Goal: Task Accomplishment & Management: Complete application form

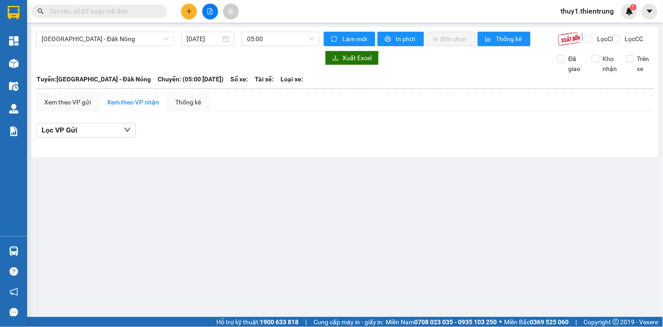
drag, startPoint x: 182, startPoint y: 6, endPoint x: 197, endPoint y: 15, distance: 17.2
click at [186, 7] on button at bounding box center [189, 12] width 16 height 16
click at [204, 29] on div "Tạo đơn hàng" at bounding box center [221, 33] width 68 height 17
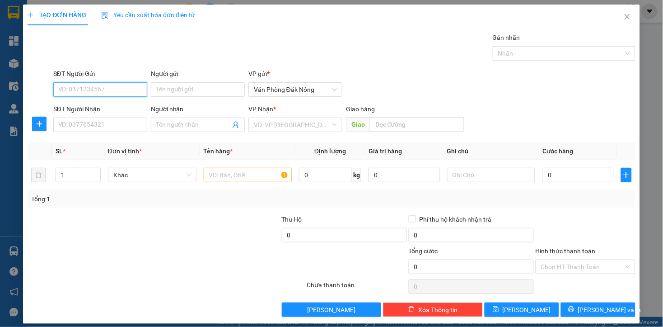
drag, startPoint x: 93, startPoint y: 87, endPoint x: 154, endPoint y: 67, distance: 64.7
click at [93, 88] on input "SĐT Người Gửi" at bounding box center [100, 89] width 94 height 14
drag, startPoint x: 68, startPoint y: 107, endPoint x: 128, endPoint y: 125, distance: 63.0
click at [70, 107] on div "0976597777" at bounding box center [99, 108] width 82 height 10
type input "0976597777"
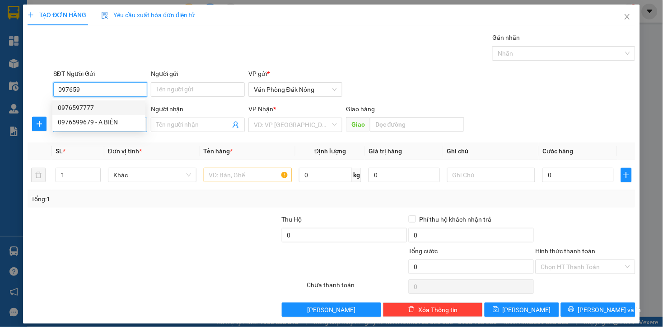
type input "0988182988"
type input "CẦU MƯNG"
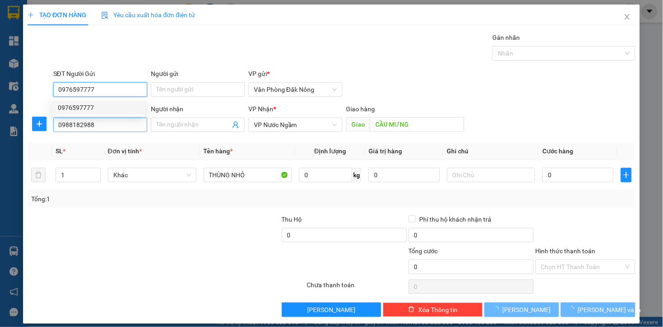
type input "0976597777"
click at [121, 126] on input "0988182988" at bounding box center [100, 124] width 94 height 14
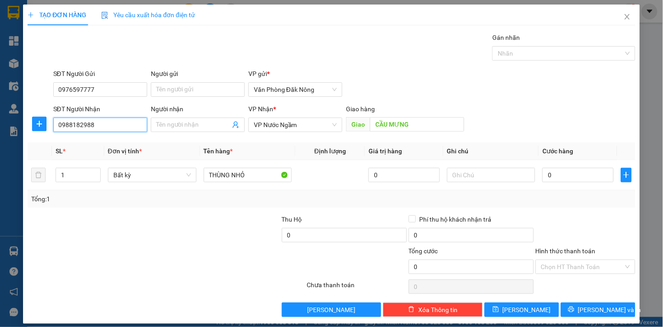
click at [121, 126] on input "0988182988" at bounding box center [100, 124] width 94 height 14
type input "0904605151"
click at [228, 201] on div "Tổng: 1" at bounding box center [143, 199] width 225 height 10
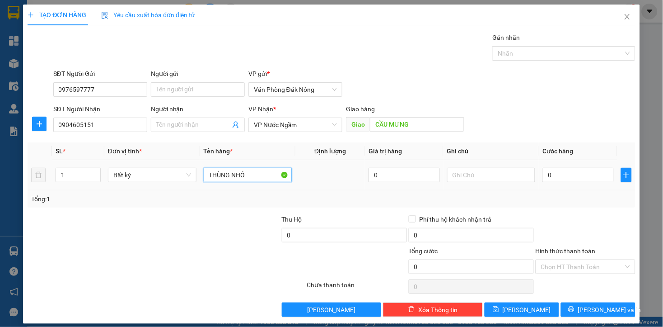
click at [243, 178] on input "THÙNG NHỎ" at bounding box center [248, 175] width 89 height 14
type input "2 THÙNG GIẤY"
click at [63, 178] on input "1" at bounding box center [78, 175] width 44 height 14
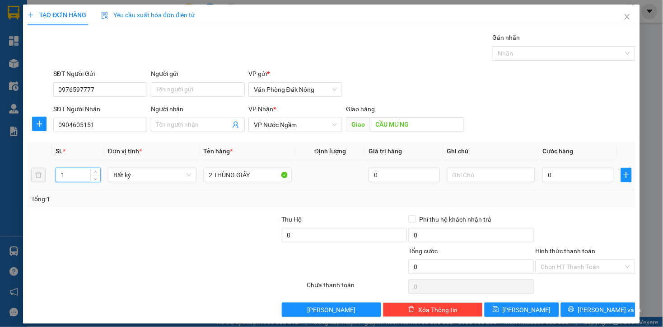
click at [63, 178] on input "1" at bounding box center [78, 175] width 44 height 14
type input "2"
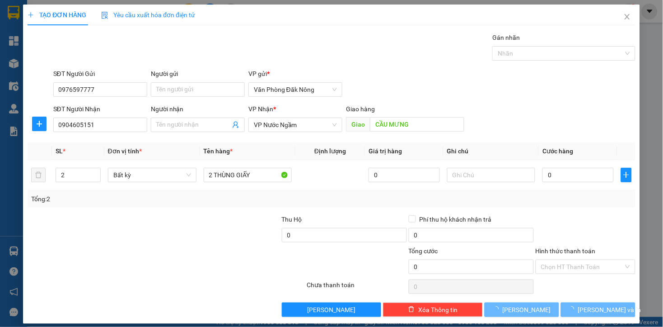
drag, startPoint x: 130, startPoint y: 239, endPoint x: 135, endPoint y: 239, distance: 5.0
click at [135, 239] on div at bounding box center [90, 230] width 127 height 32
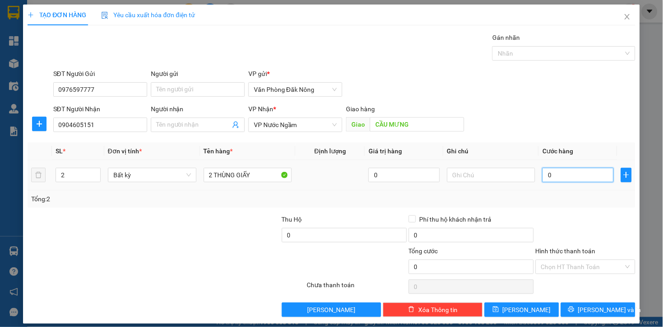
click at [573, 176] on input "0" at bounding box center [577, 175] width 71 height 14
type input "3"
type input "30"
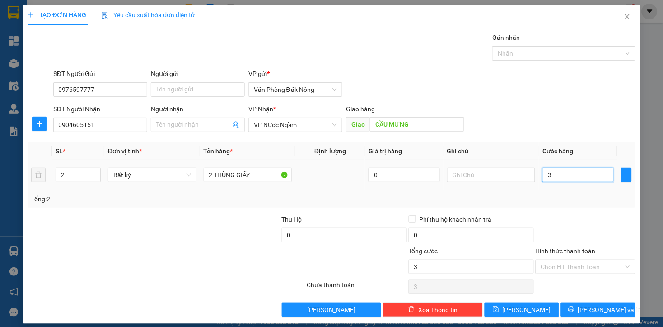
type input "30"
type input "300"
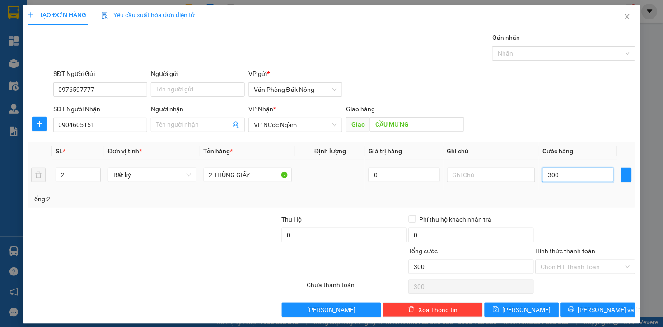
type input "3.000"
type input "30.000"
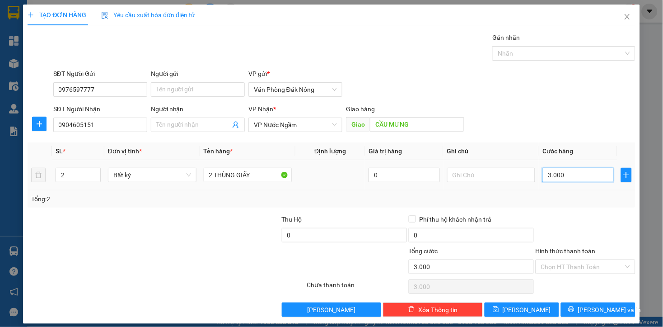
type input "30.000"
type input "300.000"
click at [190, 273] on div at bounding box center [116, 262] width 178 height 32
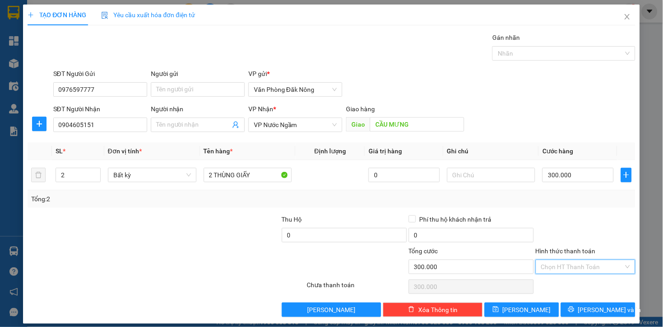
click at [587, 268] on input "Hình thức thanh toán" at bounding box center [582, 267] width 83 height 14
click at [570, 285] on div "Tại văn phòng" at bounding box center [579, 285] width 88 height 10
type input "0"
click at [593, 305] on span "[PERSON_NAME] và In" at bounding box center [609, 309] width 63 height 10
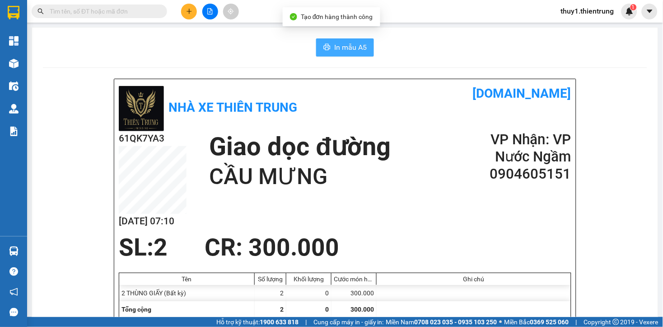
click at [334, 44] on span "In mẫu A5" at bounding box center [350, 47] width 33 height 11
click at [279, 55] on div "In mẫu A5" at bounding box center [345, 47] width 604 height 18
click at [260, 42] on div "In mẫu A5" at bounding box center [345, 47] width 604 height 18
click at [186, 5] on button at bounding box center [189, 12] width 16 height 16
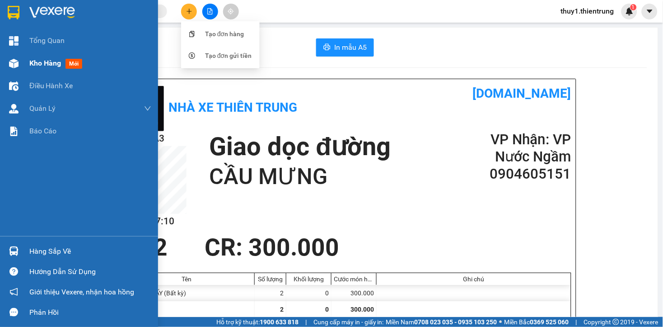
click at [13, 60] on img at bounding box center [13, 63] width 9 height 9
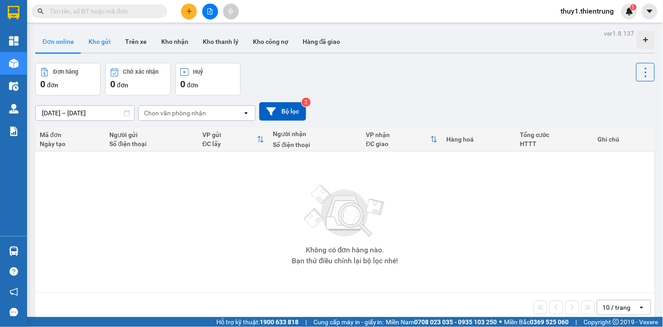
click at [95, 41] on button "Kho gửi" at bounding box center [99, 42] width 37 height 22
type input "[DATE] – [DATE]"
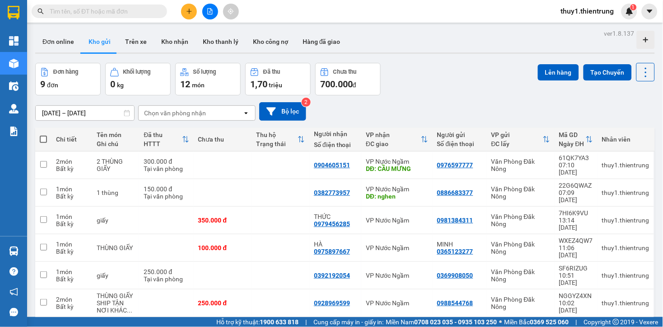
scroll to position [62, 0]
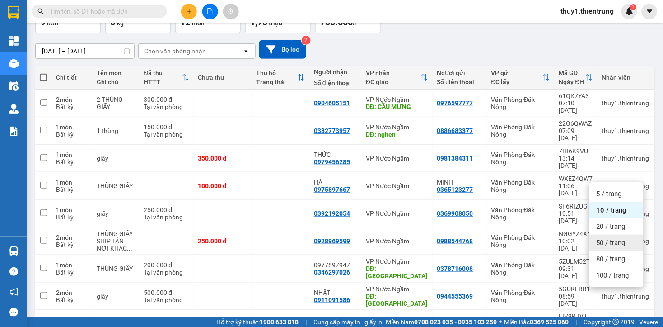
drag, startPoint x: 602, startPoint y: 241, endPoint x: 576, endPoint y: 251, distance: 27.6
click at [601, 241] on span "50 / trang" at bounding box center [611, 242] width 29 height 9
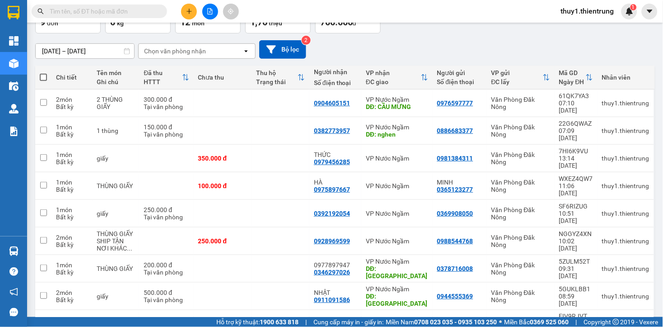
click at [348, 61] on div "[DATE] – [DATE] Press the down arrow key to interact with the calendar and sele…" at bounding box center [345, 49] width 620 height 32
click at [190, 8] on icon "plus" at bounding box center [189, 11] width 6 height 6
click at [209, 35] on div "Tạo đơn hàng" at bounding box center [224, 34] width 39 height 10
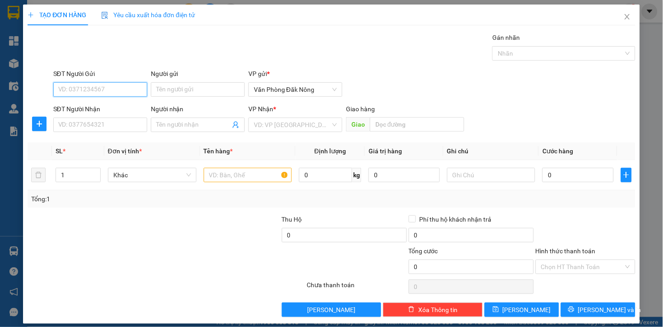
click at [88, 89] on input "SĐT Người Gửi" at bounding box center [100, 89] width 94 height 14
drag, startPoint x: 89, startPoint y: 106, endPoint x: 126, endPoint y: 108, distance: 38.0
click at [92, 107] on div "0762762776" at bounding box center [99, 108] width 82 height 10
type input "0762762776"
type input "0973589112"
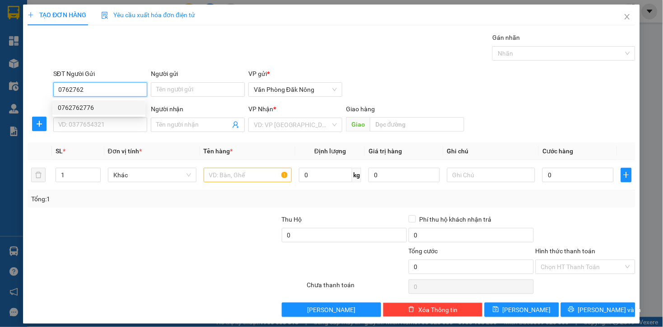
type input "diễn châu"
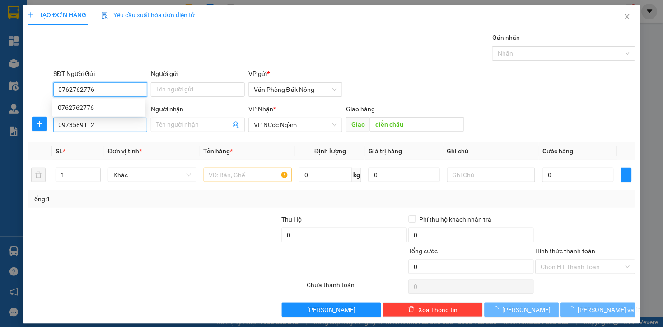
type input "0762762776"
type input "500.000"
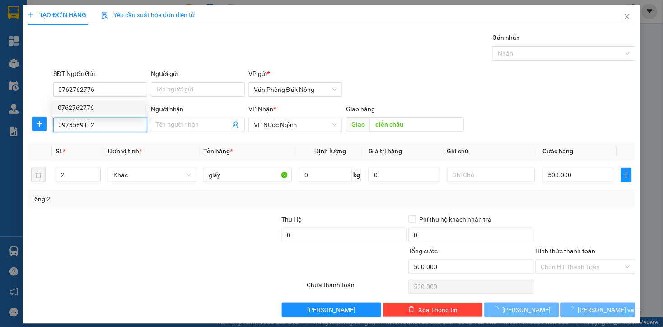
click at [122, 124] on input "0973589112" at bounding box center [100, 124] width 94 height 14
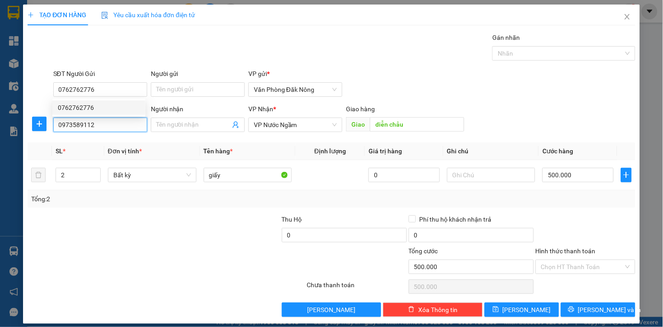
click at [122, 124] on input "0973589112" at bounding box center [100, 124] width 94 height 14
type input "0987224838"
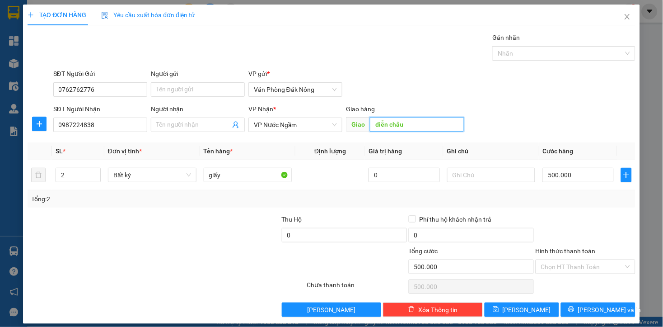
click at [412, 126] on input "diễn châu" at bounding box center [417, 124] width 94 height 14
type input "CẦU BẾN THỦY 2"
click at [69, 178] on input "2" at bounding box center [78, 175] width 44 height 14
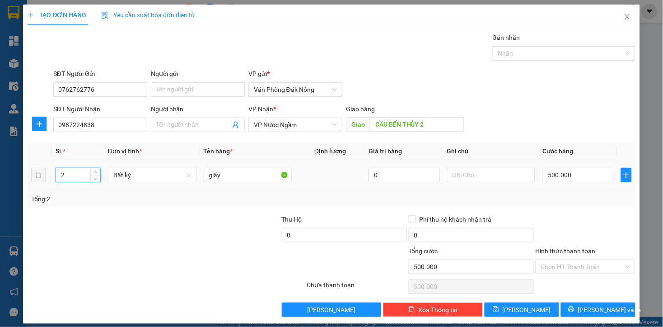
click at [69, 178] on input "2" at bounding box center [78, 175] width 44 height 14
type input "1"
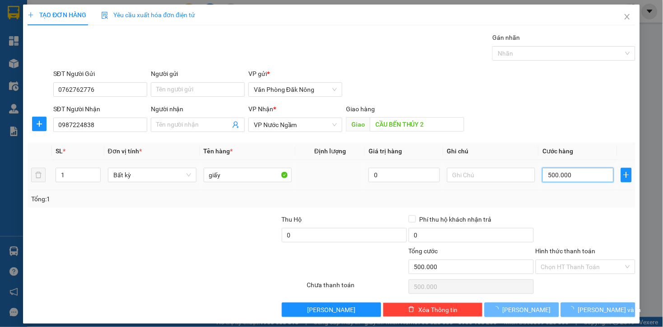
click at [587, 178] on input "500.000" at bounding box center [577, 175] width 71 height 14
type input "0"
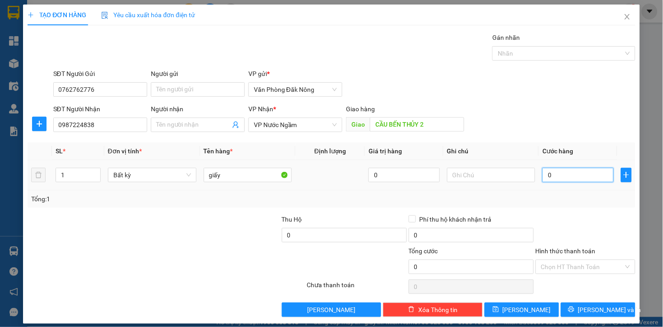
type input "2"
type input "025"
type input "25"
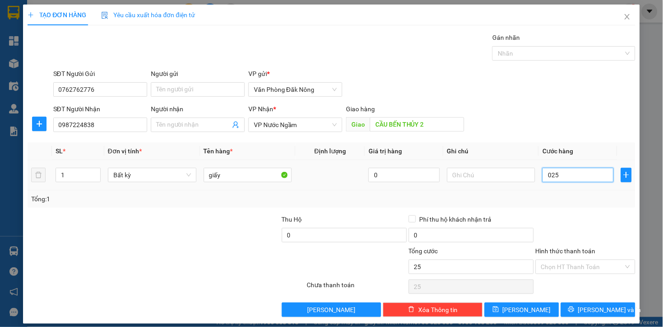
type input "0.250"
type input "250"
type input "2.500"
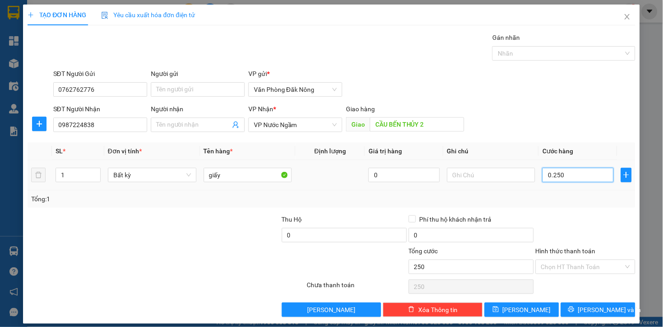
type input "02.500"
click at [587, 178] on input "02.500" at bounding box center [577, 175] width 71 height 14
type input "2"
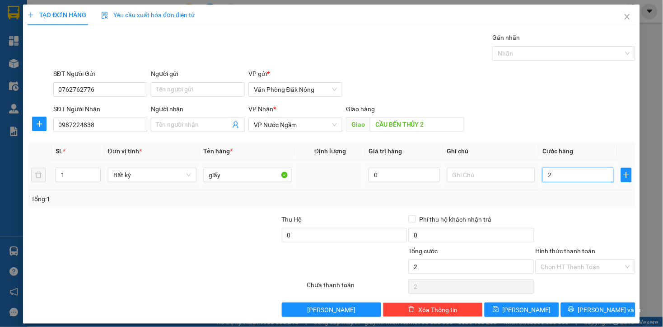
type input "25"
type input "250"
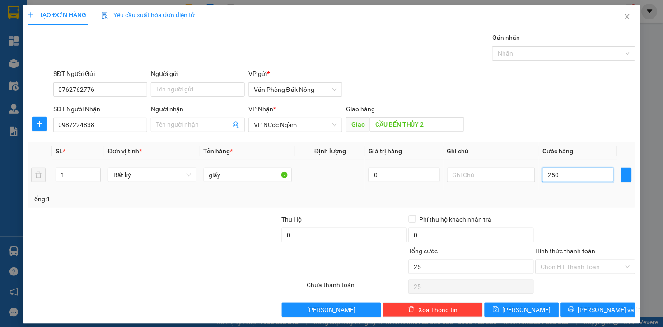
type input "250"
type input "2.500"
type input "25.000"
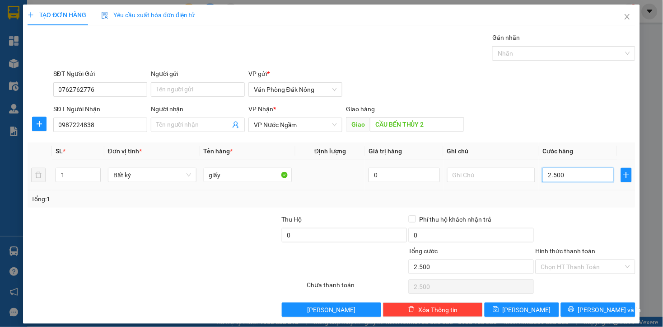
type input "25.000"
type input "250.000"
type input "2.500.000"
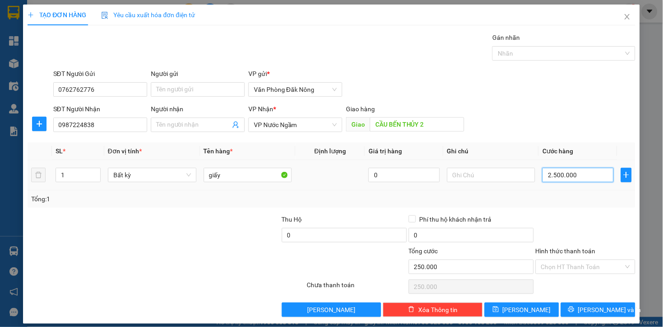
type input "2.500.000"
type input "250.000"
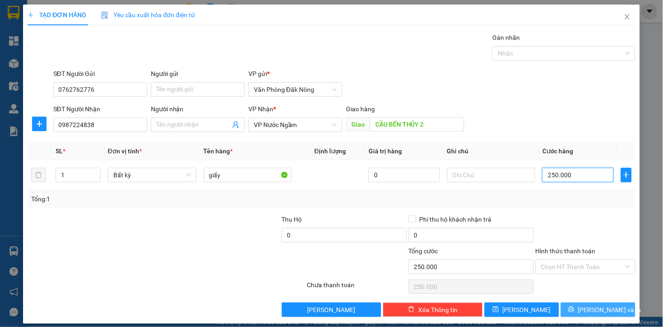
type input "250.000"
click at [590, 310] on span "Lưu và In" at bounding box center [609, 309] width 63 height 10
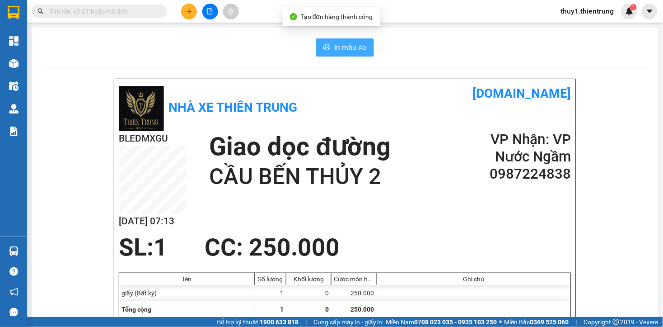
click at [351, 52] on span "In mẫu A5" at bounding box center [350, 47] width 33 height 11
click at [186, 15] on button at bounding box center [189, 12] width 16 height 16
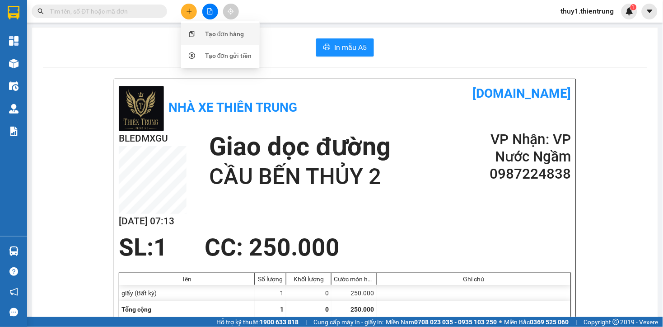
click at [196, 34] on div at bounding box center [192, 34] width 11 height 10
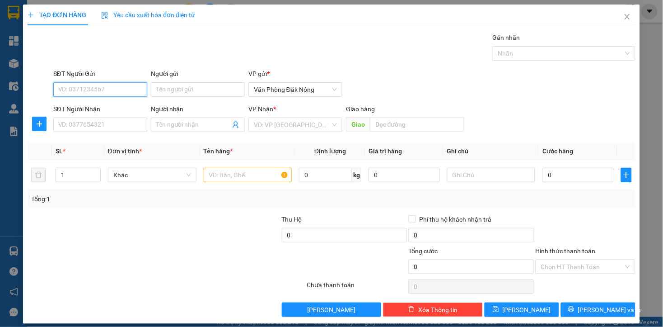
drag, startPoint x: 123, startPoint y: 92, endPoint x: 169, endPoint y: 79, distance: 47.5
click at [123, 91] on input "SĐT Người Gửi" at bounding box center [100, 89] width 94 height 14
type input "0988195164"
click at [74, 129] on input "SĐT Người Nhận" at bounding box center [100, 124] width 94 height 14
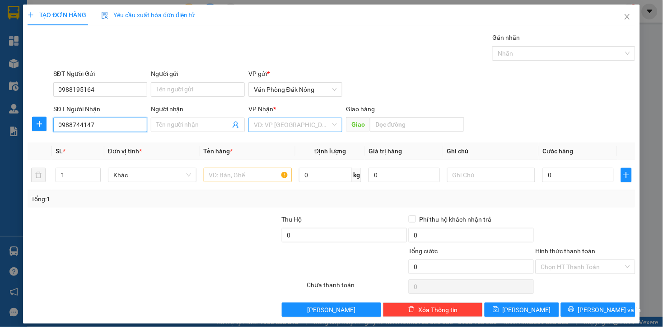
type input "0988744147"
click at [306, 128] on input "search" at bounding box center [292, 125] width 77 height 14
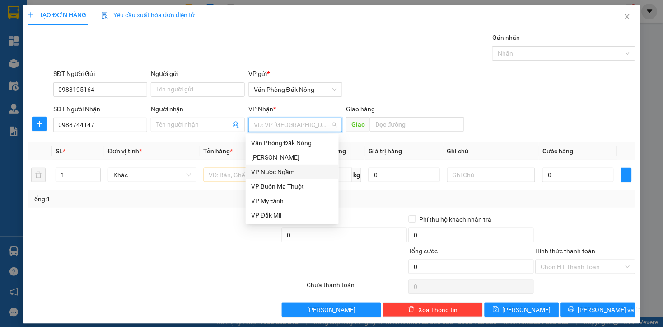
drag, startPoint x: 286, startPoint y: 173, endPoint x: 408, endPoint y: 132, distance: 128.1
click at [285, 173] on div "VP Nước Ngầm" at bounding box center [292, 172] width 82 height 10
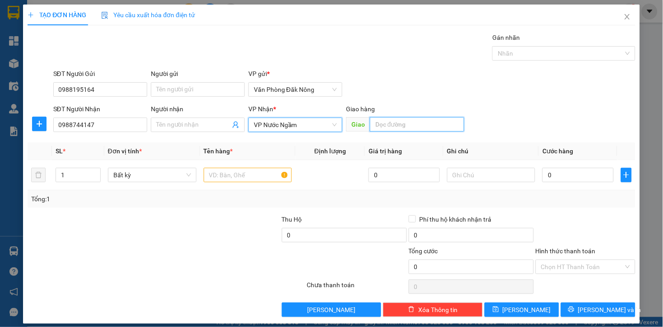
click at [410, 123] on input "text" at bounding box center [417, 124] width 94 height 14
type input "KỲ ANH"
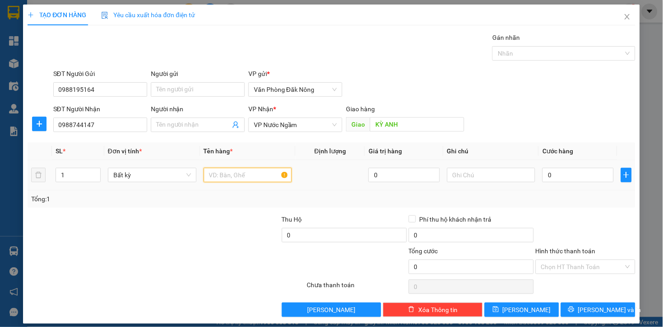
click at [258, 173] on input "text" at bounding box center [248, 175] width 89 height 14
type input "THÙNG GIẤY"
click at [559, 179] on input "0" at bounding box center [577, 175] width 71 height 14
type input "3"
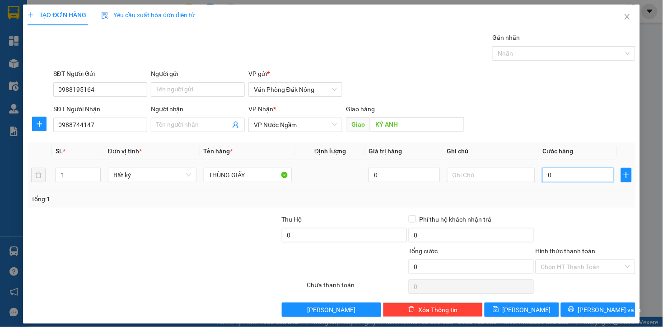
type input "3"
type input "30"
type input "300"
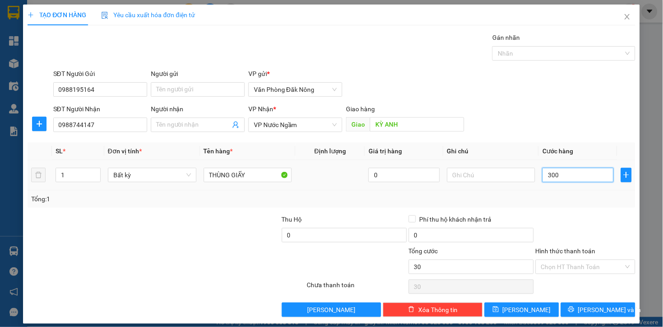
type input "300"
type input "3.000"
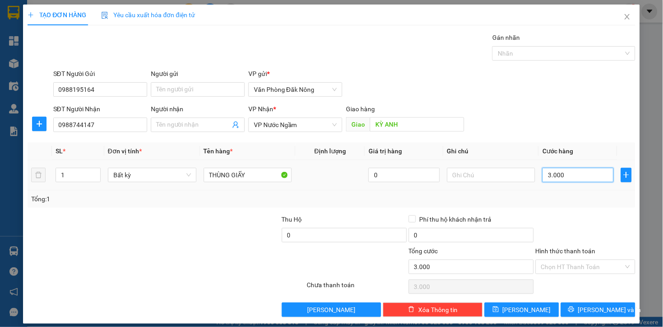
type input "30.000"
type input "300.000"
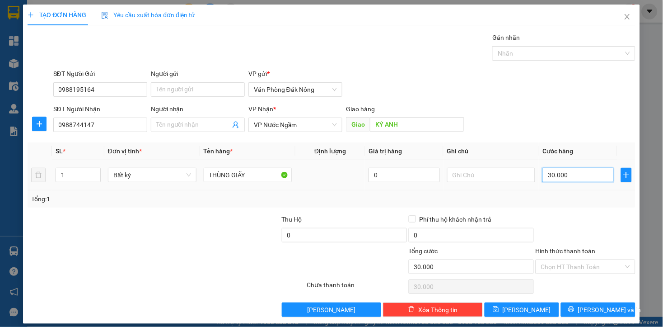
type input "300.000"
click at [269, 241] on div at bounding box center [217, 230] width 127 height 32
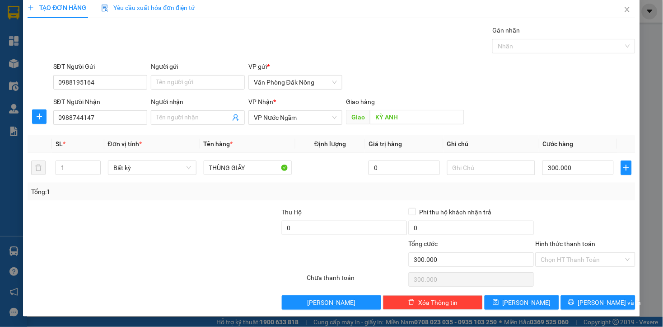
click at [567, 202] on div "Transit Pickup Surcharge Ids Transit Deliver Surcharge Ids Transit Deliver Surc…" at bounding box center [332, 167] width 608 height 284
click at [589, 304] on span "Lưu và In" at bounding box center [609, 302] width 63 height 10
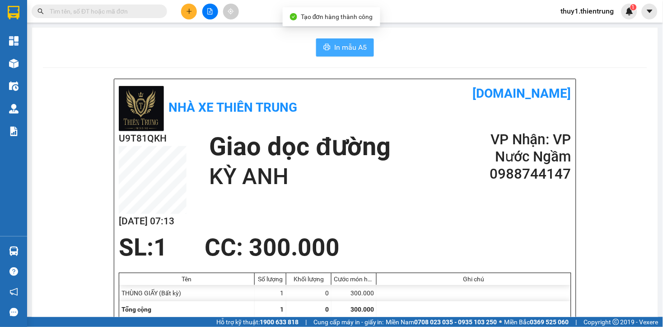
drag, startPoint x: 335, startPoint y: 46, endPoint x: 492, endPoint y: 139, distance: 182.7
click at [335, 47] on span "In mẫu A5" at bounding box center [350, 47] width 33 height 11
drag, startPoint x: 187, startPoint y: 10, endPoint x: 199, endPoint y: 17, distance: 14.0
click at [187, 10] on icon "plus" at bounding box center [189, 11] width 6 height 6
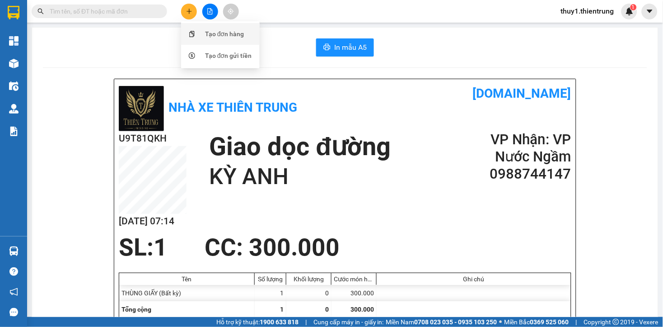
click at [199, 33] on div "Tạo đơn hàng" at bounding box center [221, 33] width 68 height 17
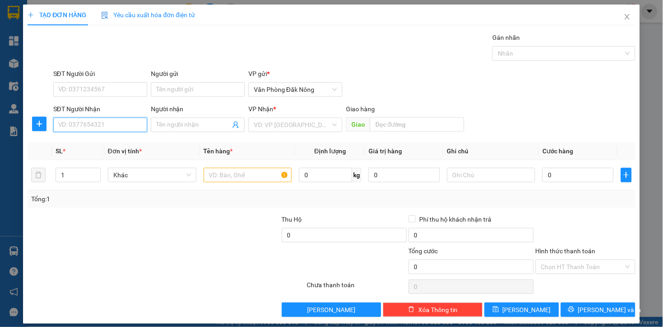
click at [84, 127] on input "SĐT Người Nhận" at bounding box center [100, 124] width 94 height 14
type input "0985804463"
click at [277, 119] on input "search" at bounding box center [292, 125] width 77 height 14
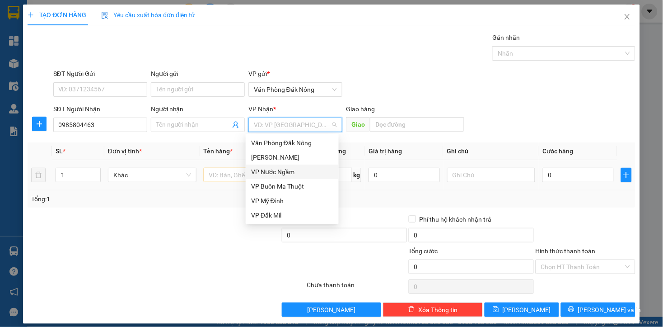
click at [276, 173] on div "VP Nước Ngầm" at bounding box center [292, 172] width 82 height 10
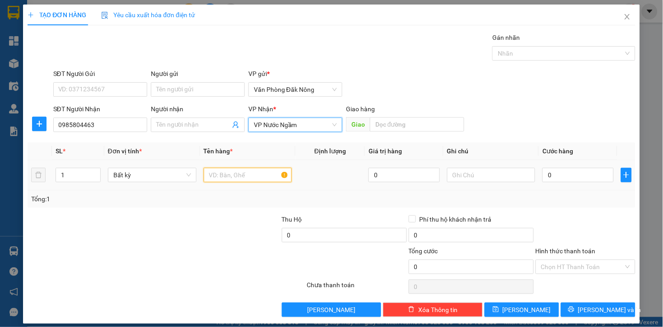
click at [242, 173] on input "text" at bounding box center [248, 175] width 89 height 14
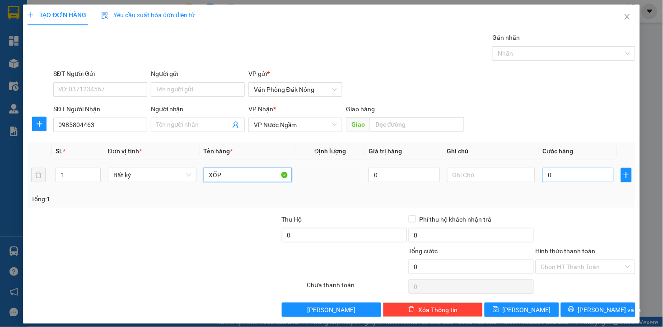
type input "XỐP"
click at [547, 177] on input "0" at bounding box center [577, 175] width 71 height 14
type input "2"
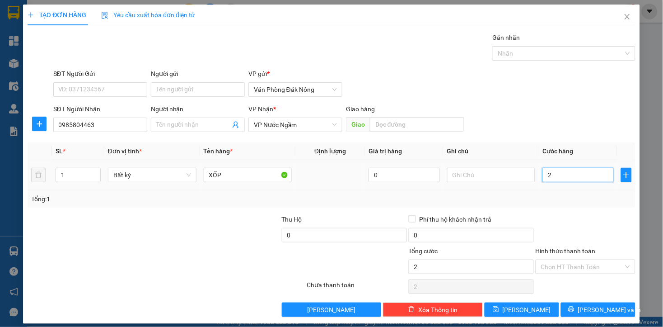
type input "25"
type input "250"
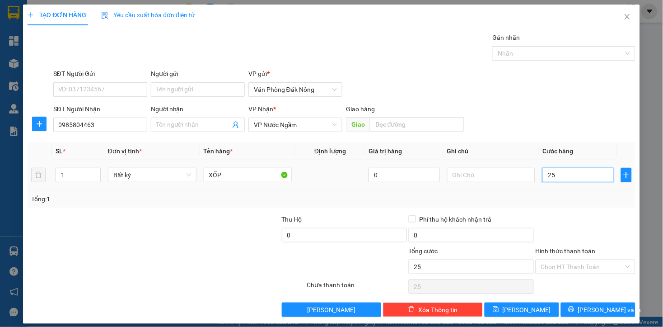
type input "250"
type input "2.500"
type input "25.000"
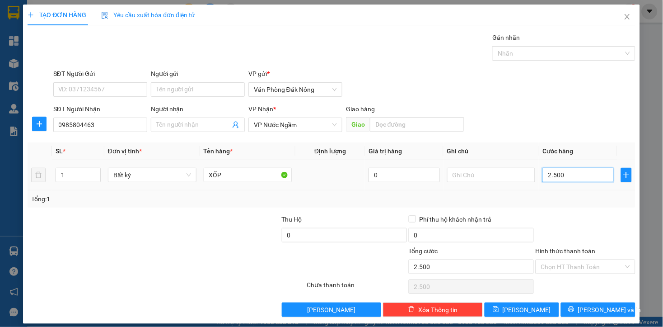
type input "25.000"
type input "250.000"
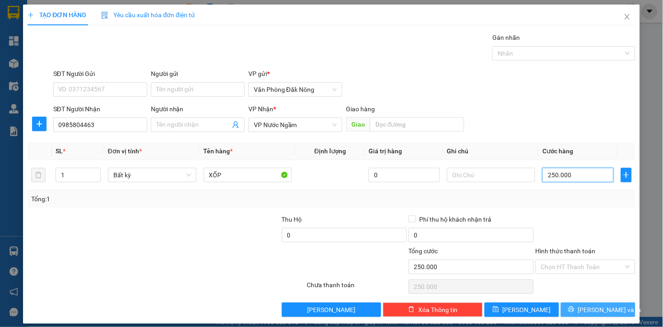
type input "250.000"
click at [592, 306] on span "Lưu và In" at bounding box center [609, 309] width 63 height 10
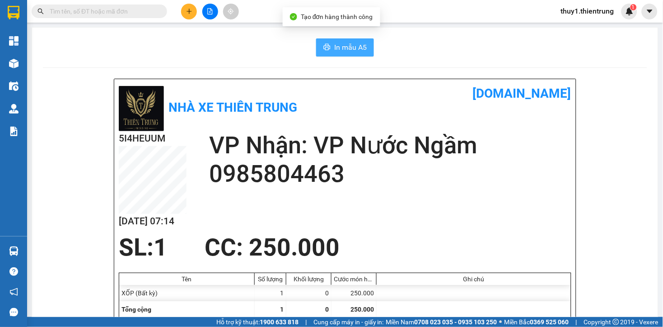
click at [341, 42] on span "In mẫu A5" at bounding box center [350, 47] width 33 height 11
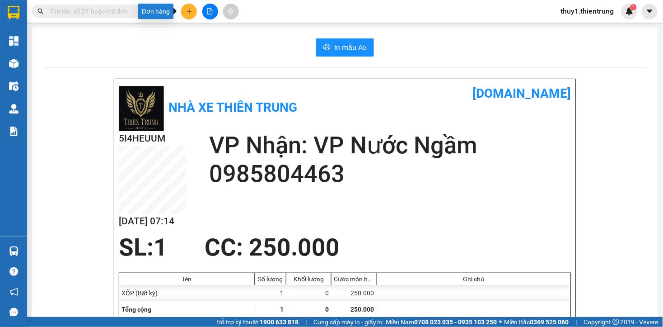
click at [191, 13] on icon "plus" at bounding box center [189, 11] width 6 height 6
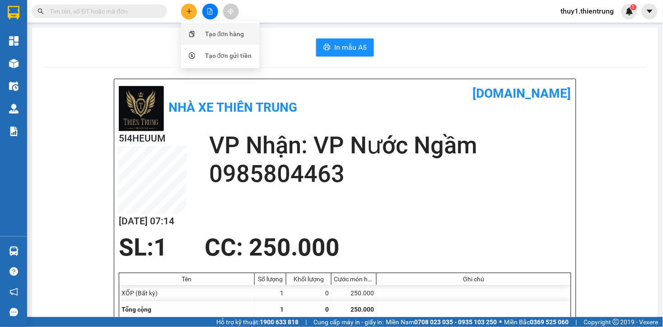
click at [204, 32] on div "Tạo đơn hàng" at bounding box center [221, 33] width 68 height 17
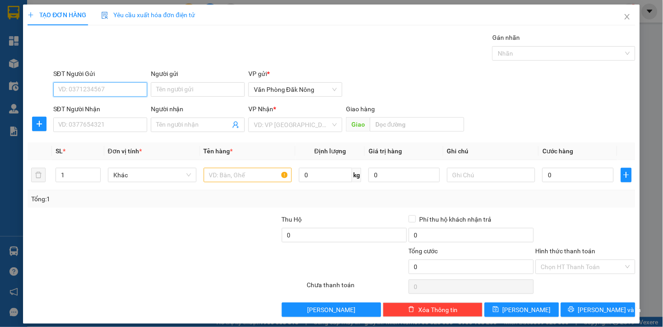
drag, startPoint x: 126, startPoint y: 88, endPoint x: 242, endPoint y: 80, distance: 115.9
click at [130, 88] on input "SĐT Người Gửi" at bounding box center [100, 89] width 94 height 14
type input "0973576905"
click at [78, 108] on div "0973576905" at bounding box center [99, 108] width 82 height 10
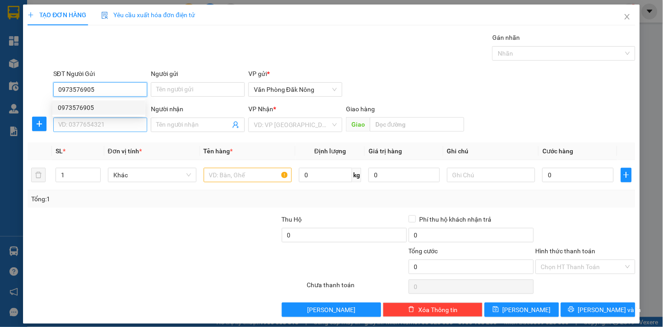
type input "0963807479"
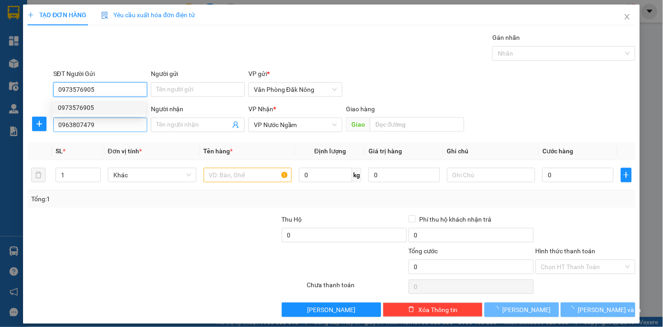
type input "0973576905"
click at [100, 120] on input "0963807479" at bounding box center [100, 124] width 94 height 14
type input "200.000"
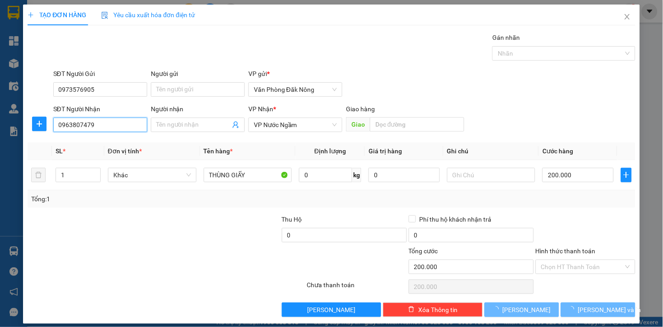
click at [100, 120] on input "0963807479" at bounding box center [100, 124] width 94 height 14
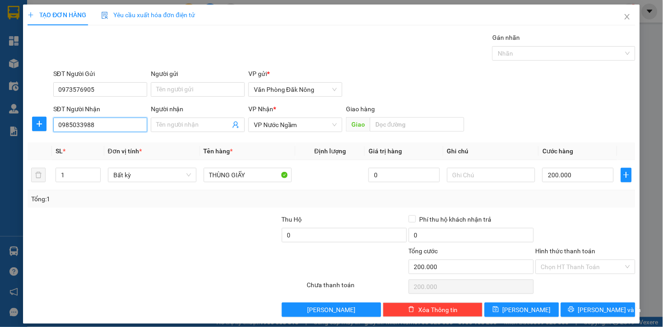
type input "0985033988"
click at [235, 260] on div at bounding box center [256, 262] width 102 height 32
click at [561, 174] on input "200.000" at bounding box center [577, 175] width 71 height 14
type input "2"
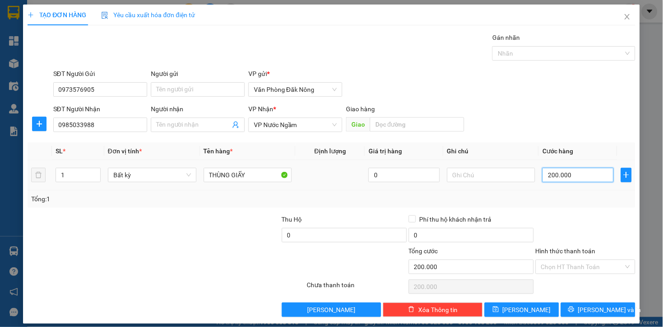
type input "2"
type input "25"
type input "250"
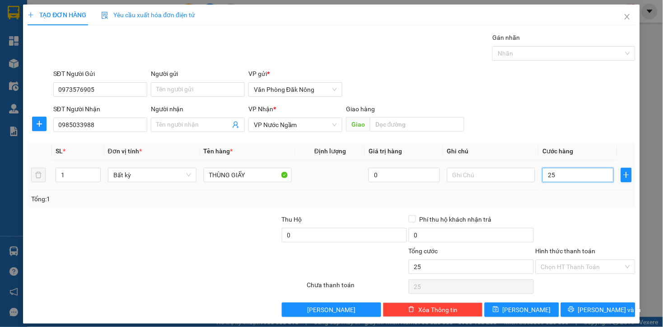
type input "250"
type input "2.500"
type input "25.000"
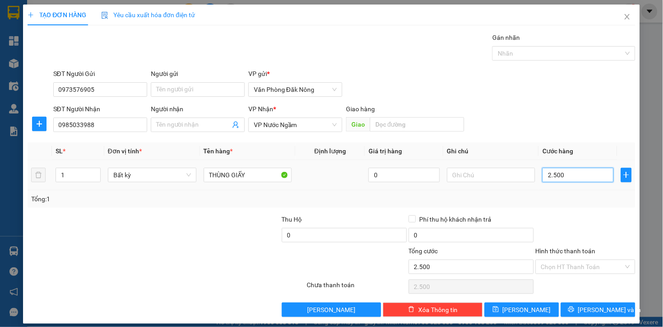
type input "25.000"
type input "250.000"
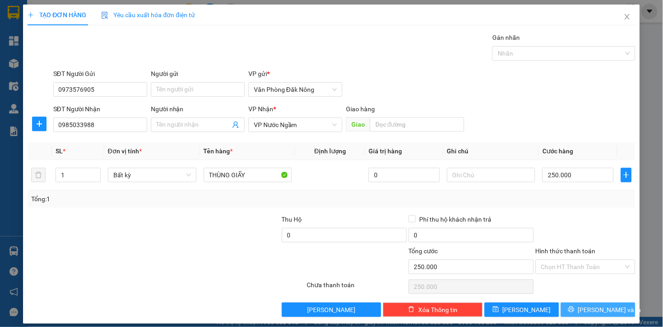
click at [597, 314] on button "Lưu và In" at bounding box center [598, 309] width 75 height 14
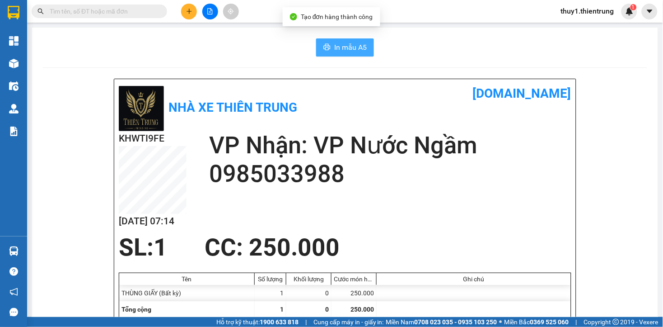
click at [323, 51] on icon "printer" at bounding box center [326, 46] width 7 height 7
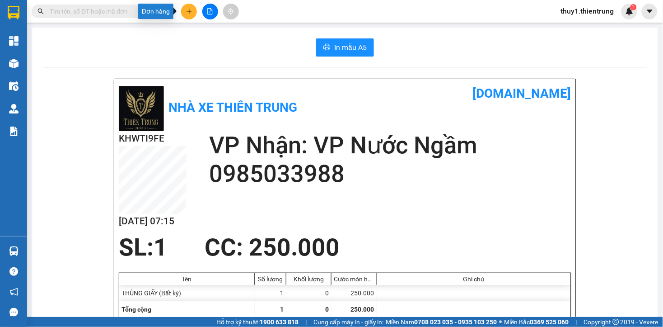
click at [188, 10] on icon "plus" at bounding box center [189, 11] width 6 height 6
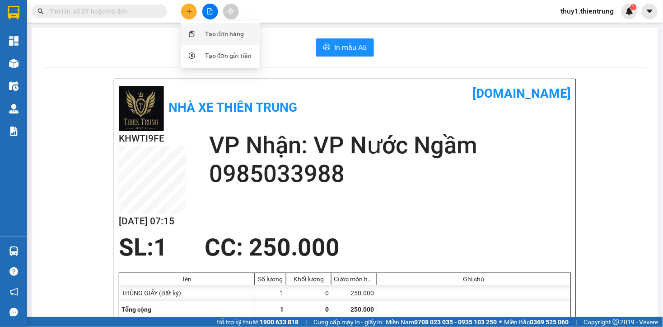
click at [233, 37] on div "Tạo đơn hàng" at bounding box center [224, 34] width 39 height 10
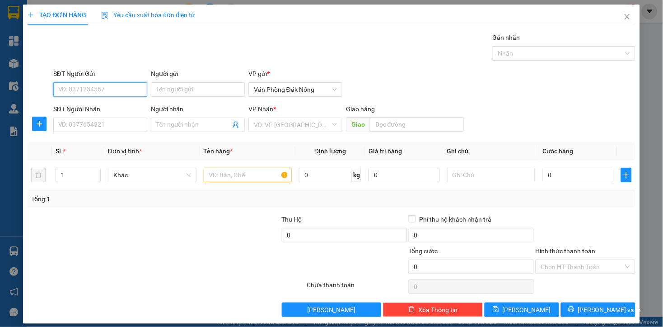
click at [125, 86] on input "SĐT Người Gửi" at bounding box center [100, 89] width 94 height 14
click at [128, 86] on input "0975" at bounding box center [100, 89] width 94 height 14
type input "0975576905"
click at [99, 120] on input "SĐT Người Nhận" at bounding box center [100, 124] width 94 height 14
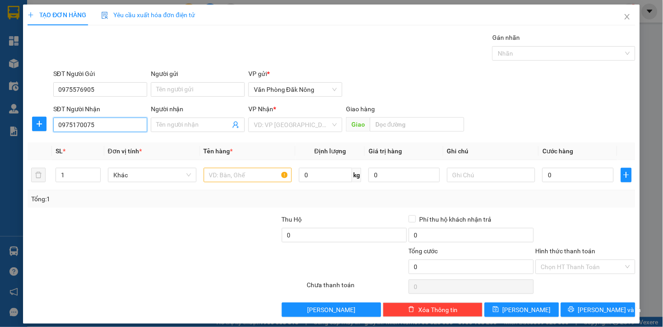
type input "0975170075"
drag, startPoint x: 151, startPoint y: 244, endPoint x: 364, endPoint y: 123, distance: 245.4
click at [174, 234] on div "Thu Hộ 0 Phí thu hộ khách nhận trả 0" at bounding box center [331, 230] width 609 height 32
drag, startPoint x: 315, startPoint y: 119, endPoint x: 314, endPoint y: 126, distance: 7.7
click at [315, 123] on input "search" at bounding box center [292, 125] width 77 height 14
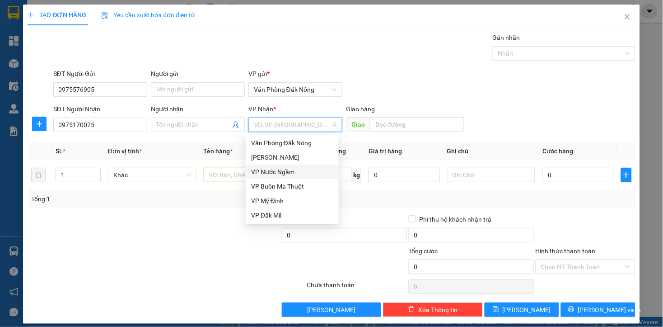
click at [291, 169] on div "VP Nước Ngầm" at bounding box center [292, 172] width 82 height 10
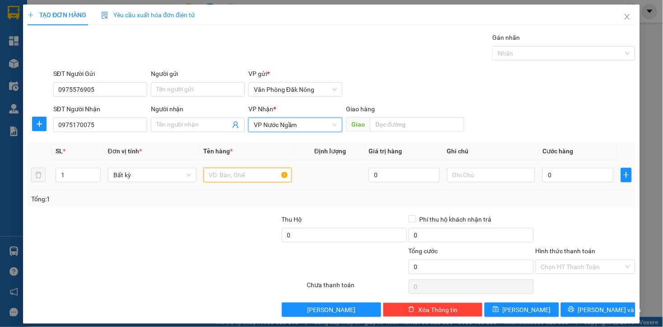
click at [243, 172] on input "text" at bounding box center [248, 175] width 89 height 14
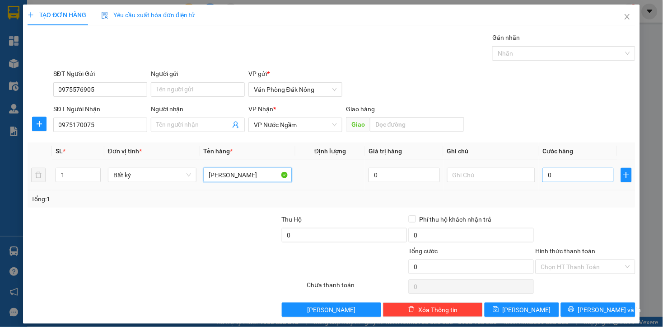
type input "THÙNG GIAY"
click at [547, 171] on input "0" at bounding box center [577, 175] width 71 height 14
type input "2"
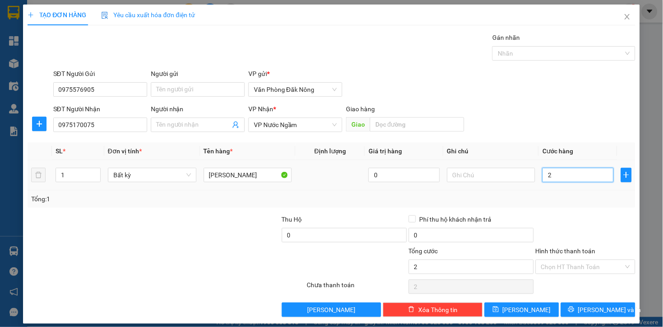
type input "25"
type input "250"
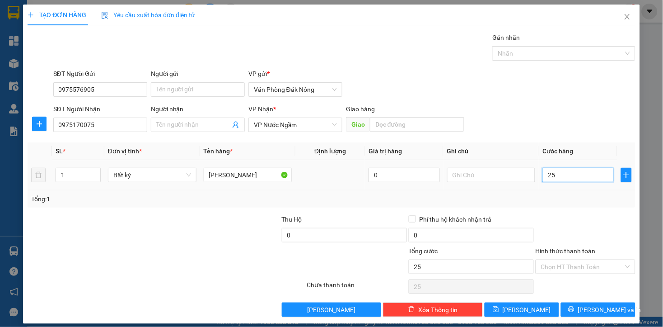
type input "250"
type input "2.500"
type input "25.000"
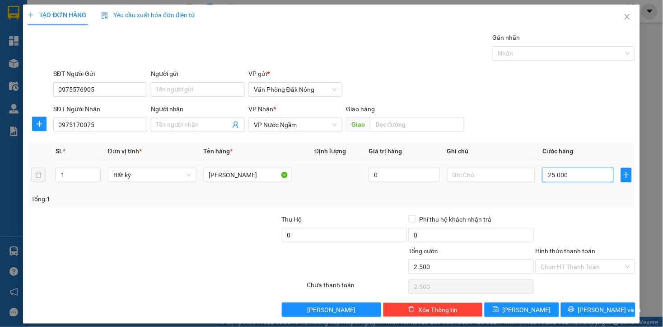
type input "25.000"
type input "250.000"
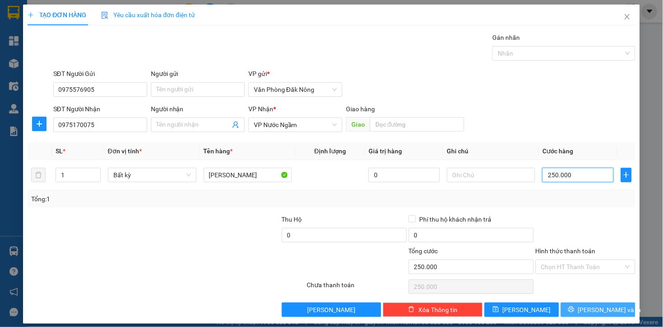
type input "250.000"
click at [596, 310] on span "Lưu và In" at bounding box center [609, 309] width 63 height 10
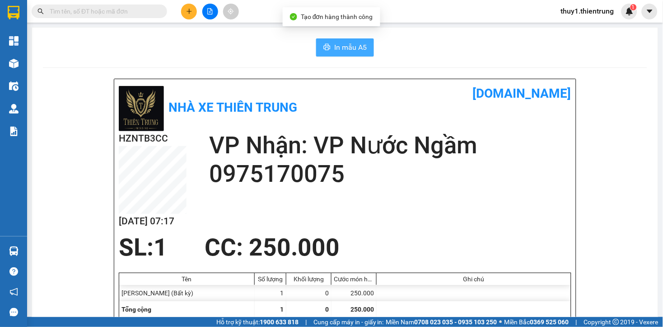
drag, startPoint x: 343, startPoint y: 52, endPoint x: 402, endPoint y: 79, distance: 65.3
click at [344, 52] on span "In mẫu A5" at bounding box center [350, 47] width 33 height 11
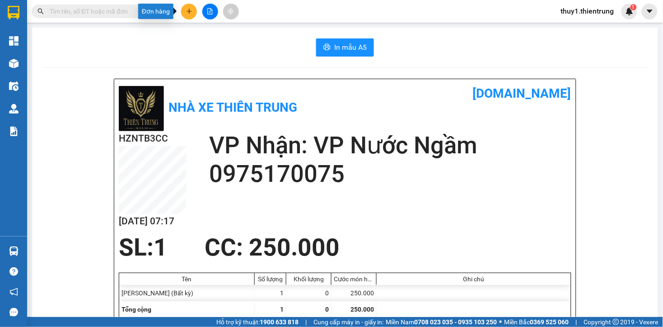
click at [188, 9] on icon "plus" at bounding box center [189, 11] width 6 height 6
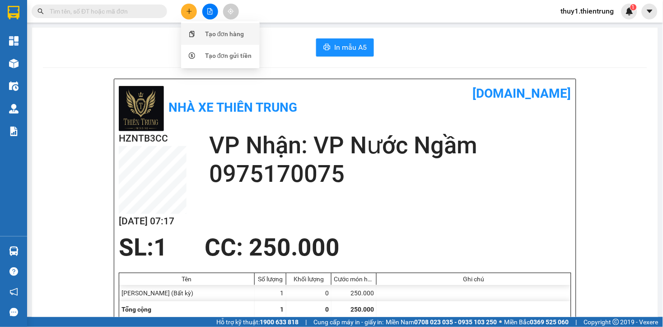
click at [204, 33] on div "Tạo đơn hàng" at bounding box center [221, 33] width 68 height 17
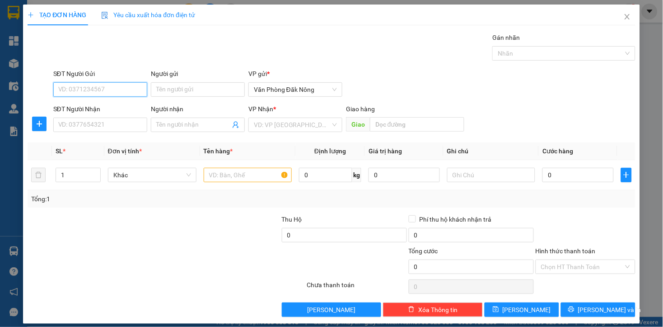
click at [89, 83] on input "SĐT Người Gửi" at bounding box center [100, 89] width 94 height 14
type input "0368812607"
click at [109, 128] on input "SĐT Người Nhận" at bounding box center [100, 124] width 94 height 14
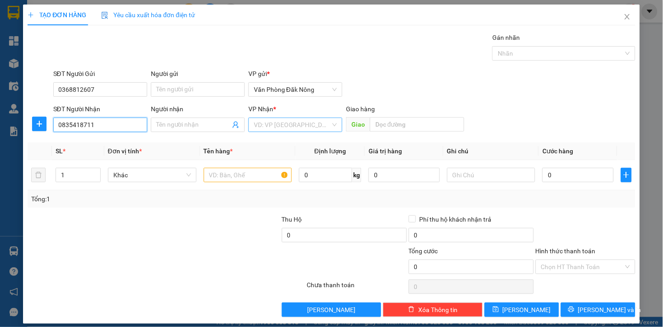
type input "0835418711"
click at [297, 125] on input "search" at bounding box center [292, 125] width 77 height 14
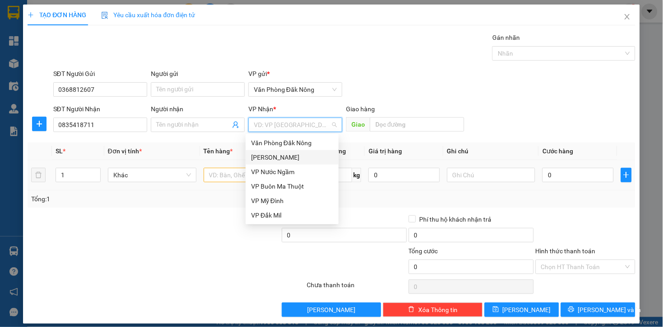
click at [282, 170] on div "VP Nước Ngầm" at bounding box center [292, 172] width 82 height 10
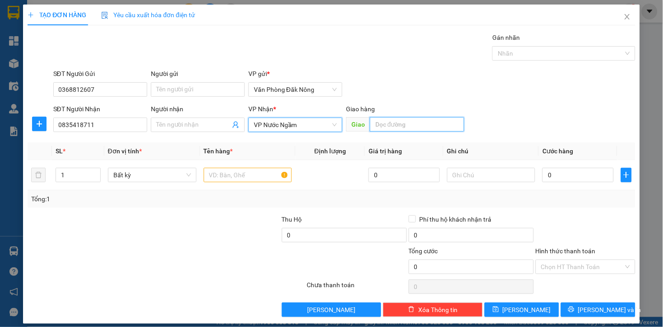
click at [414, 122] on input "text" at bounding box center [417, 124] width 94 height 14
type input "HỒNG LĨNH"
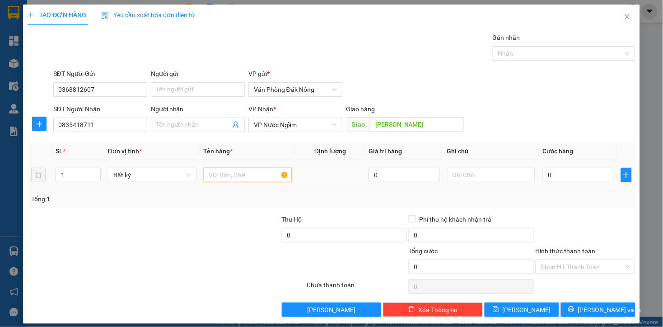
drag, startPoint x: 221, startPoint y: 171, endPoint x: 229, endPoint y: 168, distance: 8.4
click at [223, 171] on input "text" at bounding box center [248, 175] width 89 height 14
type input "THÙNG GIÁY"
click at [566, 178] on input "0" at bounding box center [577, 175] width 71 height 14
type input "1"
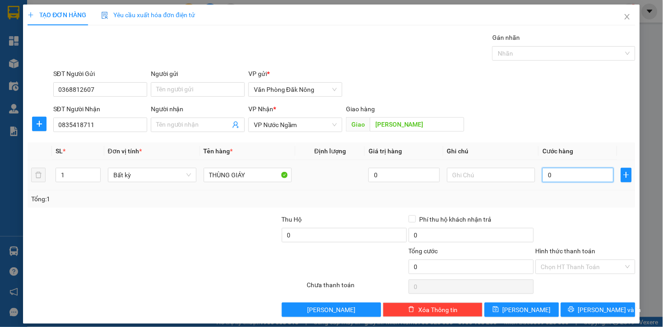
type input "1"
type input "15"
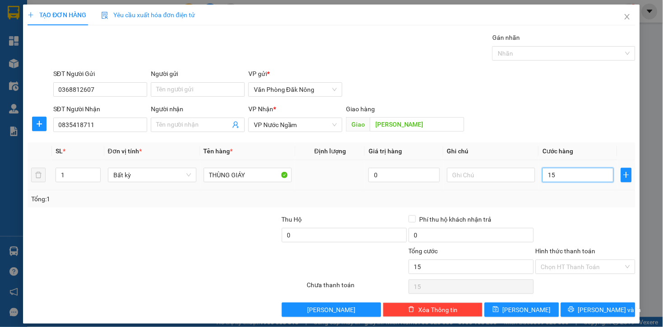
type input "150"
type input "1.500"
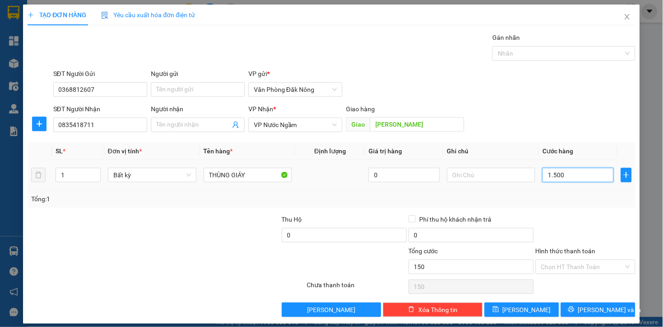
type input "1.500"
type input "15.000"
type input "150.000"
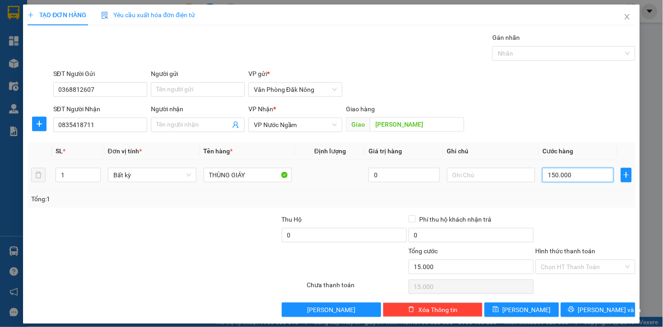
type input "150.000"
type input "1.500.000"
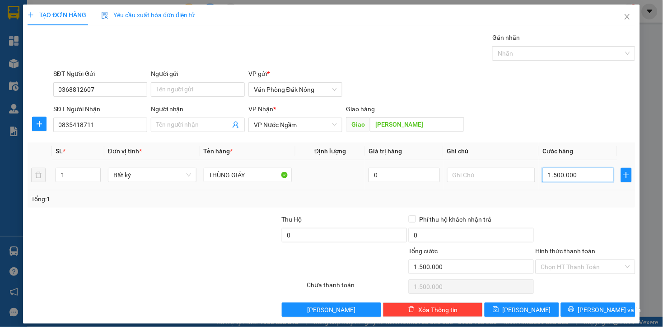
type input "150.000"
click at [585, 217] on div at bounding box center [586, 230] width 102 height 32
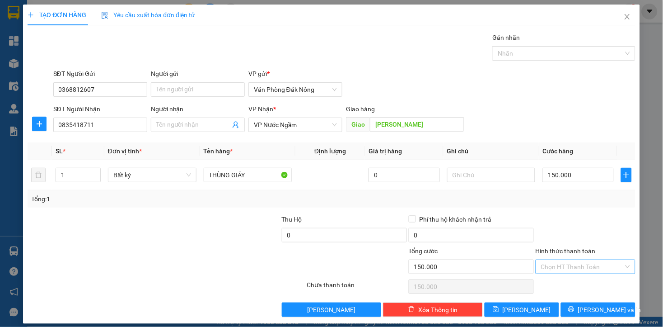
scroll to position [7, 0]
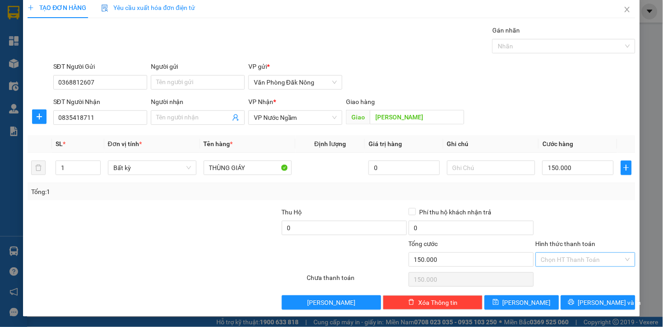
click at [586, 255] on input "Hình thức thanh toán" at bounding box center [582, 259] width 83 height 14
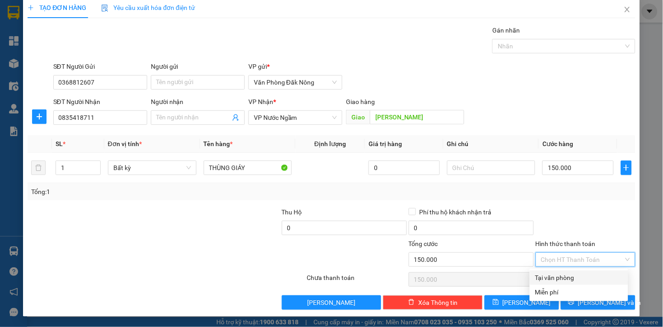
drag, startPoint x: 565, startPoint y: 279, endPoint x: 572, endPoint y: 297, distance: 19.2
click at [565, 279] on div "Tại văn phòng" at bounding box center [579, 277] width 88 height 10
type input "0"
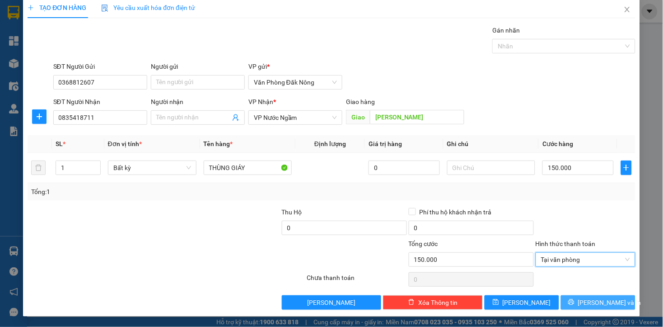
click at [575, 304] on icon "printer" at bounding box center [571, 302] width 6 height 6
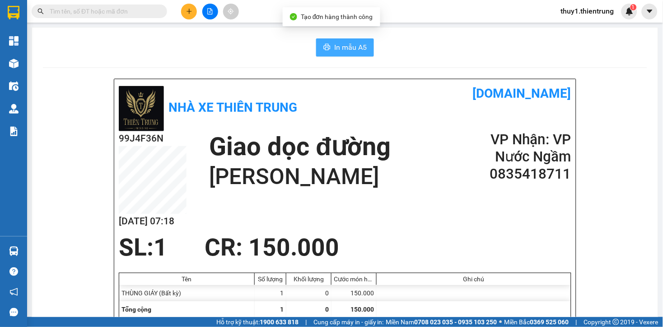
drag, startPoint x: 346, startPoint y: 49, endPoint x: 467, endPoint y: 100, distance: 131.0
click at [346, 51] on span "In mẫu A5" at bounding box center [350, 47] width 33 height 11
click at [358, 49] on span "In mẫu A5" at bounding box center [350, 47] width 33 height 11
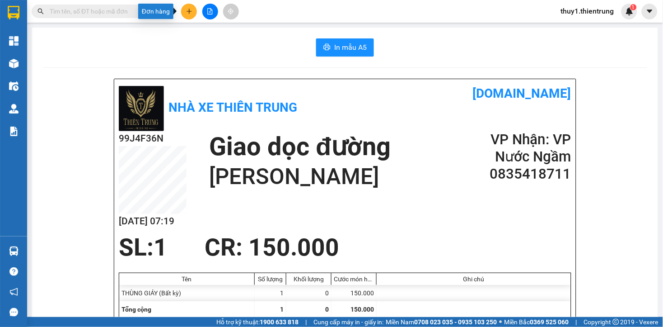
drag, startPoint x: 183, startPoint y: 7, endPoint x: 201, endPoint y: 31, distance: 29.4
click at [184, 10] on button at bounding box center [189, 12] width 16 height 16
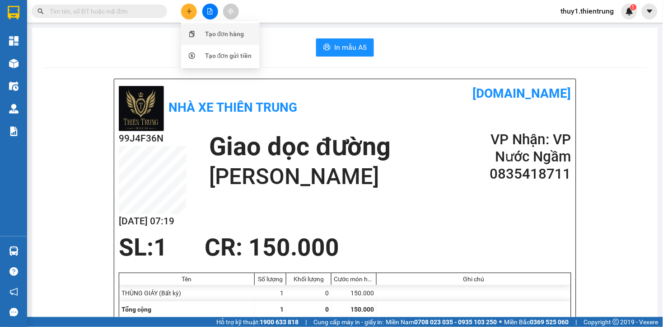
click at [201, 37] on div "Tạo đơn hàng" at bounding box center [221, 33] width 68 height 17
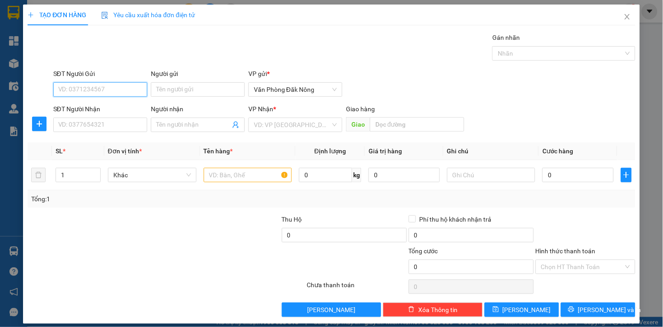
click at [117, 86] on input "SĐT Người Gửi" at bounding box center [100, 89] width 94 height 14
type input "0835748777"
click at [119, 125] on input "SĐT Người Nhận" at bounding box center [100, 124] width 94 height 14
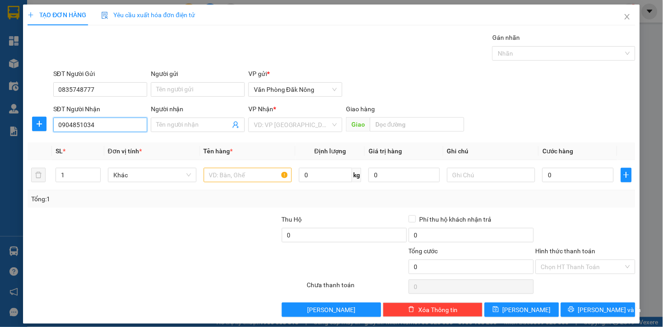
type input "0904851034"
click at [147, 227] on div at bounding box center [90, 230] width 127 height 32
drag, startPoint x: 247, startPoint y: 173, endPoint x: 283, endPoint y: 170, distance: 36.3
click at [247, 173] on input "text" at bounding box center [248, 175] width 89 height 14
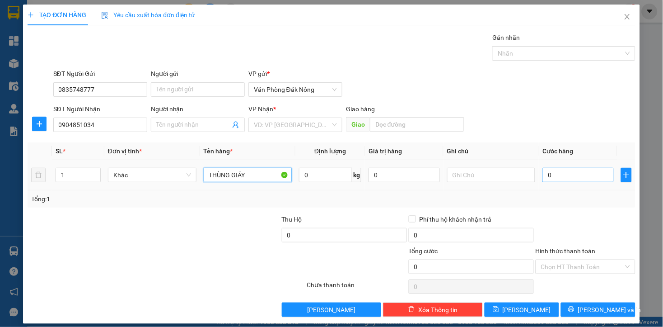
type input "THÙNG GIÁY"
click at [542, 179] on input "0" at bounding box center [577, 175] width 71 height 14
type input "1"
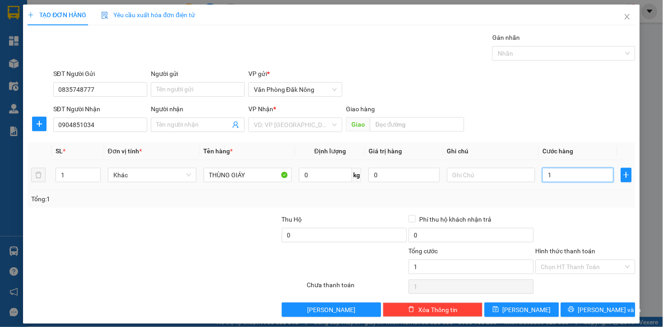
type input "15"
type input "150"
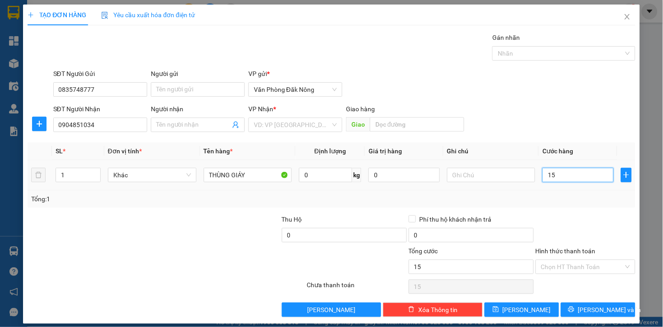
type input "150"
type input "1.500"
type input "15.000"
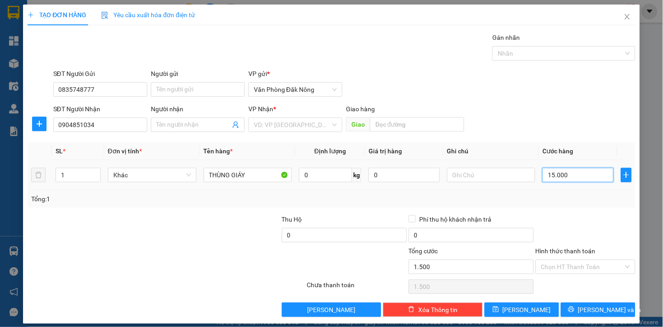
type input "15.000"
type input "150.000"
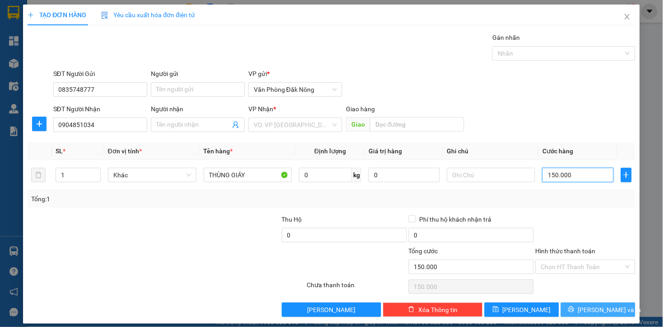
type input "150.000"
click at [575, 312] on icon "printer" at bounding box center [571, 309] width 6 height 6
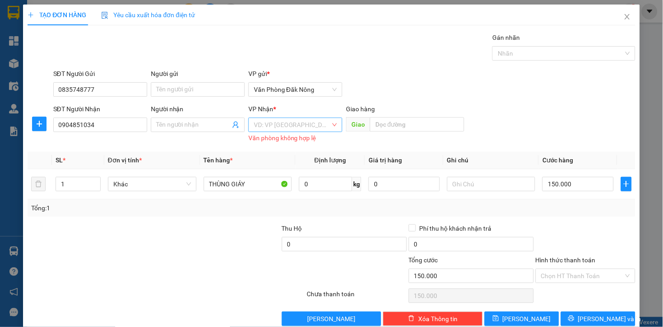
click at [286, 118] on input "search" at bounding box center [292, 125] width 77 height 14
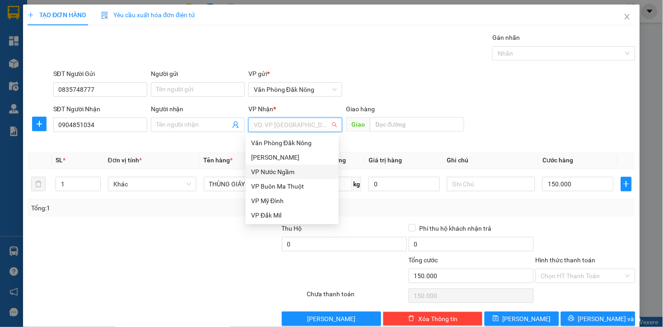
drag, startPoint x: 281, startPoint y: 173, endPoint x: 585, endPoint y: 290, distance: 326.1
click at [287, 174] on div "VP Nước Ngầm" at bounding box center [292, 172] width 82 height 10
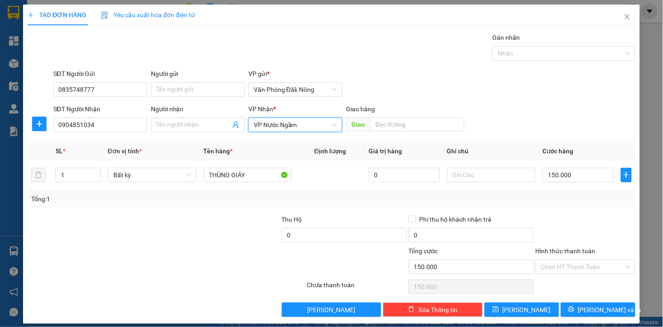
scroll to position [7, 0]
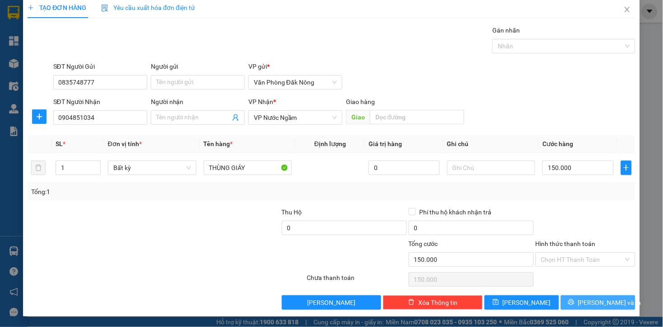
click at [584, 299] on span "Lưu và In" at bounding box center [609, 302] width 63 height 10
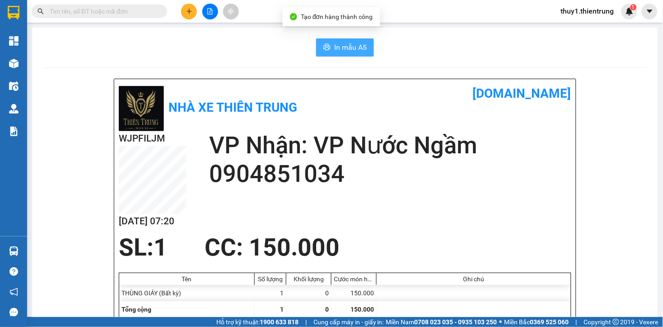
click at [344, 51] on span "In mẫu A5" at bounding box center [350, 47] width 33 height 11
drag, startPoint x: 244, startPoint y: 51, endPoint x: 197, endPoint y: 4, distance: 66.4
click at [240, 46] on div "In mẫu A5" at bounding box center [345, 47] width 604 height 18
click at [189, 9] on icon "plus" at bounding box center [189, 11] width 0 height 5
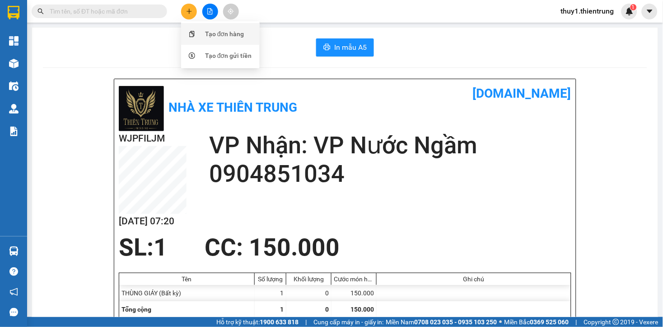
click at [242, 33] on div "Tạo đơn hàng" at bounding box center [224, 34] width 39 height 10
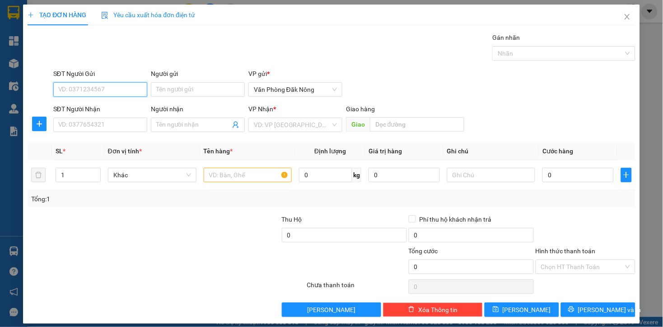
click at [117, 86] on input "SĐT Người Gửi" at bounding box center [100, 89] width 94 height 14
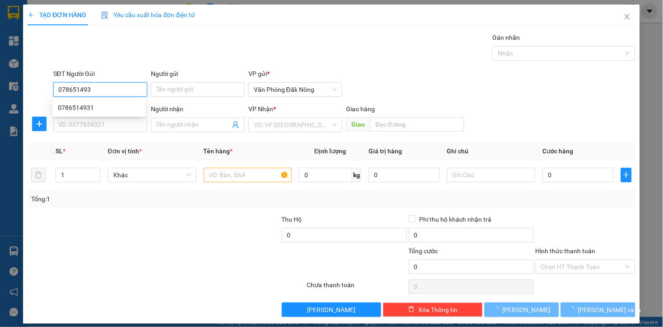
type input "0786514931"
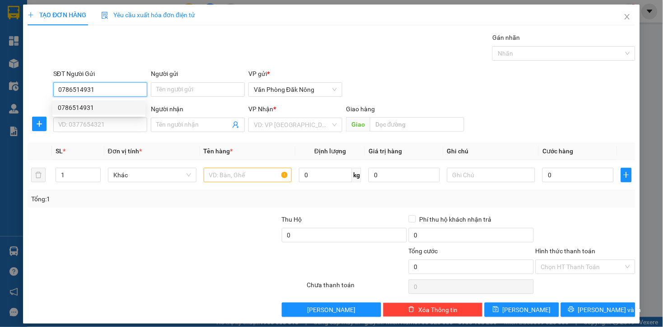
click at [83, 109] on div "0786514931" at bounding box center [99, 108] width 82 height 10
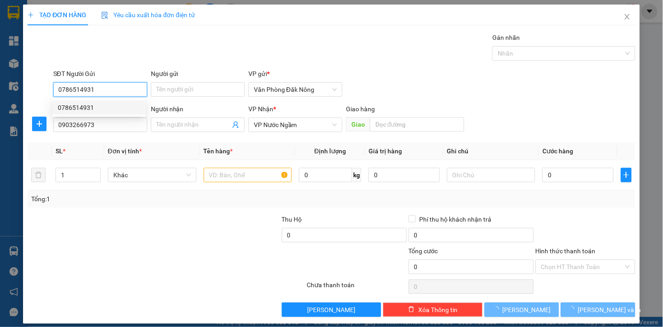
type input "0903266973"
type input "0786514931"
type input "200.000"
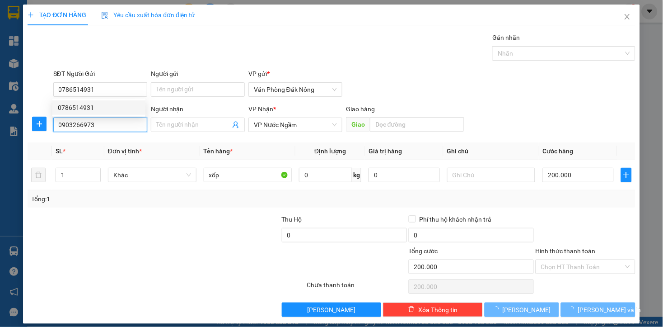
click at [98, 122] on input "0903266973" at bounding box center [100, 124] width 94 height 14
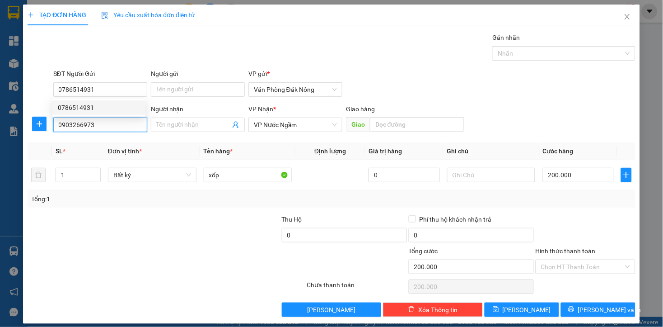
click at [98, 122] on input "0903266973" at bounding box center [100, 124] width 94 height 14
click at [83, 145] on div "0903266973" at bounding box center [99, 143] width 82 height 10
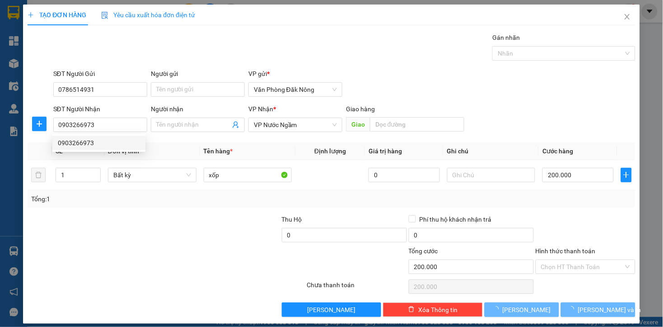
click at [161, 236] on div at bounding box center [217, 230] width 127 height 32
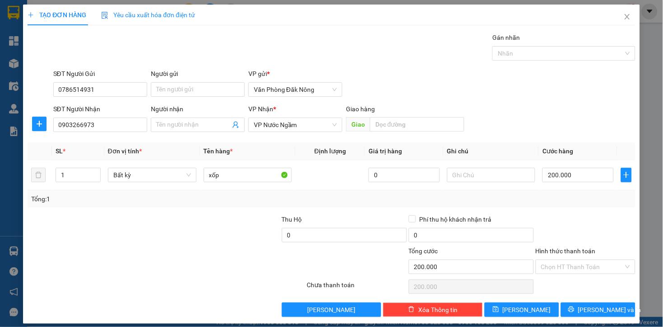
scroll to position [7, 0]
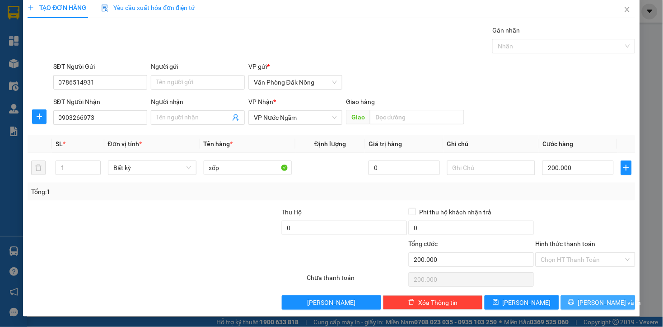
drag, startPoint x: 575, startPoint y: 299, endPoint x: 538, endPoint y: 287, distance: 39.4
click at [575, 299] on icon "printer" at bounding box center [571, 302] width 6 height 6
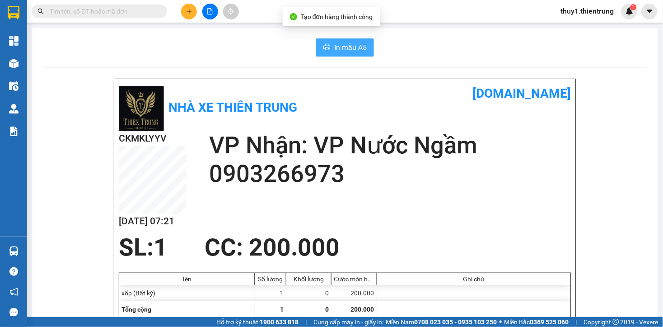
click at [337, 43] on span "In mẫu A5" at bounding box center [350, 47] width 33 height 11
drag, startPoint x: 252, startPoint y: 59, endPoint x: 235, endPoint y: 35, distance: 29.2
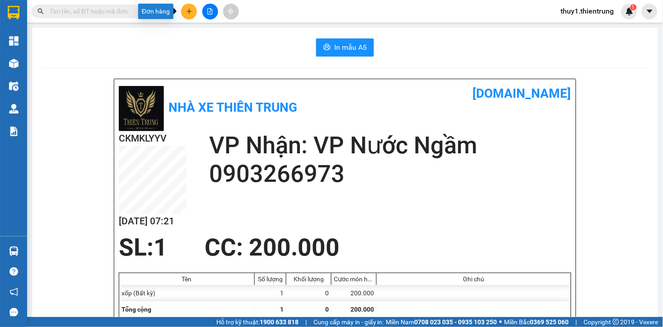
click at [190, 11] on icon "plus" at bounding box center [189, 11] width 5 height 0
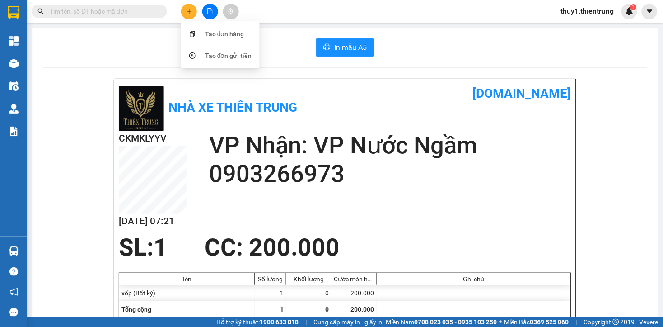
click at [213, 28] on div "Tạo đơn hàng" at bounding box center [221, 33] width 68 height 17
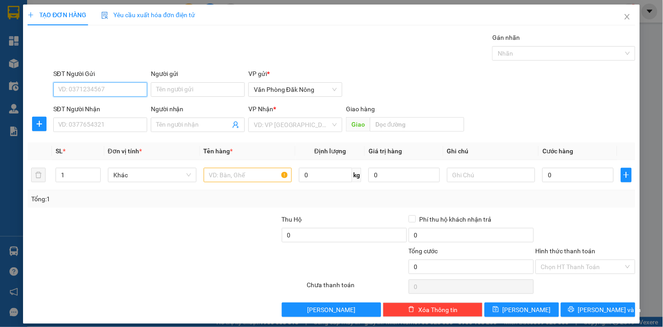
click at [125, 89] on input "SĐT Người Gửi" at bounding box center [100, 89] width 94 height 14
click at [118, 91] on input "SĐT Người Gửi" at bounding box center [100, 89] width 94 height 14
type input "0964492779"
click at [73, 124] on input "SĐT Người Nhận" at bounding box center [100, 124] width 94 height 14
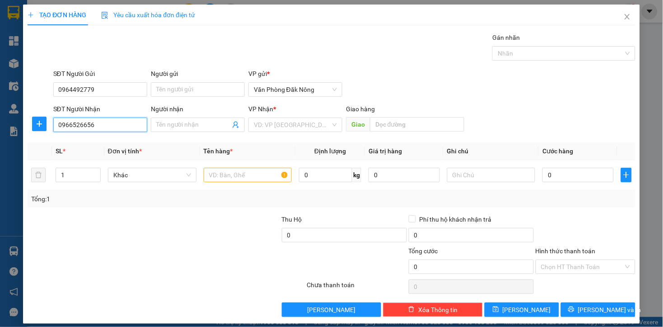
type input "0966526656"
click at [288, 133] on div "VP Nhận * VD: VP Sài Gòn" at bounding box center [295, 120] width 94 height 32
click at [285, 128] on input "search" at bounding box center [292, 125] width 77 height 14
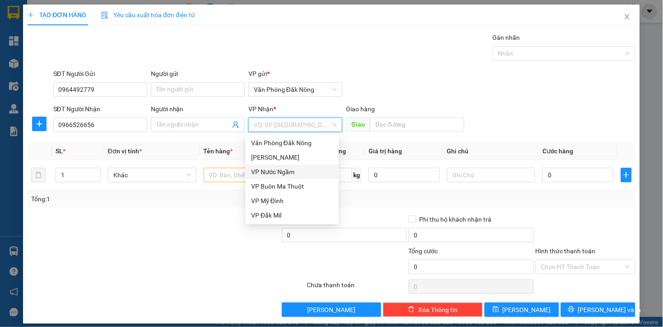
click at [284, 172] on div "VP Nước Ngầm" at bounding box center [292, 172] width 82 height 10
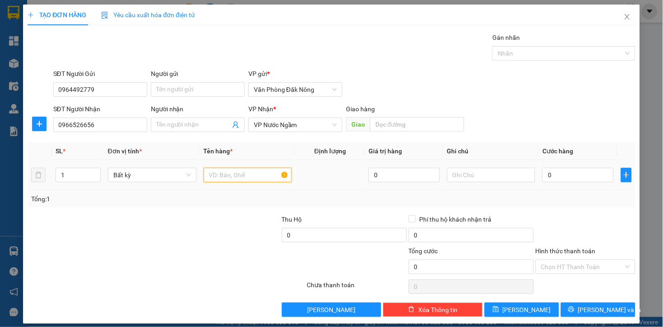
click at [229, 177] on input "text" at bounding box center [248, 175] width 89 height 14
type input "THÙNG GIẤY"
drag, startPoint x: 185, startPoint y: 268, endPoint x: 189, endPoint y: 261, distance: 7.7
click at [187, 267] on div at bounding box center [116, 262] width 178 height 32
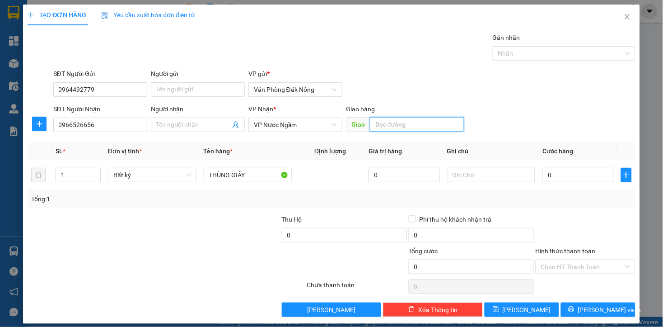
click at [376, 122] on input "text" at bounding box center [417, 124] width 94 height 14
type input "D"
type input "ĐỖ XÁ"
click at [174, 266] on div at bounding box center [116, 262] width 178 height 32
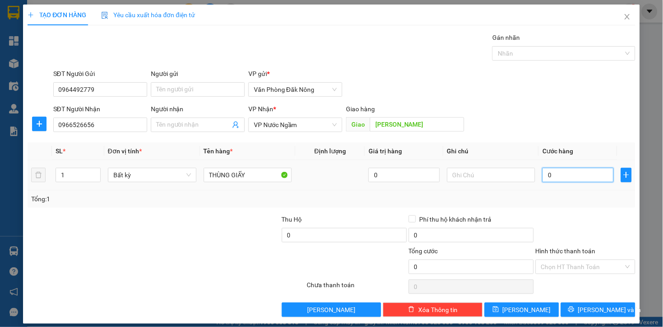
click at [562, 174] on input "0" at bounding box center [577, 175] width 71 height 14
type input "5"
click at [70, 172] on input "1" at bounding box center [78, 175] width 44 height 14
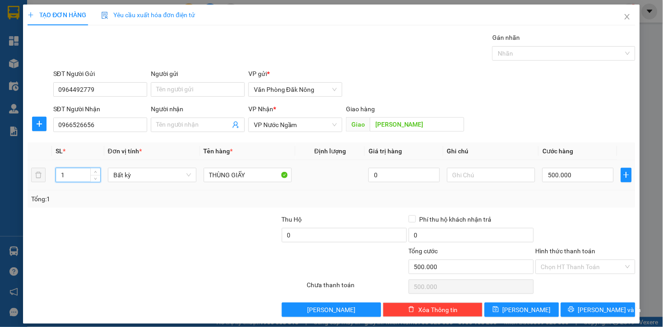
click at [70, 172] on input "1" at bounding box center [78, 175] width 44 height 14
click at [612, 205] on div "Tổng: 2" at bounding box center [332, 198] width 608 height 17
click at [566, 178] on input "0" at bounding box center [577, 175] width 71 height 14
click at [552, 219] on div at bounding box center [586, 230] width 102 height 32
click at [585, 308] on span "Lưu và In" at bounding box center [609, 309] width 63 height 10
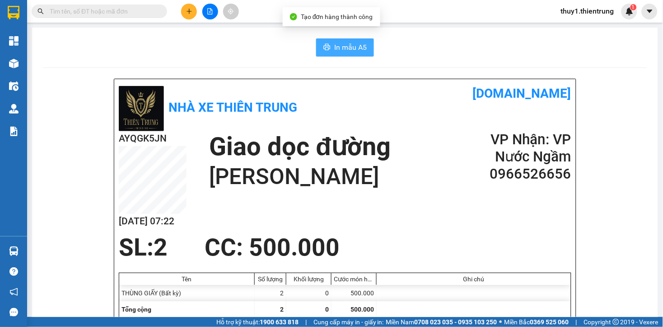
click at [344, 47] on span "In mẫu A5" at bounding box center [350, 47] width 33 height 11
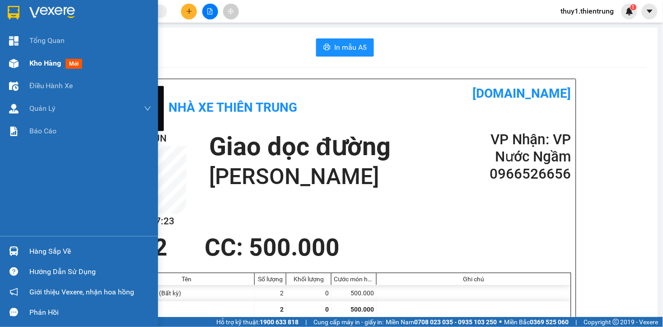
click at [6, 68] on div at bounding box center [14, 64] width 16 height 16
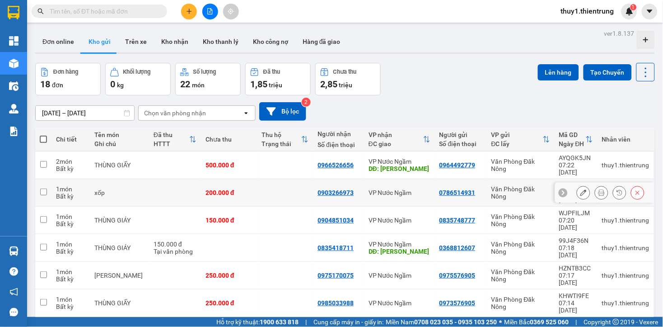
click at [580, 189] on icon at bounding box center [583, 192] width 6 height 6
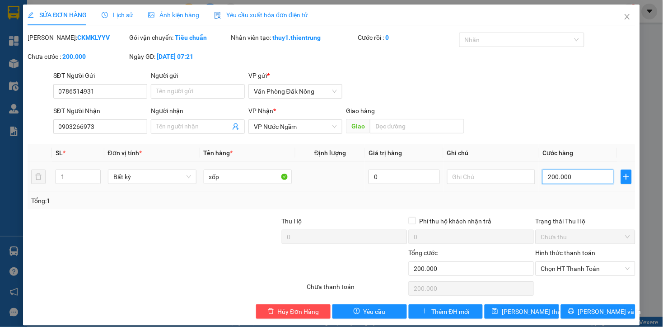
click at [588, 176] on input "200.000" at bounding box center [577, 176] width 71 height 14
click at [229, 224] on div at bounding box center [217, 232] width 127 height 32
click at [584, 306] on span "Lưu và In" at bounding box center [609, 311] width 63 height 10
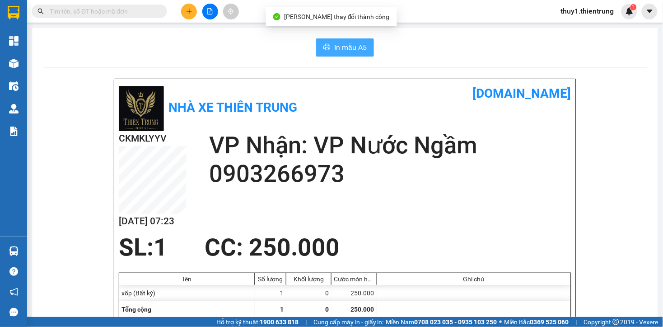
click at [353, 50] on span "In mẫu A5" at bounding box center [350, 47] width 33 height 11
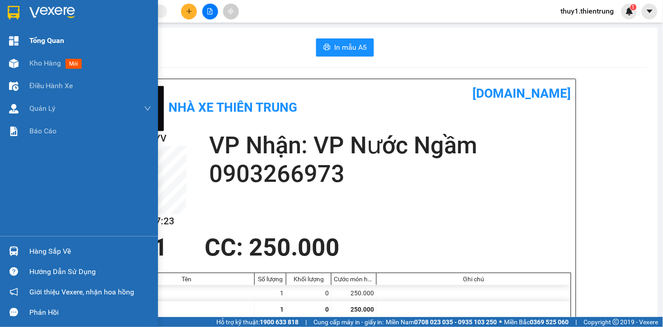
drag, startPoint x: 6, startPoint y: 57, endPoint x: 34, endPoint y: 33, distance: 37.1
click at [10, 56] on div at bounding box center [14, 64] width 16 height 16
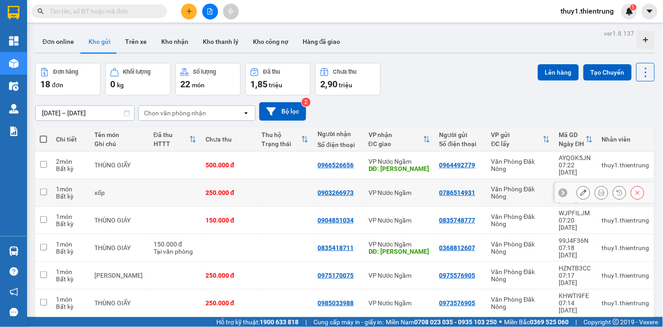
click at [580, 189] on icon at bounding box center [583, 192] width 6 height 6
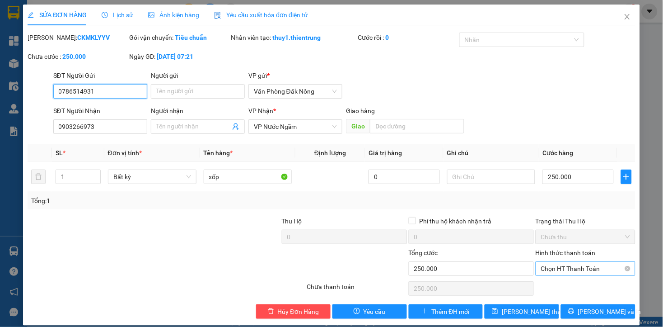
click at [585, 262] on span "Chọn HT Thanh Toán" at bounding box center [585, 269] width 89 height 14
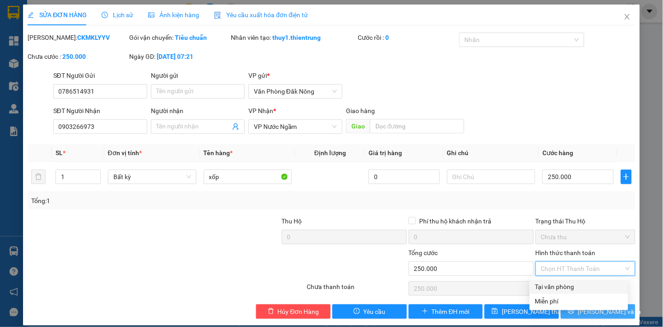
drag, startPoint x: 572, startPoint y: 279, endPoint x: 603, endPoint y: 309, distance: 42.5
click at [574, 281] on div "Tại văn phòng" at bounding box center [579, 286] width 88 height 10
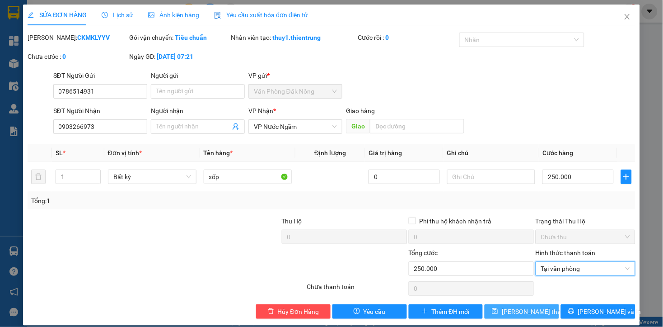
drag, startPoint x: 525, startPoint y: 296, endPoint x: 574, endPoint y: 278, distance: 51.6
click at [528, 304] on button "Lưu thay đổi" at bounding box center [522, 311] width 75 height 14
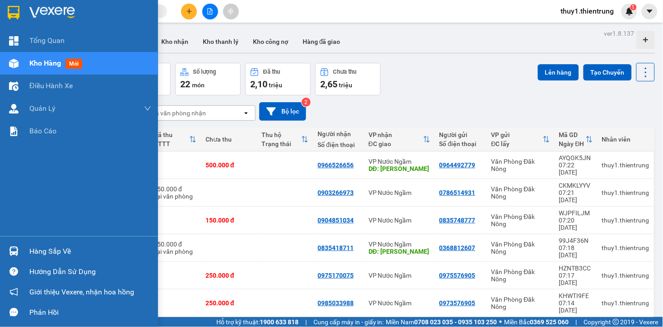
click at [21, 62] on div "Kho hàng mới" at bounding box center [79, 63] width 158 height 23
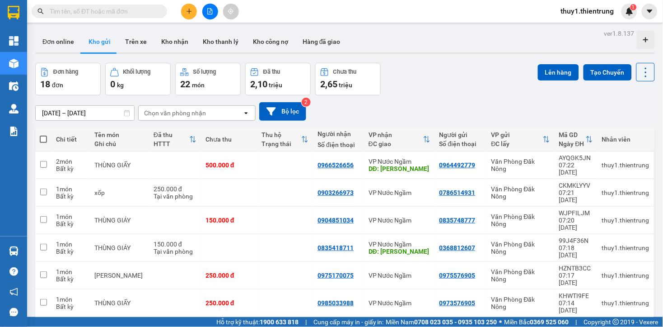
click at [430, 89] on div "Đơn hàng 18 đơn Khối lượng 0 kg Số lượng 22 món Đã thu 2,10 triệu Chưa thu 2,65…" at bounding box center [345, 79] width 620 height 33
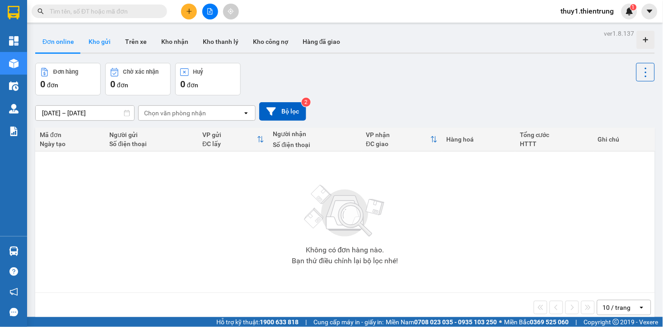
click at [103, 37] on button "Kho gửi" at bounding box center [99, 42] width 37 height 22
type input "10/08/2025 – 12/08/2025"
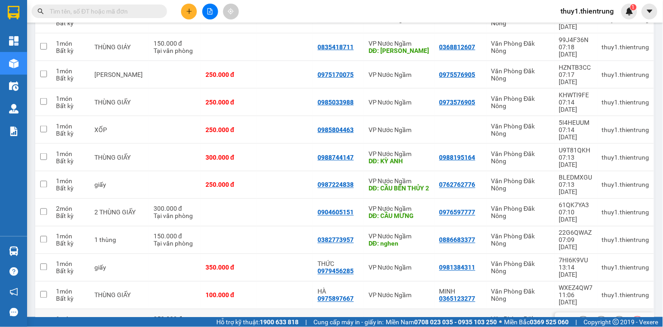
scroll to position [253, 0]
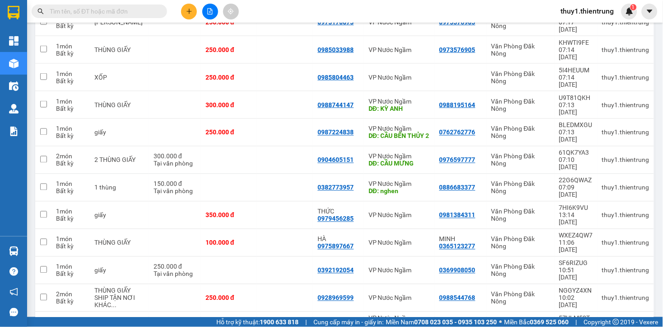
click at [188, 15] on button at bounding box center [189, 12] width 16 height 16
click at [215, 36] on div "Tạo đơn hàng" at bounding box center [224, 34] width 39 height 10
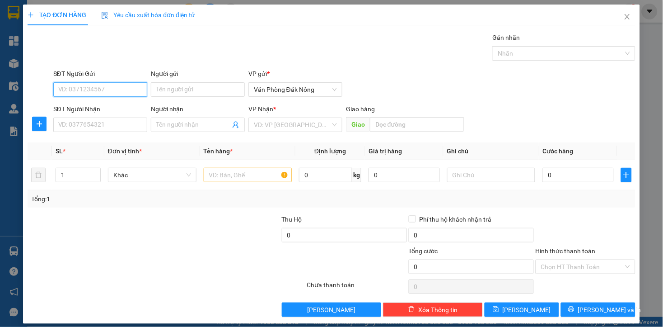
drag, startPoint x: 130, startPoint y: 89, endPoint x: 160, endPoint y: 71, distance: 35.0
click at [130, 89] on input "SĐT Người Gửi" at bounding box center [100, 89] width 94 height 14
click at [80, 108] on div "0384946469" at bounding box center [99, 108] width 82 height 10
type input "0384946469"
type input "0973085102"
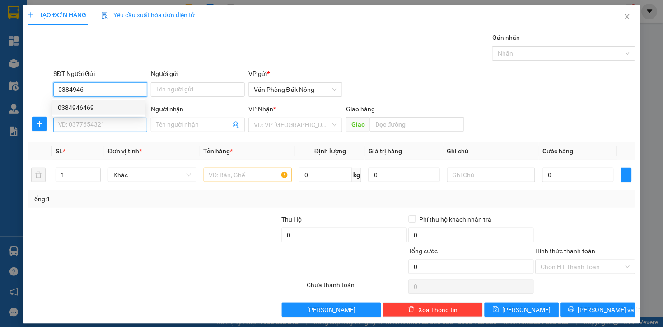
type input "mạnh bình"
type input "[PERSON_NAME]"
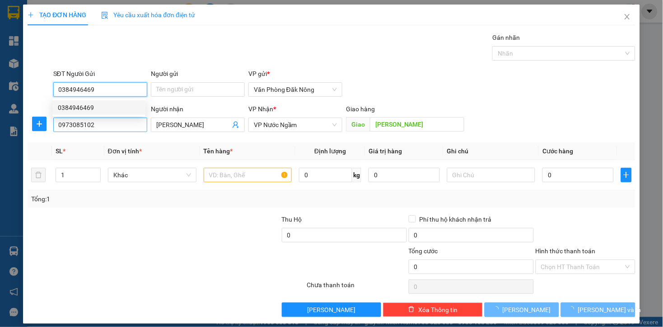
type input "0384946469"
click at [104, 121] on input "0973085102" at bounding box center [100, 124] width 94 height 14
type input "500.000"
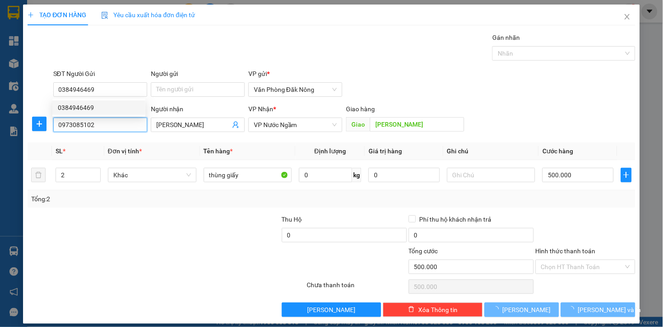
click at [104, 121] on input "0973085102" at bounding box center [100, 124] width 94 height 14
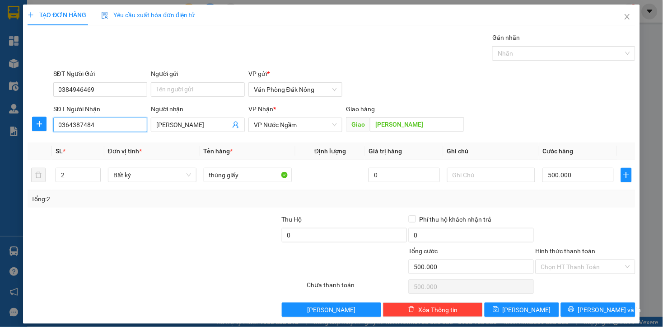
type input "0364387484"
click at [218, 250] on div at bounding box center [256, 262] width 102 height 32
click at [69, 168] on div "2" at bounding box center [78, 175] width 45 height 14
drag, startPoint x: 69, startPoint y: 167, endPoint x: 66, endPoint y: 175, distance: 8.3
click at [68, 169] on div "2" at bounding box center [78, 175] width 45 height 14
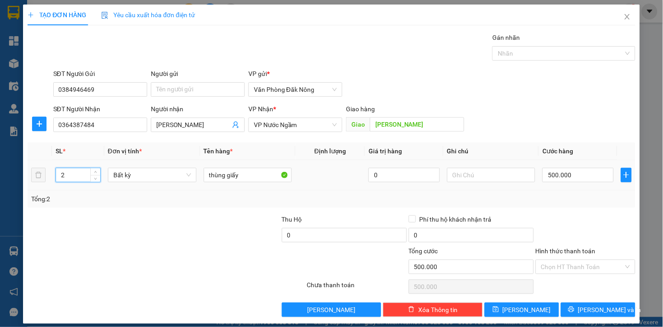
click at [66, 175] on input "2" at bounding box center [78, 175] width 44 height 14
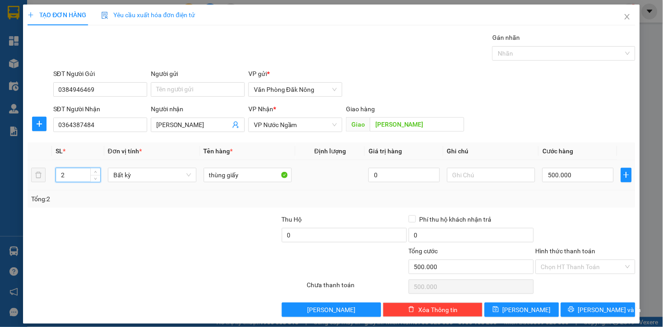
click at [65, 175] on input "2" at bounding box center [78, 175] width 44 height 14
type input "1"
click at [101, 231] on div at bounding box center [90, 230] width 127 height 32
type input "0"
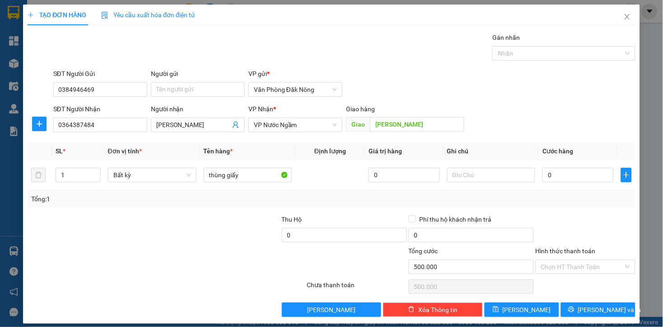
type input "0"
click at [571, 173] on input "0" at bounding box center [577, 175] width 71 height 14
type input "2"
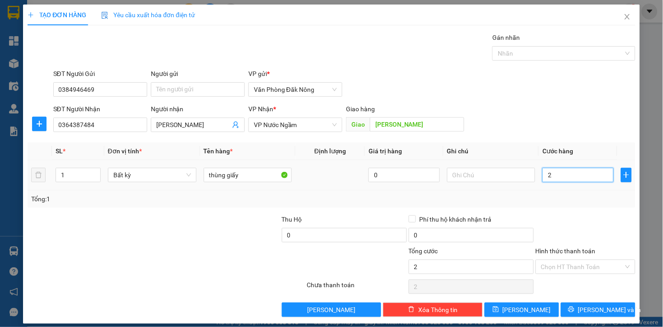
type input "20"
type input "200"
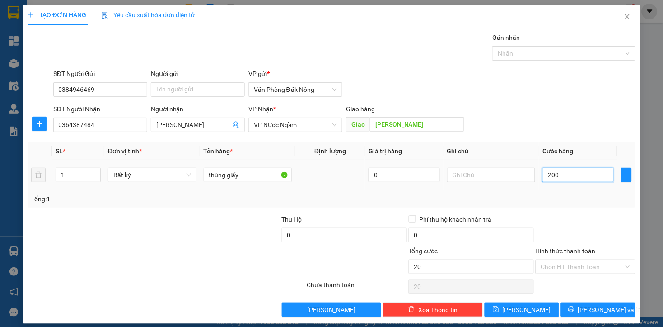
type input "200"
type input "2.000"
type input "20.000"
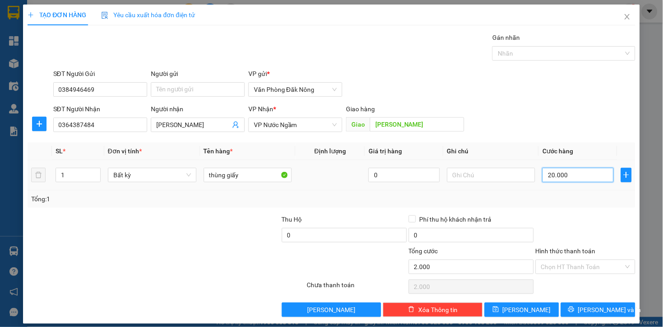
type input "20.000"
type input "200.000"
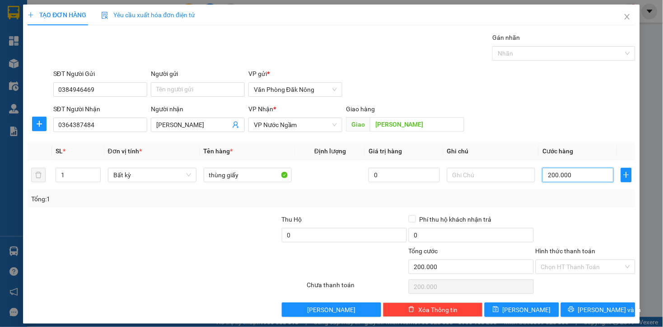
type input "200.000"
click at [186, 229] on div at bounding box center [217, 230] width 127 height 32
click at [568, 228] on div at bounding box center [586, 230] width 102 height 32
drag, startPoint x: 583, startPoint y: 309, endPoint x: 404, endPoint y: 220, distance: 199.2
click at [580, 310] on button "[PERSON_NAME] và In" at bounding box center [598, 309] width 75 height 14
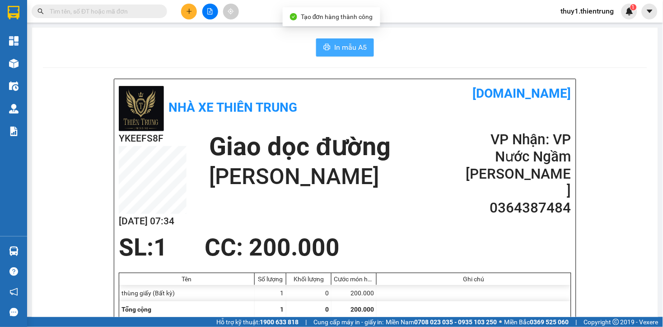
click at [323, 51] on span "printer" at bounding box center [326, 47] width 7 height 9
drag, startPoint x: 252, startPoint y: 64, endPoint x: 318, endPoint y: 70, distance: 66.3
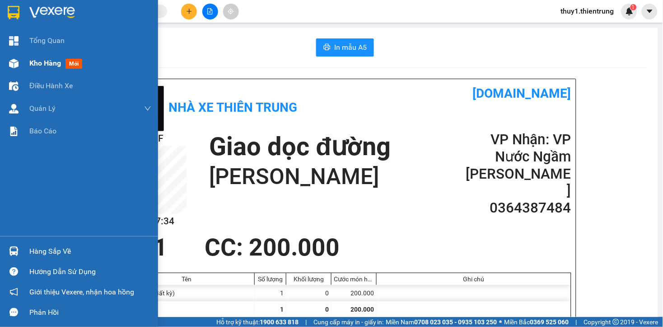
click at [15, 60] on img at bounding box center [13, 63] width 9 height 9
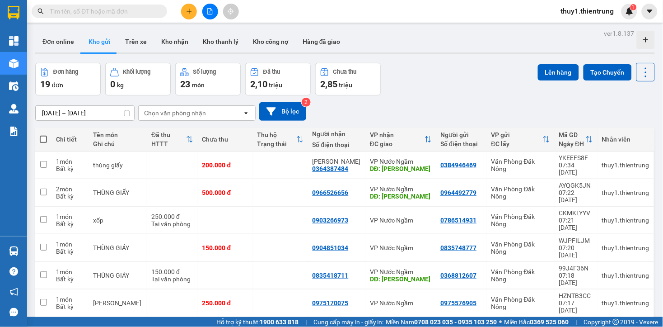
click at [44, 140] on span at bounding box center [43, 139] width 7 height 7
click at [43, 135] on input "checkbox" at bounding box center [43, 135] width 0 height 0
checkbox input "true"
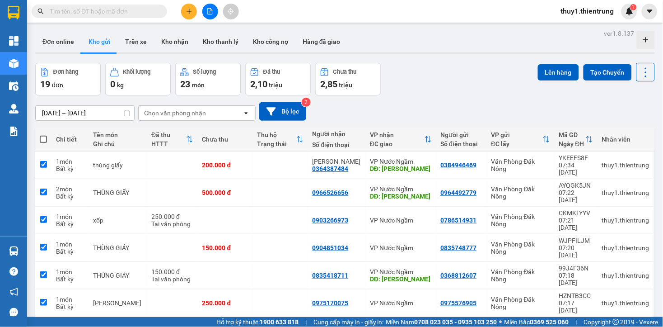
checkbox input "true"
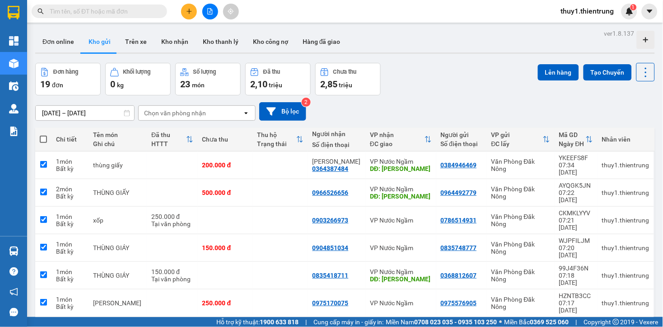
checkbox input "true"
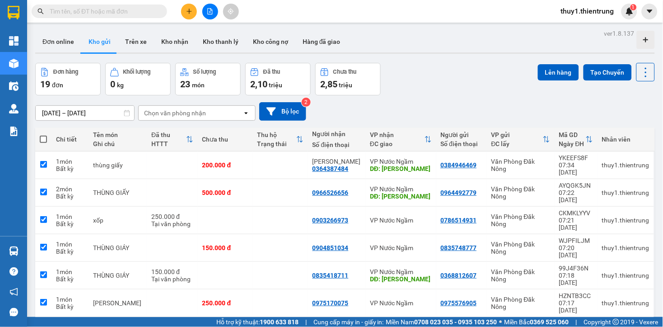
checkbox input "true"
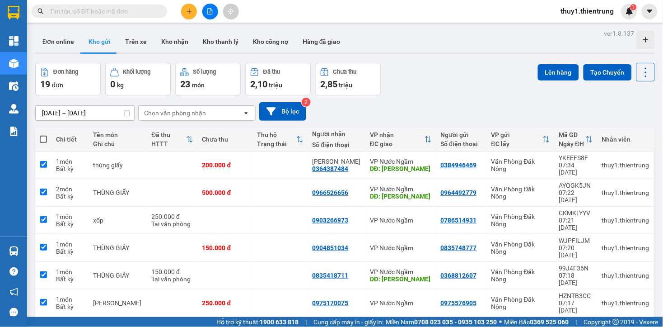
checkbox input "true"
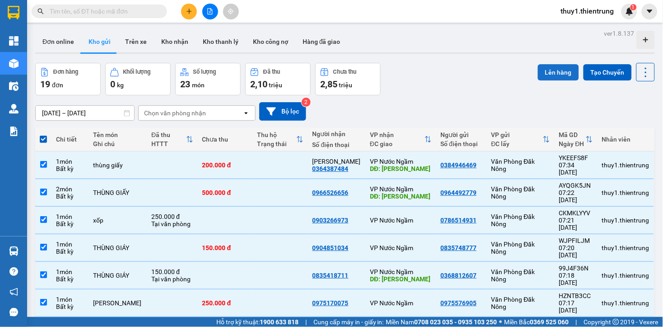
click at [548, 77] on button "Lên hàng" at bounding box center [558, 72] width 41 height 16
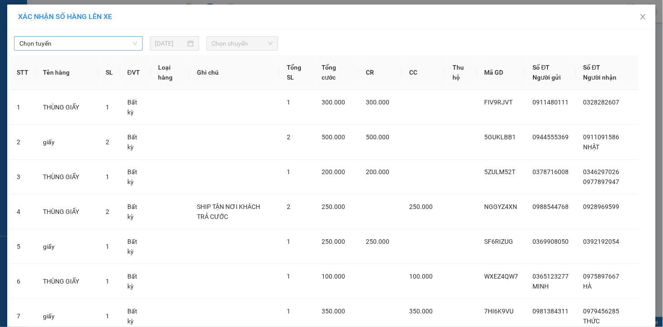
drag, startPoint x: 74, startPoint y: 43, endPoint x: 73, endPoint y: 49, distance: 5.4
click at [74, 43] on span "Chọn tuyến" at bounding box center [78, 44] width 118 height 14
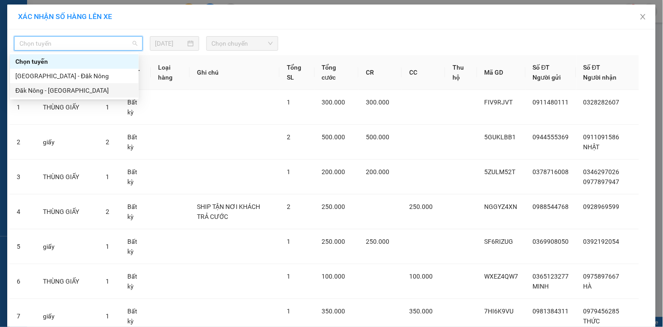
drag, startPoint x: 56, startPoint y: 87, endPoint x: 229, endPoint y: 43, distance: 179.3
click at [58, 88] on div "Đăk Nông - Hà Nội" at bounding box center [74, 90] width 118 height 10
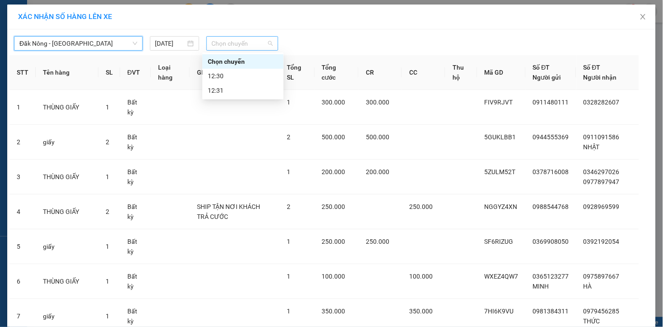
click at [233, 42] on span "Chọn chuyến" at bounding box center [242, 44] width 61 height 14
click at [220, 70] on div "12:30" at bounding box center [242, 76] width 81 height 14
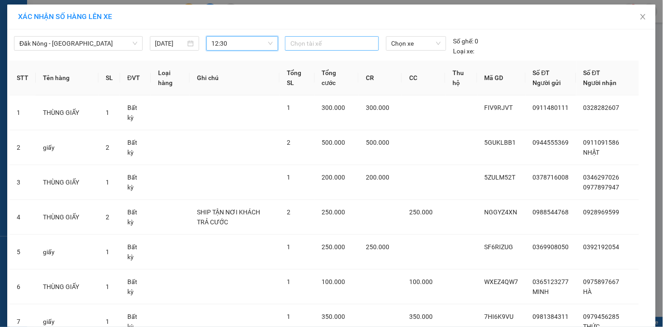
click at [328, 44] on div at bounding box center [331, 43] width 89 height 11
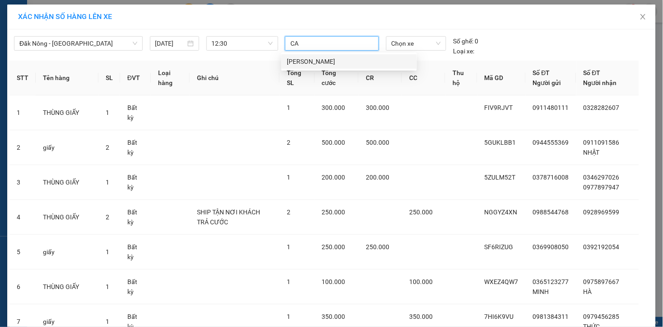
type input "CAO"
click at [324, 57] on div "CAO ANH TUẤN" at bounding box center [349, 61] width 125 height 10
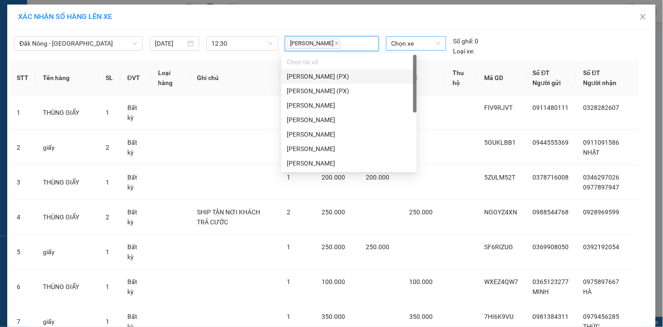
click at [404, 42] on span "Chọn xe" at bounding box center [416, 44] width 49 height 14
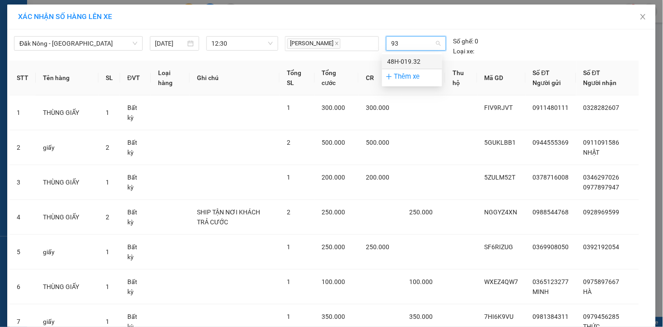
type input "932"
click at [408, 56] on div "48H-019.32" at bounding box center [412, 61] width 49 height 10
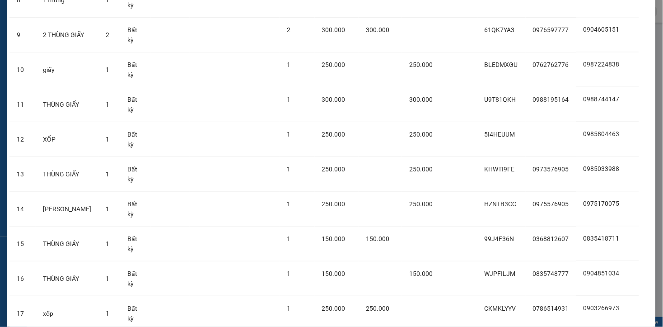
scroll to position [351, 0]
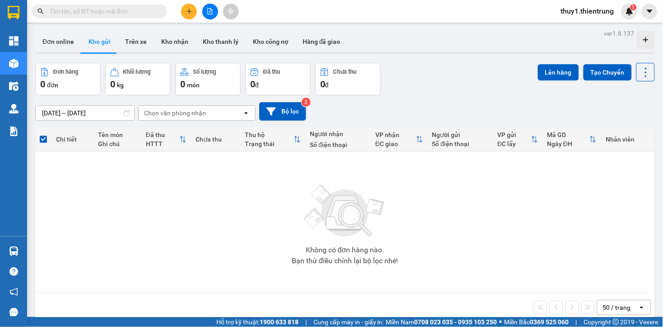
click at [223, 187] on div "Không có đơn hàng nào. Bạn thử điều chỉnh lại bộ lọc nhé!" at bounding box center [345, 222] width 611 height 136
click at [193, 192] on div "Không có đơn hàng nào. Bạn thử điều chỉnh lại bộ lọc nhé!" at bounding box center [345, 222] width 611 height 136
drag, startPoint x: 190, startPoint y: 5, endPoint x: 201, endPoint y: 27, distance: 25.1
click at [190, 5] on button at bounding box center [189, 12] width 16 height 16
drag, startPoint x: 201, startPoint y: 31, endPoint x: 210, endPoint y: 92, distance: 62.2
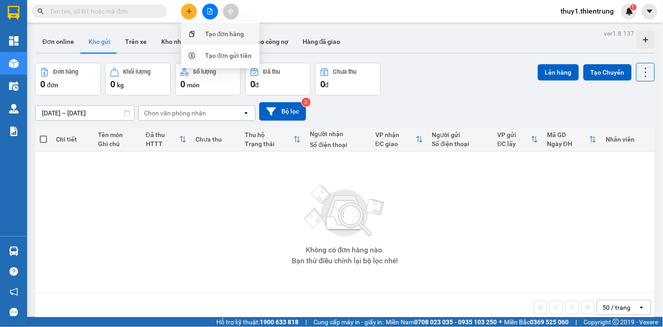
click at [201, 34] on div "Tạo đơn hàng" at bounding box center [221, 33] width 68 height 17
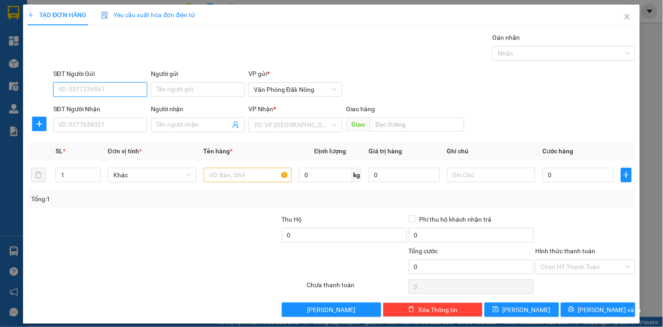
click at [130, 84] on input "SĐT Người Gửi" at bounding box center [100, 89] width 94 height 14
type input "0976976741"
click at [105, 91] on input "0976976741" at bounding box center [100, 89] width 94 height 14
click at [81, 105] on div "0976976741" at bounding box center [99, 108] width 82 height 10
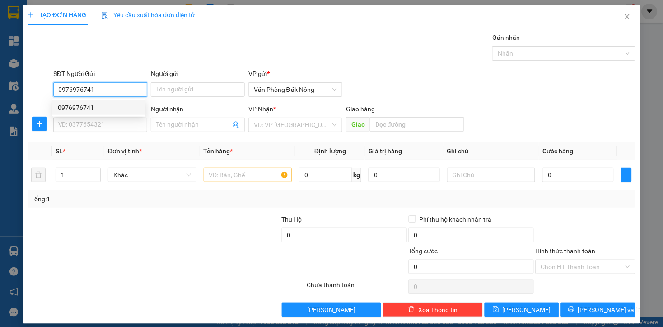
type input "0564141888"
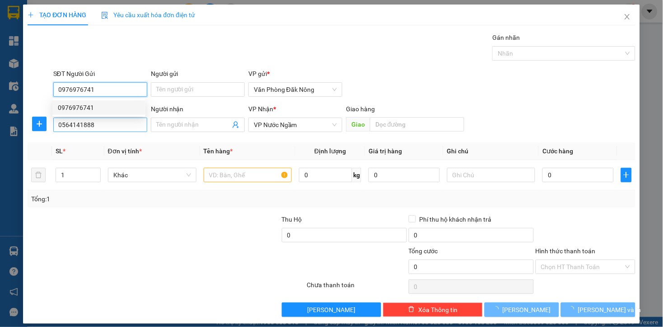
type input "150.000"
type input "0976976741"
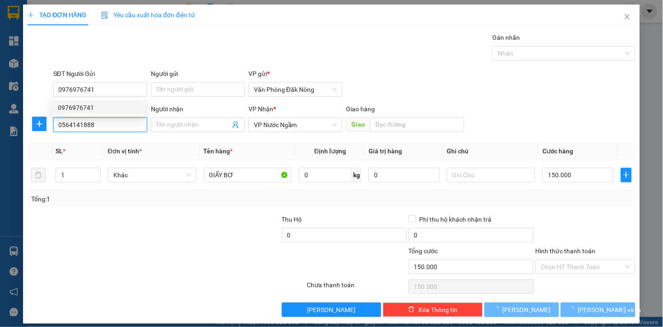
click at [95, 123] on input "0564141888" at bounding box center [100, 124] width 94 height 14
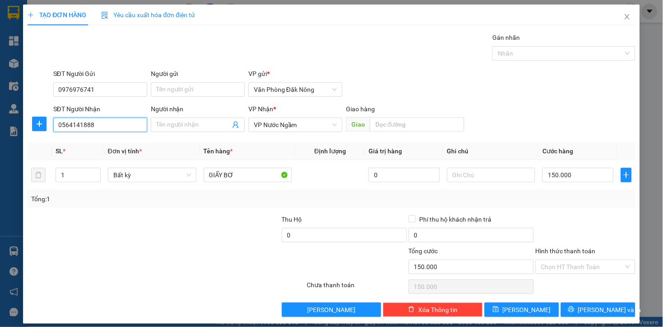
click at [97, 123] on input "0564141888" at bounding box center [100, 124] width 94 height 14
type input "0972972508"
click at [173, 211] on div "Transit Pickup Surcharge Ids Transit Deliver Surcharge Ids Transit Deliver Surc…" at bounding box center [332, 175] width 608 height 284
click at [196, 238] on div at bounding box center [217, 230] width 127 height 32
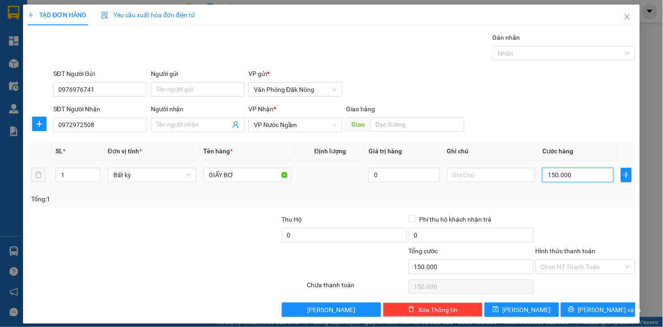
click at [575, 173] on input "150.000" at bounding box center [577, 175] width 71 height 14
type input "2"
type input "20"
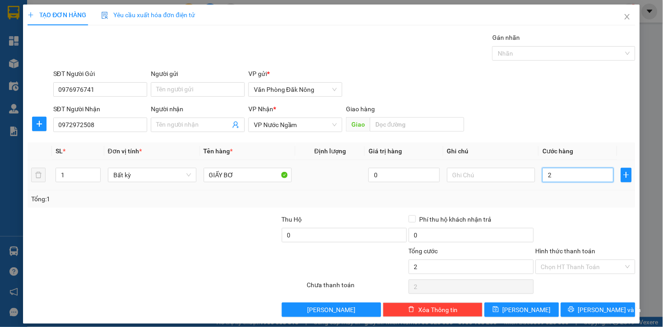
type input "20"
type input "200"
type input "2.000"
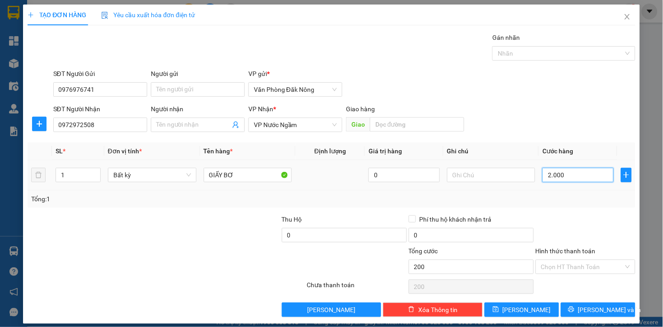
type input "2.000"
type input "20.000"
type input "200.000"
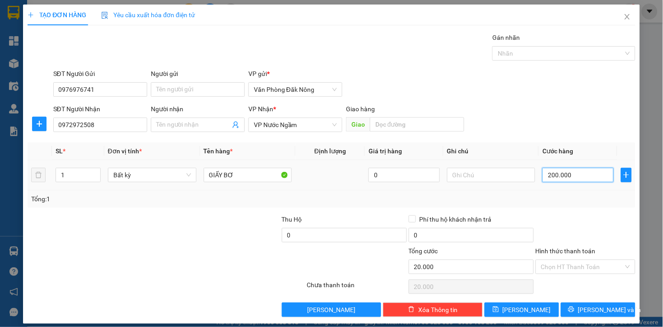
type input "200.000"
click at [577, 177] on input "200.000" at bounding box center [577, 175] width 71 height 14
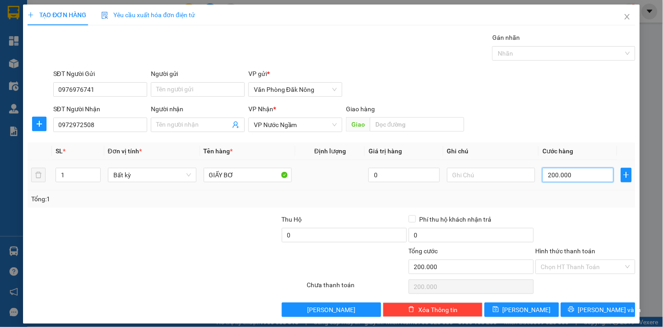
type input "2"
type input "25"
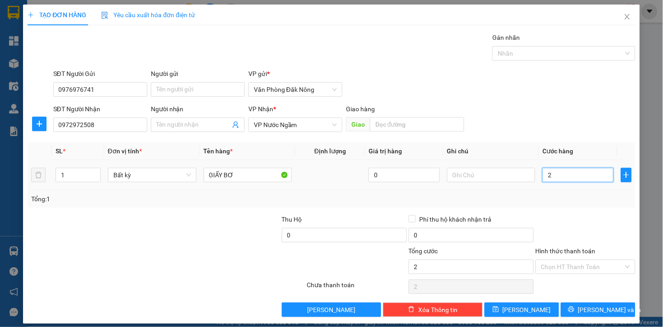
type input "25"
type input "250"
type input "2.500"
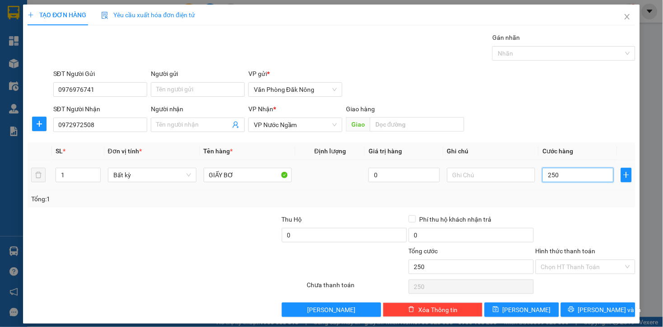
type input "2.500"
type input "25.000"
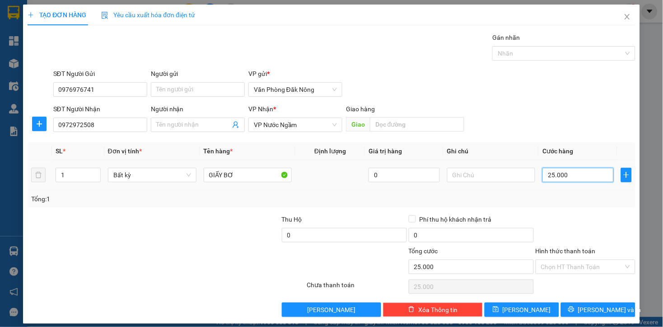
type input "250.000"
click at [251, 171] on input "GIẤY BƠ" at bounding box center [248, 175] width 89 height 14
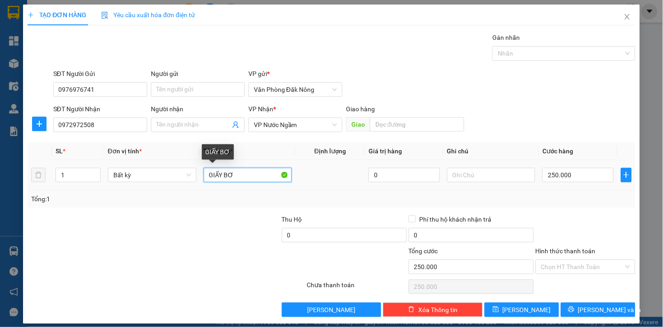
click at [251, 171] on input "GIẤY BƠ" at bounding box center [248, 175] width 89 height 14
type input "GIẤY"
click at [116, 262] on div at bounding box center [116, 262] width 178 height 32
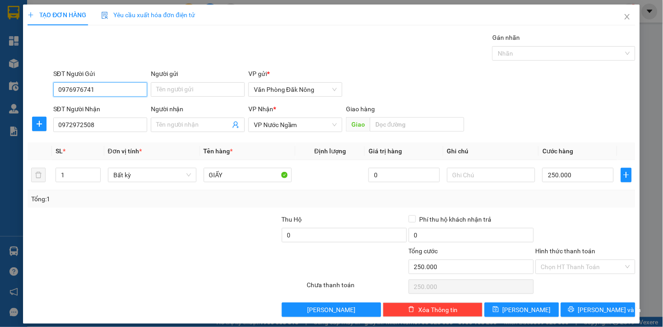
click at [120, 91] on input "0976976741" at bounding box center [100, 89] width 94 height 14
click at [566, 264] on input "Hình thức thanh toán" at bounding box center [582, 267] width 83 height 14
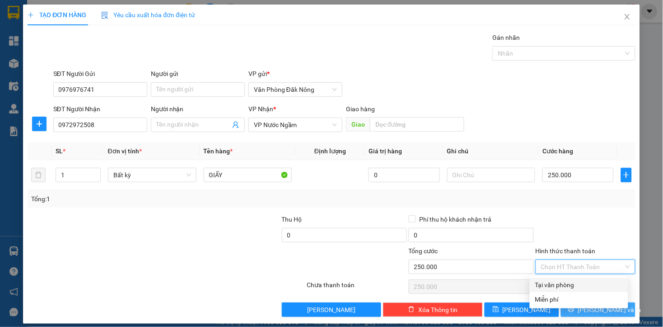
drag, startPoint x: 561, startPoint y: 282, endPoint x: 593, endPoint y: 303, distance: 37.7
click at [562, 283] on div "Tại văn phòng" at bounding box center [579, 285] width 88 height 10
type input "0"
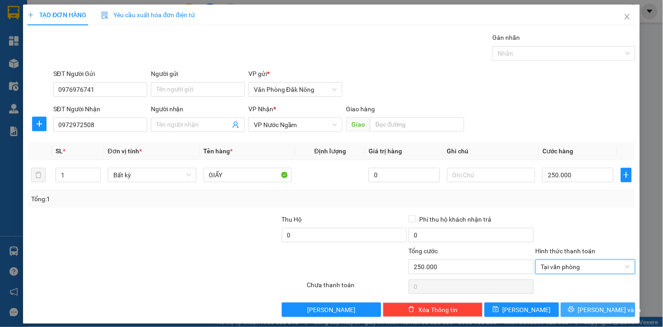
click at [597, 307] on span "[PERSON_NAME] và In" at bounding box center [609, 309] width 63 height 10
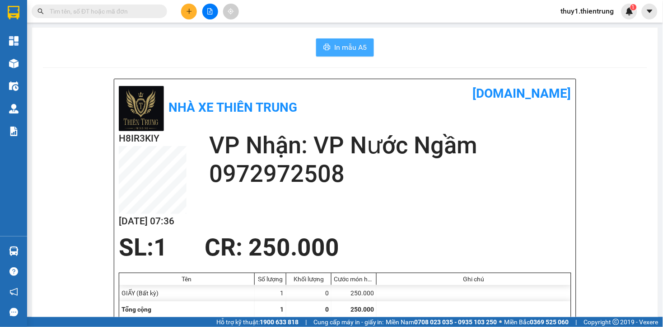
drag, startPoint x: 351, startPoint y: 41, endPoint x: 417, endPoint y: 35, distance: 66.7
click at [351, 42] on button "In mẫu A5" at bounding box center [345, 47] width 58 height 18
click at [191, 14] on icon "plus" at bounding box center [189, 11] width 6 height 6
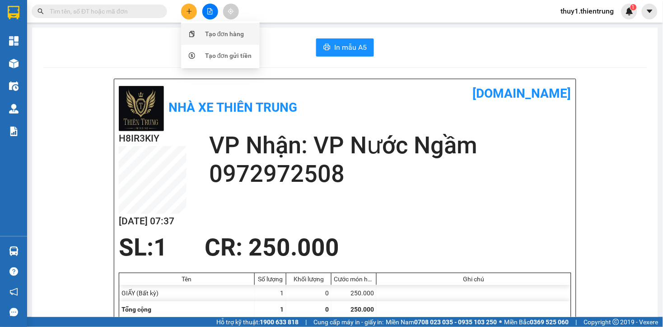
click at [189, 30] on div at bounding box center [192, 34] width 11 height 10
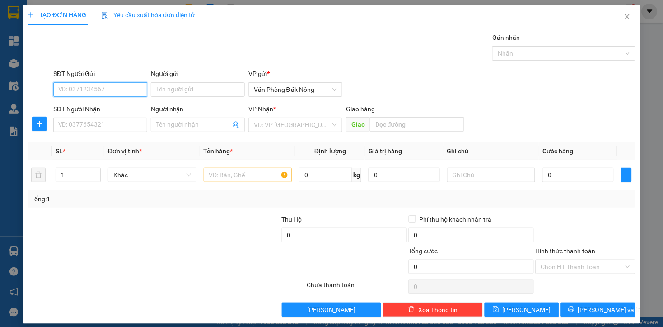
click at [103, 88] on input "SĐT Người Gửi" at bounding box center [100, 89] width 94 height 14
click at [107, 87] on input "SĐT Người Gửi" at bounding box center [100, 89] width 94 height 14
paste input "0976976741"
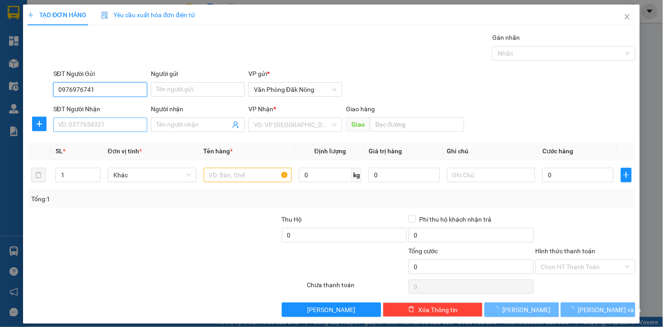
type input "0976976741"
click at [102, 128] on input "SĐT Người Nhận" at bounding box center [100, 124] width 94 height 14
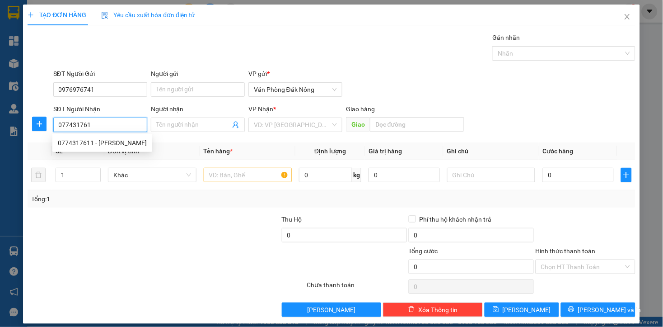
type input "0774317611"
click at [115, 146] on div "0774317611 - C MINH" at bounding box center [102, 143] width 89 height 10
type input "[PERSON_NAME]"
type input "CẦU BẾN THỦY"
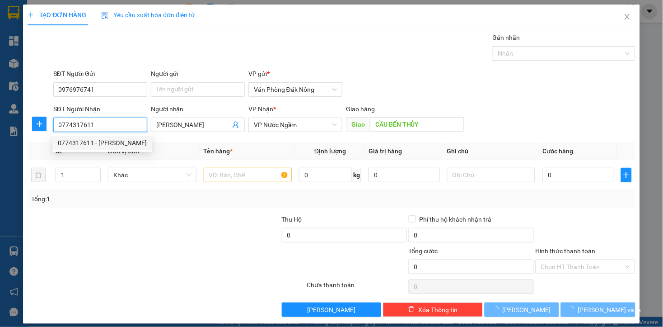
type input "0774317611"
type input "200.000"
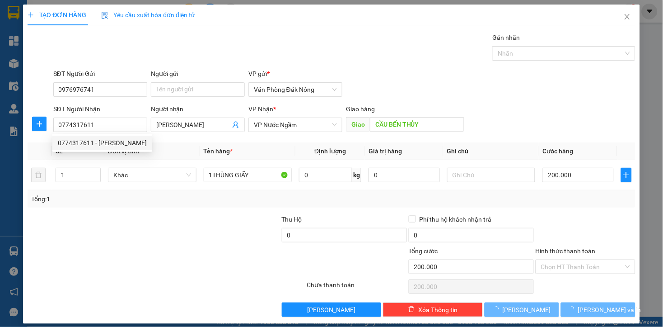
click at [150, 259] on div at bounding box center [116, 262] width 178 height 32
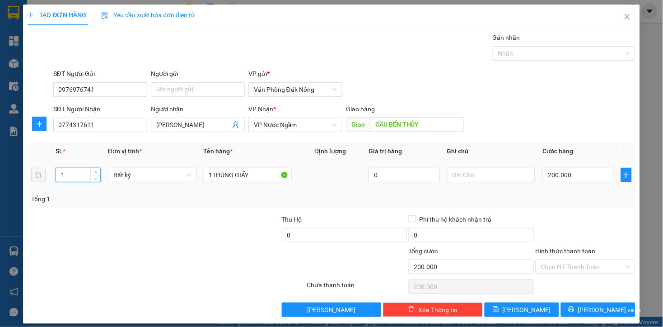
click at [75, 174] on input "1" at bounding box center [78, 175] width 44 height 14
type input "2"
drag, startPoint x: 248, startPoint y: 177, endPoint x: 208, endPoint y: 165, distance: 41.3
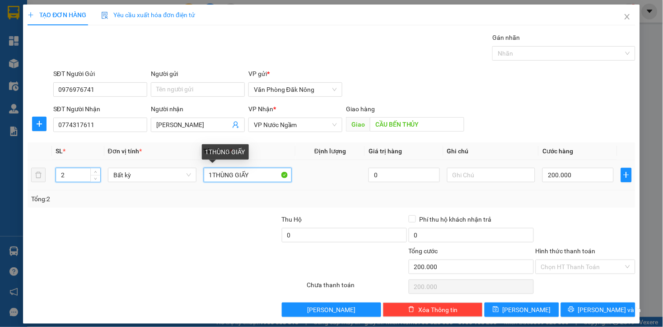
click at [173, 180] on tr "2 Bất kỳ 1THÙNG GIẤY 0 200.000" at bounding box center [332, 175] width 608 height 30
type input "0"
type input "THÙNG GIẤY"
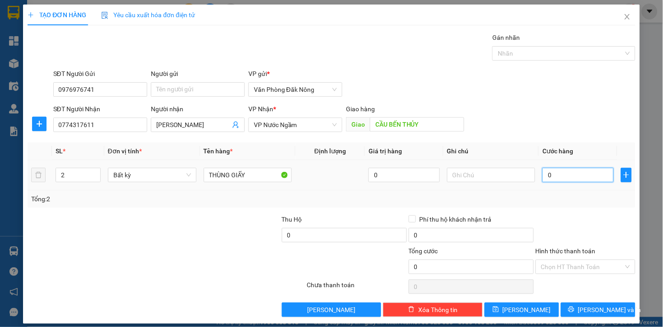
click at [548, 174] on input "0" at bounding box center [577, 175] width 71 height 14
type input "4"
type input "40"
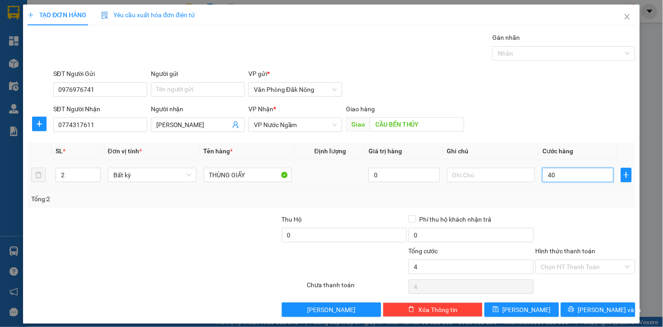
type input "40"
type input "400"
type input "4.000"
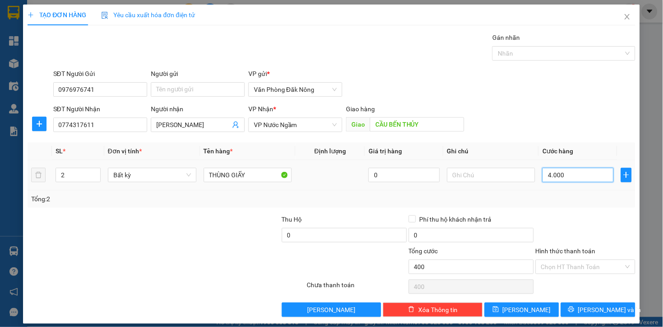
type input "4.000"
type input "40.000"
type input "400.000"
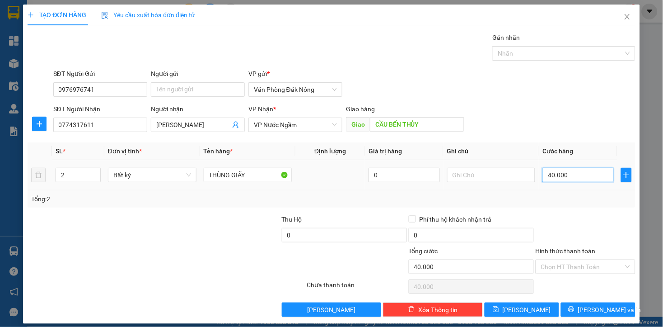
type input "400.000"
click at [560, 190] on td "400.000" at bounding box center [578, 175] width 78 height 30
click at [572, 267] on input "Hình thức thanh toán" at bounding box center [582, 267] width 83 height 14
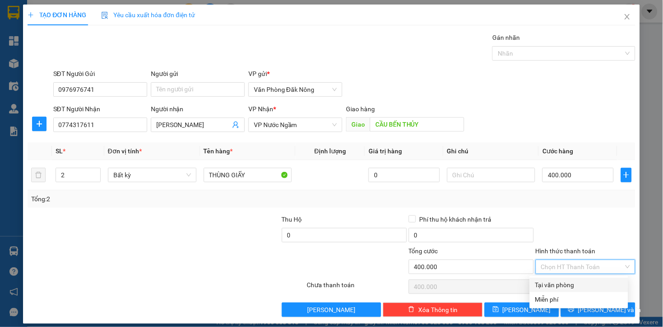
click at [576, 291] on div "Tại văn phòng" at bounding box center [579, 284] width 98 height 14
type input "0"
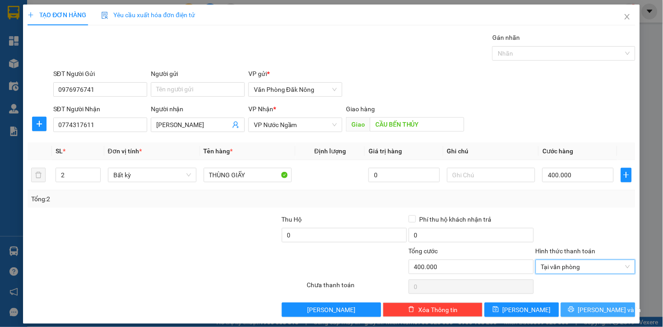
click at [580, 306] on button "[PERSON_NAME] và In" at bounding box center [598, 309] width 75 height 14
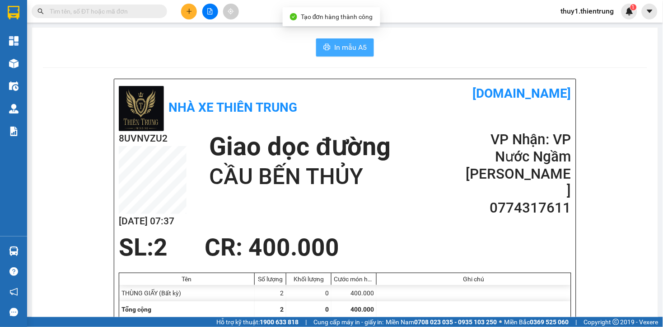
click at [330, 47] on button "In mẫu A5" at bounding box center [345, 47] width 58 height 18
click at [186, 7] on button at bounding box center [189, 12] width 16 height 16
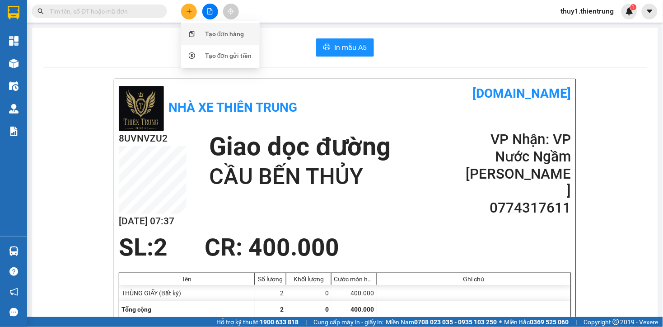
click at [217, 37] on div "Tạo đơn hàng" at bounding box center [224, 34] width 39 height 10
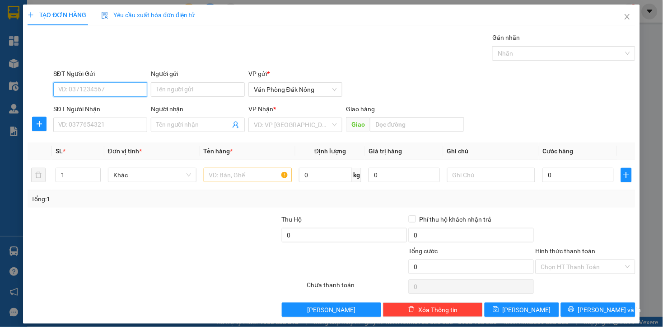
drag, startPoint x: 110, startPoint y: 92, endPoint x: 121, endPoint y: 96, distance: 11.6
click at [113, 93] on input "SĐT Người Gửi" at bounding box center [100, 89] width 94 height 14
type input "0988267787"
click at [121, 126] on input "SĐT Người Nhận" at bounding box center [100, 124] width 94 height 14
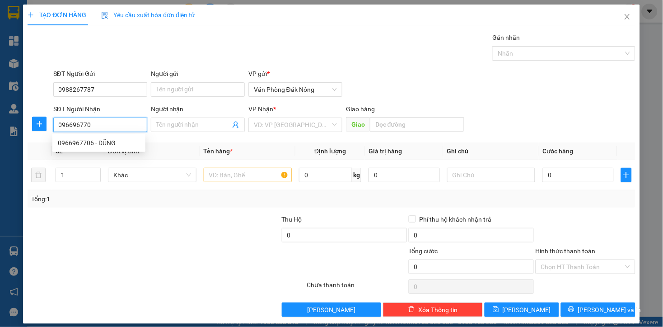
type input "0966967706"
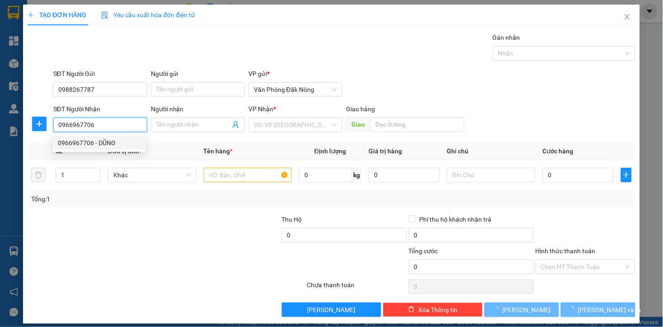
click at [107, 140] on div "0966967706 - DŨNG" at bounding box center [99, 143] width 82 height 10
type input "DŨNG"
type input "N3 GIA LÁCH"
type input "0966967706"
click at [163, 211] on div "Transit Pickup Surcharge Ids Transit Deliver Surcharge Ids Transit Deliver Surc…" at bounding box center [332, 175] width 608 height 284
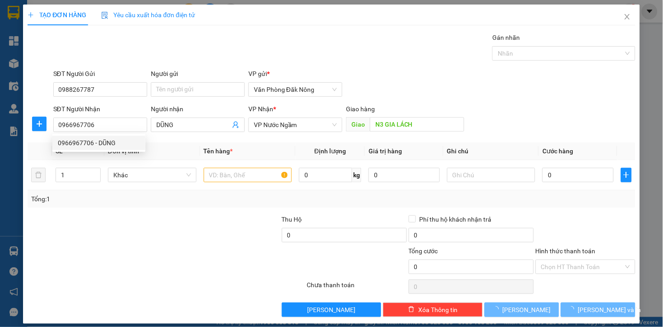
type input "200.000"
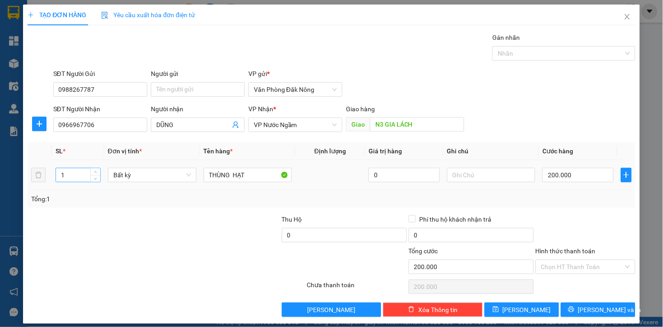
click at [64, 175] on input "1" at bounding box center [78, 175] width 44 height 14
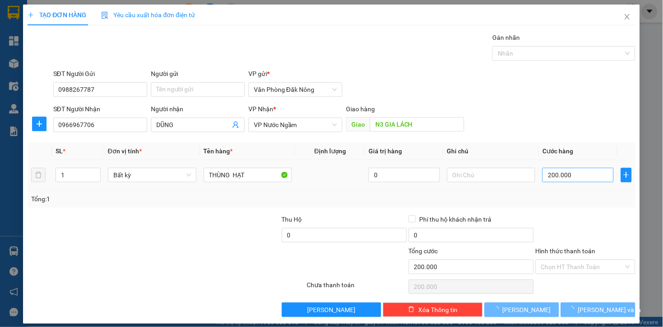
click at [589, 182] on div "200.000" at bounding box center [577, 175] width 71 height 18
click at [588, 182] on input "200.000" at bounding box center [577, 175] width 71 height 14
type input "0"
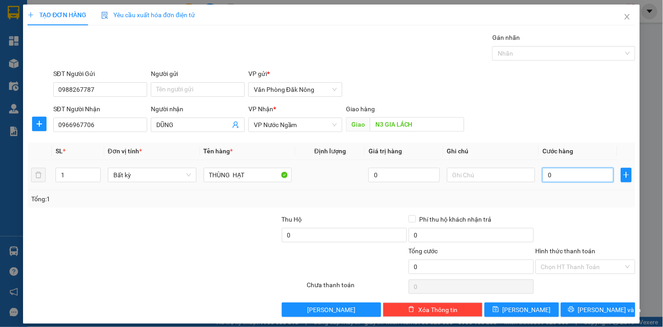
type input "1"
type input "01"
type input "15"
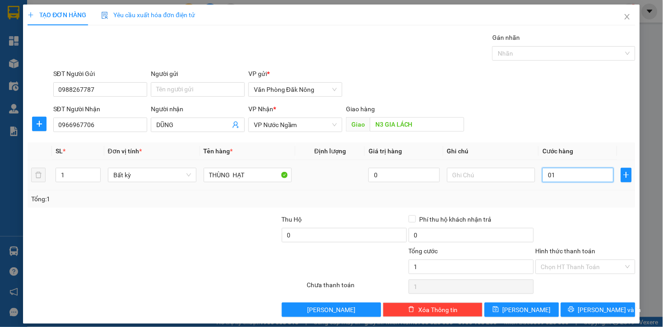
type input "015"
type input "150"
type input "0.150"
click at [588, 182] on input "0.150" at bounding box center [577, 175] width 71 height 14
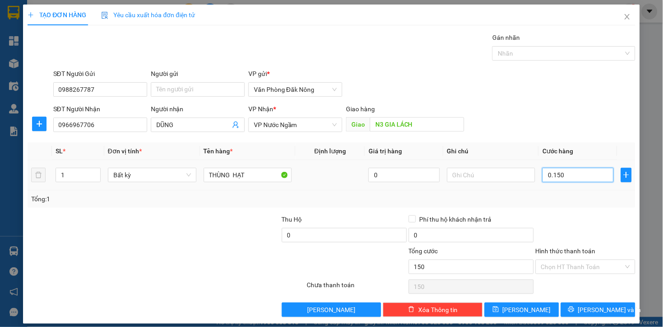
click at [588, 182] on input "0.150" at bounding box center [577, 175] width 71 height 14
type input "1"
type input "15"
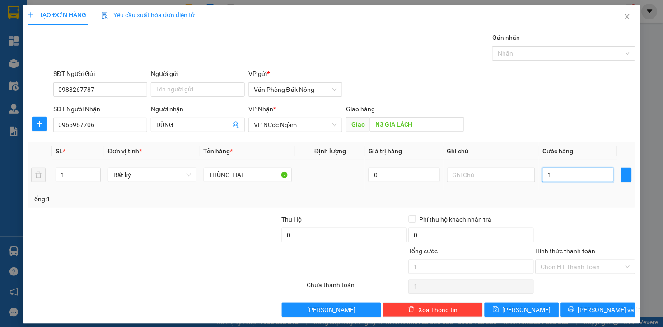
type input "15"
type input "150"
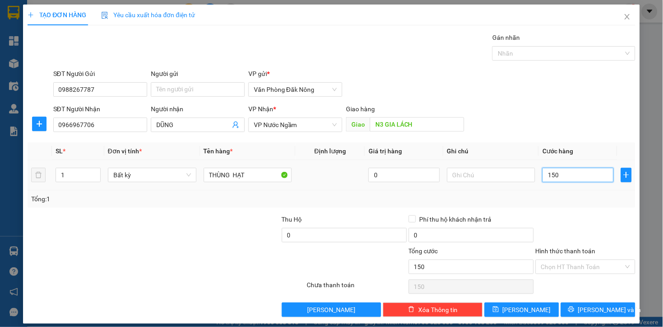
type input "1.500"
type input "15.000"
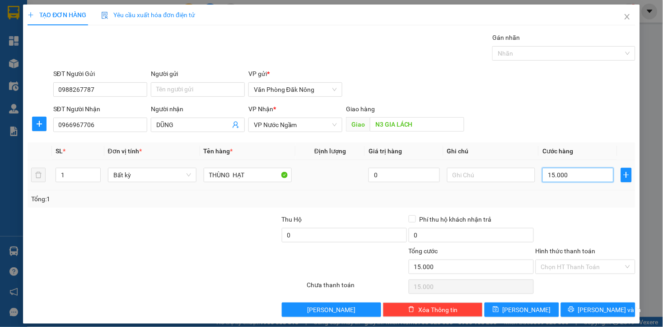
type input "150.000"
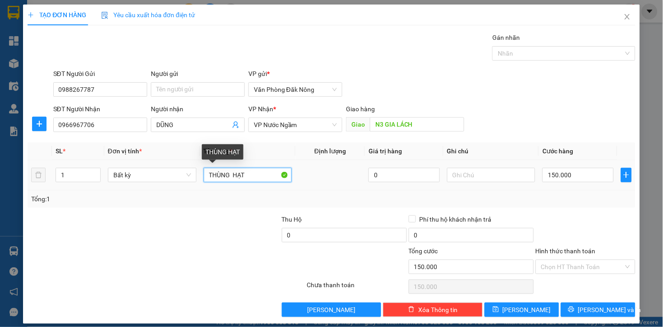
drag, startPoint x: 253, startPoint y: 178, endPoint x: 258, endPoint y: 175, distance: 5.5
click at [253, 178] on input "THÙNG HẠT" at bounding box center [248, 175] width 89 height 14
type input "THÙNG GIẤY"
click at [178, 240] on div at bounding box center [217, 230] width 127 height 32
drag, startPoint x: 542, startPoint y: 199, endPoint x: 583, endPoint y: 208, distance: 41.5
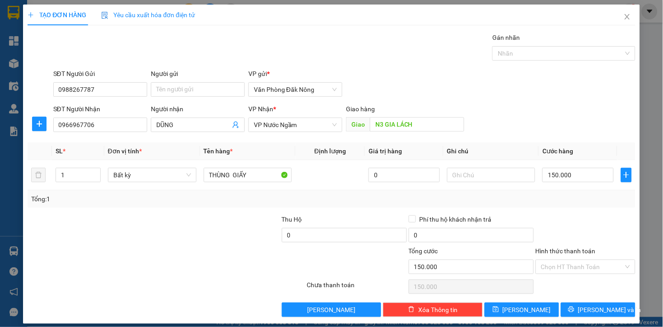
click at [552, 197] on div "Tổng: 1" at bounding box center [331, 199] width 600 height 10
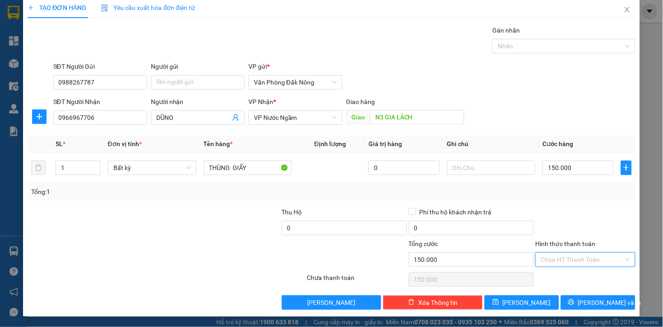
click at [595, 258] on input "Hình thức thanh toán" at bounding box center [582, 259] width 83 height 14
click at [589, 272] on div "Tại văn phòng" at bounding box center [579, 277] width 88 height 10
type input "0"
click at [589, 310] on div "TẠO ĐƠN HÀNG Yêu cầu xuất hóa đơn điện tử Transit Pickup Surcharge Ids Transit …" at bounding box center [331, 156] width 617 height 319
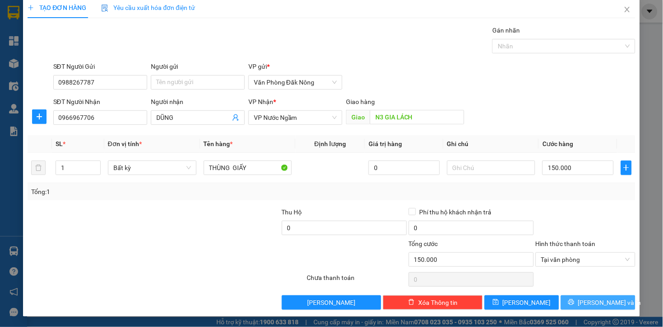
click at [572, 303] on button "Lưu và In" at bounding box center [598, 302] width 75 height 14
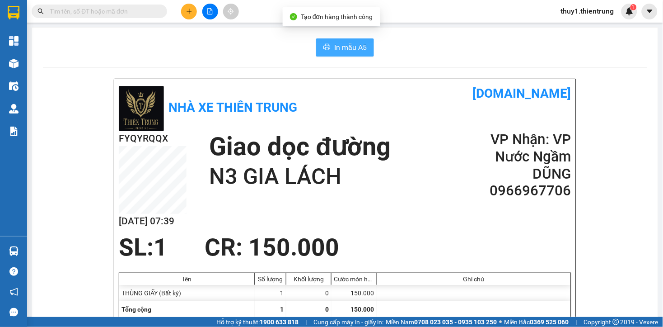
drag, startPoint x: 353, startPoint y: 50, endPoint x: 404, endPoint y: 136, distance: 99.2
click at [353, 53] on button "In mẫu A5" at bounding box center [345, 47] width 58 height 18
drag, startPoint x: 206, startPoint y: 40, endPoint x: 196, endPoint y: 15, distance: 26.3
click at [182, 0] on div "Kết quả tìm kiếm ( 0 ) Bộ lọc No Data thuy1.thientrung 1" at bounding box center [331, 11] width 663 height 23
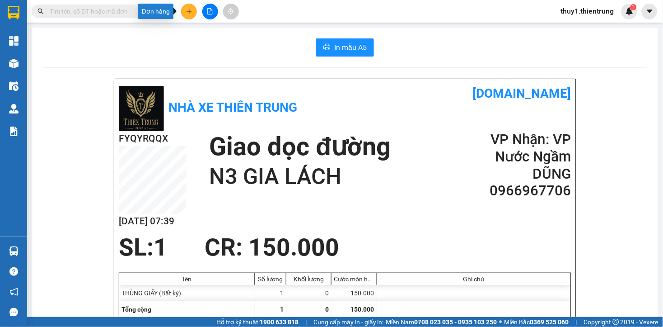
click at [192, 14] on icon "plus" at bounding box center [189, 11] width 6 height 6
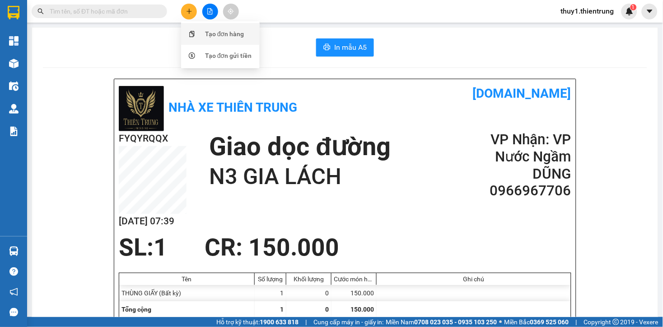
click at [238, 36] on div "Tạo đơn hàng" at bounding box center [224, 34] width 39 height 10
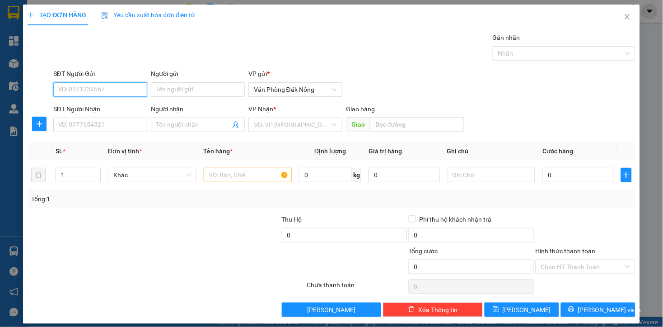
click at [118, 92] on input "SĐT Người Gửi" at bounding box center [100, 89] width 94 height 14
click at [125, 91] on input "SĐT Người Gửi" at bounding box center [100, 89] width 94 height 14
click at [100, 88] on input "0912993582" at bounding box center [100, 89] width 94 height 14
click at [101, 89] on input "0912993582" at bounding box center [100, 89] width 94 height 14
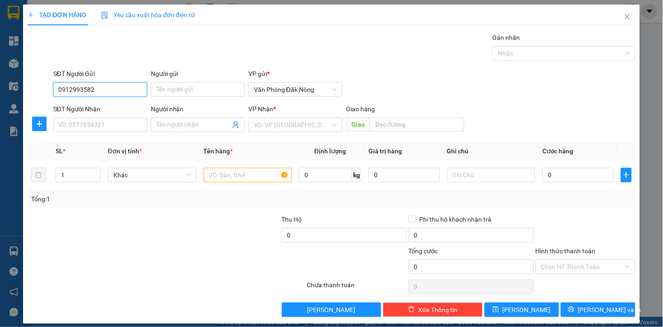
click at [119, 87] on input "0912993582" at bounding box center [100, 89] width 94 height 14
type input "0912993582"
click at [154, 255] on div at bounding box center [116, 262] width 178 height 32
click at [108, 227] on div at bounding box center [90, 230] width 127 height 32
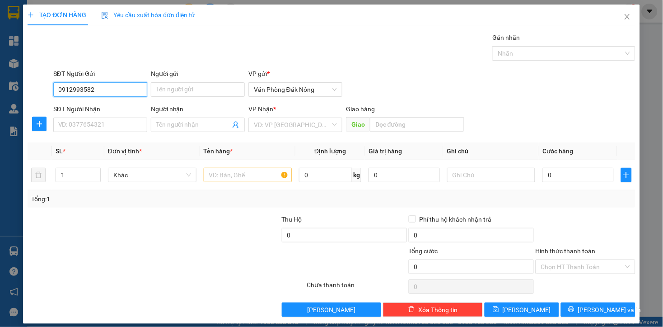
click at [104, 92] on input "0912993582" at bounding box center [100, 89] width 94 height 14
click at [101, 120] on input "SĐT Người Nhận" at bounding box center [100, 124] width 94 height 14
paste input "0912993582"
type input "0912993582"
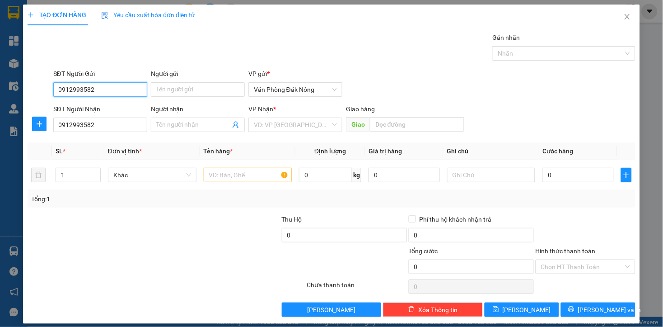
click at [116, 87] on input "0912993582" at bounding box center [100, 89] width 94 height 14
type input "0869056696"
click at [291, 122] on input "search" at bounding box center [292, 125] width 77 height 14
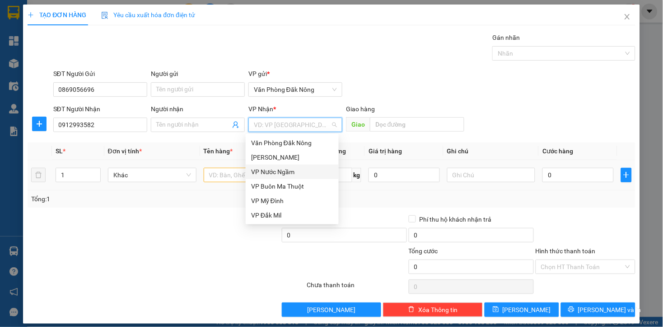
drag, startPoint x: 287, startPoint y: 168, endPoint x: 281, endPoint y: 168, distance: 6.3
click at [287, 168] on div "VP Nước Ngầm" at bounding box center [292, 172] width 82 height 10
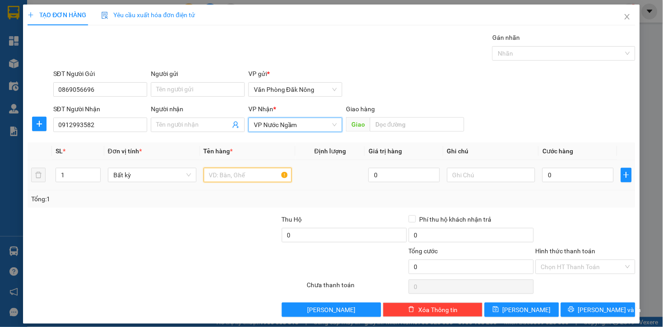
click at [241, 177] on input "text" at bounding box center [248, 175] width 89 height 14
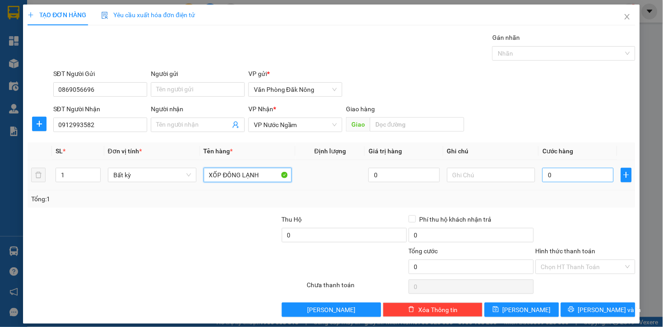
type input "XỐP ĐÔNG LẠNH"
click at [566, 181] on input "0" at bounding box center [577, 175] width 71 height 14
type input "3"
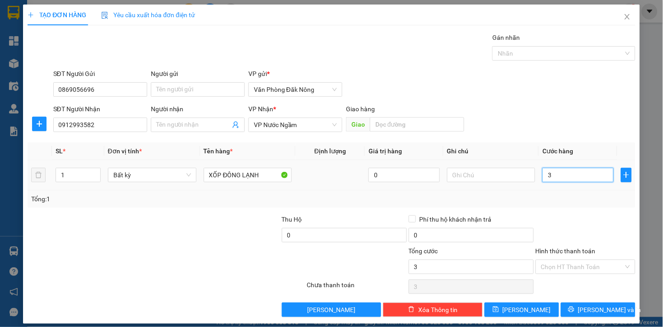
type input "30"
type input "300"
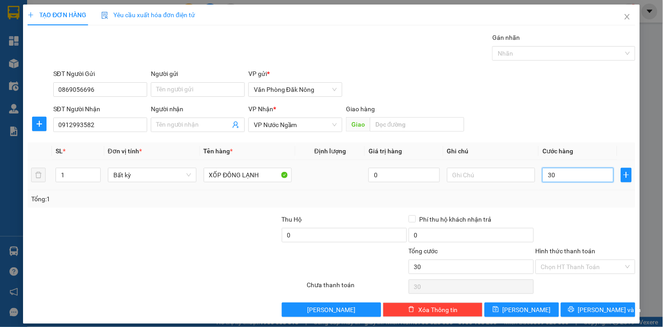
type input "300"
type input "3.000"
type input "30.000"
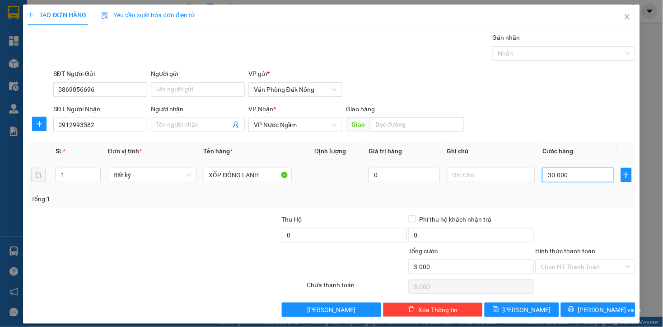
type input "30.000"
type input "300.000"
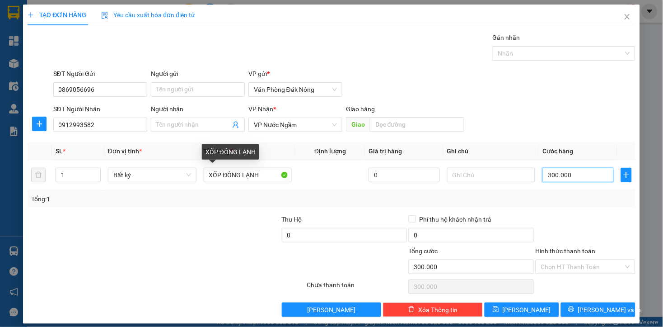
type input "300.000"
drag, startPoint x: 199, startPoint y: 241, endPoint x: 603, endPoint y: 223, distance: 404.2
click at [202, 240] on div at bounding box center [217, 230] width 127 height 32
click at [570, 215] on div at bounding box center [586, 230] width 102 height 32
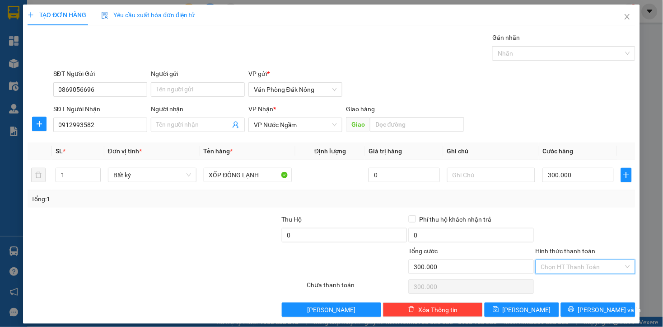
click at [585, 268] on input "Hình thức thanh toán" at bounding box center [582, 267] width 83 height 14
drag, startPoint x: 572, startPoint y: 283, endPoint x: 594, endPoint y: 297, distance: 25.6
click at [572, 287] on div "Tại văn phòng" at bounding box center [579, 285] width 88 height 10
type input "0"
drag, startPoint x: 585, startPoint y: 311, endPoint x: 481, endPoint y: 232, distance: 131.3
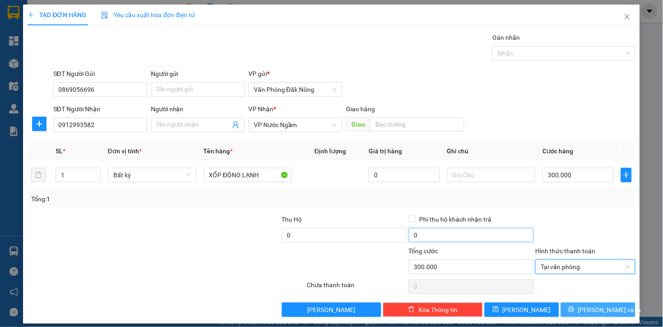
click at [584, 312] on span "Lưu và In" at bounding box center [609, 309] width 63 height 10
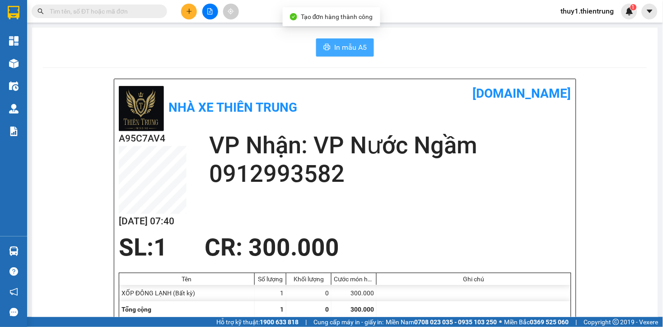
drag, startPoint x: 349, startPoint y: 53, endPoint x: 518, endPoint y: 160, distance: 200.0
click at [349, 55] on button "In mẫu A5" at bounding box center [345, 47] width 58 height 18
click at [187, 14] on icon "plus" at bounding box center [189, 11] width 6 height 6
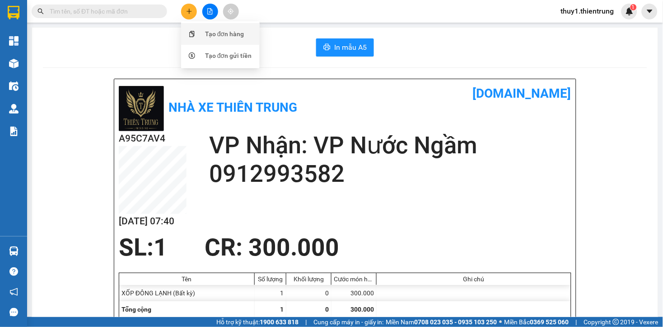
click at [211, 33] on div "Tạo đơn hàng" at bounding box center [224, 34] width 39 height 10
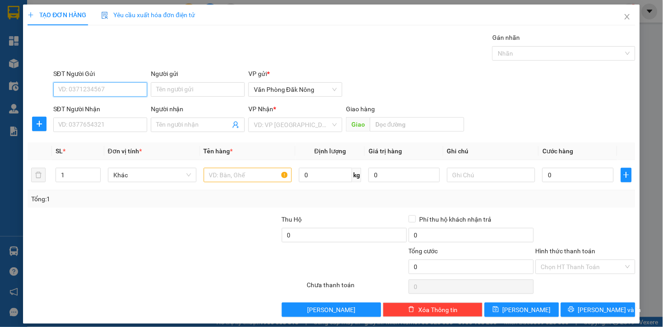
click at [121, 86] on input "SĐT Người Gửi" at bounding box center [100, 89] width 94 height 14
click at [110, 92] on input "SĐT Người Gửi" at bounding box center [100, 89] width 94 height 14
drag, startPoint x: 105, startPoint y: 92, endPoint x: 128, endPoint y: 87, distance: 23.6
click at [115, 87] on input "SĐT Người Gửi" at bounding box center [100, 89] width 94 height 14
drag, startPoint x: 89, startPoint y: 108, endPoint x: 96, endPoint y: 123, distance: 16.8
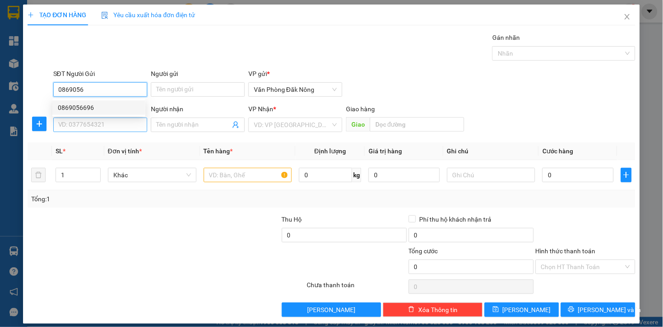
click at [87, 109] on div "0869056696" at bounding box center [99, 108] width 82 height 10
type input "0869056696"
type input "0912993582"
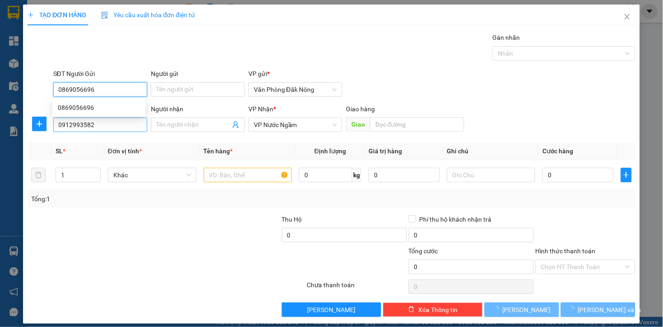
type input "0869056696"
type input "300.000"
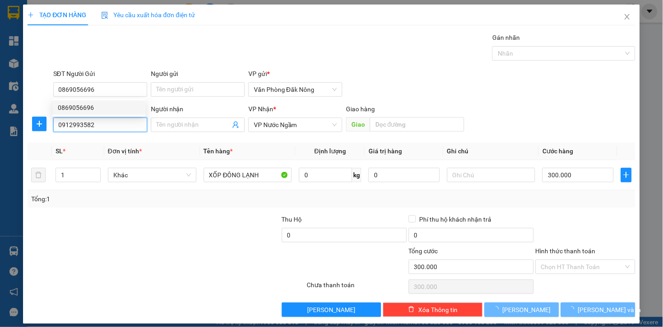
click at [102, 128] on input "0912993582" at bounding box center [100, 124] width 94 height 14
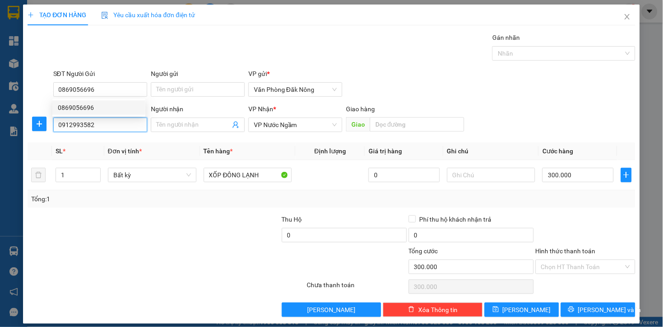
click at [102, 128] on input "0912993582" at bounding box center [100, 124] width 94 height 14
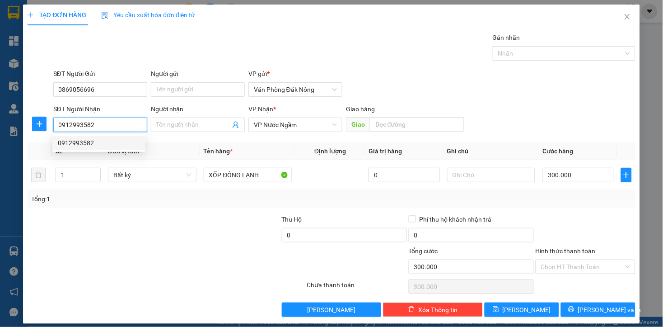
click at [85, 142] on div "0912993582" at bounding box center [99, 143] width 82 height 10
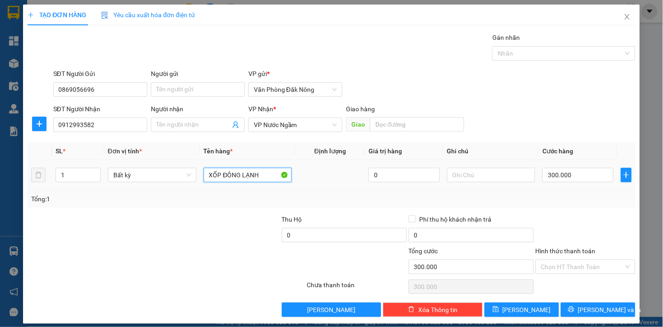
click at [276, 174] on input "XỐP ĐÔNG LẠNH" at bounding box center [248, 175] width 89 height 14
click at [277, 173] on input "XỐP ĐÔNG LẠNH" at bounding box center [248, 175] width 89 height 14
click at [278, 173] on input "XỐP ĐÔNG LẠNH" at bounding box center [248, 175] width 89 height 14
type input "THÙNG GIẤY"
click at [576, 168] on input "300.000" at bounding box center [577, 175] width 71 height 14
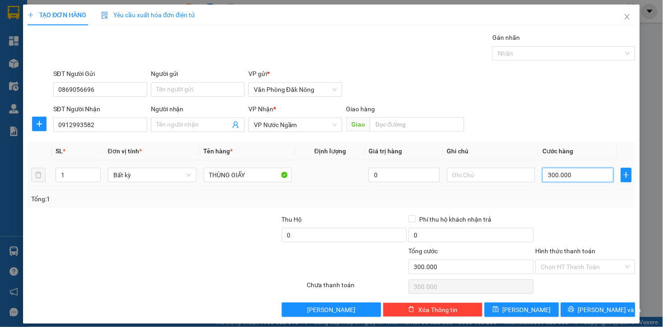
click at [577, 168] on input "300.000" at bounding box center [577, 175] width 71 height 14
type input "2"
type input "25"
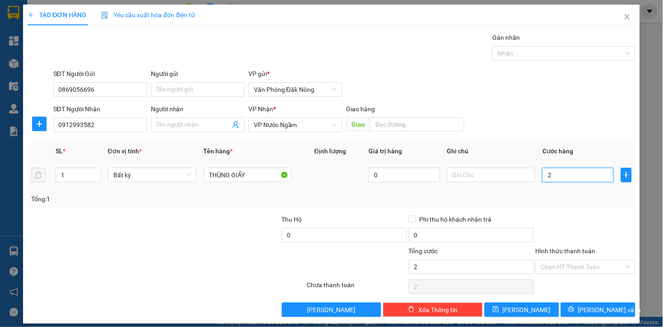
type input "25"
type input "250"
type input "2.500"
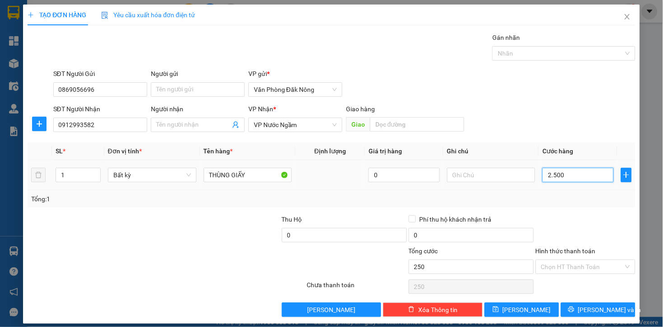
type input "2.500"
type input "25.000"
type input "250.000"
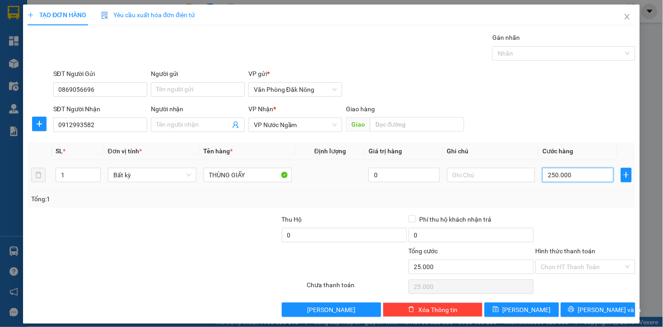
type input "250.000"
drag, startPoint x: 229, startPoint y: 253, endPoint x: 394, endPoint y: 224, distance: 168.3
click at [229, 253] on div at bounding box center [256, 262] width 102 height 32
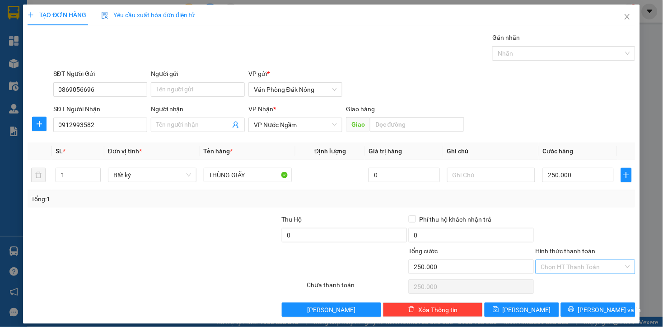
scroll to position [7, 0]
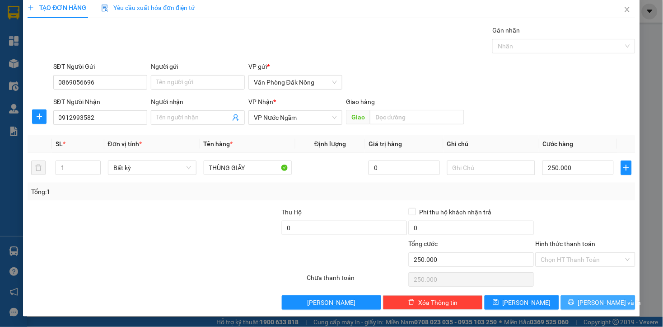
drag, startPoint x: 610, startPoint y: 301, endPoint x: 463, endPoint y: 276, distance: 148.8
click at [608, 301] on button "Lưu và In" at bounding box center [598, 302] width 75 height 14
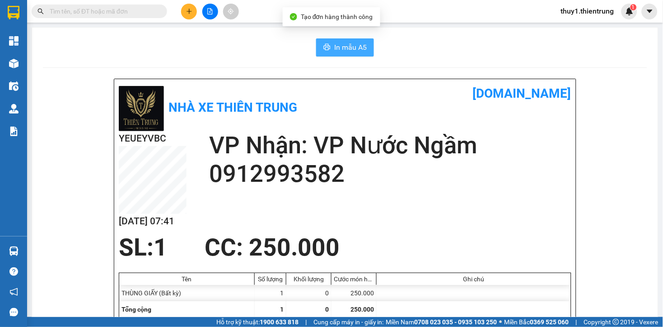
click at [335, 44] on button "In mẫu A5" at bounding box center [345, 47] width 58 height 18
click at [481, 238] on div "SL: 1 CC : 250.000" at bounding box center [339, 247] width 453 height 27
click at [240, 21] on div "Kết quả tìm kiếm ( 0 ) Bộ lọc No Data thuy1.thientrung 1" at bounding box center [331, 11] width 663 height 23
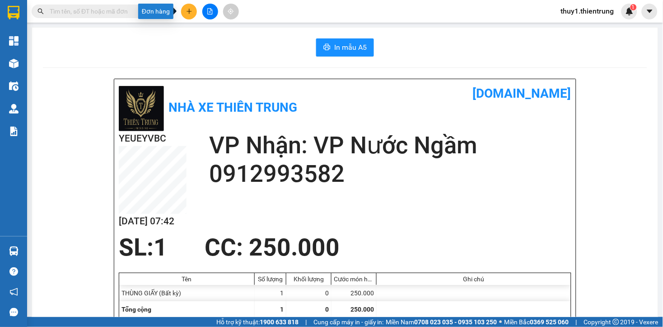
click at [188, 14] on icon "plus" at bounding box center [189, 11] width 6 height 6
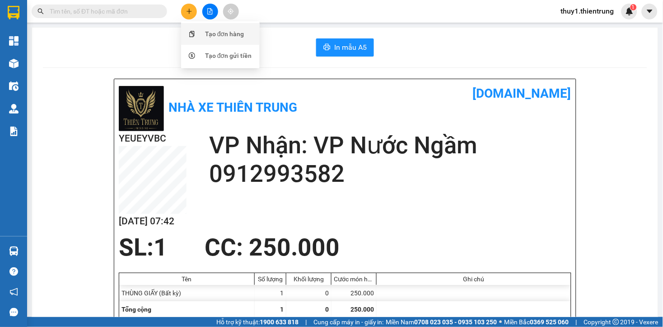
click at [202, 34] on div "Tạo đơn hàng" at bounding box center [221, 33] width 68 height 17
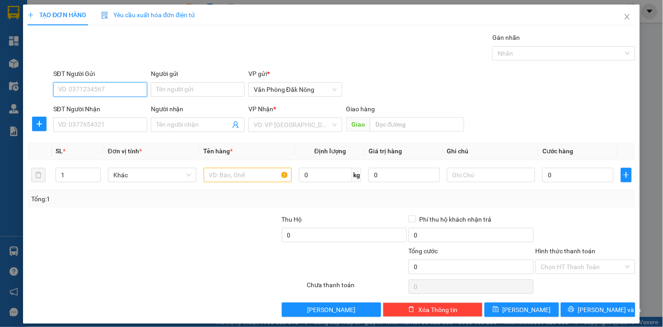
click at [136, 84] on input "SĐT Người Gửi" at bounding box center [100, 89] width 94 height 14
type input "0968365470"
click at [82, 108] on div "0968365470" at bounding box center [99, 108] width 82 height 10
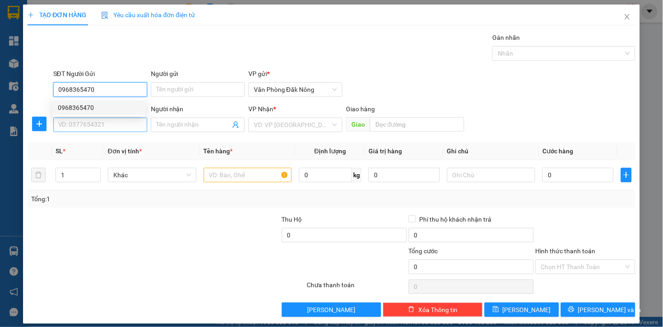
type input "0942457575"
type input "500.000"
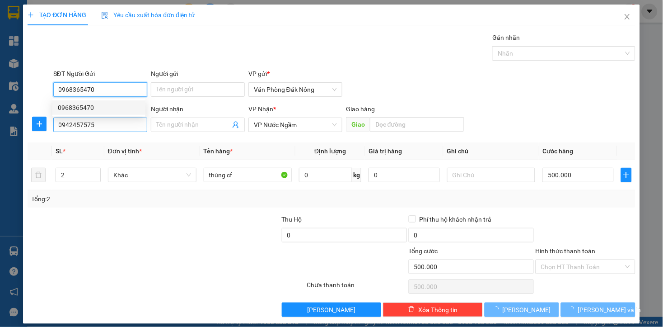
type input "0968365470"
click at [106, 120] on input "0942457575" at bounding box center [100, 124] width 94 height 14
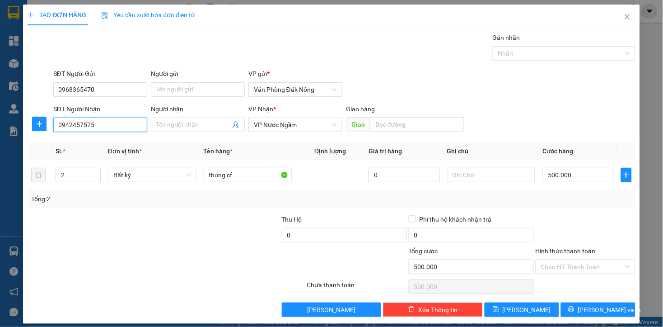
click at [106, 120] on input "0942457575" at bounding box center [100, 124] width 94 height 14
click at [119, 231] on div at bounding box center [90, 230] width 127 height 32
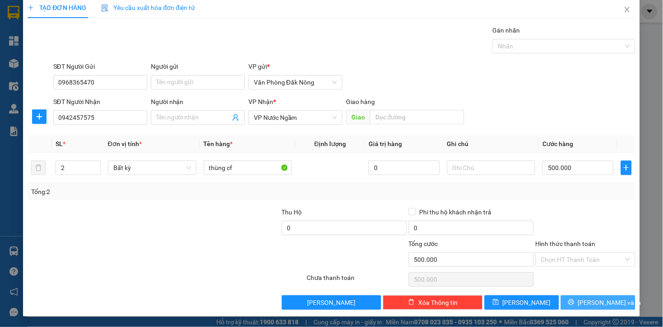
drag, startPoint x: 589, startPoint y: 306, endPoint x: 589, endPoint y: 299, distance: 6.8
click at [588, 306] on span "Lưu và In" at bounding box center [609, 302] width 63 height 10
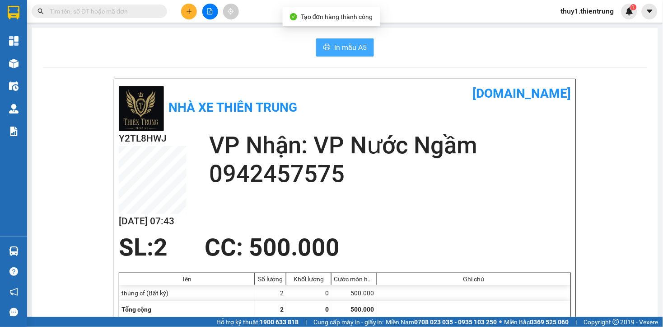
click at [343, 40] on button "In mẫu A5" at bounding box center [345, 47] width 58 height 18
click at [324, 45] on icon "printer" at bounding box center [327, 47] width 7 height 6
drag, startPoint x: 393, startPoint y: 112, endPoint x: 341, endPoint y: 56, distance: 75.8
click at [396, 110] on div "Nhà xe Thiên Trung vexere.com" at bounding box center [345, 107] width 453 height 47
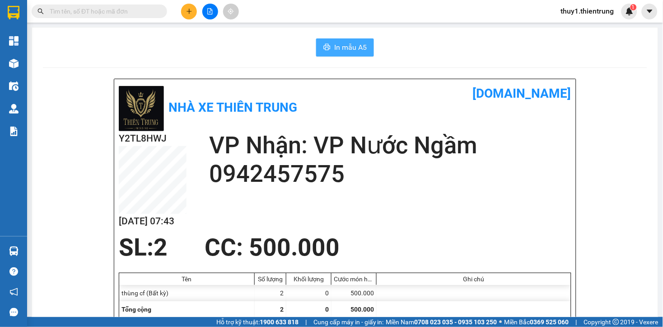
click at [337, 47] on span "In mẫu A5" at bounding box center [350, 47] width 33 height 11
click at [489, 179] on div "Y2TL8HWJ 12/08 07:44 VP Nhận: VP Nước Ngầm 0942457575" at bounding box center [345, 182] width 453 height 103
drag, startPoint x: 193, startPoint y: 51, endPoint x: 192, endPoint y: 46, distance: 5.9
click at [192, 48] on div "In mẫu A5" at bounding box center [345, 47] width 604 height 18
drag, startPoint x: 184, startPoint y: 15, endPoint x: 201, endPoint y: 26, distance: 20.5
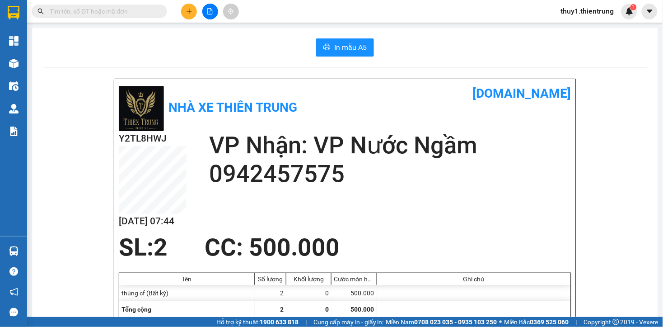
click at [187, 16] on button at bounding box center [189, 12] width 16 height 16
click at [207, 33] on div "Tạo đơn hàng" at bounding box center [224, 34] width 39 height 10
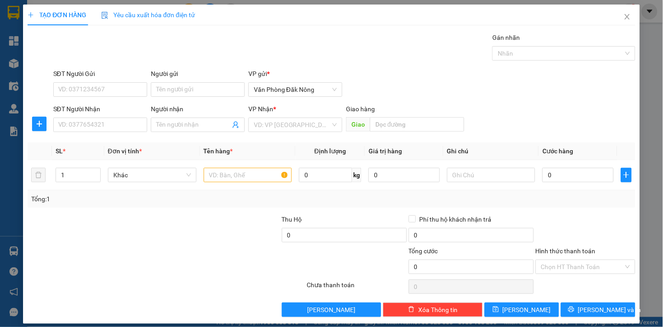
click at [122, 247] on div at bounding box center [116, 262] width 178 height 32
click at [136, 85] on input "SĐT Người Gửi" at bounding box center [100, 89] width 94 height 14
type input "0962966648"
click at [118, 124] on input "SĐT Người Nhận" at bounding box center [100, 124] width 94 height 14
click at [118, 131] on input "SĐT Người Nhận" at bounding box center [100, 124] width 94 height 14
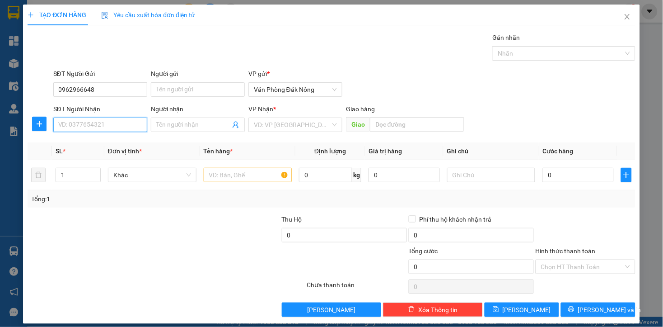
click at [118, 131] on input "SĐT Người Nhận" at bounding box center [100, 124] width 94 height 14
type input "0987770782"
click at [303, 130] on input "search" at bounding box center [292, 125] width 77 height 14
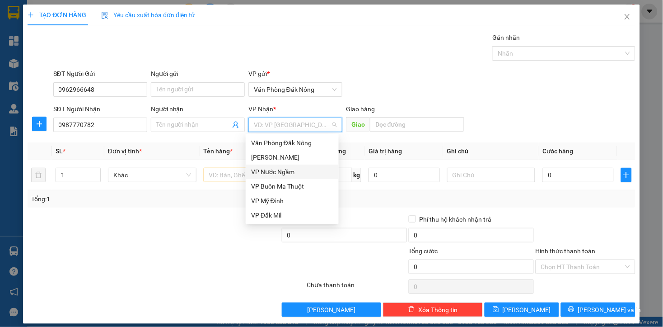
click at [263, 169] on div "VP Nước Ngầm" at bounding box center [292, 172] width 82 height 10
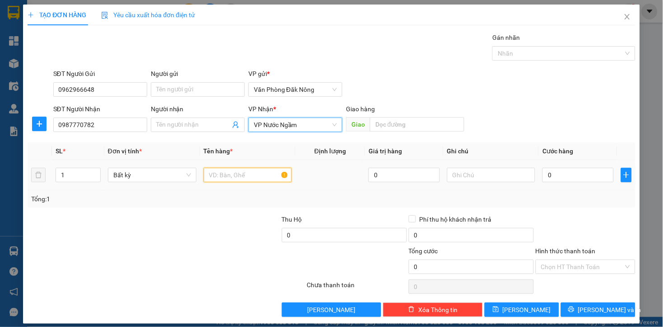
click at [214, 178] on input "text" at bounding box center [248, 175] width 89 height 14
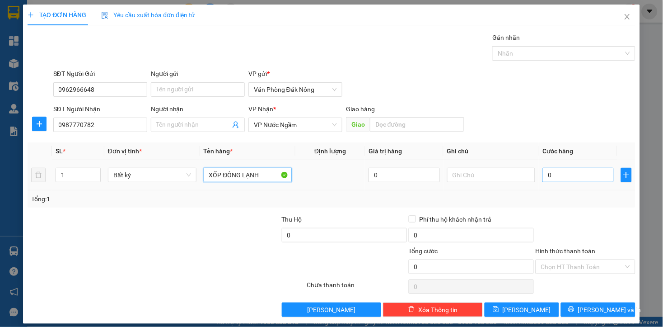
type input "XỐP ĐÔNG LẠNH"
click at [552, 174] on input "0" at bounding box center [577, 175] width 71 height 14
type input "2"
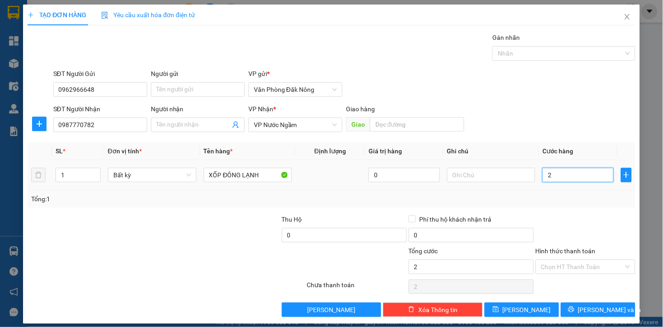
type input "25"
type input "250"
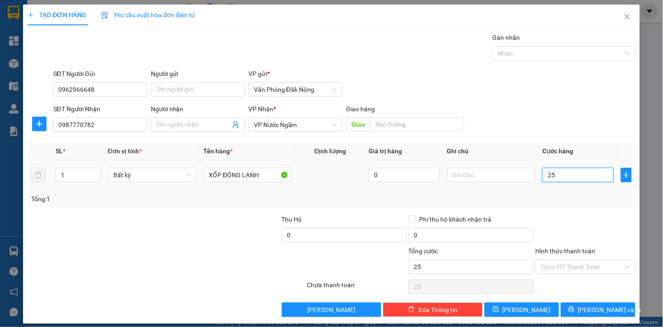
type input "250"
type input "2.500"
type input "25.000"
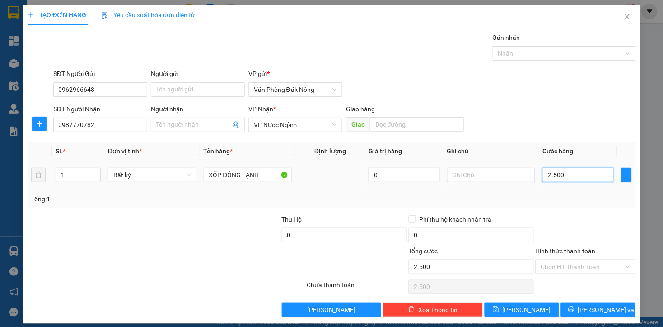
type input "25.000"
type input "250.000"
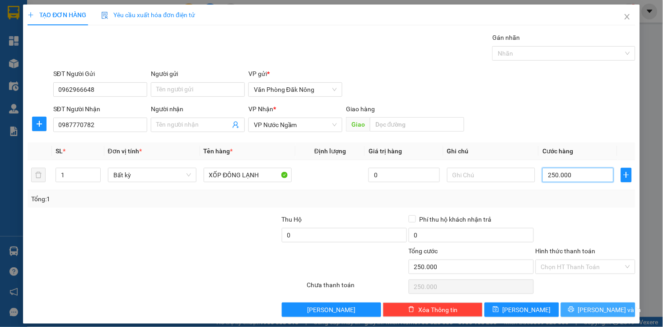
type input "250.000"
click at [583, 303] on button "Lưu và In" at bounding box center [598, 309] width 75 height 14
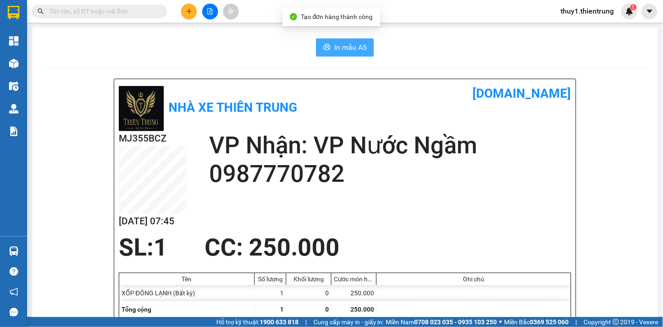
click at [339, 51] on span "In mẫu A5" at bounding box center [350, 47] width 33 height 11
click at [403, 96] on h1 "[DOMAIN_NAME]" at bounding box center [458, 94] width 226 height 20
click at [226, 42] on div "In mẫu A5" at bounding box center [345, 47] width 604 height 18
click at [228, 51] on div "In mẫu A5" at bounding box center [345, 47] width 604 height 18
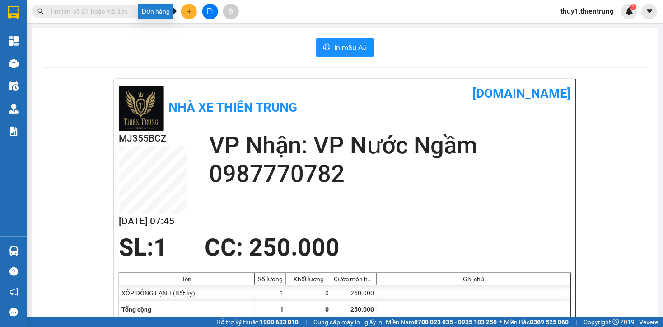
click at [183, 12] on button at bounding box center [189, 12] width 16 height 16
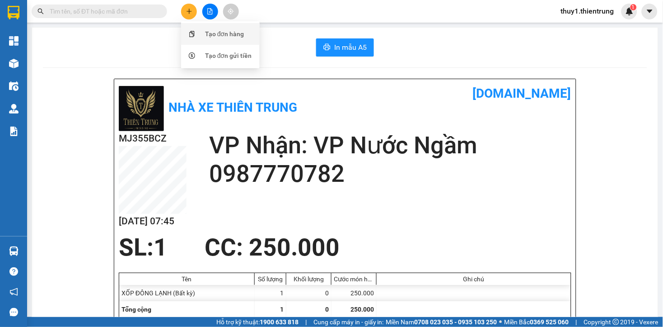
click at [196, 37] on div at bounding box center [192, 34] width 11 height 10
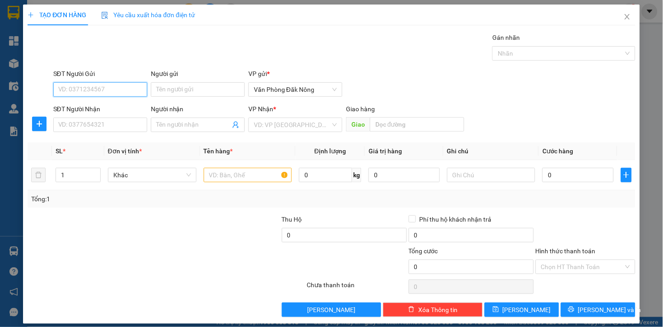
click at [136, 88] on input "SĐT Người Gửi" at bounding box center [100, 89] width 94 height 14
type input "0978838642"
click at [79, 112] on div "0978838642" at bounding box center [99, 108] width 82 height 10
type input "0868600669"
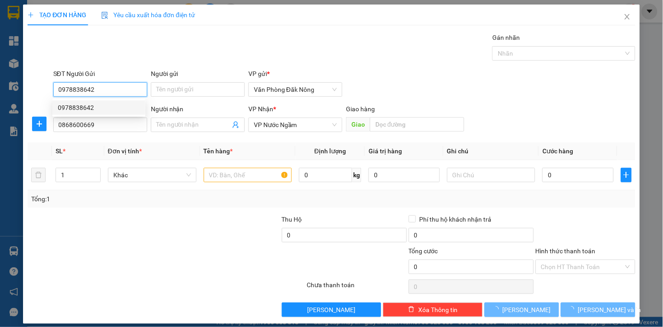
type input "150.000"
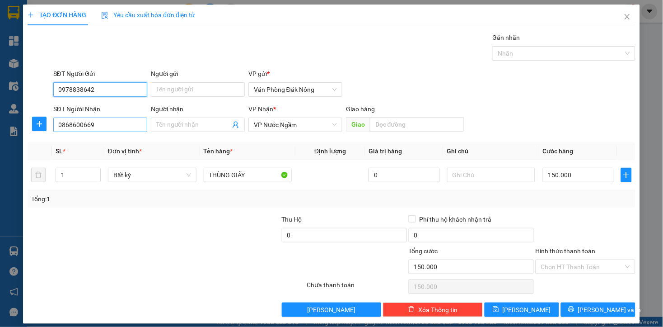
type input "0978838642"
click at [101, 126] on input "0868600669" at bounding box center [100, 124] width 94 height 14
click at [87, 145] on div "0903298299" at bounding box center [99, 143] width 82 height 10
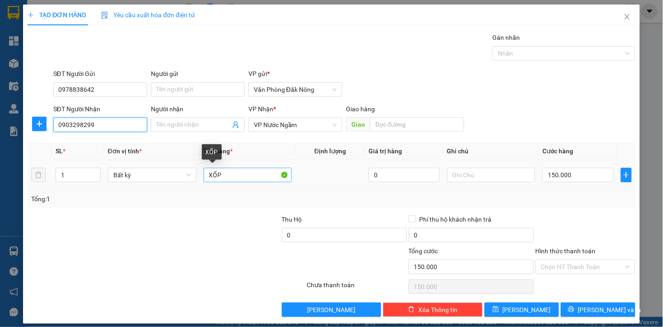
type input "0903298299"
click at [246, 174] on input "XỐP" at bounding box center [248, 175] width 89 height 14
click at [246, 175] on input "XỐP" at bounding box center [248, 175] width 89 height 14
type input "BAO"
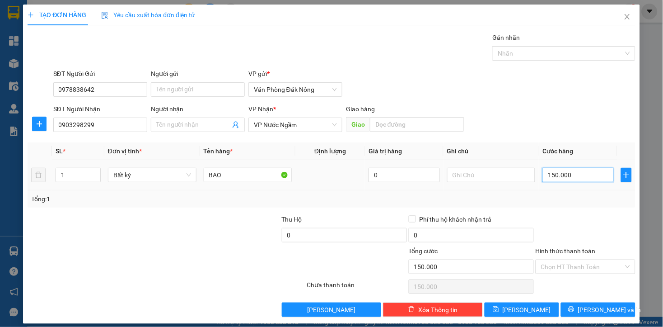
click at [591, 178] on input "150.000" at bounding box center [577, 175] width 71 height 14
type input "1"
type input "10"
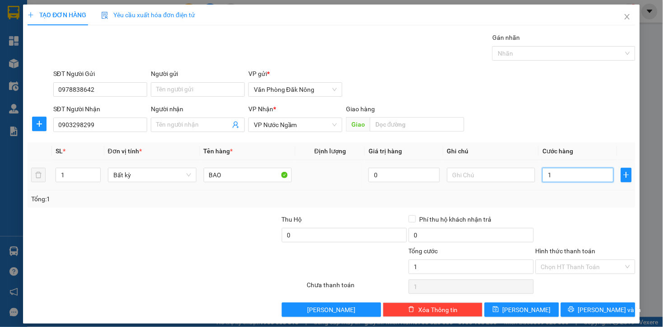
type input "10"
type input "100"
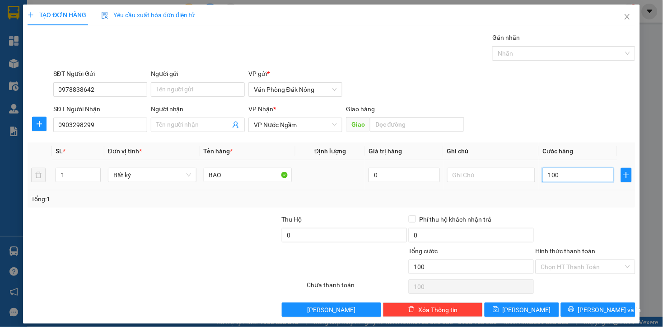
type input "1.000"
click at [584, 215] on div at bounding box center [586, 230] width 102 height 32
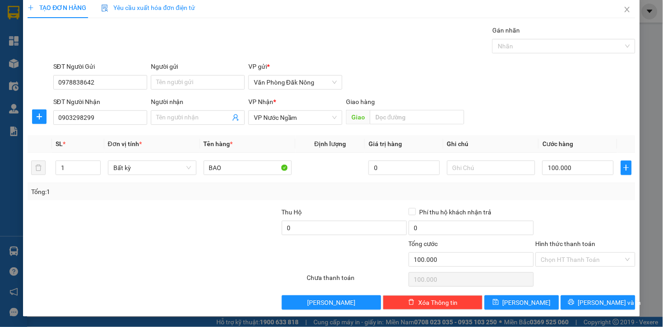
click at [585, 218] on div at bounding box center [586, 223] width 102 height 32
click at [584, 256] on input "Hình thức thanh toán" at bounding box center [582, 259] width 83 height 14
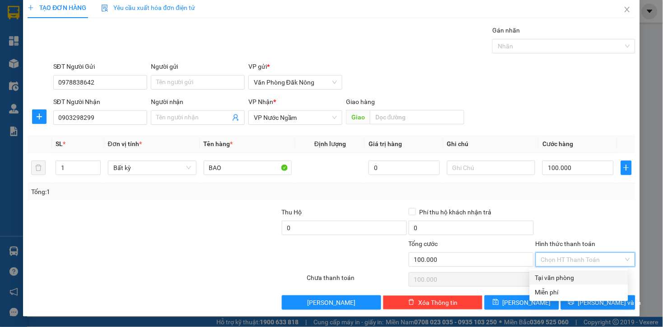
click at [574, 276] on div "Tại văn phòng" at bounding box center [579, 277] width 88 height 10
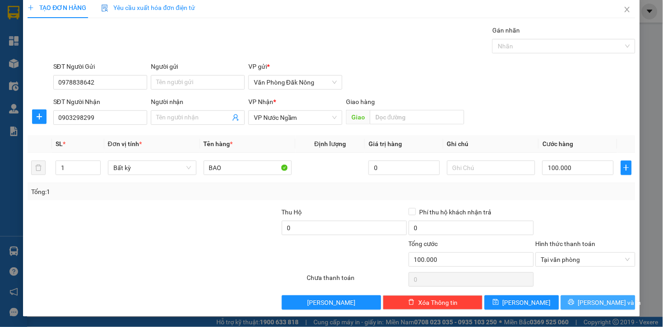
drag, startPoint x: 599, startPoint y: 305, endPoint x: 584, endPoint y: 292, distance: 20.2
click at [595, 305] on span "Lưu và In" at bounding box center [609, 302] width 63 height 10
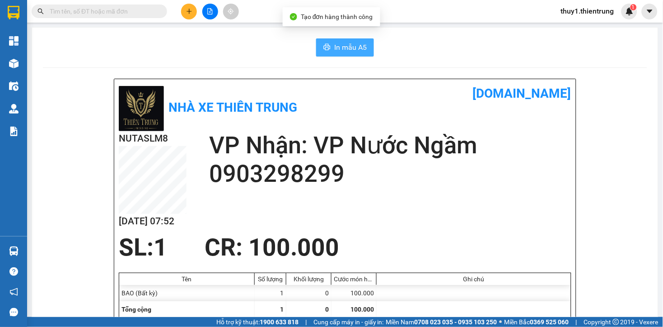
drag, startPoint x: 329, startPoint y: 47, endPoint x: 483, endPoint y: 172, distance: 198.8
click at [332, 47] on button "In mẫu A5" at bounding box center [345, 47] width 58 height 18
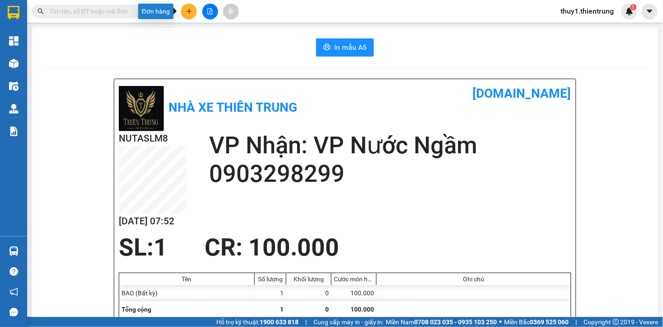
drag, startPoint x: 192, startPoint y: 10, endPoint x: 193, endPoint y: 15, distance: 5.2
click at [192, 12] on button at bounding box center [189, 12] width 16 height 16
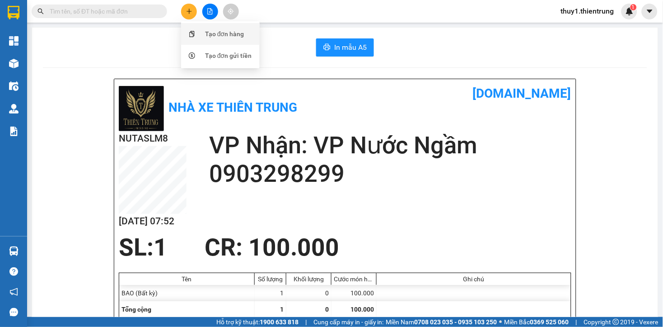
click at [199, 35] on div "Tạo đơn hàng" at bounding box center [221, 33] width 68 height 17
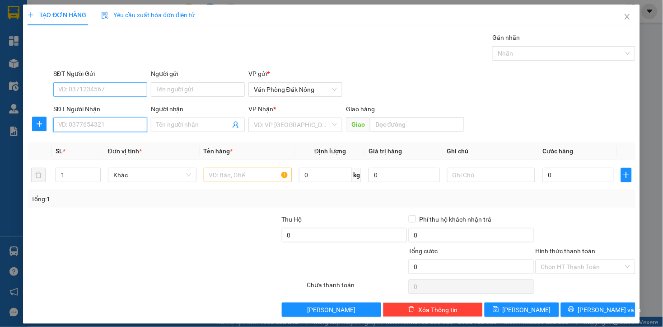
drag, startPoint x: 113, startPoint y: 126, endPoint x: 107, endPoint y: 87, distance: 39.8
click at [113, 126] on input "SĐT Người Nhận" at bounding box center [100, 124] width 94 height 14
click at [107, 82] on input "SĐT Người Gửi" at bounding box center [100, 89] width 94 height 14
click at [90, 125] on input "SĐT Người Nhận" at bounding box center [100, 124] width 94 height 14
click at [88, 87] on input "SĐT Người Gửi" at bounding box center [100, 89] width 94 height 14
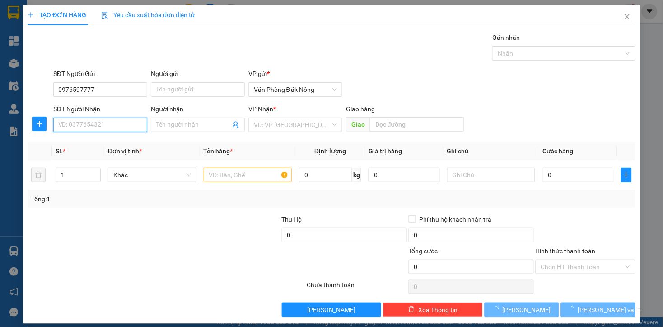
click at [89, 123] on input "SĐT Người Nhận" at bounding box center [100, 124] width 94 height 14
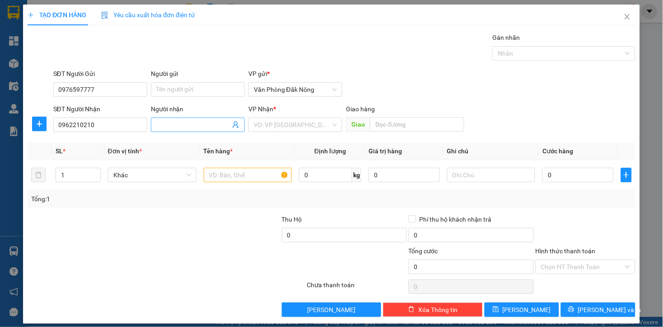
click at [199, 127] on input "Người nhận" at bounding box center [193, 125] width 74 height 10
click at [259, 123] on input "search" at bounding box center [292, 125] width 77 height 14
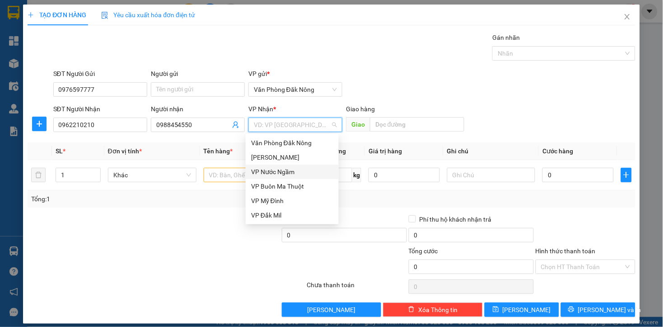
click at [291, 172] on div "VP Nước Ngầm" at bounding box center [292, 172] width 82 height 10
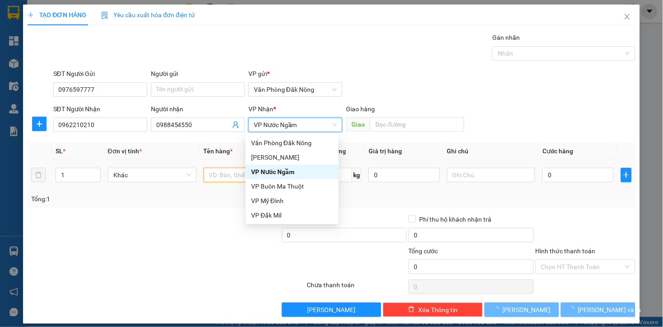
click at [244, 177] on input "text" at bounding box center [248, 175] width 89 height 14
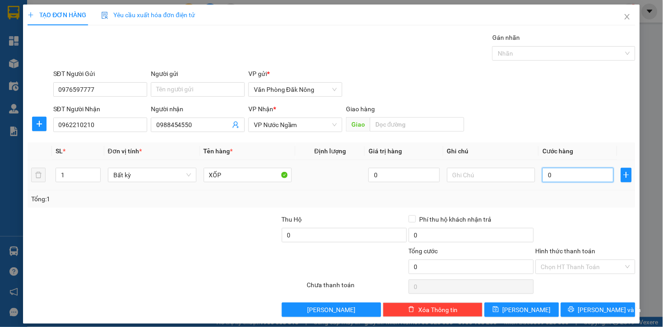
click at [570, 175] on input "0" at bounding box center [577, 175] width 71 height 14
click at [199, 250] on div at bounding box center [116, 262] width 178 height 32
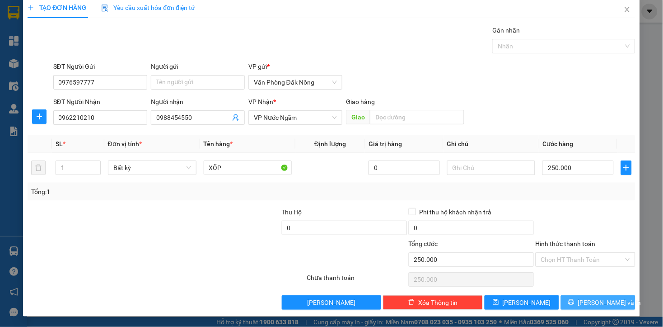
click at [598, 300] on span "Lưu và In" at bounding box center [609, 302] width 63 height 10
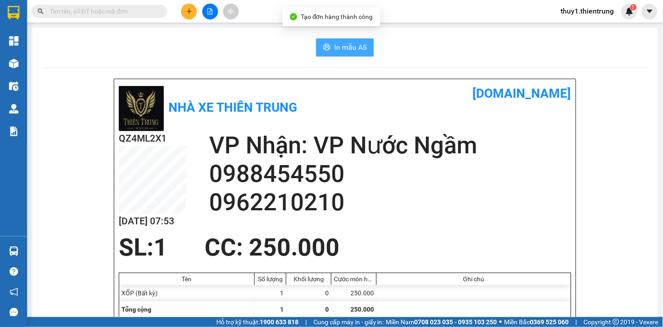
click at [334, 52] on span "In mẫu A5" at bounding box center [350, 47] width 33 height 11
click at [337, 44] on span "In mẫu A5" at bounding box center [350, 47] width 33 height 11
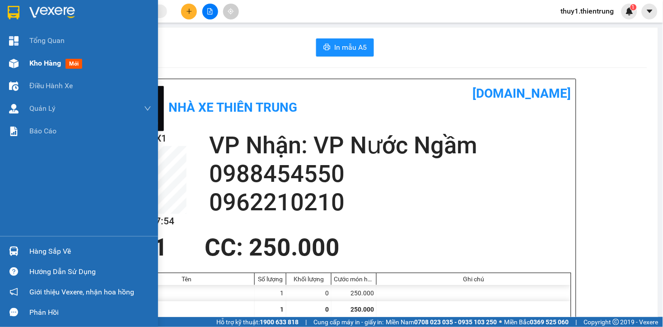
click at [15, 65] on img at bounding box center [13, 63] width 9 height 9
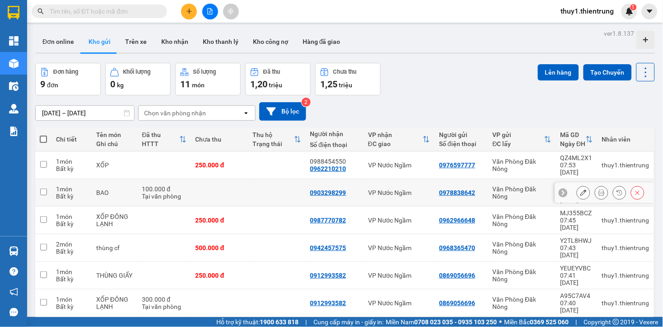
click at [580, 189] on icon at bounding box center [583, 192] width 6 height 6
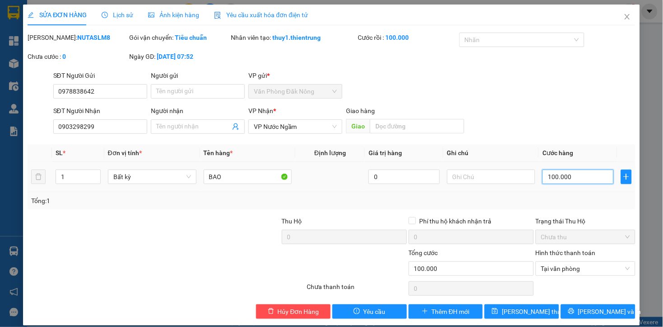
click at [571, 170] on input "100.000" at bounding box center [577, 176] width 71 height 14
click at [538, 308] on span "Lưu thay đổi" at bounding box center [538, 311] width 72 height 10
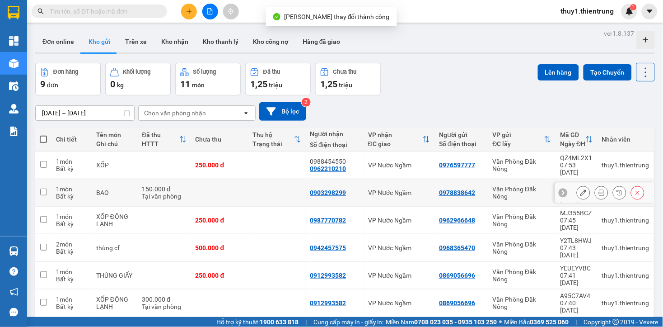
click at [599, 189] on icon at bounding box center [602, 192] width 6 height 6
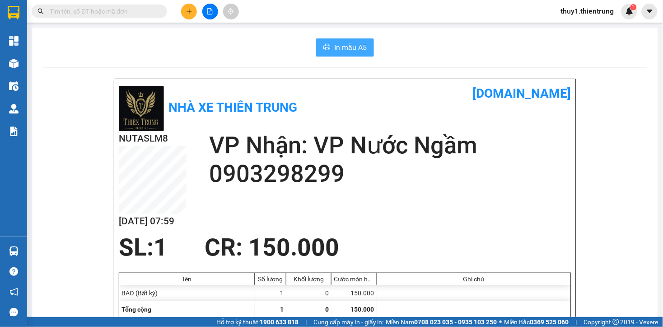
click at [335, 42] on span "In mẫu A5" at bounding box center [350, 47] width 33 height 11
click at [188, 53] on div "In mẫu A5" at bounding box center [345, 47] width 604 height 18
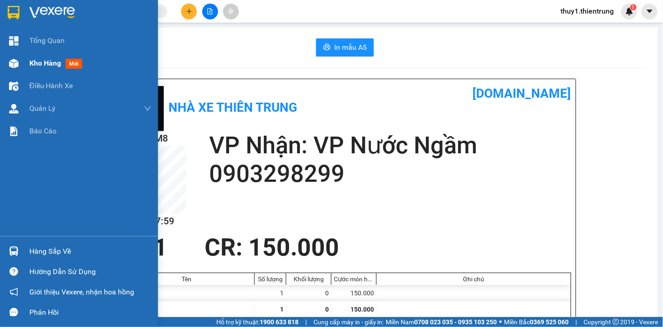
click at [17, 61] on img at bounding box center [13, 63] width 9 height 9
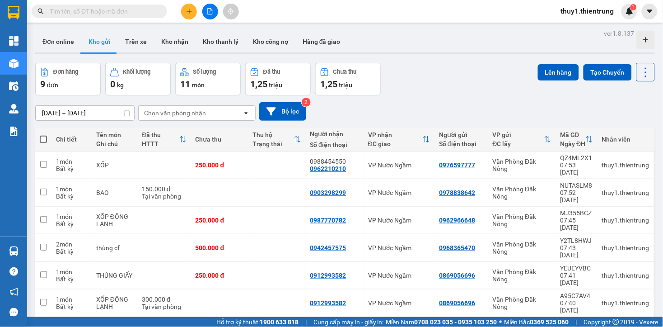
drag, startPoint x: 444, startPoint y: 98, endPoint x: 426, endPoint y: 104, distance: 18.7
click at [444, 98] on div "10/08/2025 – 12/08/2025 Press the down arrow key to interact with the calendar …" at bounding box center [345, 111] width 620 height 32
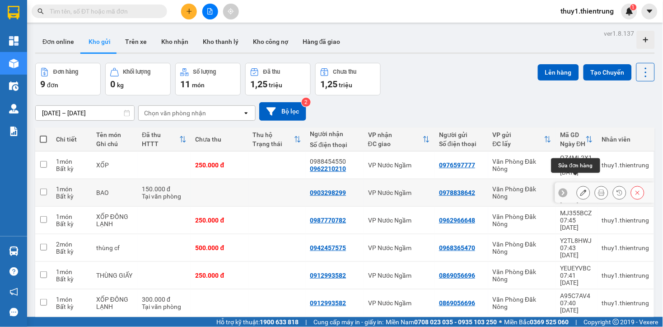
click at [577, 185] on button at bounding box center [583, 193] width 13 height 16
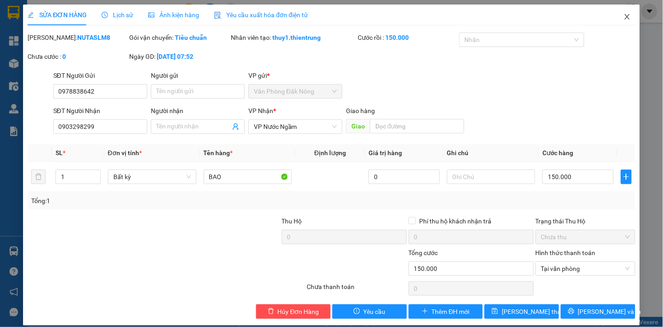
click at [624, 15] on icon "close" at bounding box center [627, 16] width 7 height 7
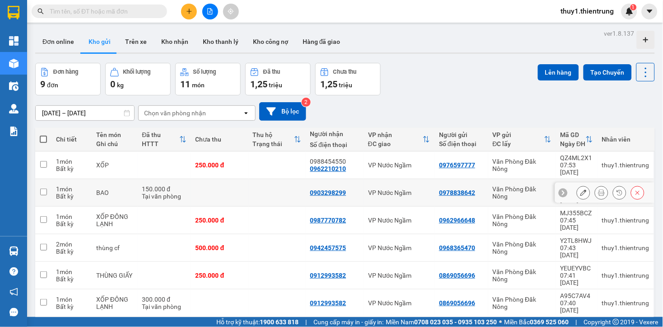
drag, startPoint x: 42, startPoint y: 180, endPoint x: 355, endPoint y: 152, distance: 314.2
click at [42, 188] on input "checkbox" at bounding box center [43, 191] width 7 height 7
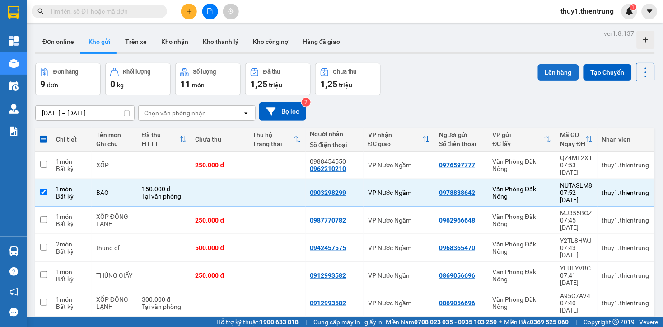
click at [553, 74] on button "Lên hàng" at bounding box center [558, 72] width 41 height 16
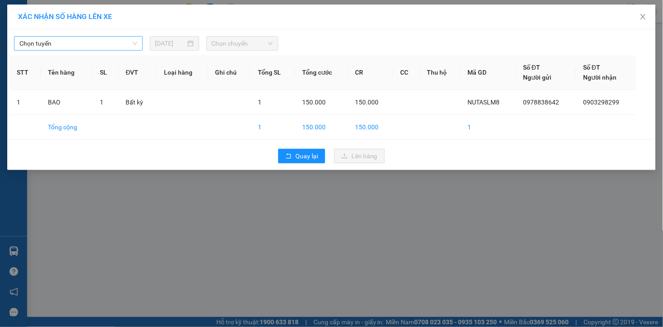
click at [84, 43] on span "Chọn tuyến" at bounding box center [78, 44] width 118 height 14
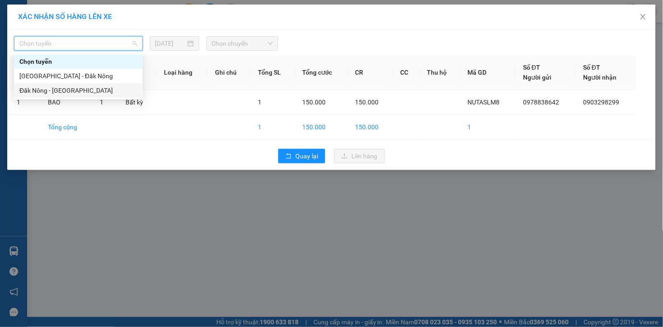
click at [70, 92] on div "Đăk Nông - Hà Nội" at bounding box center [78, 90] width 118 height 10
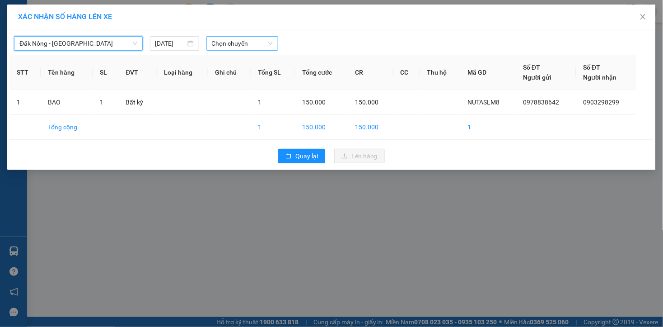
click at [244, 39] on span "Chọn chuyến" at bounding box center [242, 44] width 61 height 14
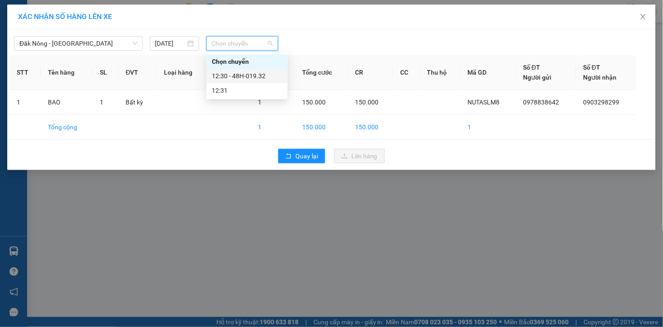
drag, startPoint x: 255, startPoint y: 74, endPoint x: 335, endPoint y: 83, distance: 80.4
click at [256, 74] on div "12:30 - 48H-019.32" at bounding box center [247, 76] width 70 height 10
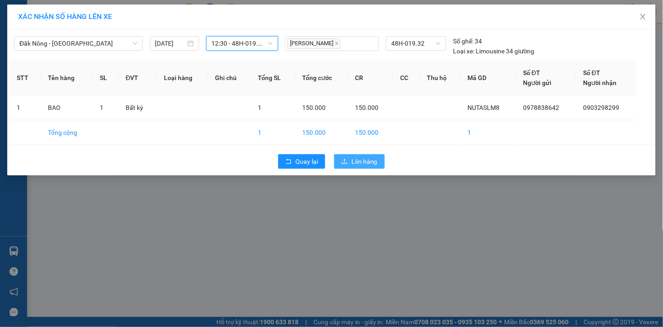
click at [360, 159] on span "Lên hàng" at bounding box center [364, 161] width 26 height 10
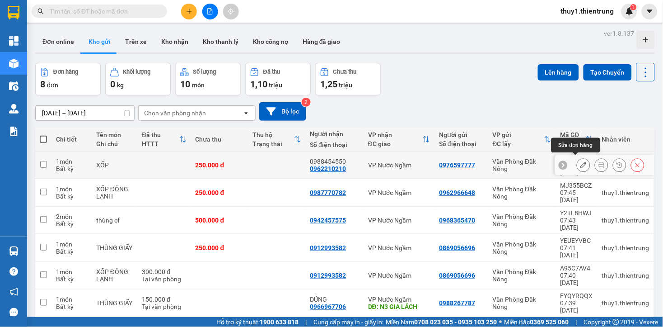
click at [580, 162] on icon at bounding box center [583, 165] width 6 height 6
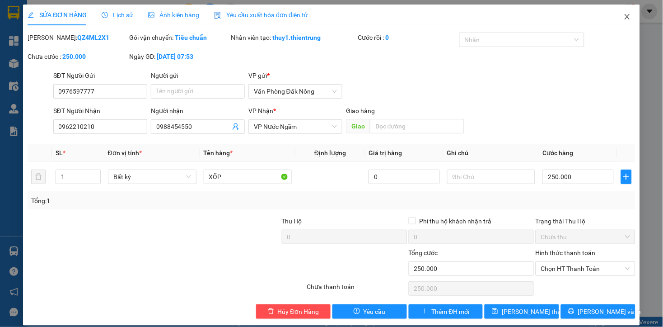
click at [617, 12] on span "Close" at bounding box center [627, 17] width 25 height 25
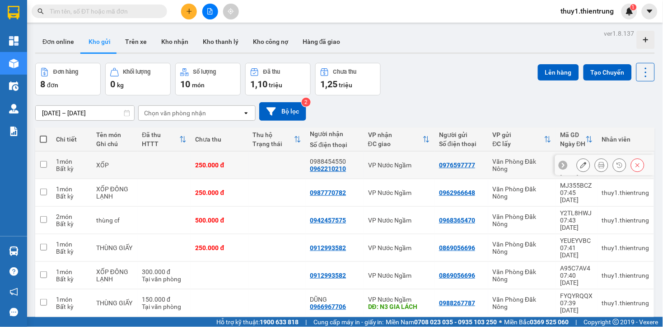
click at [47, 163] on input "checkbox" at bounding box center [43, 164] width 7 height 7
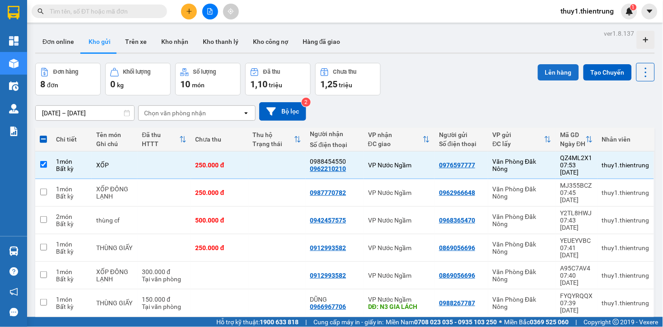
drag, startPoint x: 554, startPoint y: 70, endPoint x: 543, endPoint y: 78, distance: 13.9
click at [554, 70] on button "Lên hàng" at bounding box center [558, 72] width 41 height 16
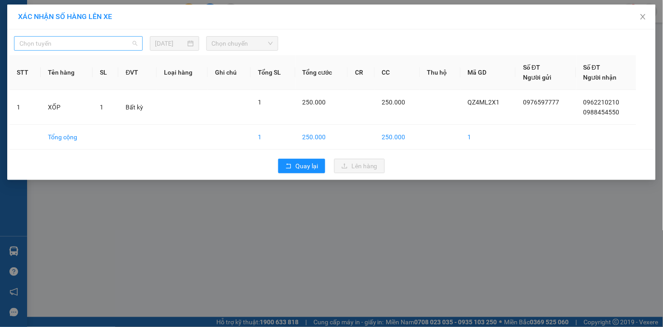
click at [102, 42] on span "Chọn tuyến" at bounding box center [78, 44] width 118 height 14
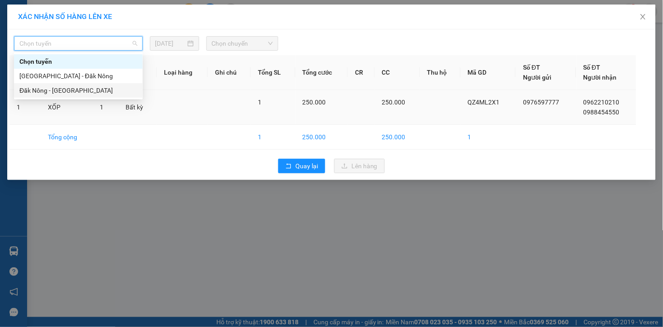
drag, startPoint x: 75, startPoint y: 94, endPoint x: 109, endPoint y: 96, distance: 33.9
click at [80, 95] on div "Đăk Nông - Hà Nội" at bounding box center [78, 90] width 118 height 10
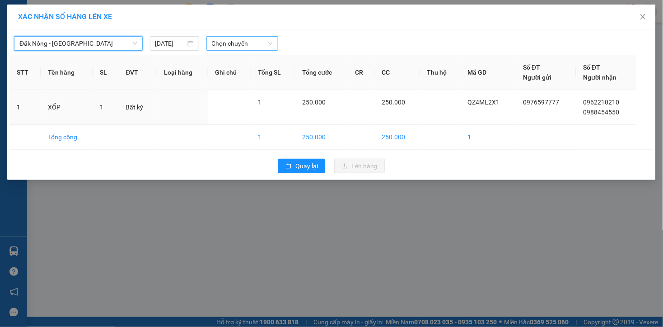
click at [247, 45] on span "Chọn chuyến" at bounding box center [242, 44] width 61 height 14
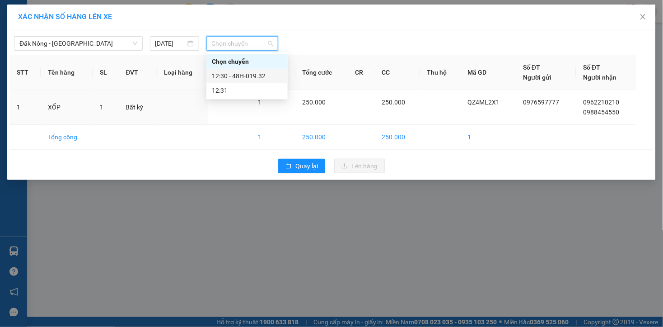
click at [243, 79] on div "12:30 - 48H-019.32" at bounding box center [247, 76] width 70 height 10
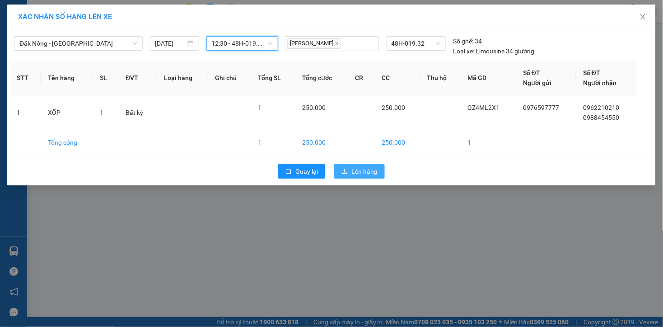
drag, startPoint x: 367, startPoint y: 172, endPoint x: 367, endPoint y: 167, distance: 5.0
click at [367, 172] on span "Lên hàng" at bounding box center [364, 171] width 26 height 10
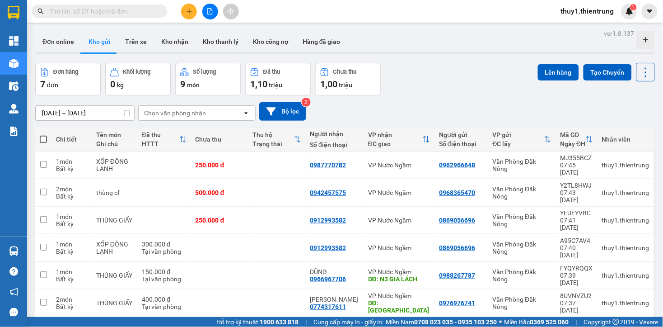
click at [366, 106] on div "10/08/2025 – 12/08/2025 Press the down arrow key to interact with the calendar …" at bounding box center [345, 111] width 620 height 19
click at [470, 84] on div "Đơn hàng 7 đơn Khối lượng 0 kg Số lượng 9 món Đã thu 1,10 triệu Chưa thu 1,00 t…" at bounding box center [345, 79] width 620 height 33
click at [187, 12] on icon "plus" at bounding box center [189, 11] width 6 height 6
click at [209, 27] on div "Tạo đơn hàng" at bounding box center [221, 33] width 68 height 17
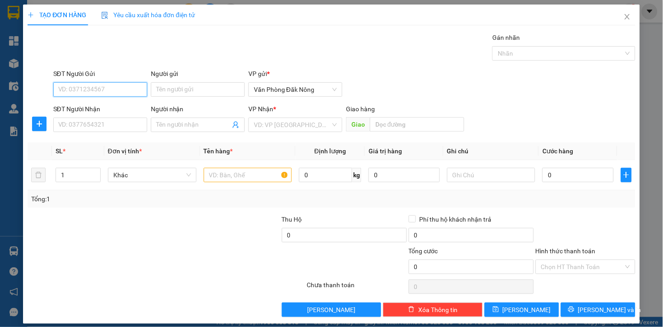
click at [108, 93] on input "SĐT Người Gửi" at bounding box center [100, 89] width 94 height 14
click at [120, 129] on input "SĐT Người Nhận" at bounding box center [100, 124] width 94 height 14
drag, startPoint x: 72, startPoint y: 136, endPoint x: 192, endPoint y: 136, distance: 119.7
click at [81, 137] on div "Transit Pickup Surcharge Ids Transit Deliver Surcharge Ids Transit Deliver Surc…" at bounding box center [332, 175] width 608 height 284
click at [300, 125] on input "search" at bounding box center [292, 125] width 77 height 14
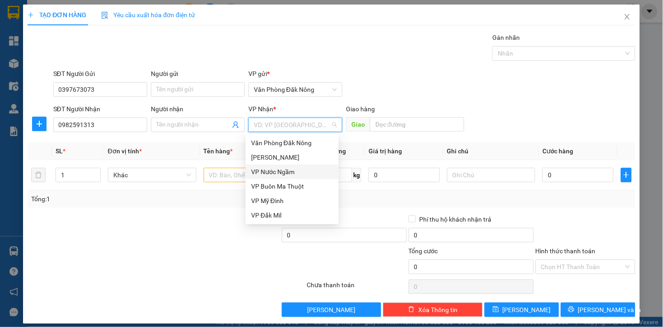
click at [289, 170] on div "VP Nước Ngầm" at bounding box center [292, 172] width 82 height 10
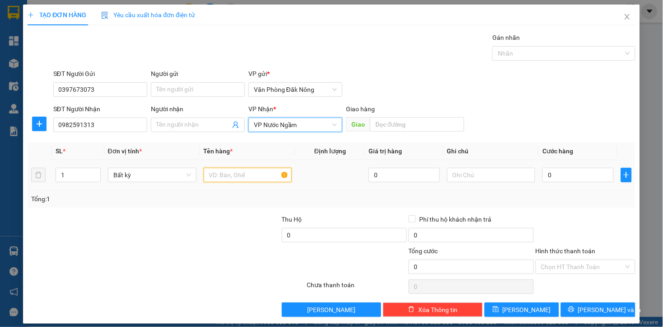
click at [232, 178] on input "text" at bounding box center [248, 175] width 89 height 14
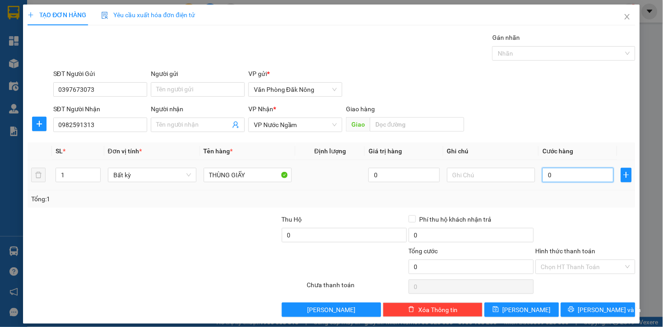
click at [588, 176] on input "0" at bounding box center [577, 175] width 71 height 14
click at [65, 175] on input "1" at bounding box center [78, 175] width 44 height 14
click at [186, 223] on div at bounding box center [217, 230] width 127 height 32
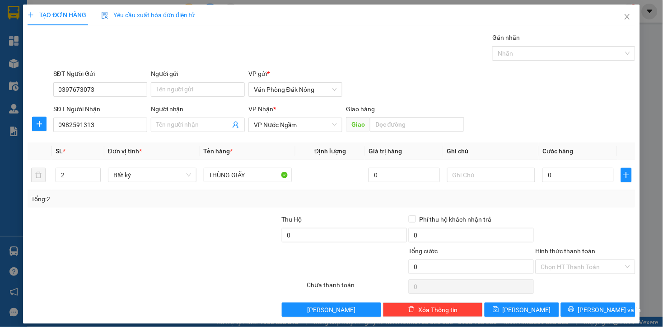
click at [590, 225] on div at bounding box center [586, 230] width 102 height 32
click at [566, 174] on input "0" at bounding box center [577, 175] width 71 height 14
drag, startPoint x: 589, startPoint y: 215, endPoint x: 621, endPoint y: 208, distance: 32.8
click at [599, 215] on div at bounding box center [586, 230] width 102 height 32
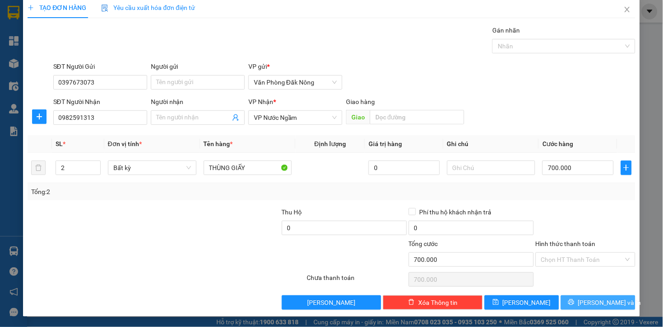
drag, startPoint x: 594, startPoint y: 297, endPoint x: 580, endPoint y: 285, distance: 17.6
click at [593, 297] on span "Lưu và In" at bounding box center [609, 302] width 63 height 10
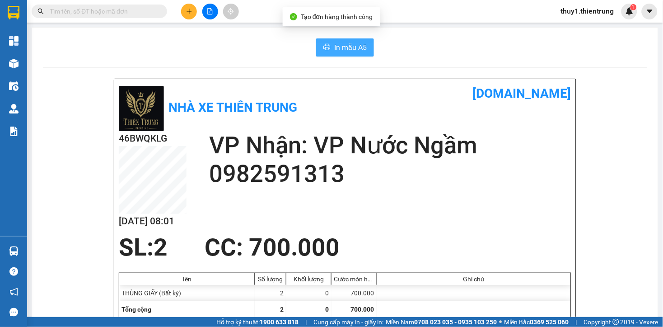
click at [360, 42] on span "In mẫu A5" at bounding box center [350, 47] width 33 height 11
click at [460, 234] on div "SL: 2 CC : 700.000" at bounding box center [339, 247] width 453 height 27
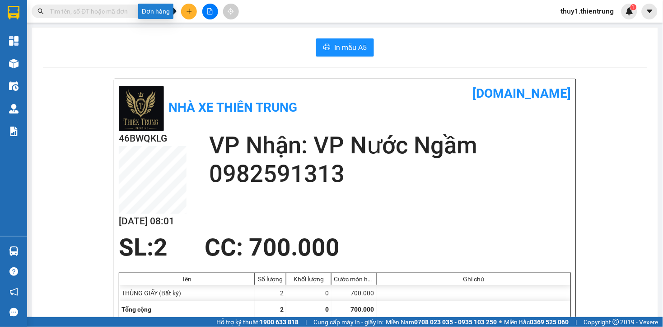
drag, startPoint x: 193, startPoint y: 10, endPoint x: 211, endPoint y: 42, distance: 36.6
click at [195, 10] on button at bounding box center [189, 12] width 16 height 16
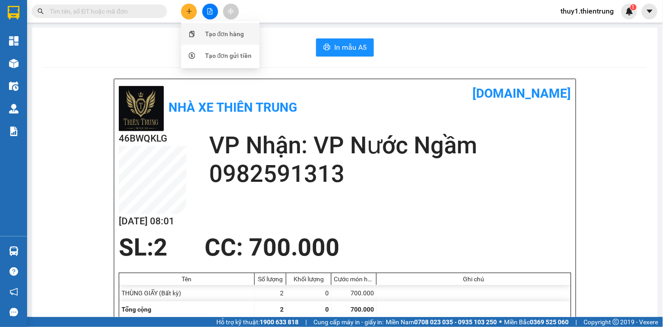
click at [225, 29] on div "Tạo đơn hàng" at bounding box center [224, 34] width 39 height 10
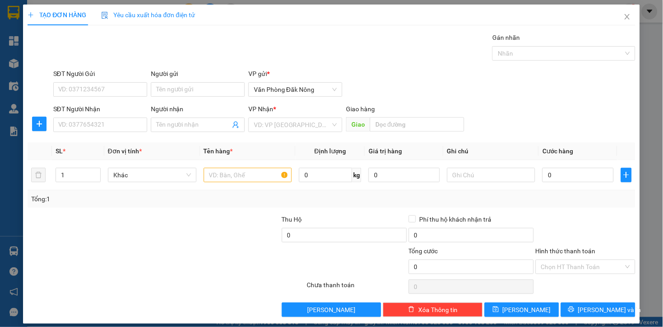
click at [197, 246] on div at bounding box center [116, 262] width 178 height 32
click at [117, 89] on input "SĐT Người Gửi" at bounding box center [100, 89] width 94 height 14
drag, startPoint x: 99, startPoint y: 88, endPoint x: 109, endPoint y: 79, distance: 12.8
click at [101, 86] on input "SĐT Người Gửi" at bounding box center [100, 89] width 94 height 14
click at [103, 128] on input "SĐT Người Nhận" at bounding box center [100, 124] width 94 height 14
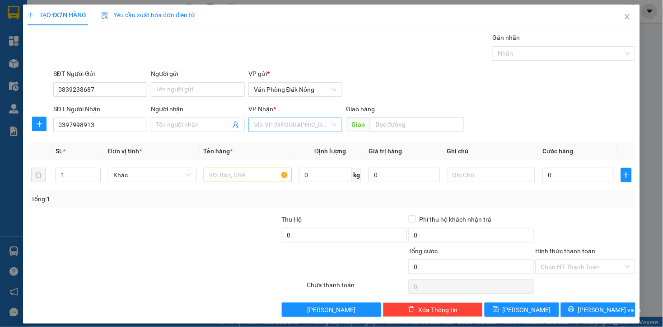
drag, startPoint x: 261, startPoint y: 122, endPoint x: 269, endPoint y: 123, distance: 8.1
click at [261, 123] on input "search" at bounding box center [292, 125] width 77 height 14
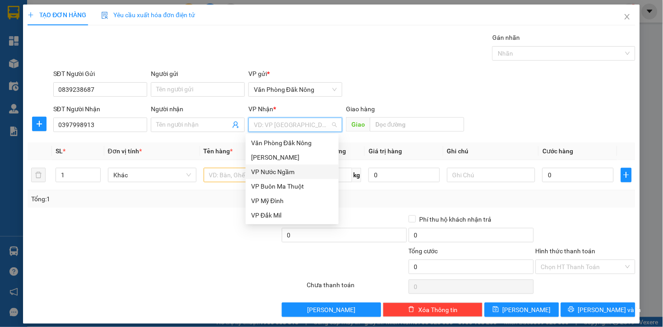
click at [285, 172] on div "VP Nước Ngầm" at bounding box center [292, 172] width 82 height 10
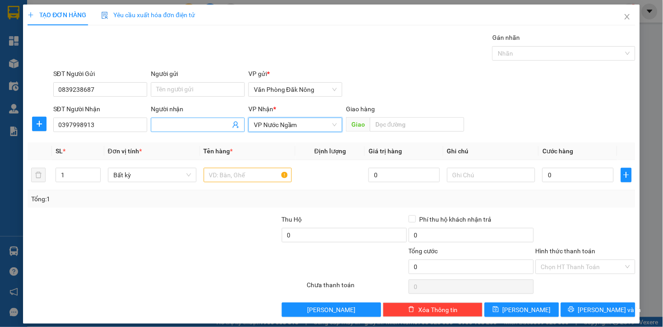
click at [166, 123] on input "Người nhận" at bounding box center [193, 125] width 74 height 10
click at [244, 172] on input "text" at bounding box center [248, 175] width 89 height 14
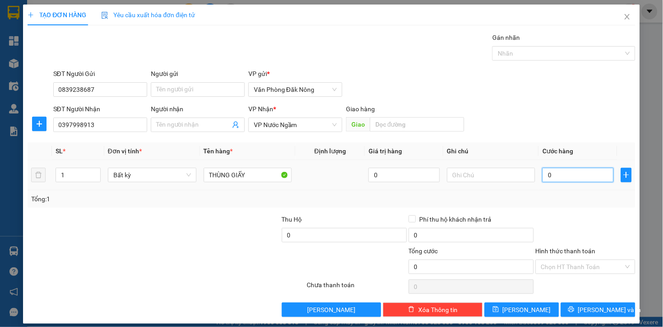
click at [560, 178] on input "0" at bounding box center [577, 175] width 71 height 14
click at [550, 210] on div "Transit Pickup Surcharge Ids Transit Deliver Surcharge Ids Transit Deliver Surc…" at bounding box center [332, 175] width 608 height 284
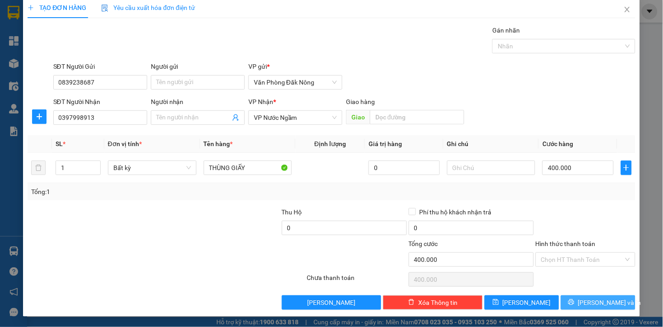
click at [589, 300] on span "Lưu và In" at bounding box center [609, 302] width 63 height 10
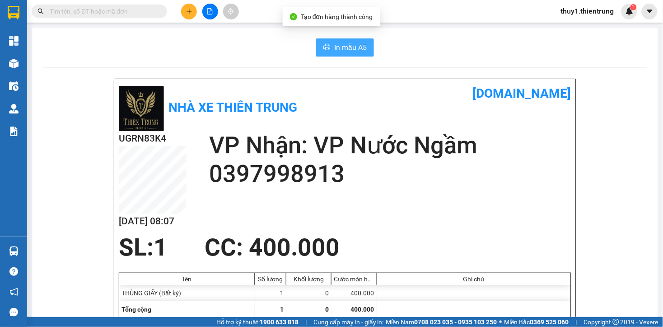
click at [329, 47] on button "In mẫu A5" at bounding box center [345, 47] width 58 height 18
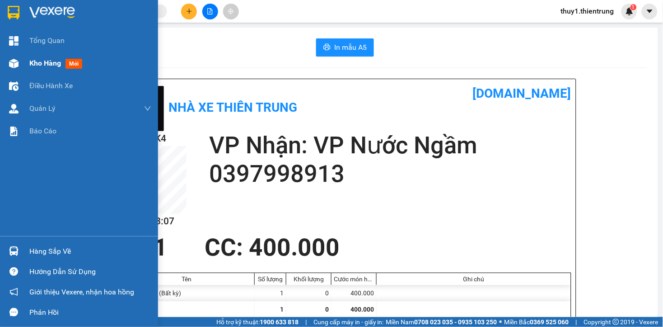
click at [12, 62] on img at bounding box center [13, 63] width 9 height 9
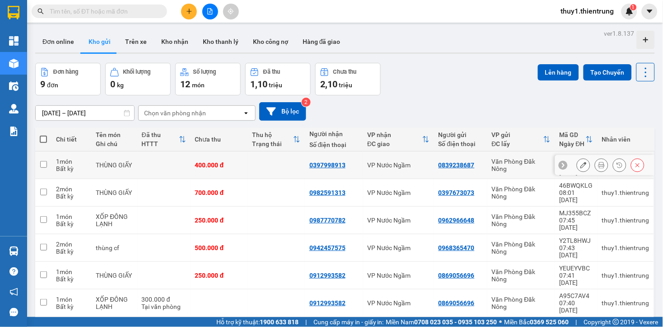
click at [40, 162] on input "checkbox" at bounding box center [43, 164] width 7 height 7
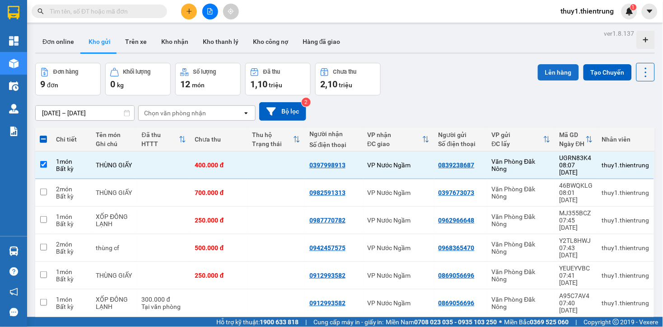
click at [557, 73] on button "Lên hàng" at bounding box center [558, 72] width 41 height 16
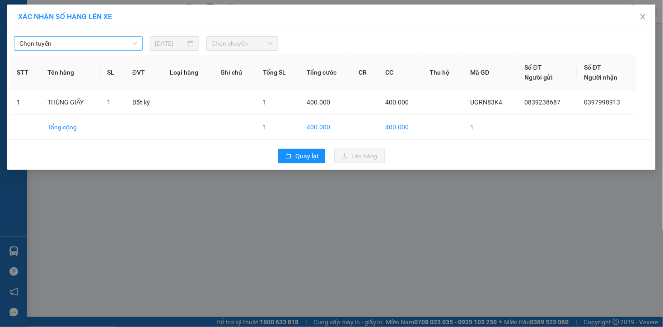
click at [101, 41] on span "Chọn tuyến" at bounding box center [78, 44] width 118 height 14
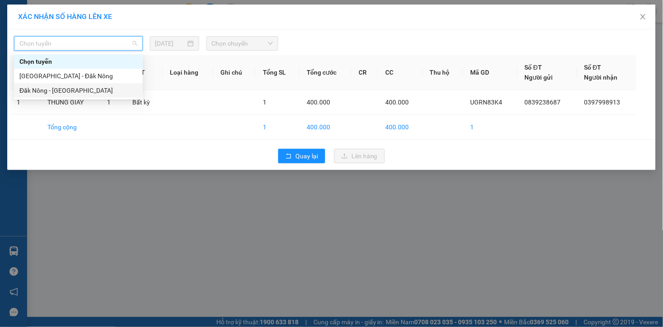
click at [64, 90] on div "Đăk Nông - Hà Nội" at bounding box center [78, 90] width 118 height 10
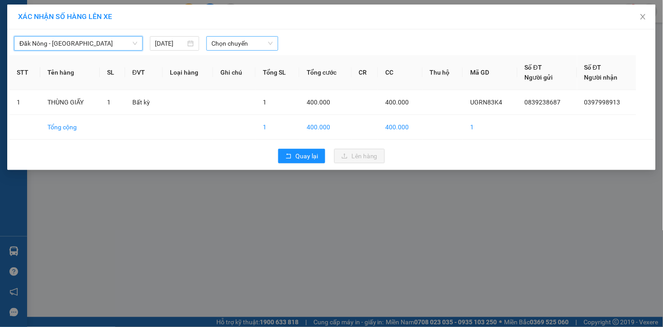
click at [240, 44] on span "Chọn chuyến" at bounding box center [242, 44] width 61 height 14
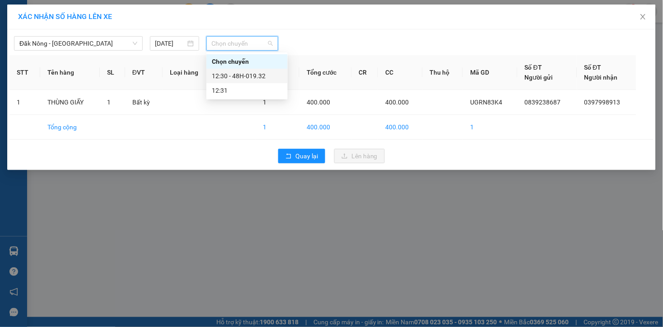
click at [259, 75] on div "12:30 - 48H-019.32" at bounding box center [247, 76] width 70 height 10
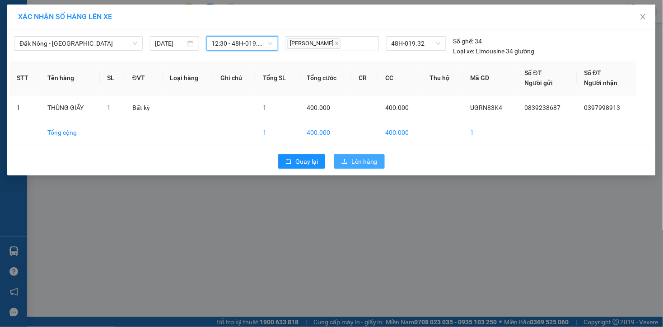
drag, startPoint x: 364, startPoint y: 160, endPoint x: 346, endPoint y: 154, distance: 19.3
click at [363, 159] on span "Lên hàng" at bounding box center [364, 161] width 26 height 10
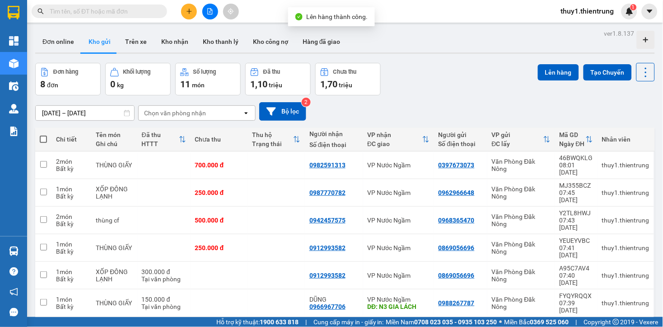
drag, startPoint x: 406, startPoint y: 110, endPoint x: 181, endPoint y: 21, distance: 241.7
click at [400, 108] on div "10/08/2025 – 12/08/2025 Press the down arrow key to interact with the calendar …" at bounding box center [345, 111] width 620 height 19
drag, startPoint x: 190, startPoint y: 7, endPoint x: 217, endPoint y: 29, distance: 35.1
click at [196, 14] on button at bounding box center [189, 12] width 16 height 16
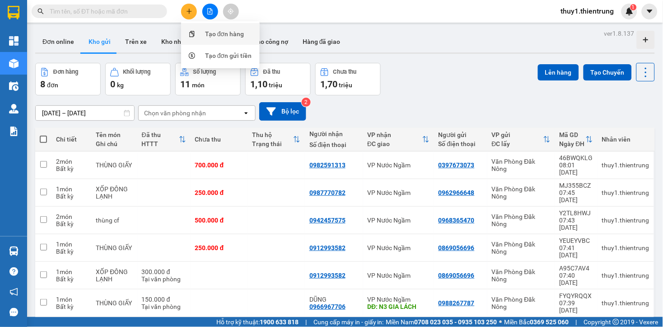
click at [228, 36] on div "Tạo đơn hàng" at bounding box center [224, 34] width 39 height 10
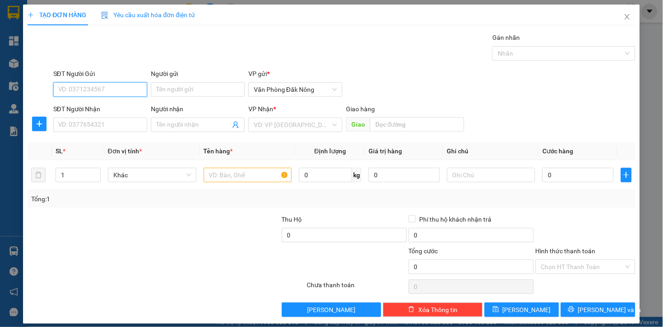
click at [123, 87] on input "SĐT Người Gửi" at bounding box center [100, 89] width 94 height 14
click at [84, 105] on div "0964264366" at bounding box center [99, 108] width 82 height 10
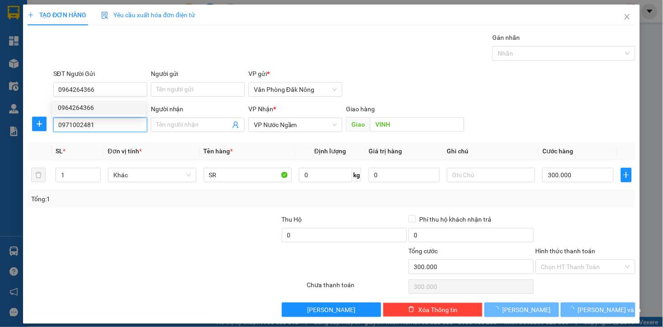
click at [109, 126] on input "0971002481" at bounding box center [100, 124] width 94 height 14
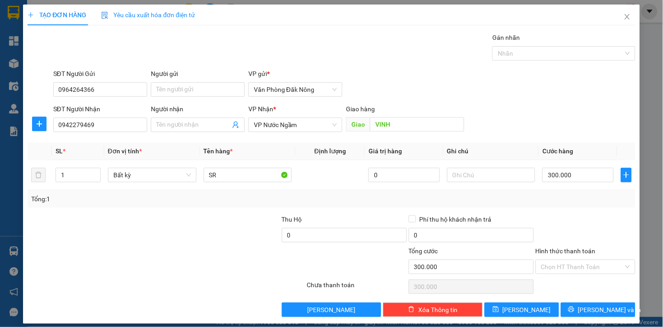
click at [220, 244] on div at bounding box center [217, 230] width 127 height 32
click at [409, 128] on input "VINH" at bounding box center [417, 124] width 94 height 14
click at [590, 183] on div "300.000" at bounding box center [577, 175] width 71 height 18
click at [589, 181] on input "300.000" at bounding box center [577, 175] width 71 height 14
drag, startPoint x: 157, startPoint y: 244, endPoint x: 563, endPoint y: 215, distance: 407.6
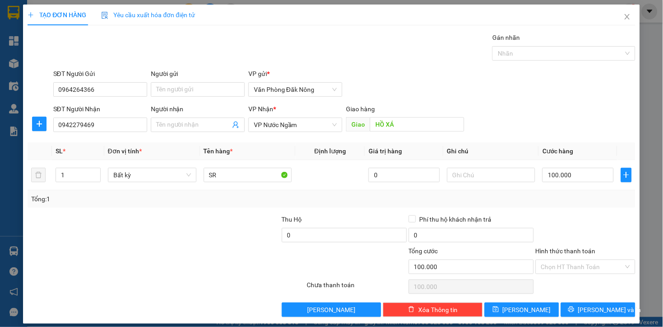
click at [160, 244] on div at bounding box center [217, 230] width 127 height 32
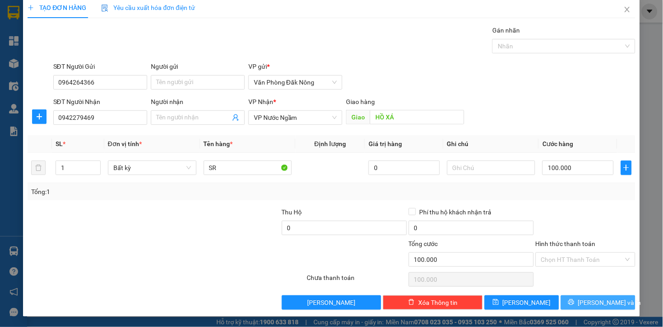
click at [588, 301] on span "Lưu và In" at bounding box center [609, 302] width 63 height 10
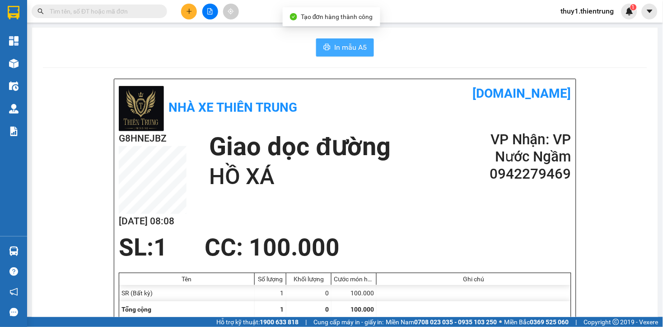
click at [359, 52] on span "In mẫu A5" at bounding box center [350, 47] width 33 height 11
click at [185, 7] on button at bounding box center [189, 12] width 16 height 16
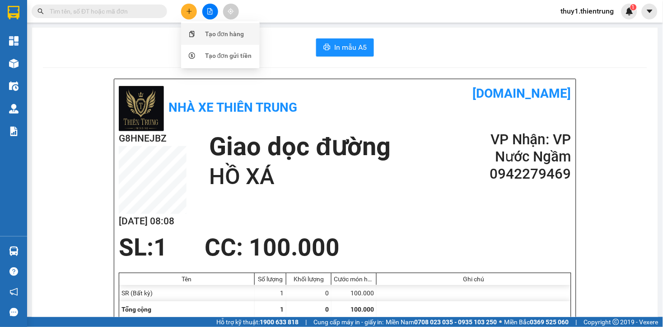
click at [215, 30] on div "Tạo đơn hàng" at bounding box center [224, 34] width 39 height 10
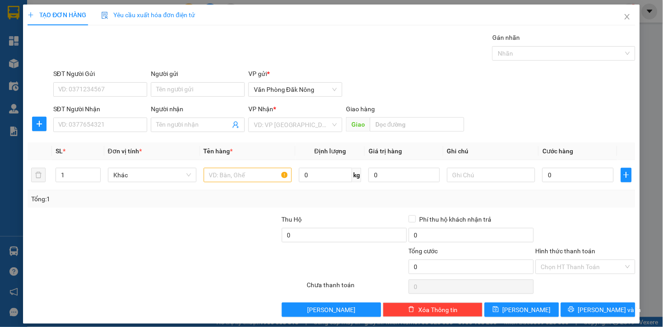
click at [191, 245] on div at bounding box center [217, 230] width 127 height 32
click at [121, 121] on input "SĐT Người Nhận" at bounding box center [100, 124] width 94 height 14
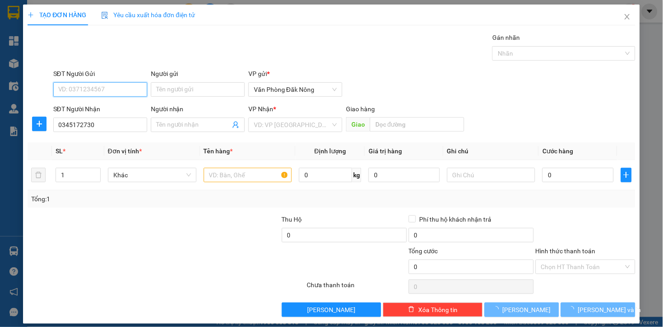
click at [107, 89] on input "SĐT Người Gửi" at bounding box center [100, 89] width 94 height 14
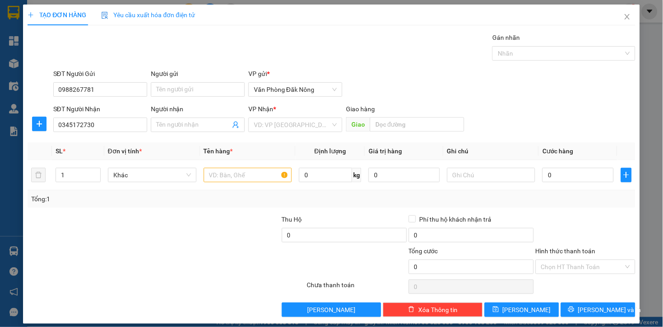
drag, startPoint x: 113, startPoint y: 199, endPoint x: 233, endPoint y: 134, distance: 136.4
click at [115, 199] on div "Tổng: 1" at bounding box center [143, 199] width 225 height 10
click at [254, 127] on input "search" at bounding box center [292, 125] width 77 height 14
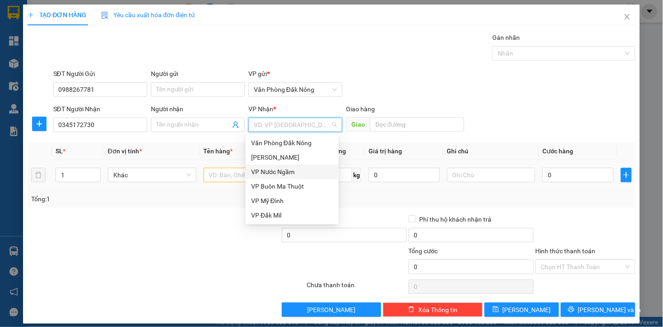
click at [280, 170] on div "VP Nước Ngầm" at bounding box center [292, 172] width 82 height 10
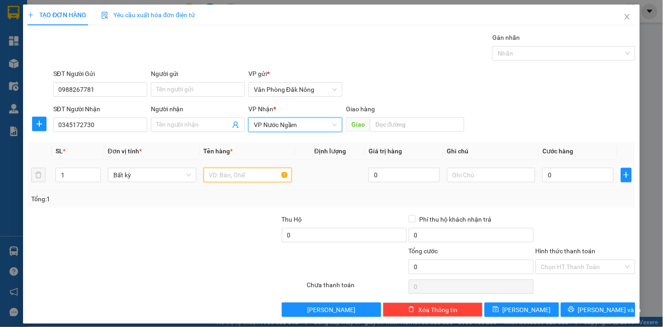
drag, startPoint x: 241, startPoint y: 178, endPoint x: 340, endPoint y: 144, distance: 105.1
click at [252, 178] on input "text" at bounding box center [248, 175] width 89 height 14
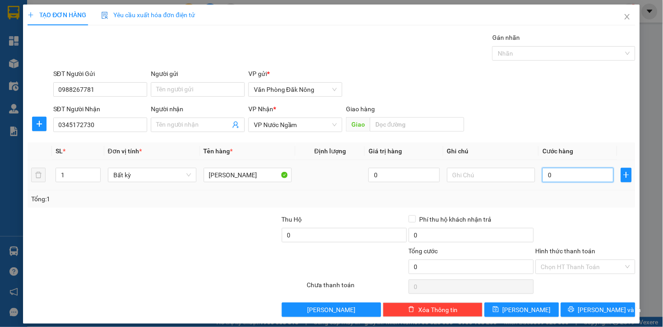
drag, startPoint x: 554, startPoint y: 177, endPoint x: 607, endPoint y: 147, distance: 61.1
click at [554, 177] on input "0" at bounding box center [577, 175] width 71 height 14
click at [599, 199] on div "Tổng: 1" at bounding box center [331, 199] width 600 height 10
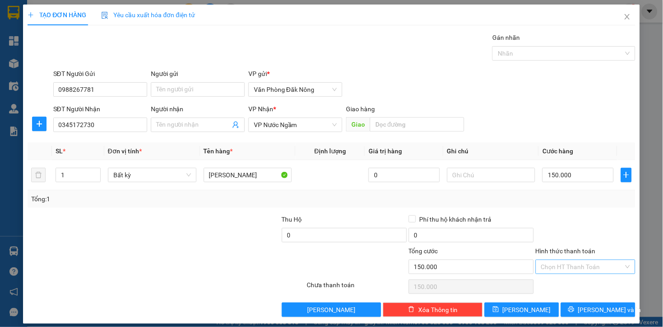
scroll to position [7, 0]
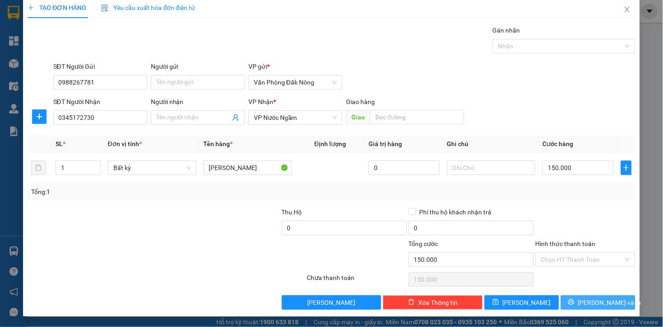
click at [595, 300] on span "Lưu và In" at bounding box center [609, 302] width 63 height 10
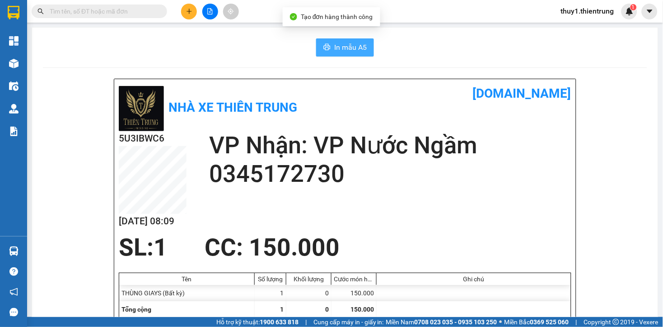
click at [355, 49] on span "In mẫu A5" at bounding box center [350, 47] width 33 height 11
drag, startPoint x: 481, startPoint y: 205, endPoint x: 358, endPoint y: 61, distance: 189.3
click at [477, 191] on div "5U3IBWC6 12/08 08:09 VP Nhận: VP Nước Ngầm 0345172730" at bounding box center [345, 182] width 453 height 103
click at [248, 39] on div "In mẫu A5" at bounding box center [345, 47] width 604 height 18
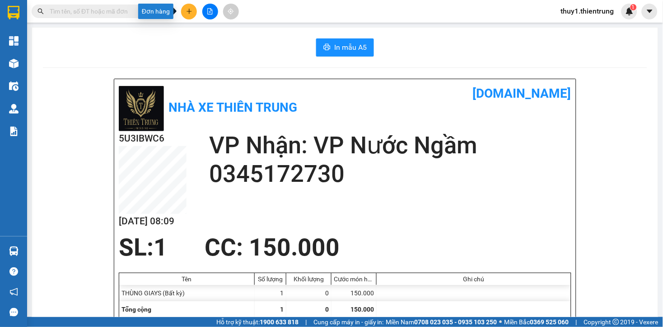
click at [190, 15] on button at bounding box center [189, 12] width 16 height 16
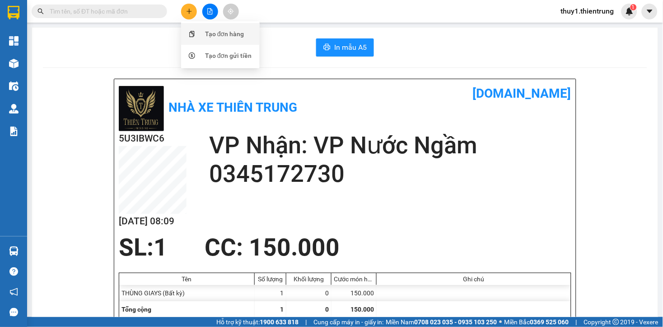
click at [220, 38] on div "Tạo đơn hàng" at bounding box center [224, 34] width 39 height 10
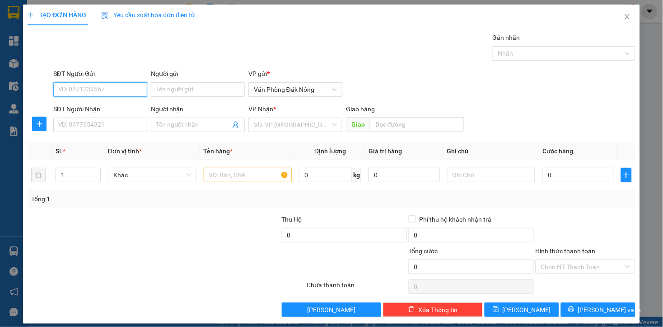
click at [121, 89] on input "SĐT Người Gửi" at bounding box center [100, 89] width 94 height 14
click at [75, 109] on div "0395006383" at bounding box center [99, 108] width 82 height 10
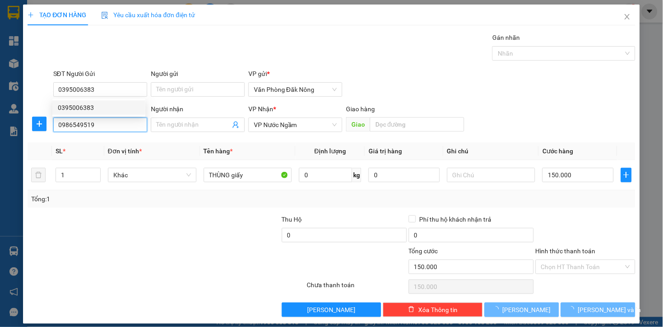
click at [96, 121] on input "0986549519" at bounding box center [100, 124] width 94 height 14
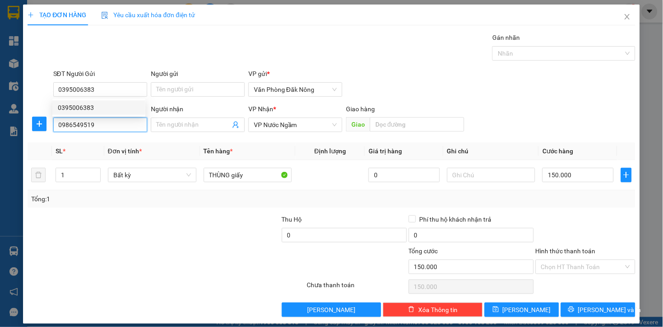
click at [96, 121] on input "0986549519" at bounding box center [100, 124] width 94 height 14
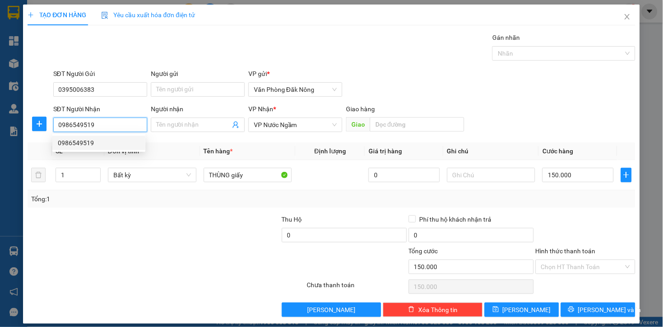
click at [79, 146] on div "0986549519" at bounding box center [99, 143] width 82 height 10
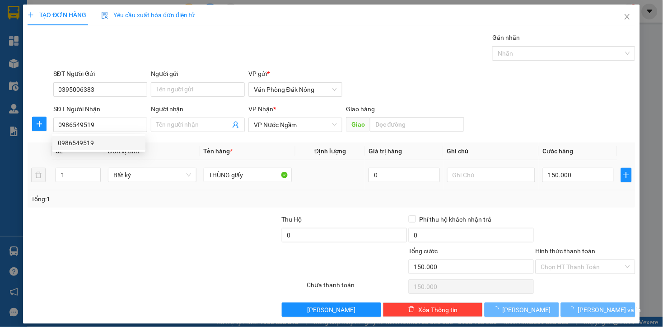
click at [122, 209] on div "Transit Pickup Surcharge Ids Transit Deliver Surcharge Ids Transit Deliver Surc…" at bounding box center [332, 175] width 608 height 284
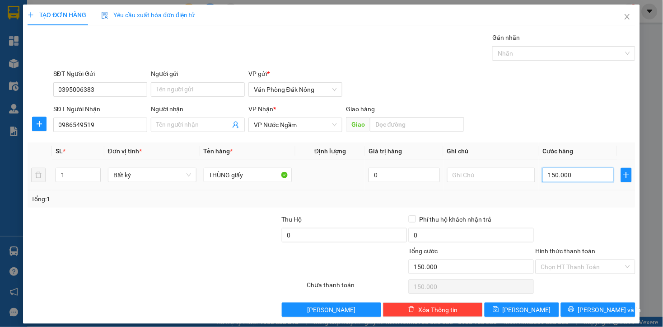
click at [574, 175] on input "150.000" at bounding box center [577, 175] width 71 height 14
click at [549, 209] on div "Transit Pickup Surcharge Ids Transit Deliver Surcharge Ids Transit Deliver Surc…" at bounding box center [332, 175] width 608 height 284
click at [581, 190] on div "Tổng: 1" at bounding box center [332, 198] width 608 height 17
click at [594, 227] on div at bounding box center [586, 230] width 102 height 32
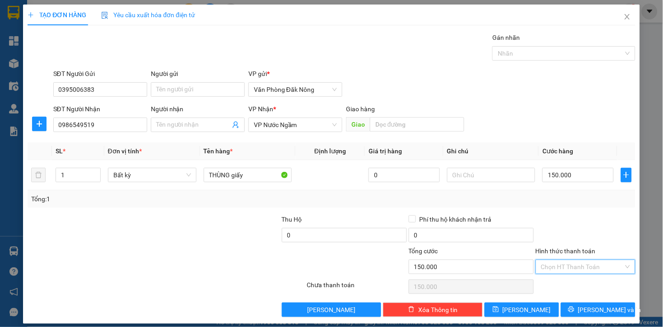
click at [577, 260] on input "Hình thức thanh toán" at bounding box center [582, 267] width 83 height 14
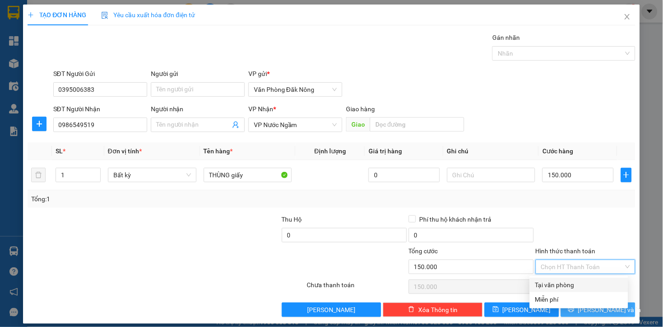
drag, startPoint x: 571, startPoint y: 277, endPoint x: 594, endPoint y: 297, distance: 30.1
click at [572, 280] on div "Tại văn phòng" at bounding box center [579, 285] width 88 height 10
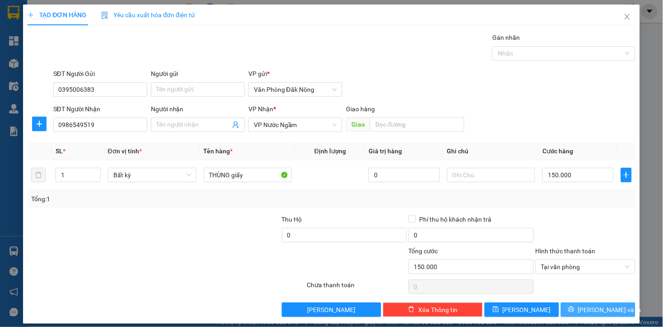
click at [589, 304] on span "Lưu và In" at bounding box center [609, 309] width 63 height 10
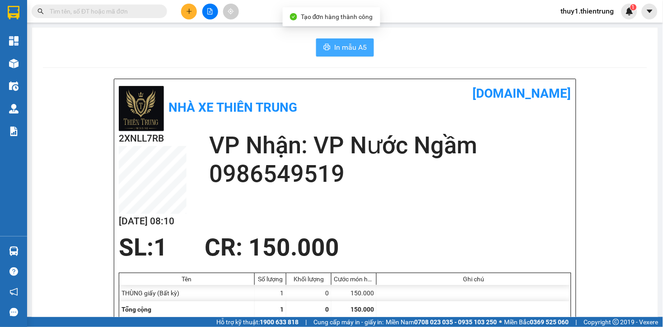
drag, startPoint x: 334, startPoint y: 51, endPoint x: 369, endPoint y: 48, distance: 34.9
click at [335, 50] on span "In mẫu A5" at bounding box center [350, 47] width 33 height 11
drag, startPoint x: 209, startPoint y: 31, endPoint x: 190, endPoint y: 14, distance: 25.0
click at [188, 13] on icon "plus" at bounding box center [189, 11] width 6 height 6
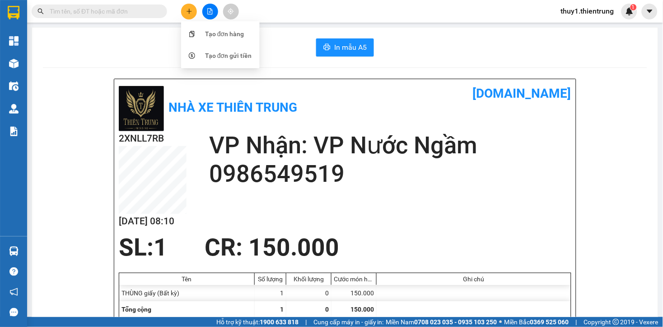
click at [218, 29] on div "Tạo đơn hàng" at bounding box center [224, 34] width 39 height 10
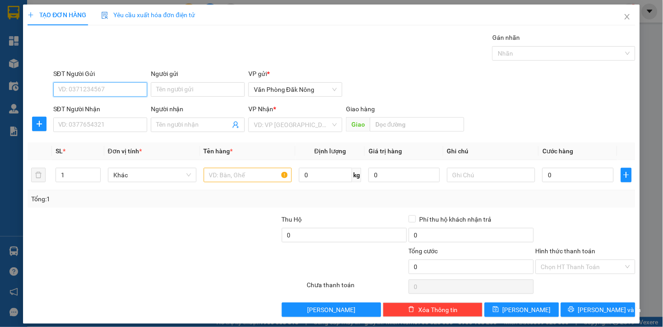
click at [131, 88] on input "SĐT Người Gửi" at bounding box center [100, 89] width 94 height 14
click at [120, 88] on input "SĐT Người Gửi" at bounding box center [100, 89] width 94 height 14
click at [91, 127] on input "SĐT Người Nhận" at bounding box center [100, 124] width 94 height 14
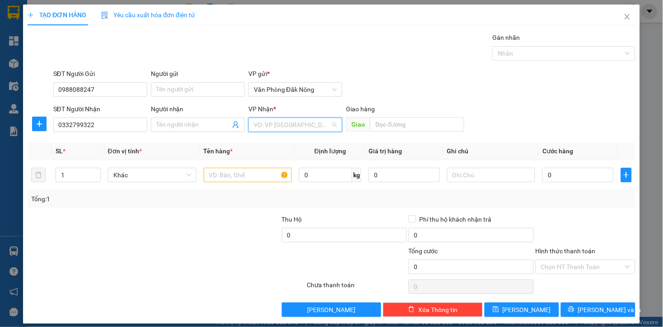
drag, startPoint x: 272, startPoint y: 124, endPoint x: 304, endPoint y: 152, distance: 42.9
click at [272, 125] on input "search" at bounding box center [292, 125] width 77 height 14
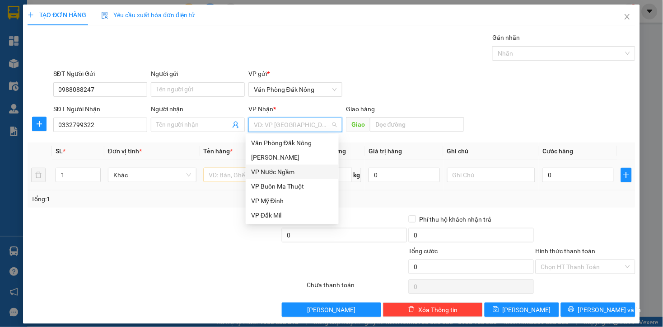
drag, startPoint x: 291, startPoint y: 172, endPoint x: 245, endPoint y: 178, distance: 46.6
click at [291, 172] on div "VP Nước Ngầm" at bounding box center [292, 172] width 82 height 10
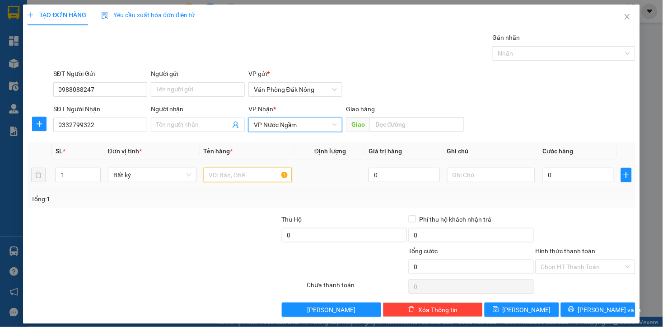
click at [227, 177] on input "text" at bounding box center [248, 175] width 89 height 14
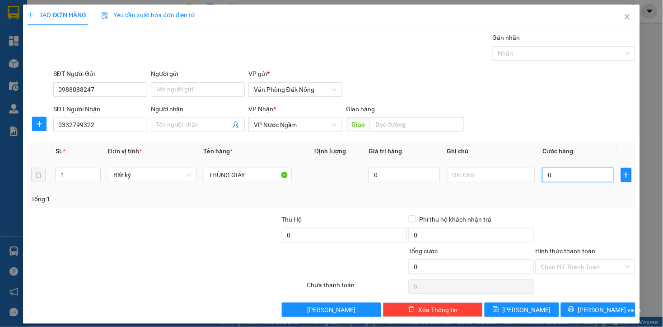
click at [574, 172] on input "0" at bounding box center [577, 175] width 71 height 14
click at [574, 206] on div "Tổng: 1" at bounding box center [332, 198] width 608 height 17
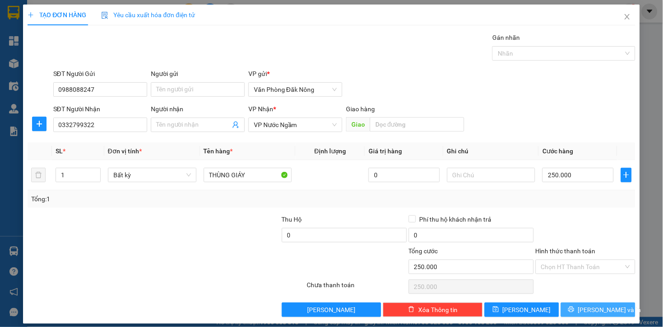
drag, startPoint x: 592, startPoint y: 310, endPoint x: 486, endPoint y: 287, distance: 109.0
click at [583, 310] on span "Lưu và In" at bounding box center [609, 309] width 63 height 10
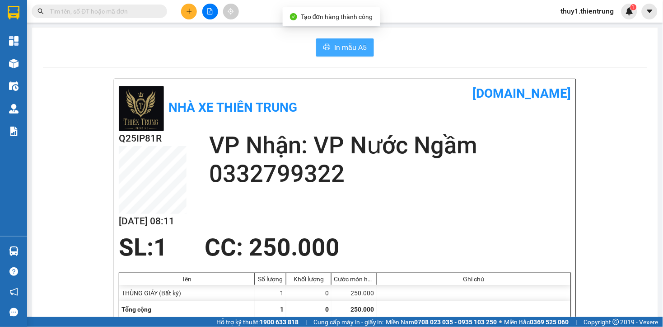
drag, startPoint x: 327, startPoint y: 40, endPoint x: 516, endPoint y: 177, distance: 233.9
click at [329, 43] on button "In mẫu A5" at bounding box center [345, 47] width 58 height 18
click at [188, 10] on icon "plus" at bounding box center [189, 11] width 6 height 6
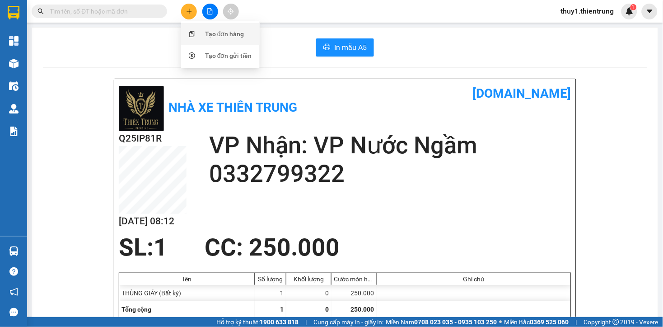
click at [231, 36] on div "Tạo đơn hàng" at bounding box center [224, 34] width 39 height 10
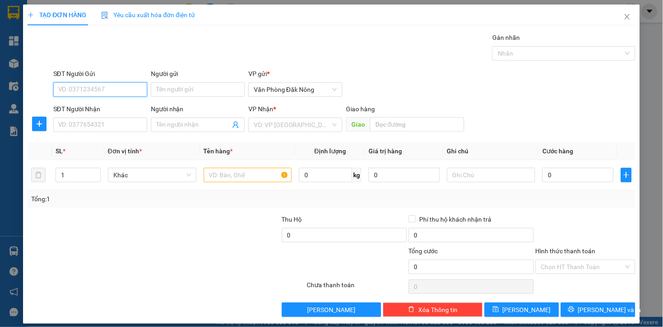
click at [118, 91] on input "SĐT Người Gửi" at bounding box center [100, 89] width 94 height 14
click at [83, 110] on div "0915144475" at bounding box center [99, 108] width 82 height 10
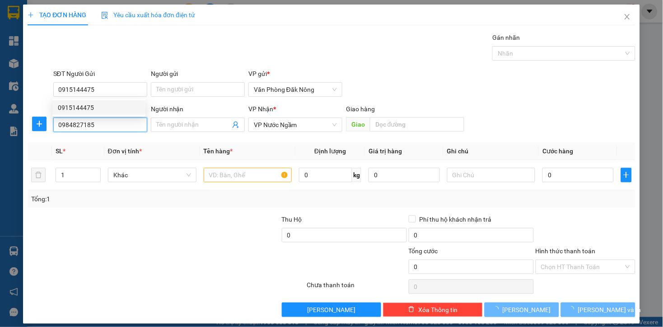
click at [117, 127] on input "0984827185" at bounding box center [100, 124] width 94 height 14
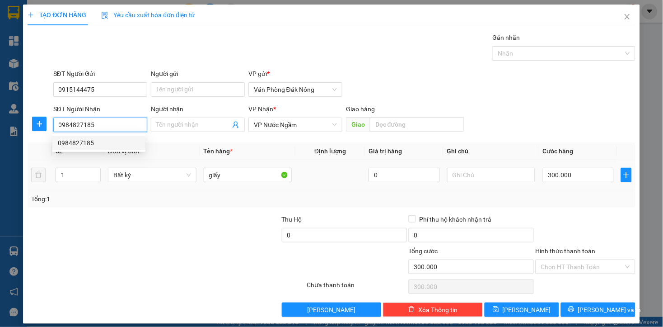
drag, startPoint x: 88, startPoint y: 143, endPoint x: 131, endPoint y: 160, distance: 46.6
click at [88, 144] on div "0984827185" at bounding box center [99, 143] width 82 height 10
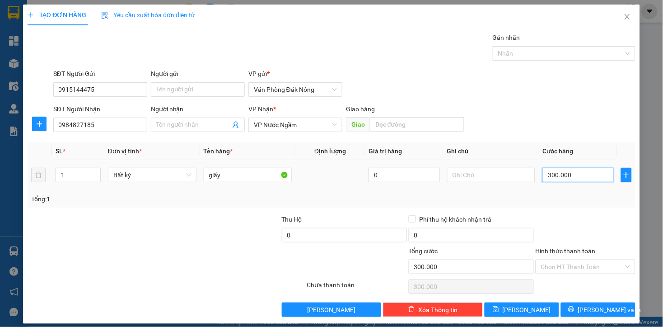
click at [575, 179] on input "300.000" at bounding box center [577, 175] width 71 height 14
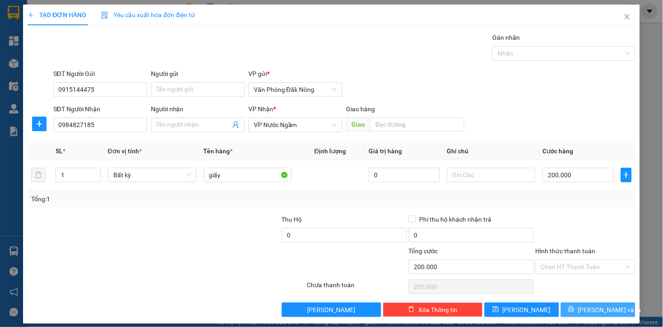
click at [596, 312] on span "Lưu và In" at bounding box center [609, 309] width 63 height 10
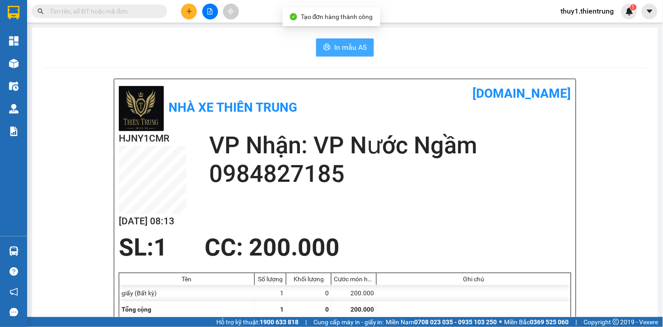
click at [321, 43] on button "In mẫu A5" at bounding box center [345, 47] width 58 height 18
click at [328, 99] on div "Nhà xe Thiên Trung" at bounding box center [232, 107] width 226 height 47
click at [189, 12] on icon "plus" at bounding box center [189, 11] width 0 height 5
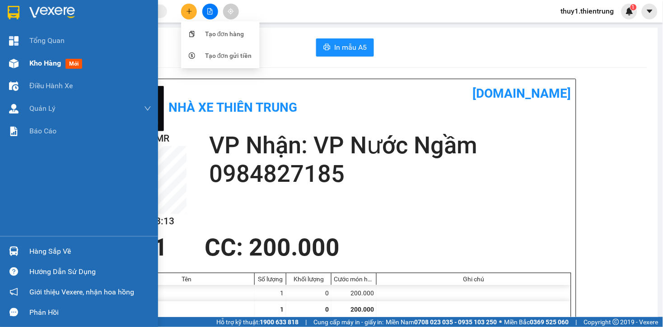
click at [17, 61] on img at bounding box center [13, 63] width 9 height 9
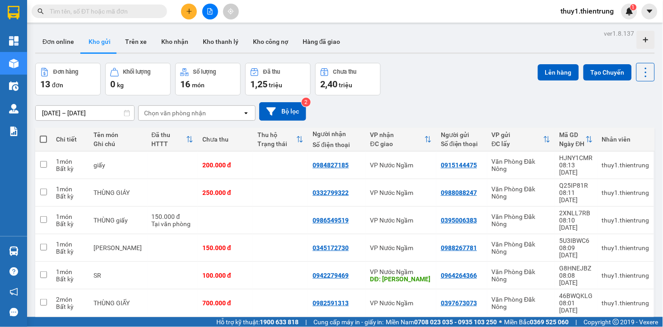
click at [206, 16] on button at bounding box center [210, 12] width 16 height 16
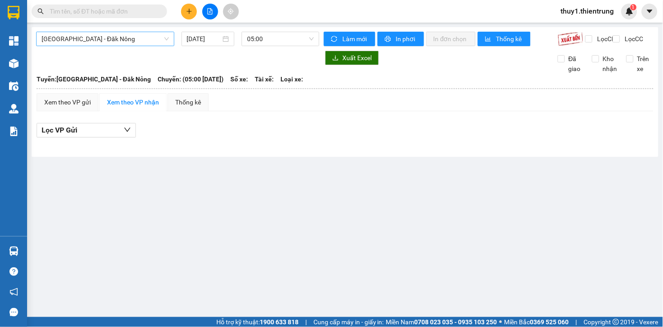
click at [125, 37] on span "Hà Nội - Đăk Nông" at bounding box center [105, 39] width 127 height 14
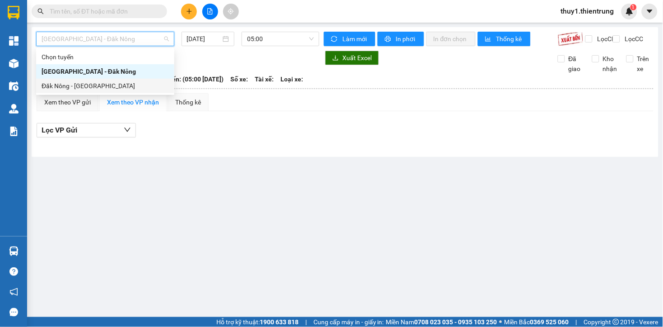
drag, startPoint x: 87, startPoint y: 84, endPoint x: 250, endPoint y: 44, distance: 168.4
click at [87, 84] on div "Đăk Nông - Hà Nội" at bounding box center [105, 86] width 127 height 10
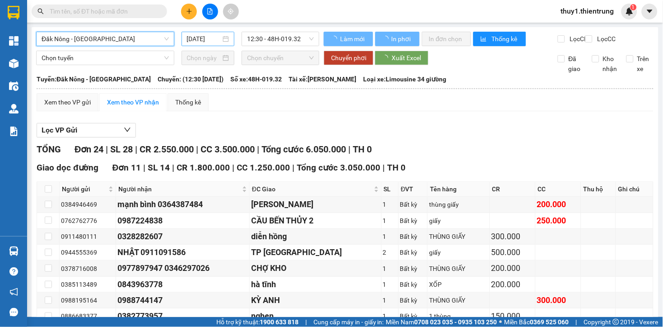
click at [256, 41] on span "12:30 - 48H-019.32" at bounding box center [280, 39] width 67 height 14
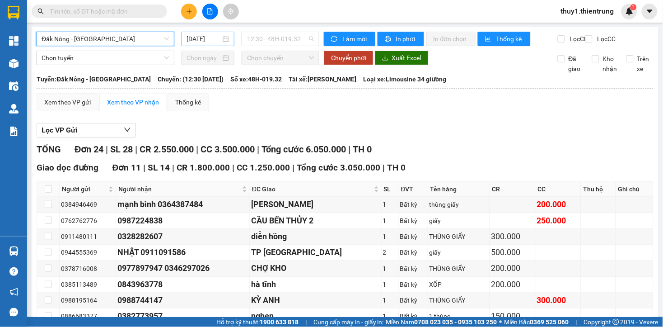
click at [212, 39] on input "12/08/2025" at bounding box center [204, 39] width 34 height 10
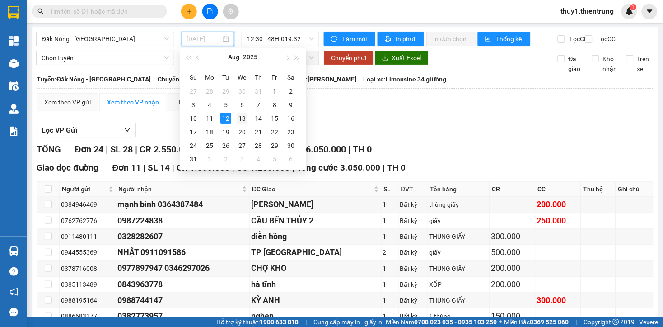
click at [244, 115] on div "13" at bounding box center [242, 118] width 11 height 11
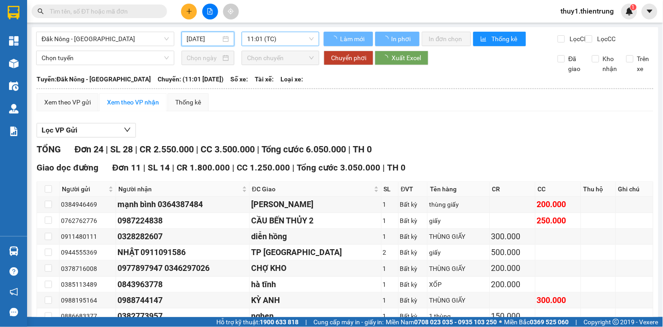
click at [290, 35] on span "11:01 (TC)" at bounding box center [280, 39] width 67 height 14
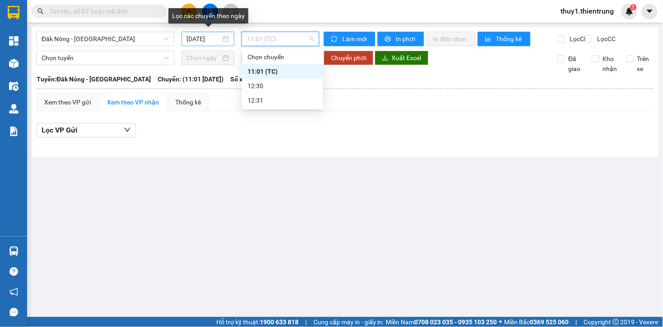
click at [210, 36] on input "13/08/2025" at bounding box center [204, 39] width 34 height 10
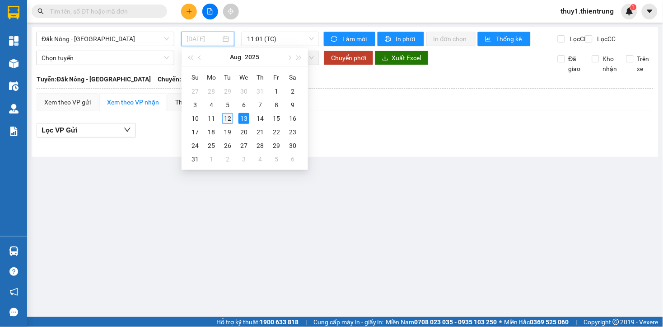
click at [231, 113] on div "12" at bounding box center [227, 118] width 11 height 11
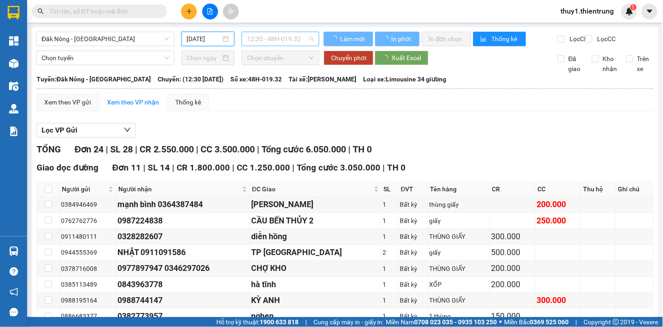
click at [289, 39] on span "12:30 - 48H-019.32" at bounding box center [280, 39] width 67 height 14
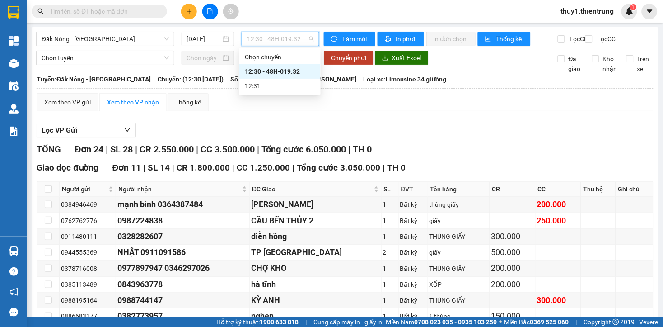
click at [294, 71] on div "12:30 - 48H-019.32" at bounding box center [280, 71] width 70 height 10
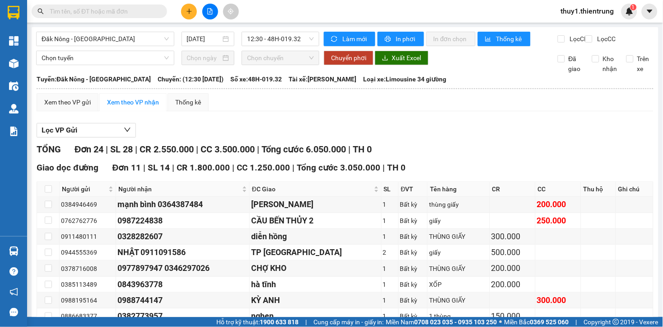
drag, startPoint x: 48, startPoint y: 231, endPoint x: 127, endPoint y: 253, distance: 82.0
click at [84, 107] on div "Xem theo VP gửi" at bounding box center [67, 102] width 47 height 10
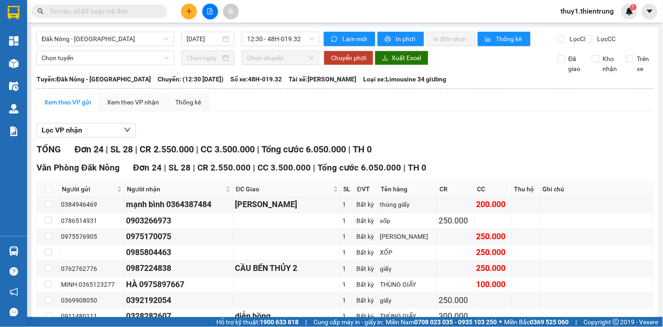
drag, startPoint x: 45, startPoint y: 151, endPoint x: 121, endPoint y: 227, distance: 107.6
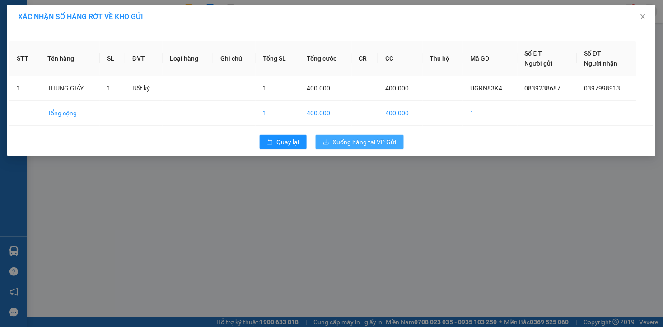
drag, startPoint x: 345, startPoint y: 140, endPoint x: 248, endPoint y: 237, distance: 137.0
click at [346, 140] on span "Xuống hàng tại VP Gửi" at bounding box center [365, 142] width 64 height 10
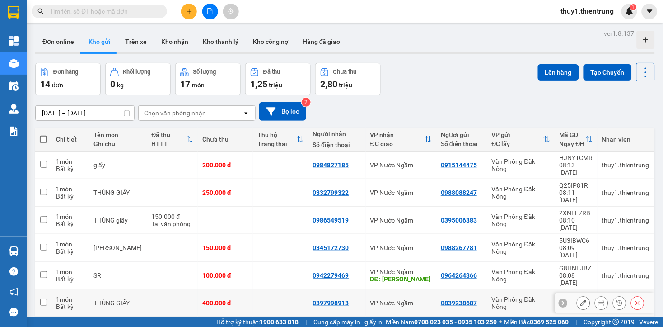
click at [580, 299] on icon at bounding box center [583, 302] width 6 height 6
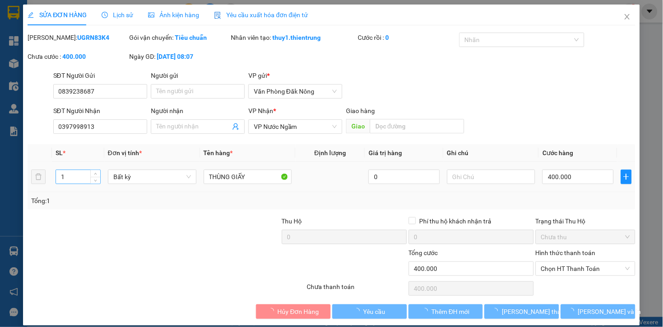
click at [62, 173] on input "1" at bounding box center [78, 177] width 44 height 14
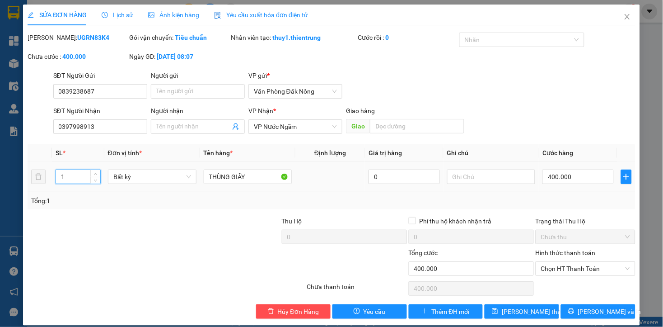
click at [62, 173] on input "1" at bounding box center [78, 177] width 44 height 14
click at [606, 308] on span "Lưu và In" at bounding box center [609, 311] width 63 height 10
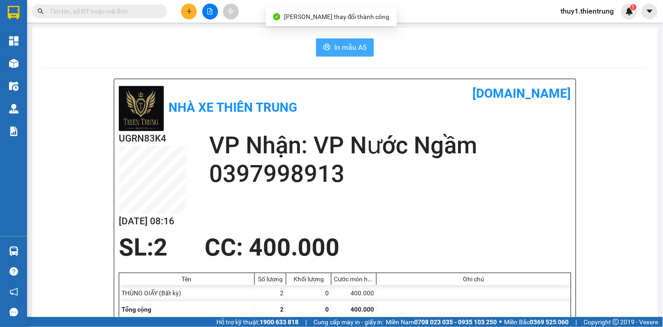
drag, startPoint x: 354, startPoint y: 45, endPoint x: 499, endPoint y: 136, distance: 170.5
click at [357, 46] on span "In mẫu A5" at bounding box center [350, 47] width 33 height 11
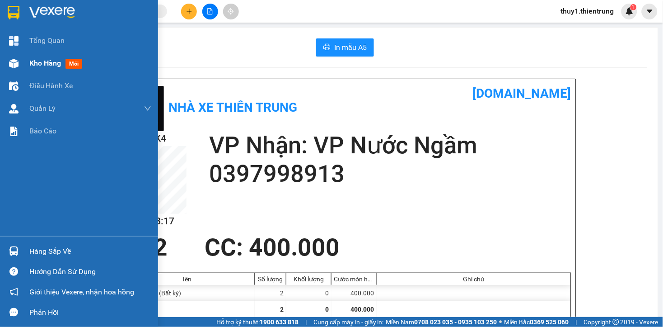
click at [17, 65] on img at bounding box center [13, 63] width 9 height 9
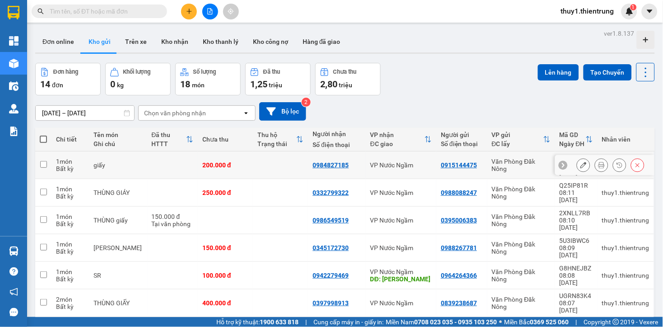
click at [580, 164] on icon at bounding box center [583, 165] width 6 height 6
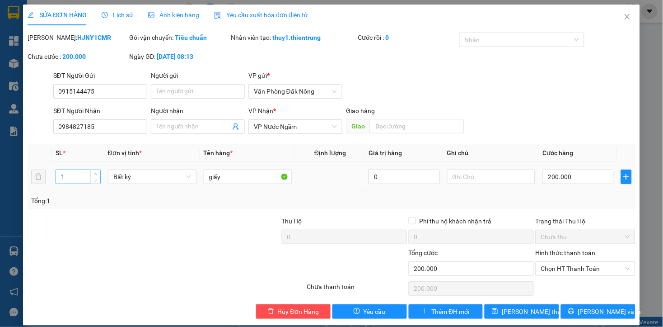
click at [72, 175] on input "1" at bounding box center [78, 177] width 44 height 14
click at [70, 173] on input "1" at bounding box center [78, 177] width 44 height 14
click at [577, 179] on input "200.000" at bounding box center [577, 176] width 71 height 14
click at [589, 308] on span "Lưu và In" at bounding box center [609, 311] width 63 height 10
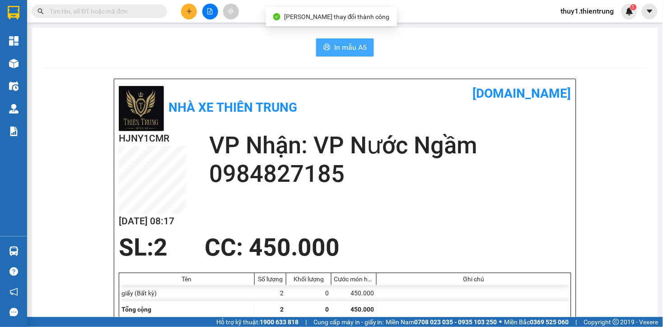
drag, startPoint x: 333, startPoint y: 47, endPoint x: 492, endPoint y: 173, distance: 203.2
click at [337, 49] on span "In mẫu A5" at bounding box center [350, 47] width 33 height 11
click at [403, 102] on h1 "[DOMAIN_NAME]" at bounding box center [458, 94] width 226 height 20
click at [412, 55] on div "In mẫu A5" at bounding box center [345, 47] width 604 height 18
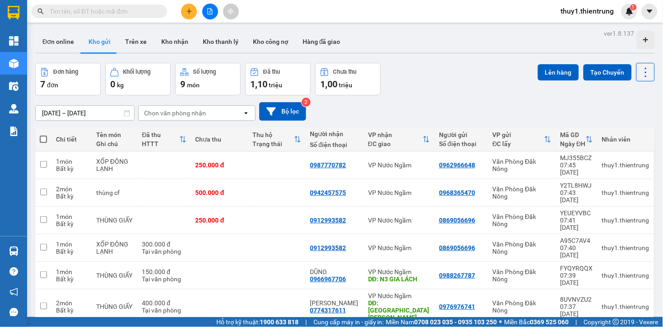
click at [209, 10] on button at bounding box center [210, 12] width 16 height 16
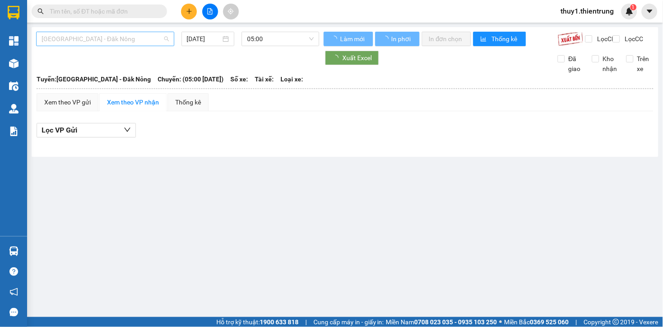
click at [96, 43] on span "[GEOGRAPHIC_DATA] - Đăk Nông" at bounding box center [105, 39] width 127 height 14
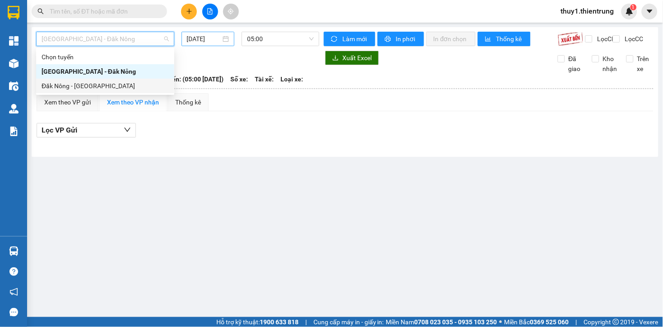
drag, startPoint x: 84, startPoint y: 86, endPoint x: 229, endPoint y: 44, distance: 151.1
click at [88, 86] on div "Đăk Nông - [GEOGRAPHIC_DATA]" at bounding box center [105, 86] width 127 height 10
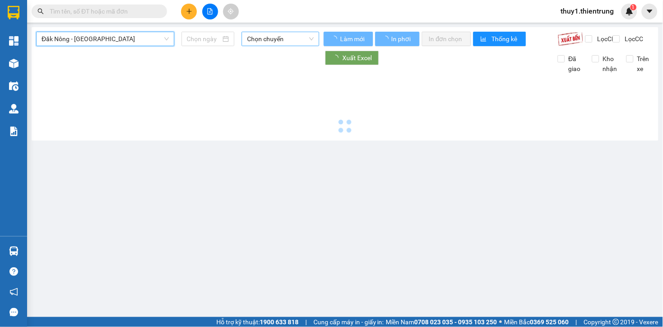
type input "[DATE]"
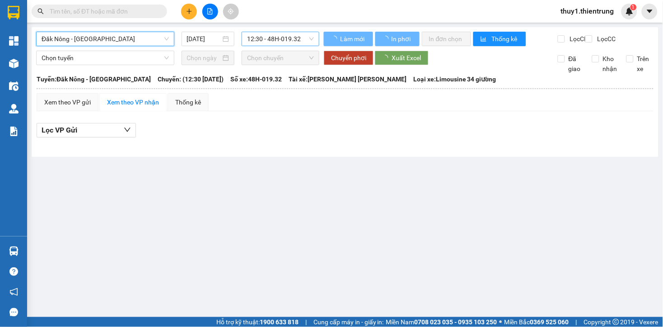
click at [281, 37] on span "12:30 - 48H-019.32" at bounding box center [280, 39] width 67 height 14
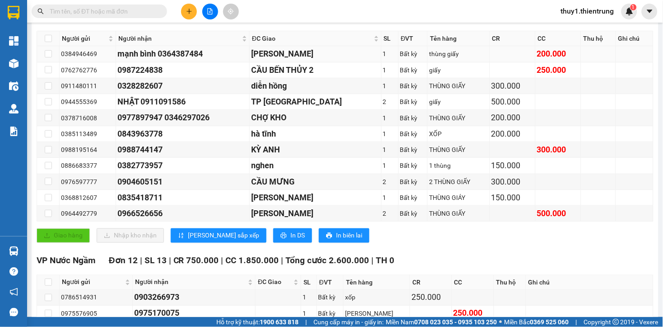
scroll to position [50, 0]
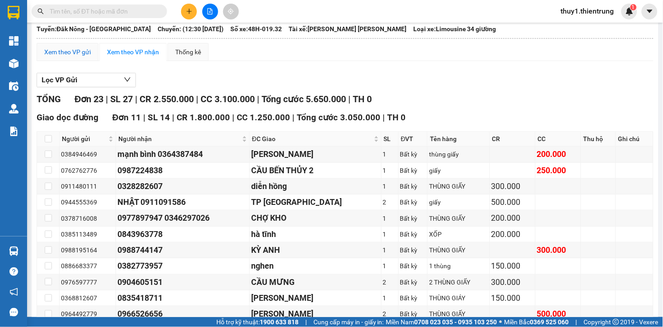
click at [80, 57] on div "Xem theo VP gửi" at bounding box center [67, 52] width 47 height 10
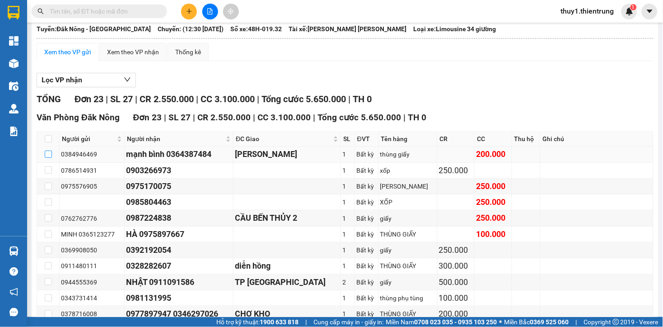
click at [48, 158] on input "checkbox" at bounding box center [48, 153] width 7 height 7
checkbox input "true"
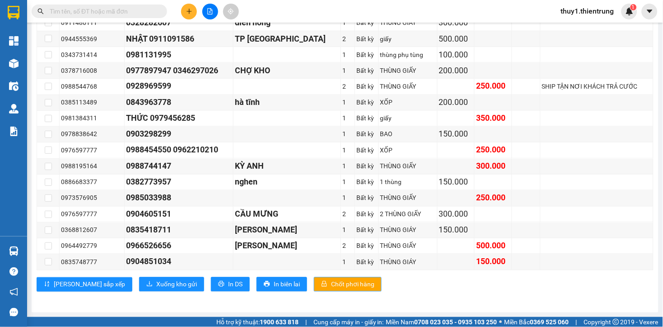
scroll to position [301, 0]
click at [156, 286] on span "Xuống kho gửi" at bounding box center [176, 284] width 41 height 10
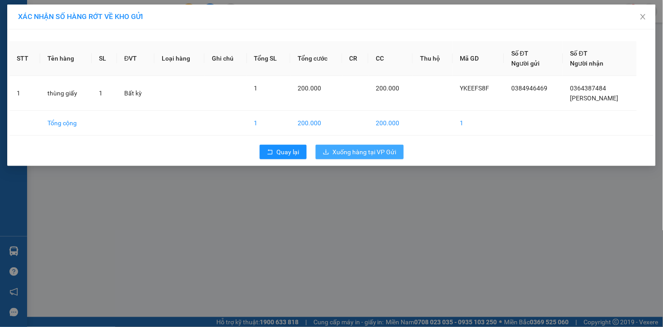
click at [380, 148] on span "Xuống hàng tại VP Gửi" at bounding box center [365, 152] width 64 height 10
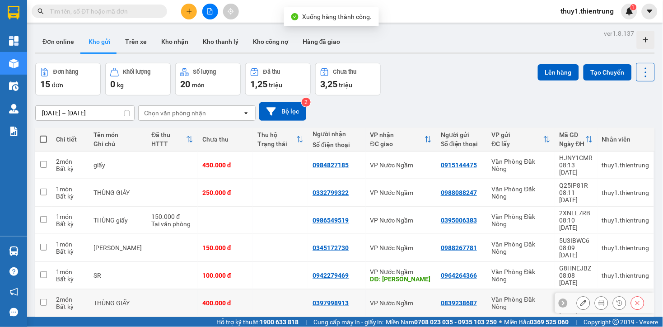
scroll to position [177, 0]
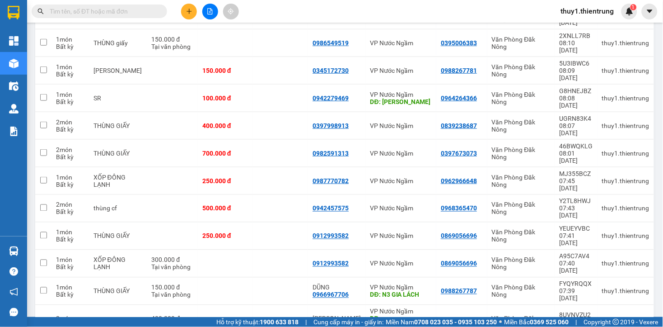
checkbox input "true"
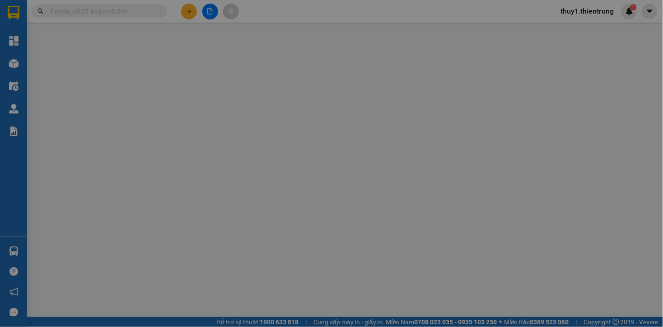
type input "0384946469"
type input "0364387484"
type input "[PERSON_NAME]"
type input "200.000"
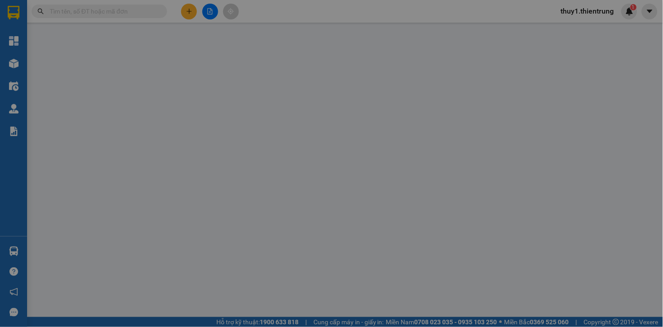
type input "200.000"
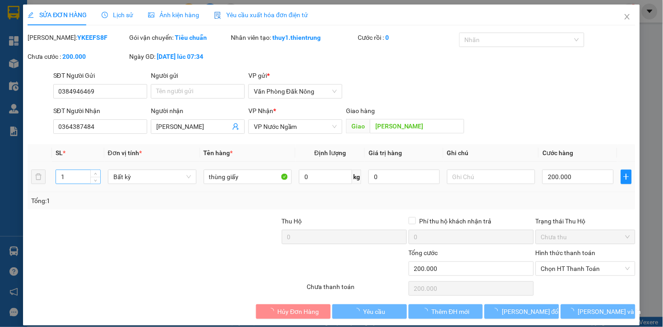
click at [70, 173] on input "1" at bounding box center [78, 177] width 44 height 14
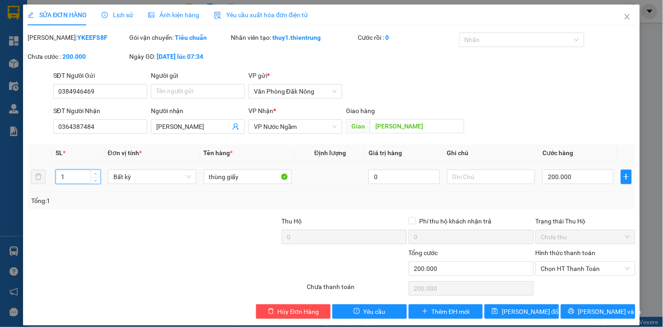
click at [70, 173] on input "1" at bounding box center [78, 177] width 44 height 14
type input "2"
click at [580, 171] on input "200.000" at bounding box center [577, 176] width 71 height 14
type input "5"
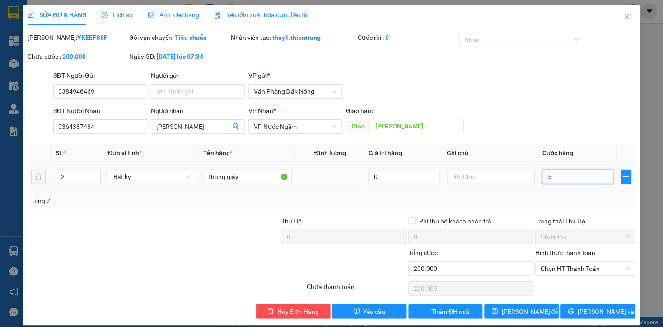
type input "5"
type input "50"
type input "500"
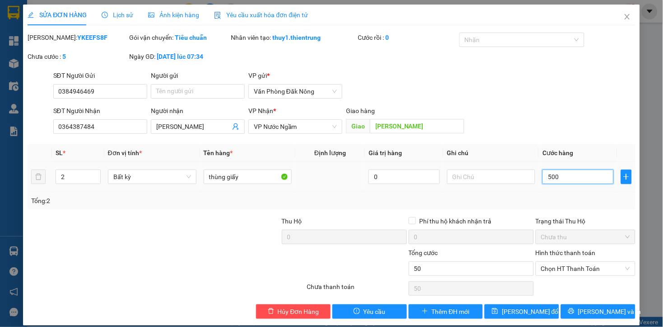
type input "500"
type input "5.000"
type input "50.000"
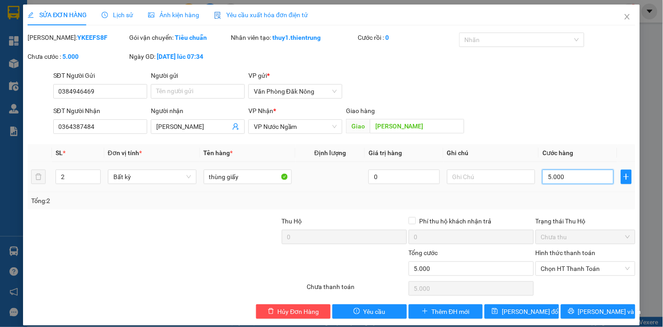
type input "50.000"
type input "500.000"
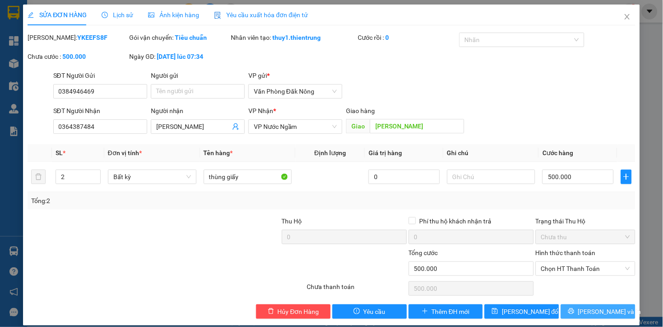
drag, startPoint x: 584, startPoint y: 310, endPoint x: 591, endPoint y: 291, distance: 19.6
click at [585, 310] on span "[PERSON_NAME] và In" at bounding box center [609, 311] width 63 height 10
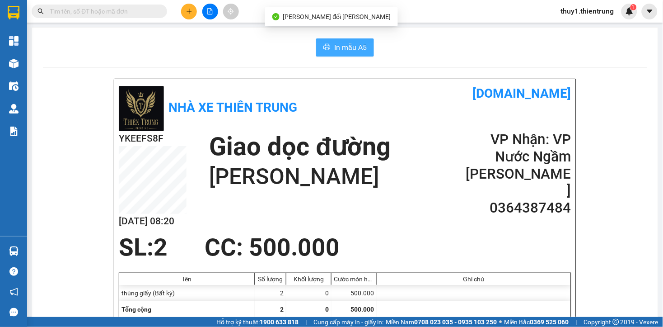
drag, startPoint x: 339, startPoint y: 47, endPoint x: 433, endPoint y: 155, distance: 142.8
click at [343, 51] on span "In mẫu A5" at bounding box center [350, 47] width 33 height 11
drag, startPoint x: 210, startPoint y: 7, endPoint x: 269, endPoint y: 62, distance: 81.2
click at [217, 16] on div at bounding box center [210, 12] width 68 height 16
click at [210, 14] on button at bounding box center [210, 12] width 16 height 16
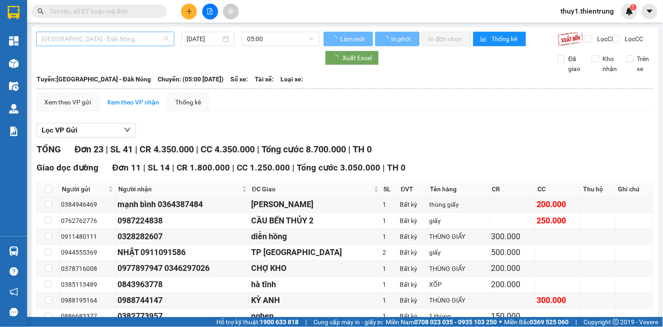
click at [132, 39] on span "[GEOGRAPHIC_DATA] - Đăk Nông" at bounding box center [105, 39] width 127 height 14
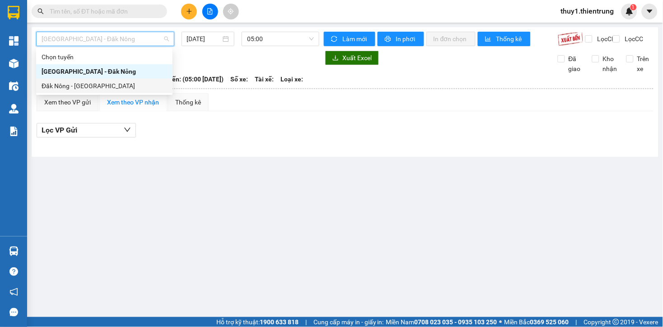
drag, startPoint x: 86, startPoint y: 87, endPoint x: 197, endPoint y: 54, distance: 115.5
click at [86, 88] on div "Đăk Nông - [GEOGRAPHIC_DATA]" at bounding box center [105, 86] width 126 height 10
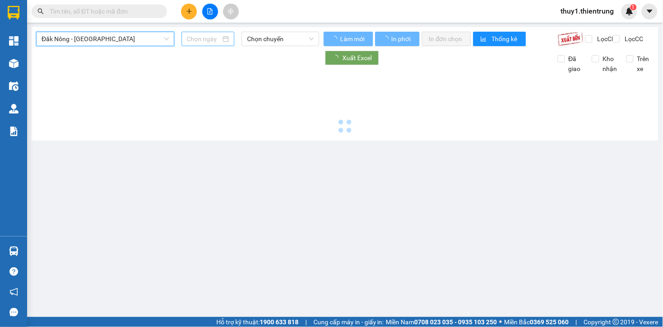
type input "[DATE]"
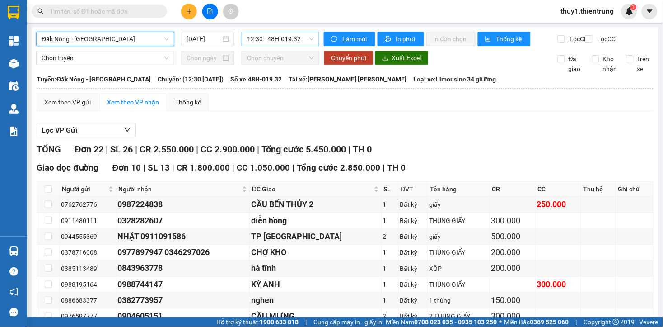
click at [263, 39] on span "12:30 - 48H-019.32" at bounding box center [280, 39] width 67 height 14
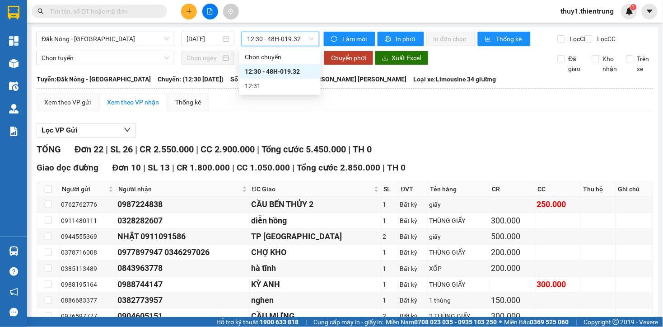
click at [439, 93] on th at bounding box center [345, 88] width 618 height 8
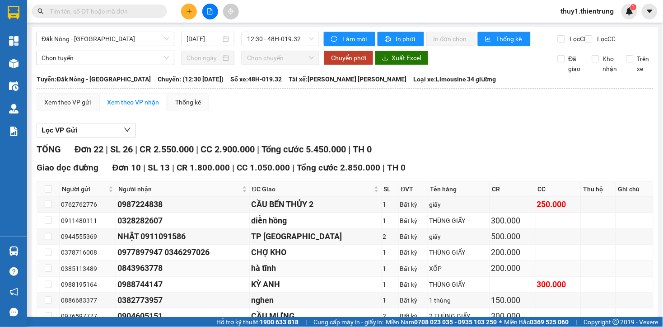
scroll to position [100, 0]
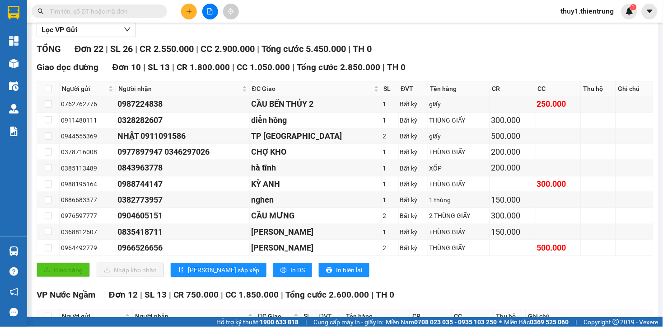
click at [422, 69] on div "Giao dọc đường Đơn 10 | SL 13 | CR 1.800.000 | CC 1.050.000 | Tổng cước 2.850.0…" at bounding box center [345, 68] width 617 height 14
click at [423, 69] on div "Giao dọc đường Đơn 10 | SL 13 | CR 1.800.000 | CC 1.050.000 | Tổng cước 2.850.0…" at bounding box center [345, 68] width 617 height 14
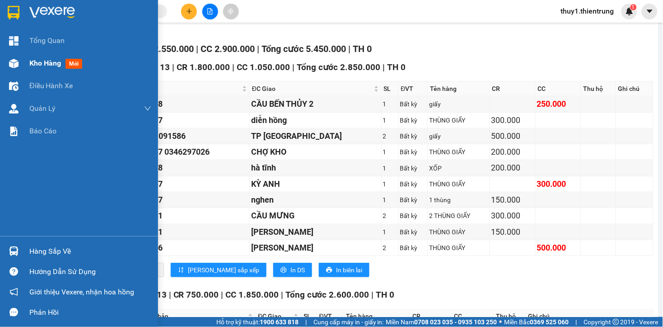
click at [8, 66] on div at bounding box center [14, 64] width 16 height 16
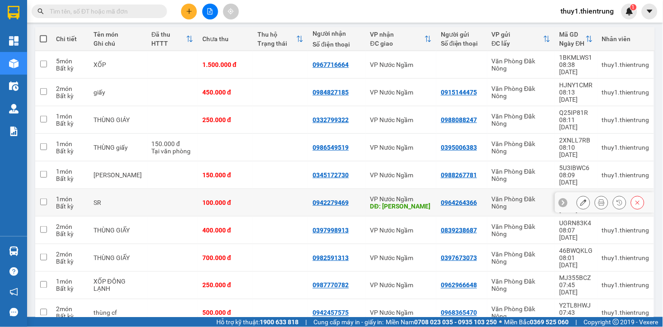
drag, startPoint x: 44, startPoint y: 164, endPoint x: 206, endPoint y: 173, distance: 162.0
click at [47, 189] on td at bounding box center [43, 203] width 16 height 28
checkbox input "true"
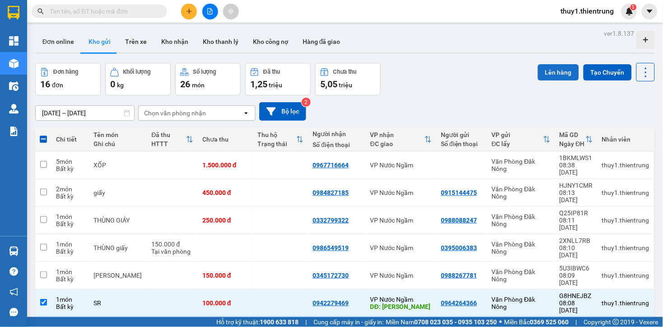
click at [549, 72] on button "Lên hàng" at bounding box center [558, 72] width 41 height 16
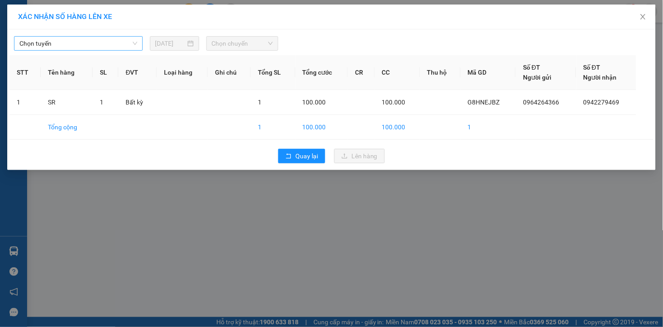
click at [117, 46] on span "Chọn tuyến" at bounding box center [78, 44] width 118 height 14
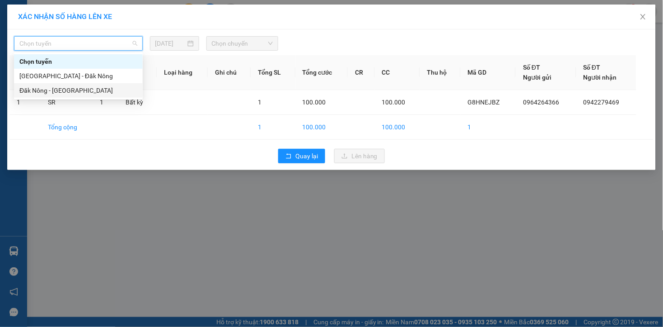
click at [65, 92] on div "Đăk Nông - [GEOGRAPHIC_DATA]" at bounding box center [78, 90] width 118 height 10
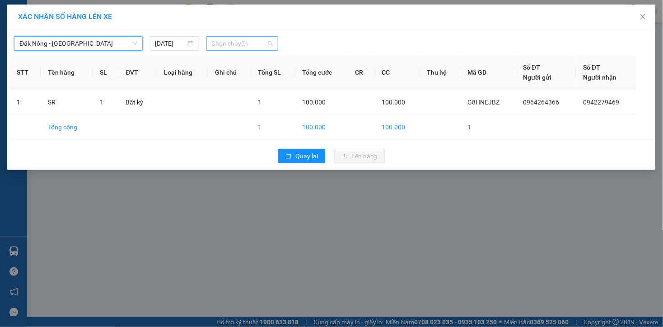
click at [244, 42] on span "Chọn chuyến" at bounding box center [242, 44] width 61 height 14
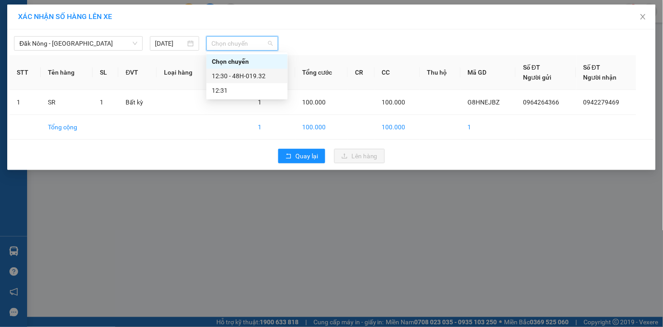
click at [242, 79] on div "12:30 - 48H-019.32" at bounding box center [247, 76] width 70 height 10
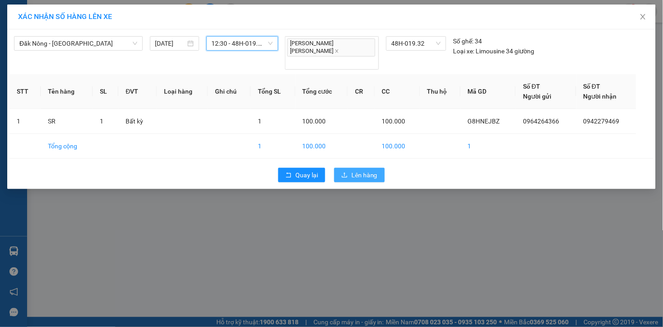
click at [372, 170] on span "Lên hàng" at bounding box center [364, 175] width 26 height 10
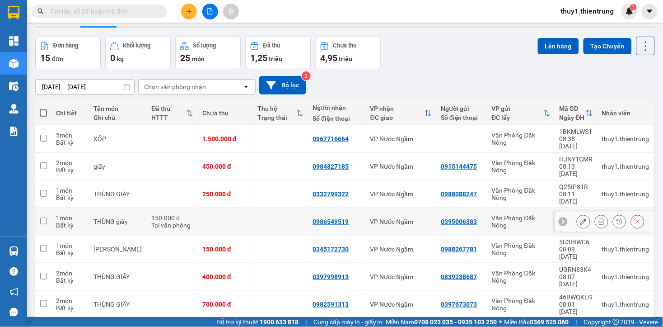
scroll to position [177, 0]
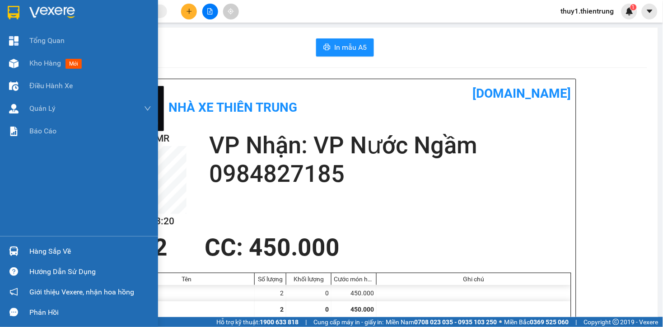
click at [19, 61] on div at bounding box center [14, 64] width 16 height 16
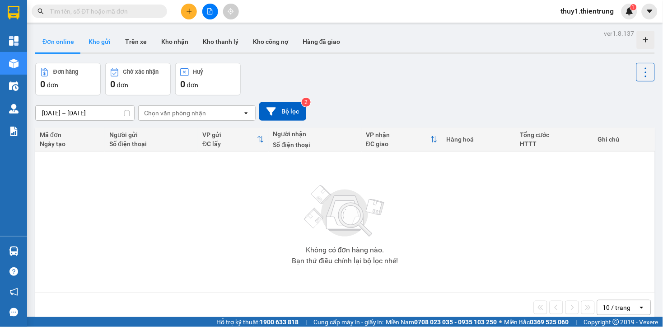
click at [98, 42] on button "Kho gửi" at bounding box center [99, 42] width 37 height 22
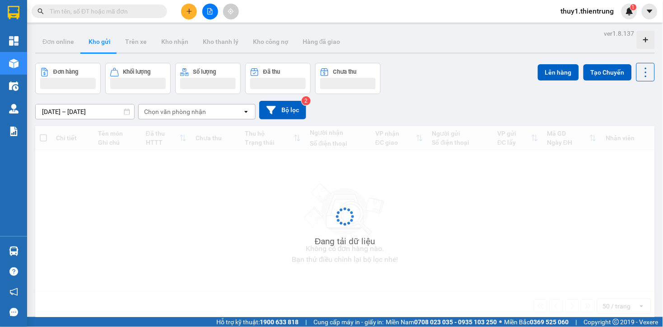
type input "[DATE] – [DATE]"
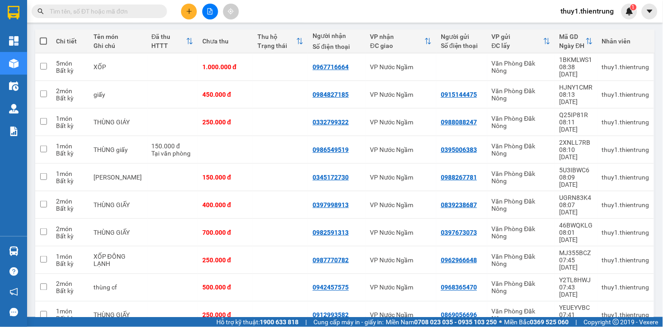
scroll to position [79, 0]
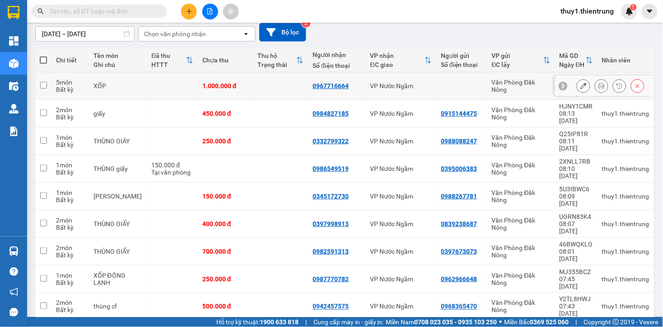
click at [115, 85] on div "XỐP" at bounding box center [118, 85] width 49 height 7
checkbox input "true"
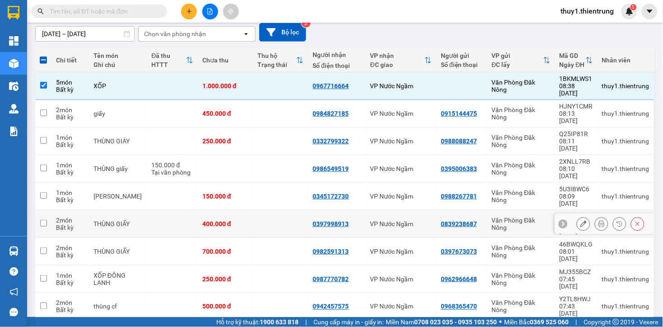
click at [228, 220] on div "400.000 đ" at bounding box center [225, 223] width 46 height 7
checkbox input "true"
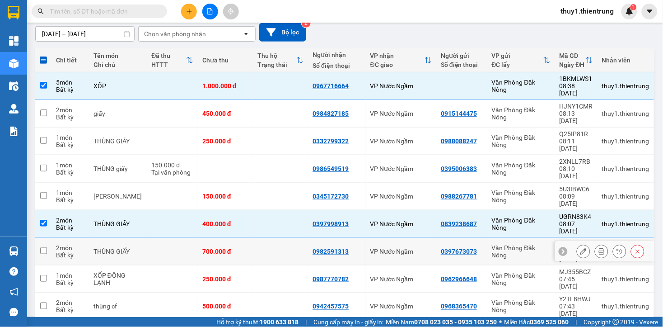
scroll to position [177, 0]
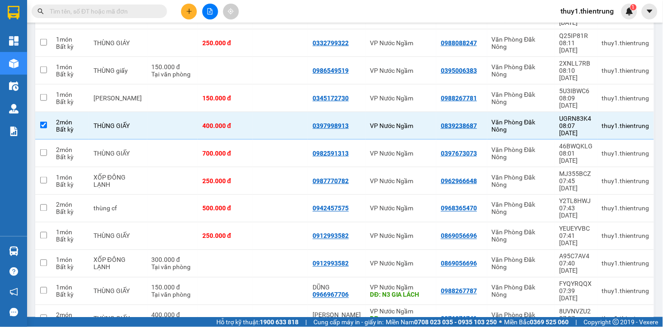
drag, startPoint x: 46, startPoint y: 270, endPoint x: 82, endPoint y: 270, distance: 36.6
checkbox input "true"
drag, startPoint x: 42, startPoint y: 184, endPoint x: 202, endPoint y: 216, distance: 163.0
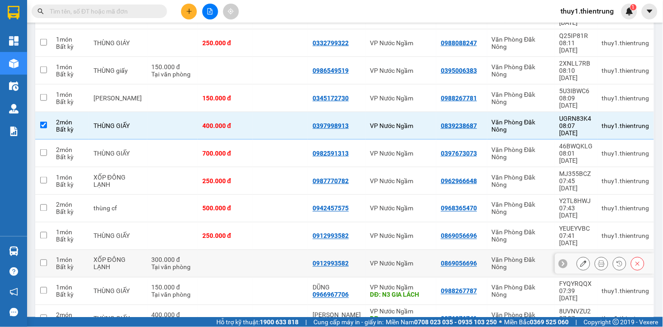
click at [42, 259] on input "checkbox" at bounding box center [43, 262] width 7 height 7
checkbox input "true"
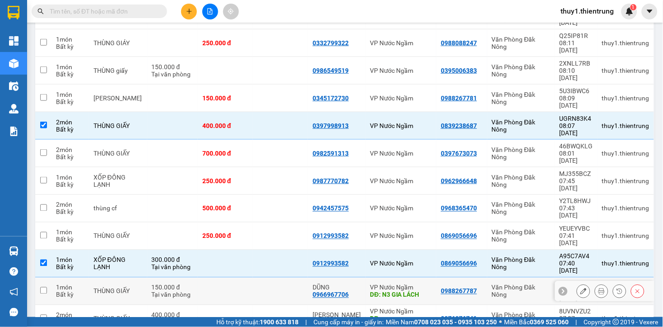
scroll to position [0, 0]
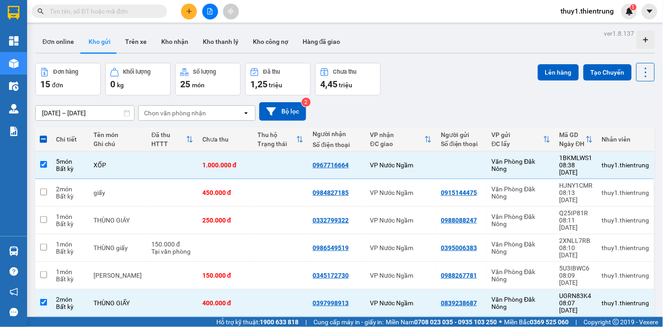
drag, startPoint x: 553, startPoint y: 73, endPoint x: 77, endPoint y: 98, distance: 476.7
click at [553, 74] on button "Lên hàng" at bounding box center [558, 72] width 41 height 16
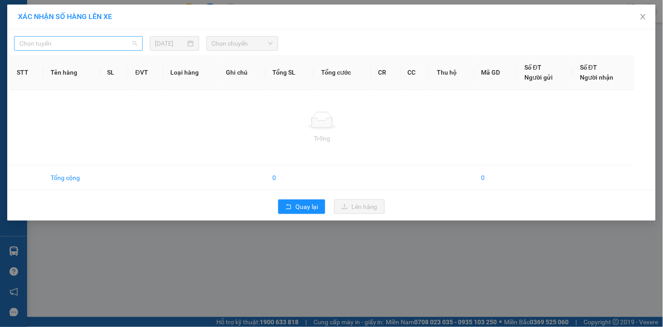
click at [75, 46] on span "Chọn tuyến" at bounding box center [78, 44] width 118 height 14
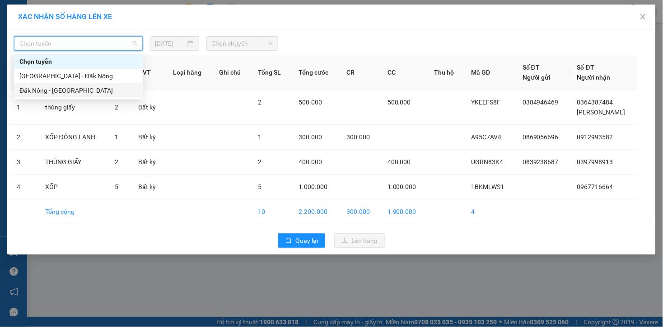
click at [51, 89] on div "Đăk Nông - [GEOGRAPHIC_DATA]" at bounding box center [78, 90] width 118 height 10
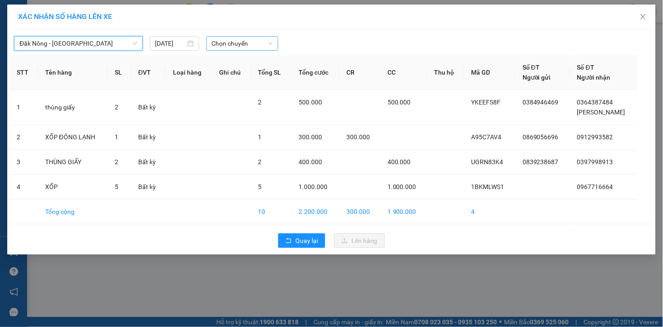
click at [237, 41] on span "Chọn chuyến" at bounding box center [242, 44] width 61 height 14
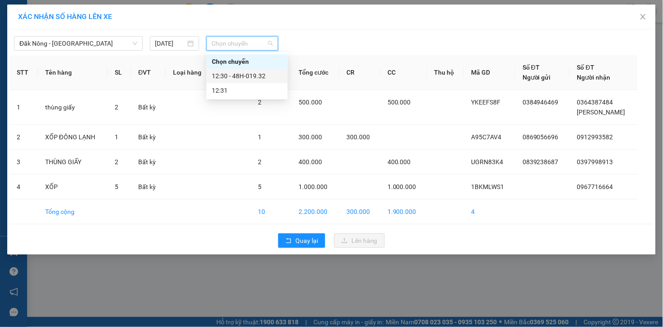
drag, startPoint x: 257, startPoint y: 76, endPoint x: 291, endPoint y: 75, distance: 33.4
click at [256, 77] on div "12:30 - 48H-019.32" at bounding box center [247, 76] width 70 height 10
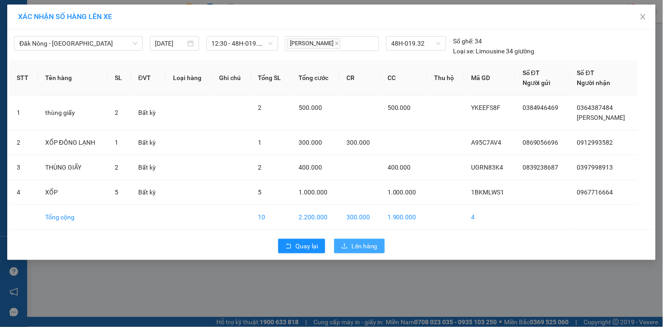
click at [349, 242] on button "Lên hàng" at bounding box center [359, 245] width 51 height 14
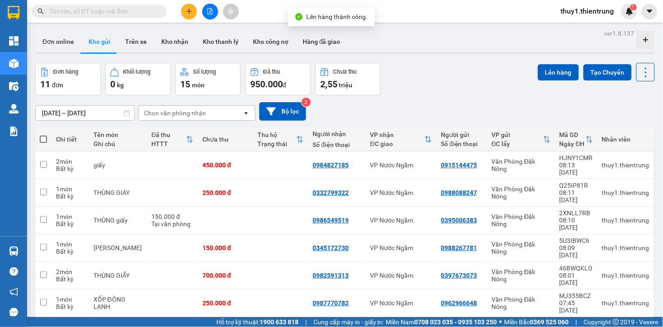
click at [39, 138] on th at bounding box center [43, 139] width 16 height 24
drag, startPoint x: 43, startPoint y: 136, endPoint x: 50, endPoint y: 141, distance: 8.4
click at [42, 136] on span at bounding box center [43, 139] width 7 height 7
click at [43, 135] on input "checkbox" at bounding box center [43, 135] width 0 height 0
checkbox input "true"
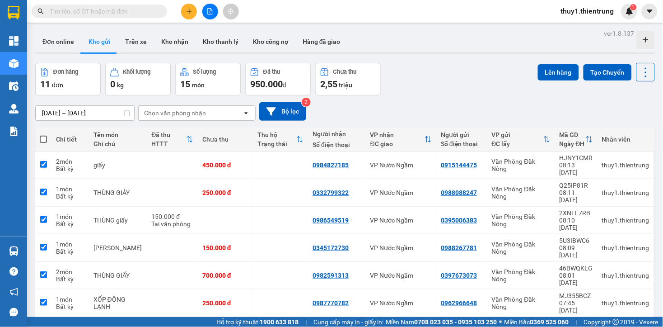
checkbox input "true"
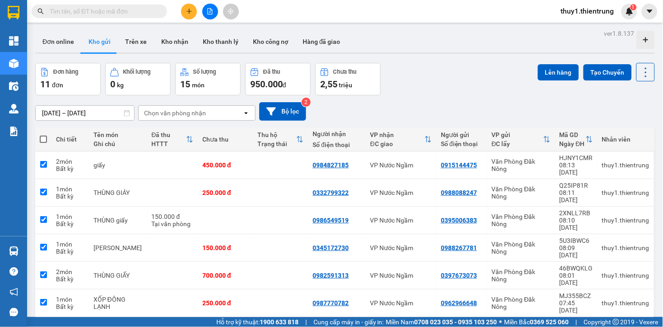
checkbox input "true"
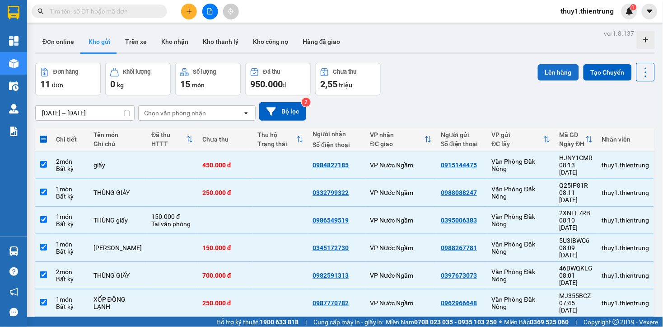
click at [549, 71] on button "Lên hàng" at bounding box center [558, 72] width 41 height 16
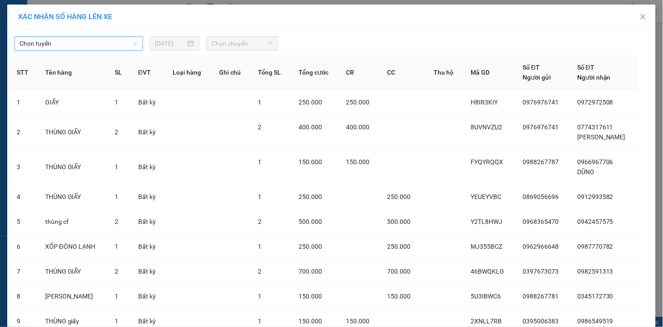
click at [81, 44] on span "Chọn tuyến" at bounding box center [78, 44] width 118 height 14
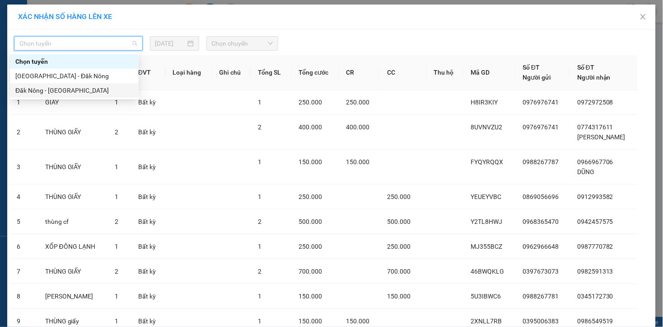
click at [55, 92] on div "Đăk Nông - [GEOGRAPHIC_DATA]" at bounding box center [74, 90] width 118 height 10
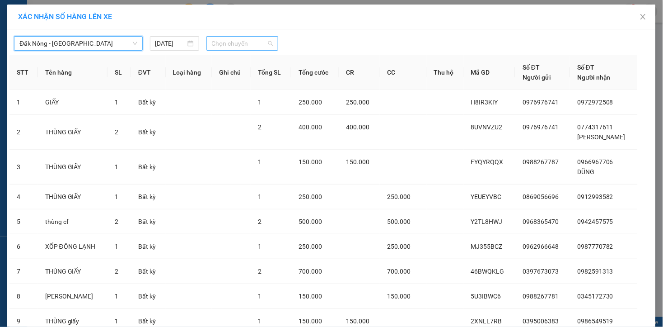
click at [229, 50] on span "Chọn chuyến" at bounding box center [242, 44] width 61 height 14
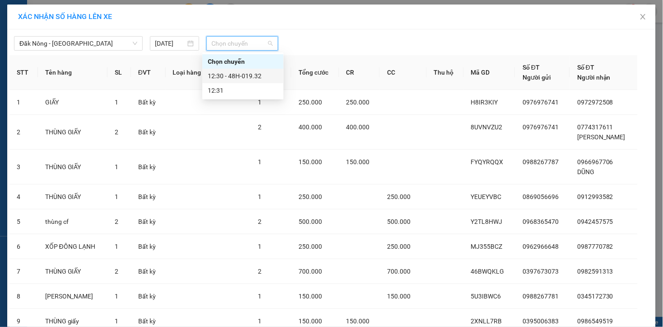
click at [373, 49] on div "Đăk Nông - [GEOGRAPHIC_DATA] [DATE] Chọn chuyến STT Tên hàng SL ĐVT Loại hàng G…" at bounding box center [331, 233] width 649 height 409
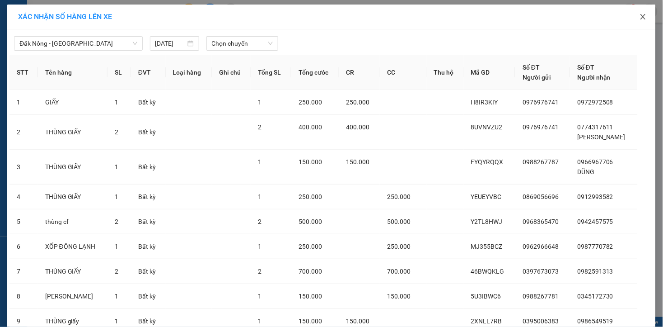
click at [640, 14] on icon "close" at bounding box center [643, 16] width 7 height 7
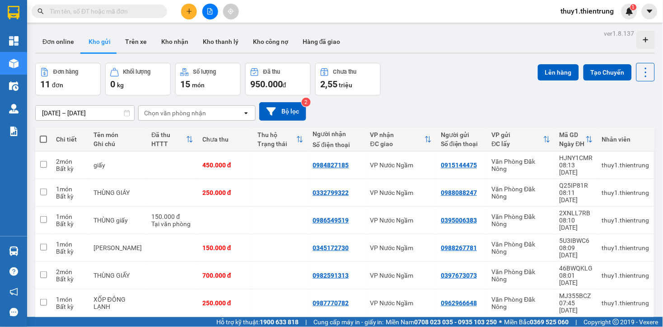
click at [38, 137] on th at bounding box center [43, 139] width 16 height 24
drag, startPoint x: 42, startPoint y: 139, endPoint x: 54, endPoint y: 143, distance: 13.0
click at [44, 140] on span at bounding box center [43, 139] width 7 height 7
click at [43, 135] on input "checkbox" at bounding box center [43, 135] width 0 height 0
checkbox input "true"
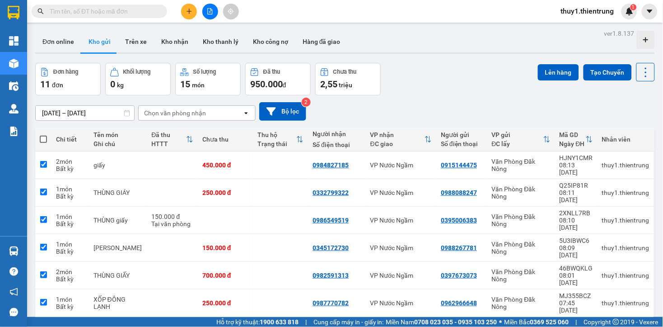
checkbox input "true"
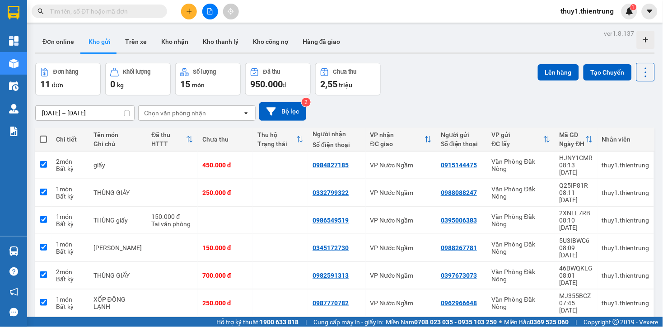
checkbox input "true"
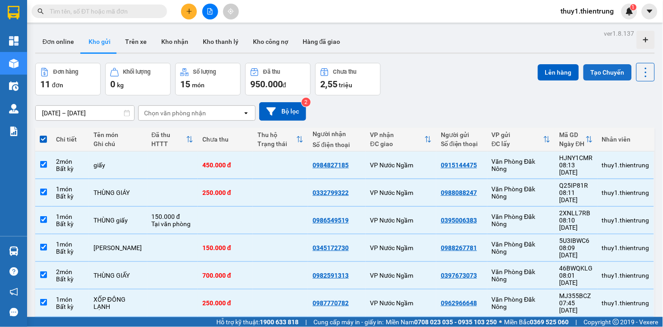
click at [584, 75] on button "Tạo Chuyến" at bounding box center [608, 72] width 48 height 16
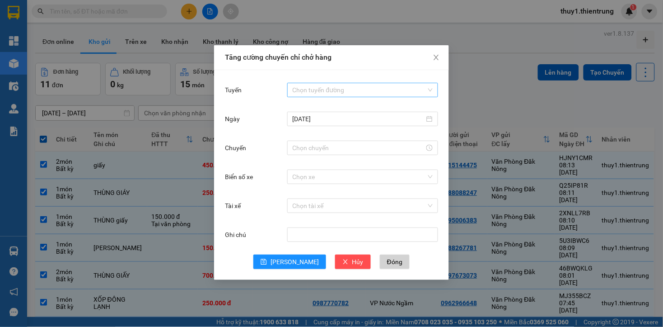
click at [322, 89] on input "Tuyến" at bounding box center [360, 90] width 134 height 14
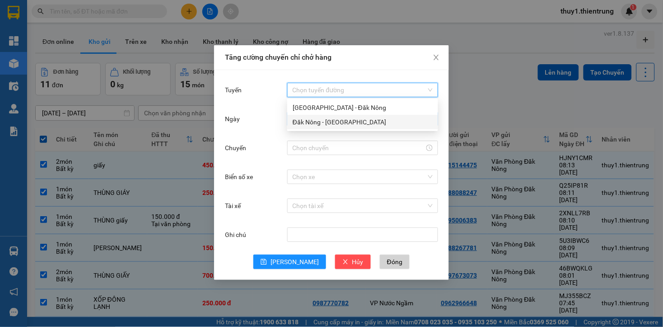
click at [318, 123] on div "Đăk Nông - [GEOGRAPHIC_DATA]" at bounding box center [363, 122] width 140 height 10
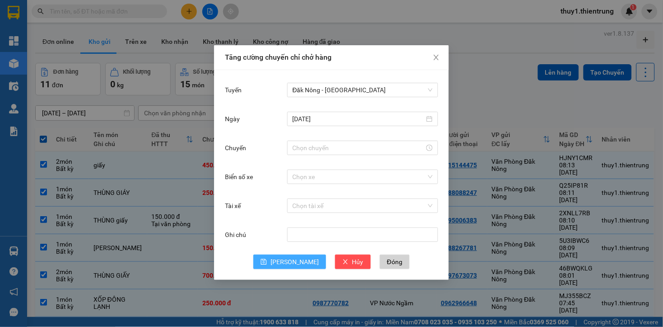
click at [294, 263] on span "[PERSON_NAME]" at bounding box center [295, 262] width 48 height 10
click at [344, 136] on div "[DATE]" at bounding box center [331, 124] width 213 height 29
click at [338, 142] on div at bounding box center [362, 147] width 151 height 14
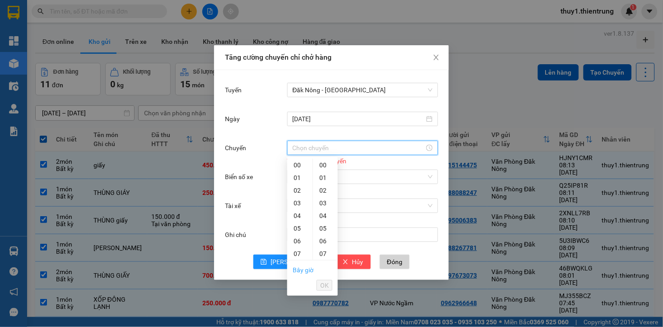
click at [301, 269] on link "Bây giờ" at bounding box center [303, 269] width 21 height 7
type input "08:53"
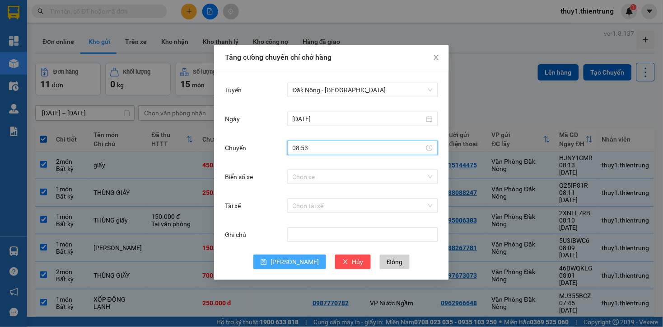
click at [290, 264] on span "[PERSON_NAME]" at bounding box center [295, 262] width 48 height 10
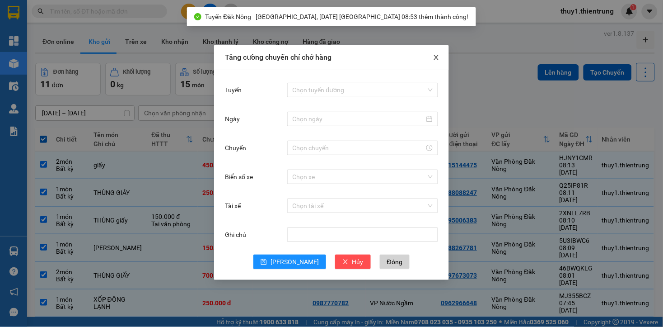
click at [437, 60] on icon "close" at bounding box center [436, 57] width 7 height 7
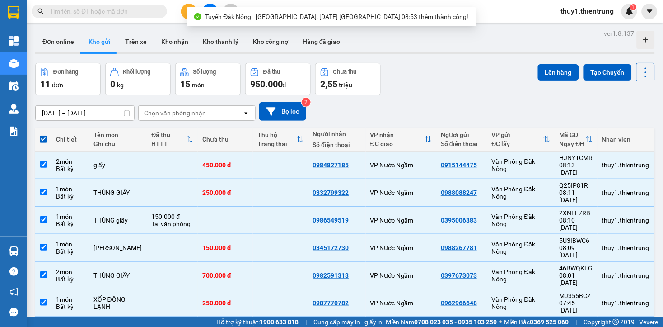
click at [499, 102] on div "[DATE] – [DATE] Press the down arrow key to interact with the calendar and sele…" at bounding box center [345, 111] width 620 height 19
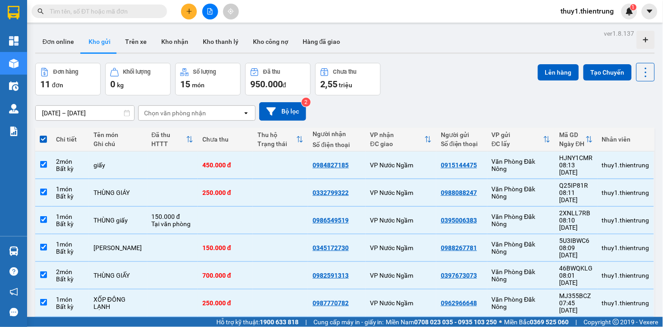
click at [45, 134] on th at bounding box center [43, 139] width 16 height 24
drag, startPoint x: 355, startPoint y: 92, endPoint x: 382, endPoint y: 93, distance: 26.7
click at [356, 92] on button "Chưa thu 2,55 triệu" at bounding box center [347, 79] width 65 height 33
drag, startPoint x: 558, startPoint y: 70, endPoint x: 505, endPoint y: 84, distance: 55.0
click at [556, 71] on button "Lên hàng" at bounding box center [558, 72] width 41 height 16
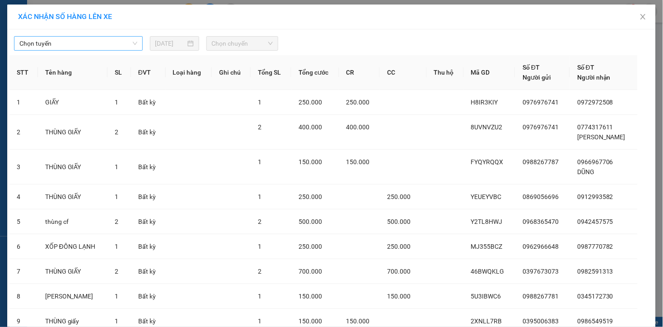
drag, startPoint x: 95, startPoint y: 45, endPoint x: 94, endPoint y: 50, distance: 4.6
click at [95, 46] on span "Chọn tuyến" at bounding box center [78, 44] width 118 height 14
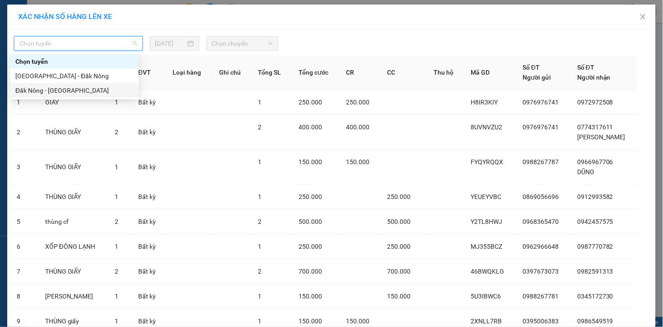
drag, startPoint x: 65, startPoint y: 93, endPoint x: 222, endPoint y: 81, distance: 158.0
click at [69, 93] on div "Đăk Nông - [GEOGRAPHIC_DATA]" at bounding box center [74, 90] width 118 height 10
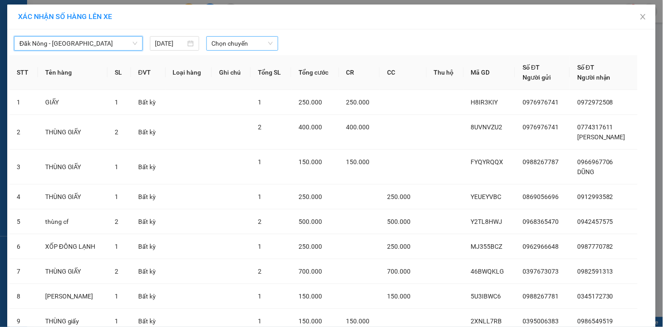
click at [243, 45] on span "Chọn chuyến" at bounding box center [242, 44] width 61 height 14
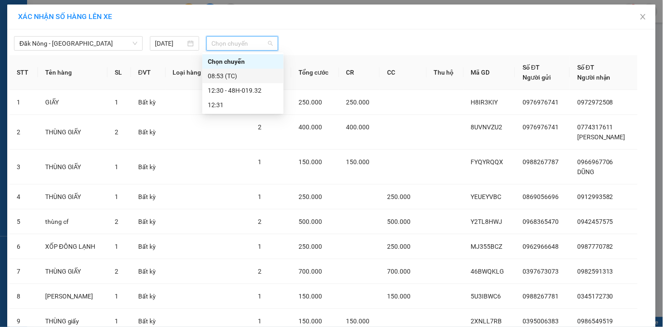
drag, startPoint x: 232, startPoint y: 72, endPoint x: 306, endPoint y: 83, distance: 74.9
click at [234, 72] on div "08:53 (TC)" at bounding box center [243, 76] width 70 height 10
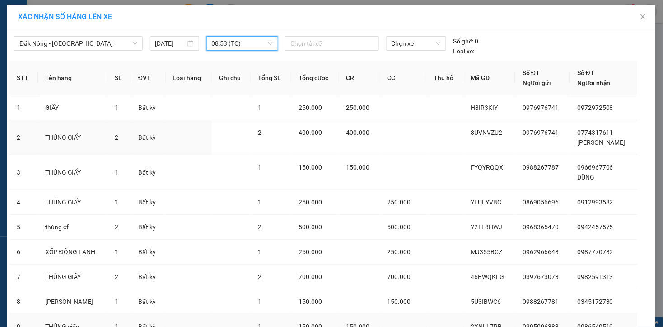
scroll to position [128, 0]
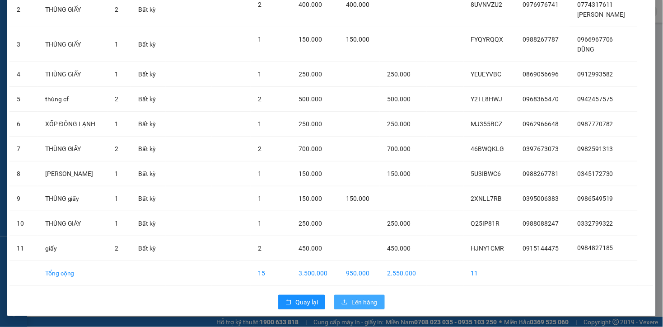
drag, startPoint x: 363, startPoint y: 301, endPoint x: 359, endPoint y: 299, distance: 5.1
click at [362, 302] on span "Lên hàng" at bounding box center [364, 302] width 26 height 10
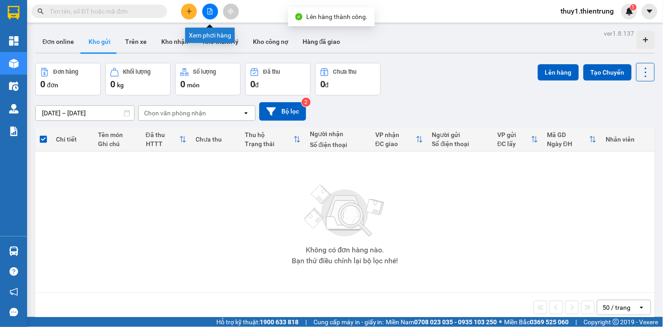
click at [211, 14] on button at bounding box center [210, 12] width 16 height 16
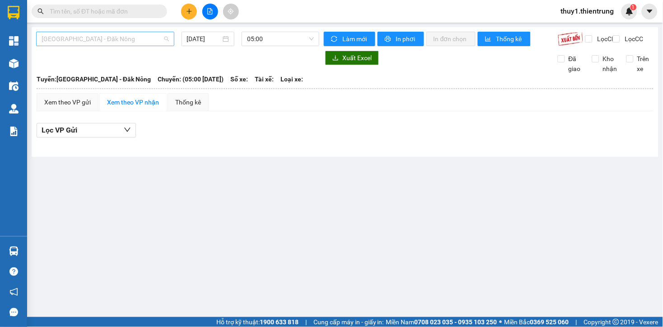
click at [105, 41] on span "[GEOGRAPHIC_DATA] - Đăk Nông" at bounding box center [105, 39] width 127 height 14
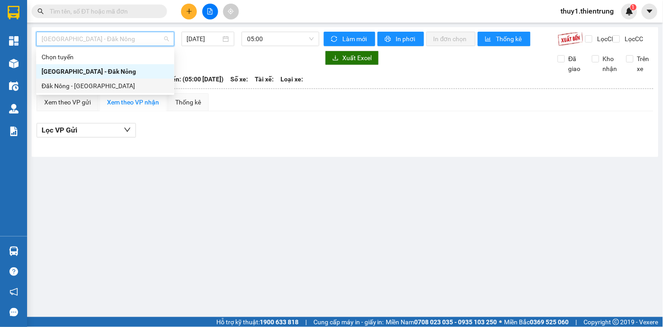
drag, startPoint x: 82, startPoint y: 84, endPoint x: 160, endPoint y: 70, distance: 79.8
click at [82, 84] on div "Đăk Nông - [GEOGRAPHIC_DATA]" at bounding box center [105, 86] width 127 height 10
type input "12/08/2025"
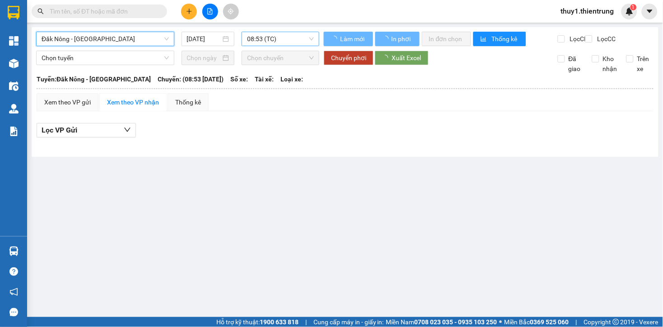
click at [258, 39] on span "08:53 (TC)" at bounding box center [280, 39] width 67 height 14
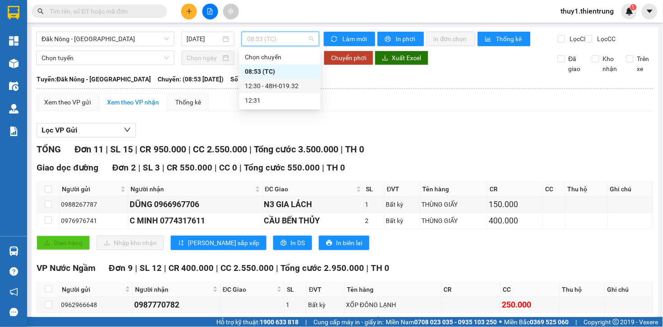
click at [290, 92] on div "12:30 - 48H-019.32" at bounding box center [279, 86] width 81 height 14
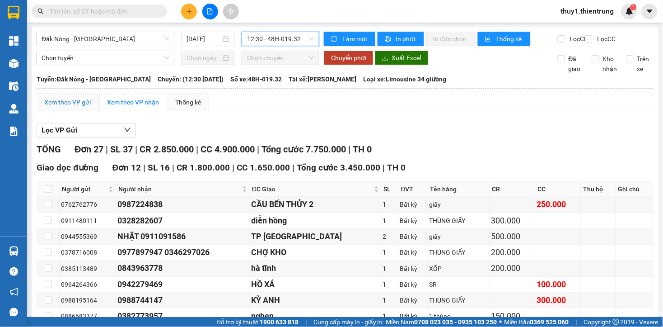
click at [80, 107] on div "Xem theo VP gửi" at bounding box center [67, 102] width 47 height 10
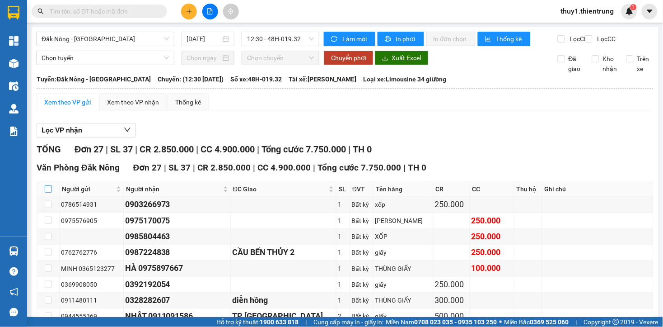
click at [46, 192] on input "checkbox" at bounding box center [48, 188] width 7 height 7
checkbox input "true"
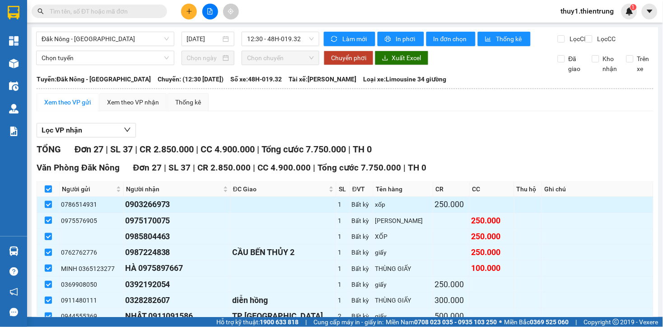
checkbox input "true"
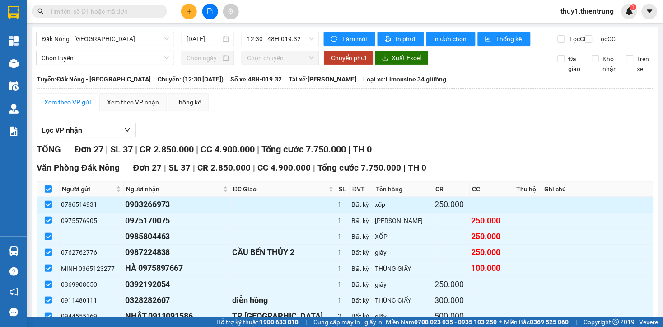
checkbox input "true"
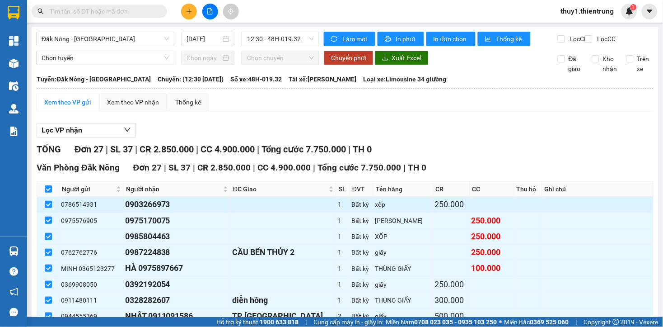
checkbox input "true"
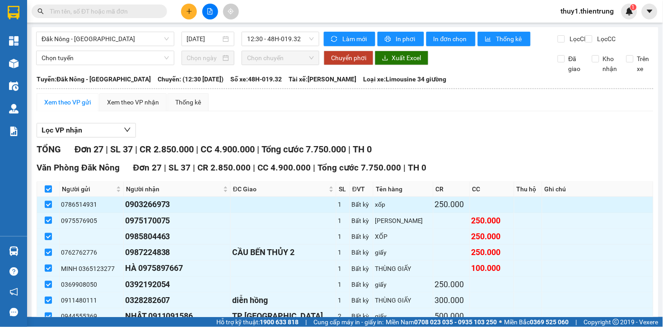
checkbox input "true"
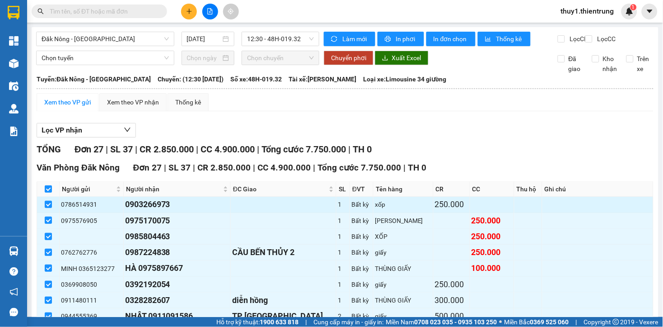
checkbox input "true"
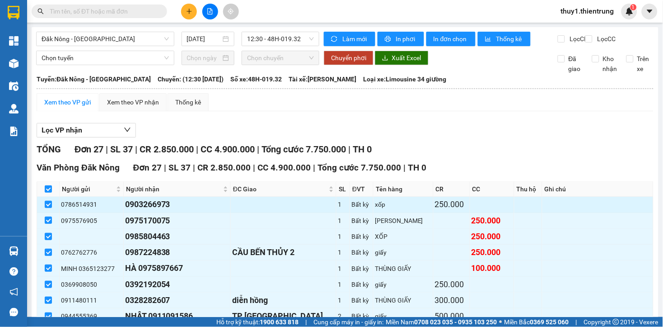
checkbox input "true"
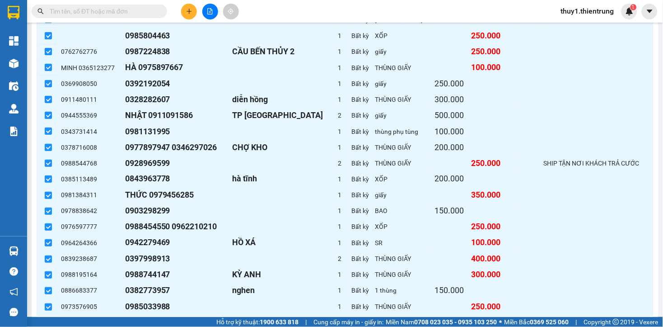
scroll to position [366, 0]
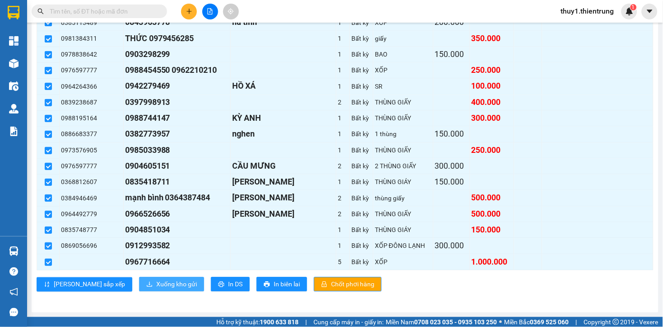
click at [157, 287] on span "Xuống kho gửi" at bounding box center [176, 284] width 41 height 10
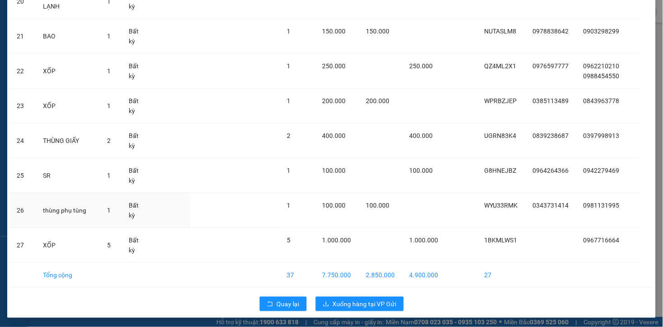
scroll to position [755, 0]
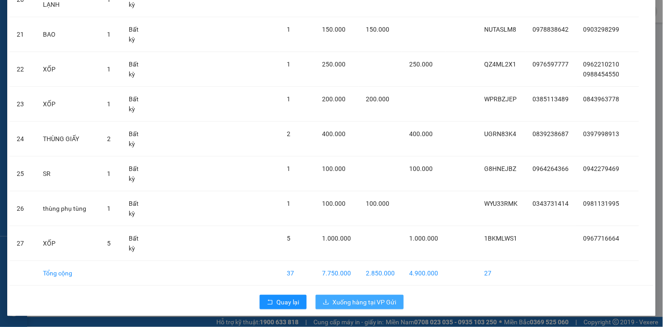
click at [344, 300] on span "Xuống hàng tại VP Gửi" at bounding box center [365, 302] width 64 height 10
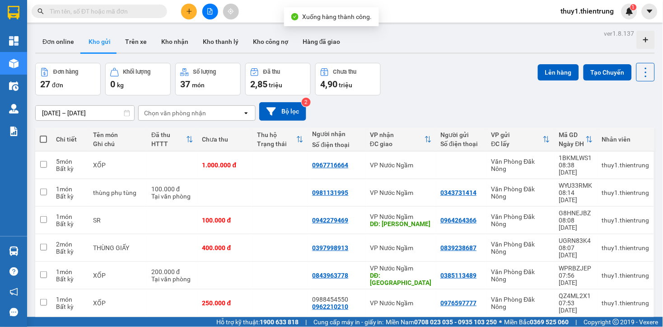
click at [41, 139] on span at bounding box center [43, 139] width 7 height 7
click at [43, 135] on input "checkbox" at bounding box center [43, 135] width 0 height 0
checkbox input "true"
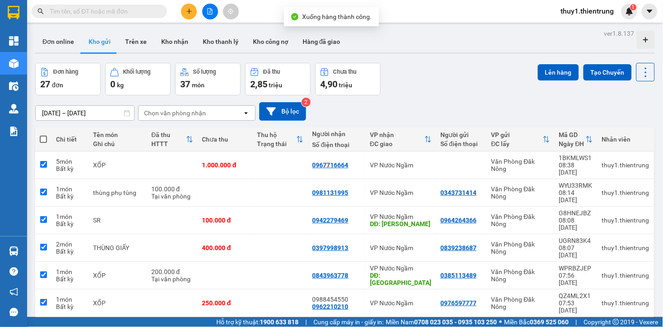
checkbox input "true"
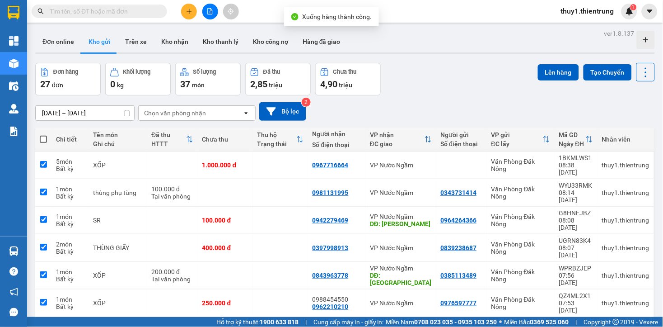
checkbox input "true"
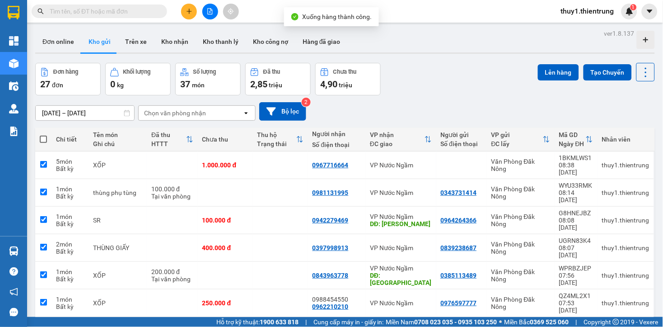
checkbox input "true"
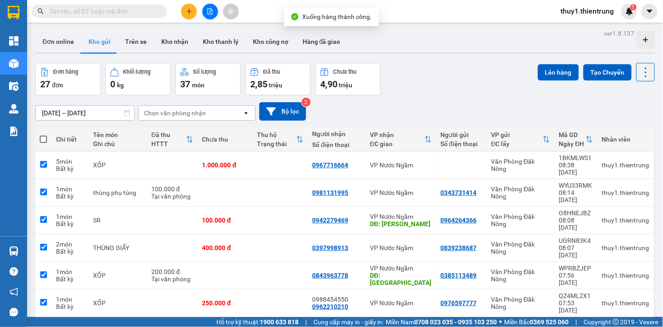
checkbox input "true"
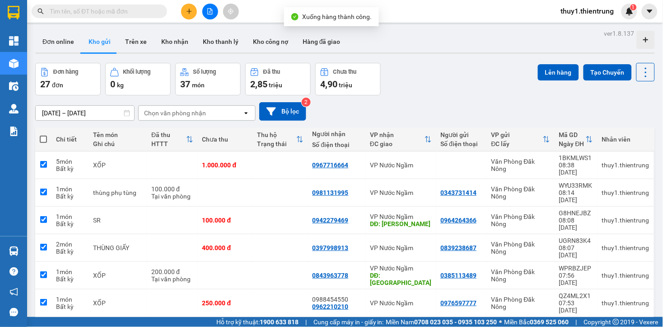
checkbox input "true"
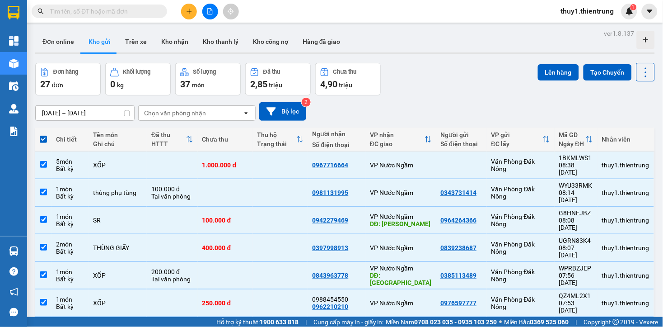
scroll to position [100, 0]
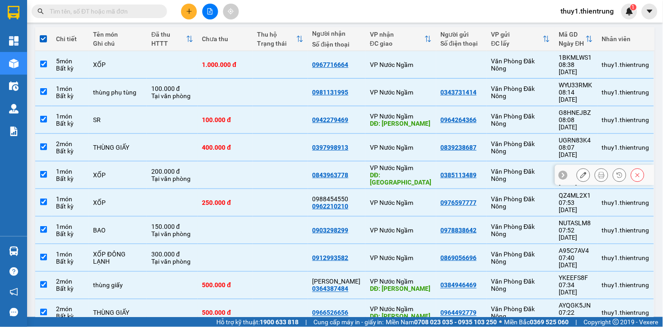
click at [378, 164] on div "VP Nước Ngầm" at bounding box center [400, 167] width 61 height 7
checkbox input "false"
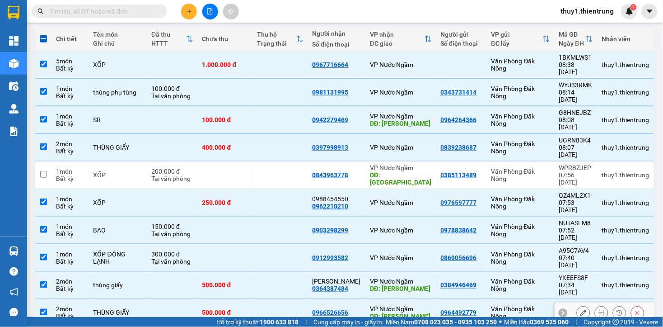
scroll to position [201, 0]
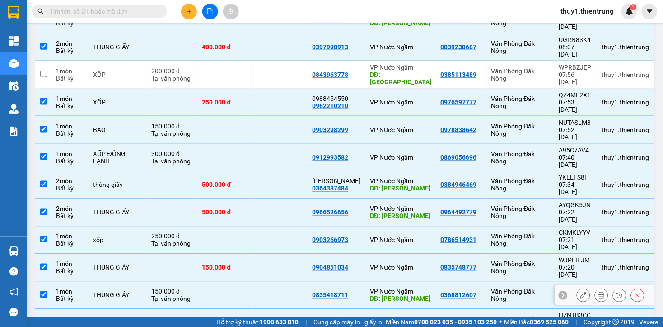
click at [396, 295] on div "DĐ: HỒNG LĨNH" at bounding box center [400, 298] width 61 height 7
checkbox input "false"
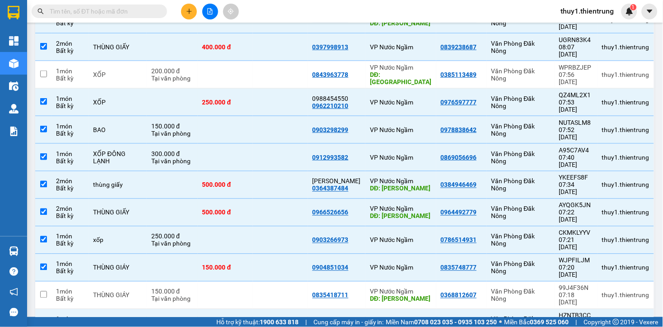
scroll to position [251, 0]
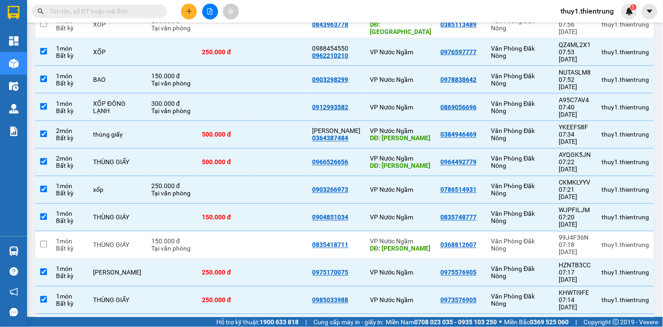
checkbox input "false"
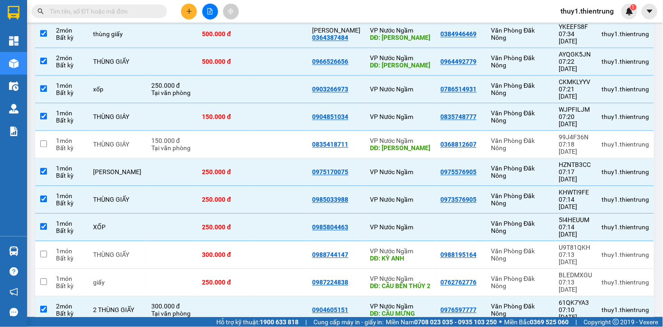
checkbox input "false"
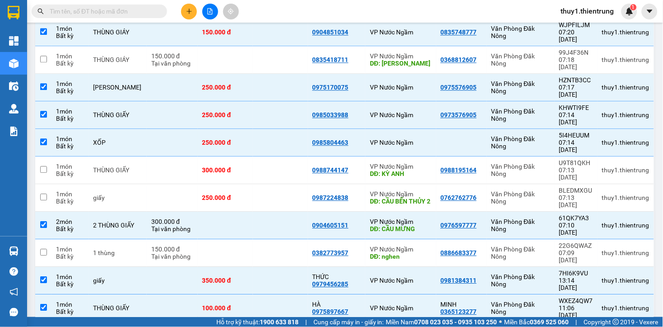
checkbox input "false"
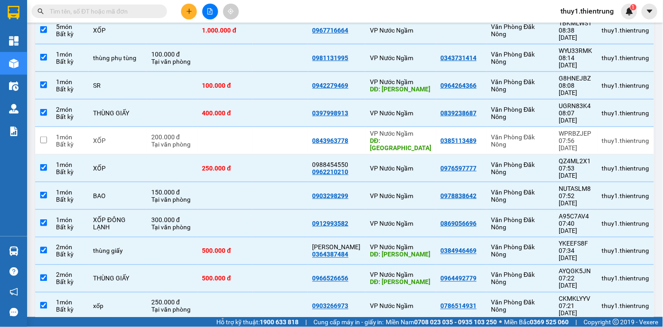
scroll to position [0, 0]
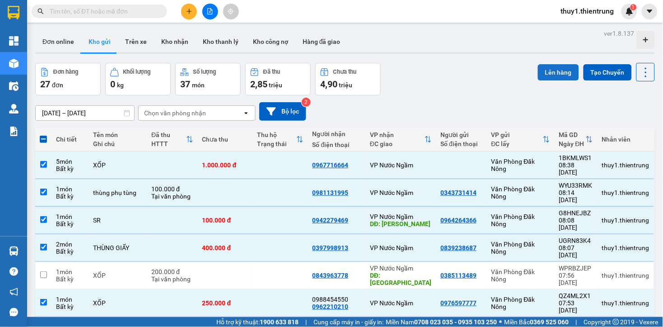
click at [548, 68] on button "Lên hàng" at bounding box center [558, 72] width 41 height 16
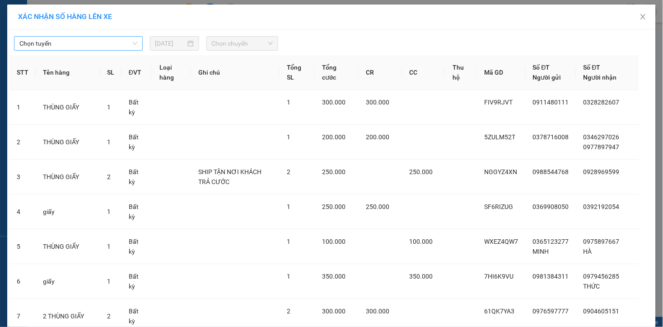
click at [98, 47] on span "Chọn tuyến" at bounding box center [78, 44] width 118 height 14
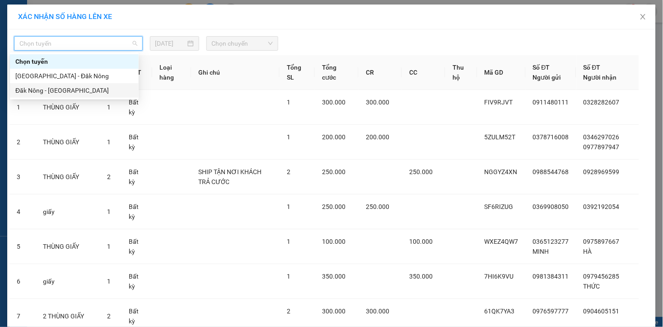
click at [53, 89] on div "Đăk Nông - Hà Nội" at bounding box center [74, 90] width 118 height 10
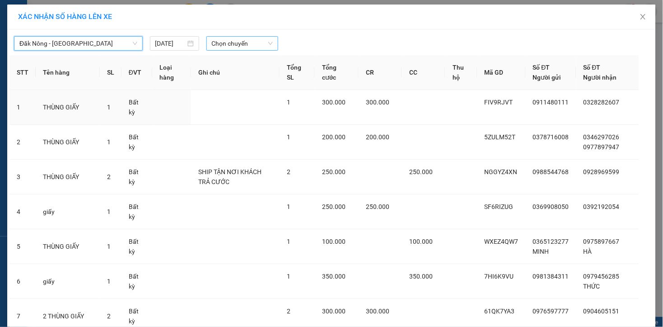
click at [227, 46] on span "Chọn chuyến" at bounding box center [242, 44] width 61 height 14
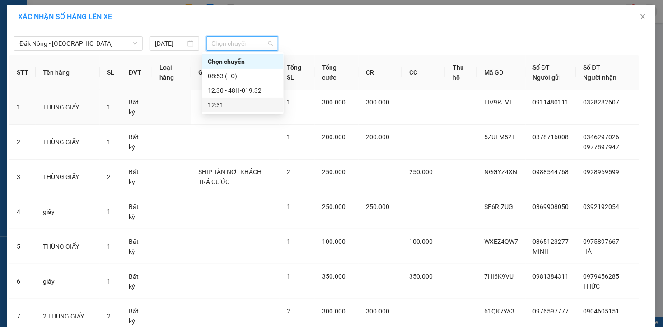
click at [236, 104] on div "12:31" at bounding box center [243, 105] width 70 height 10
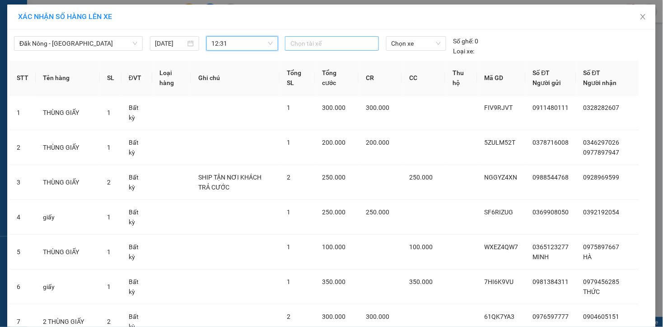
click at [309, 44] on div at bounding box center [331, 43] width 89 height 11
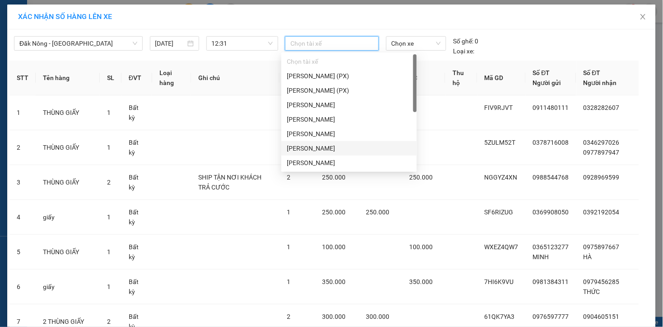
drag, startPoint x: 312, startPoint y: 151, endPoint x: 360, endPoint y: 93, distance: 75.4
click at [312, 150] on div "HOÀNG SƠN" at bounding box center [349, 148] width 125 height 10
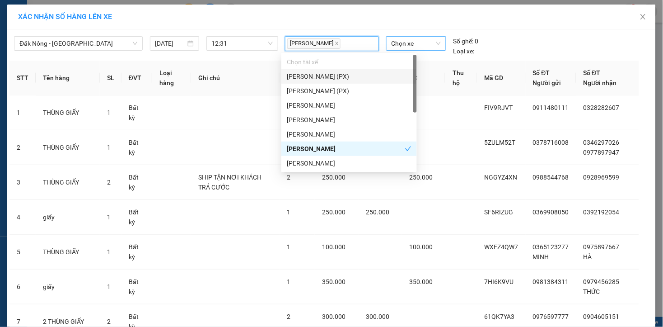
click at [397, 46] on span "Chọn xe" at bounding box center [416, 44] width 49 height 14
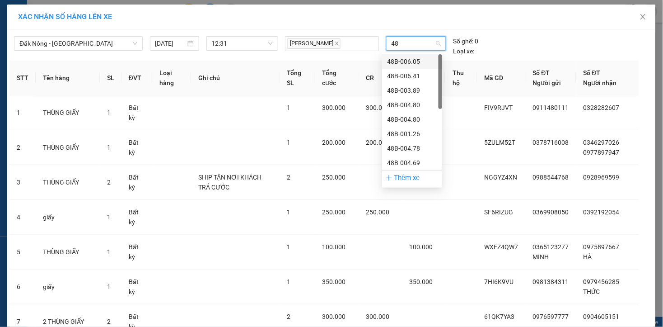
type input "480"
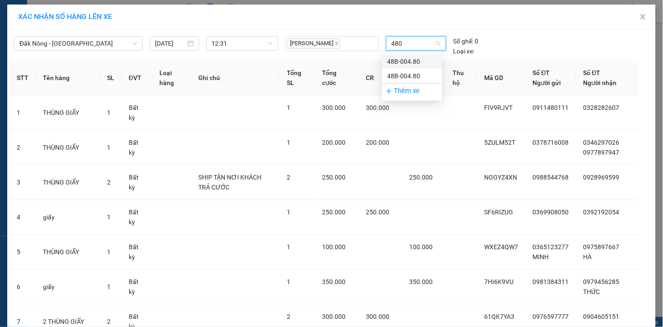
click at [416, 57] on div "48B-004.80" at bounding box center [412, 61] width 49 height 10
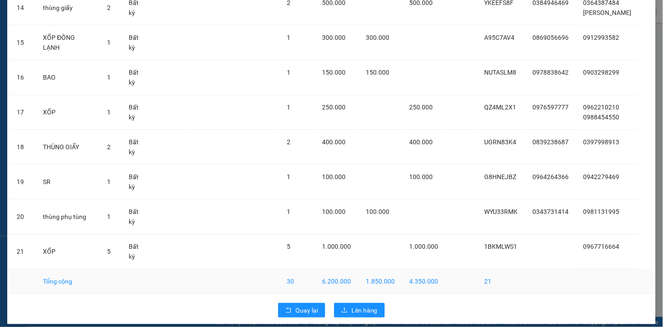
scroll to position [561, 0]
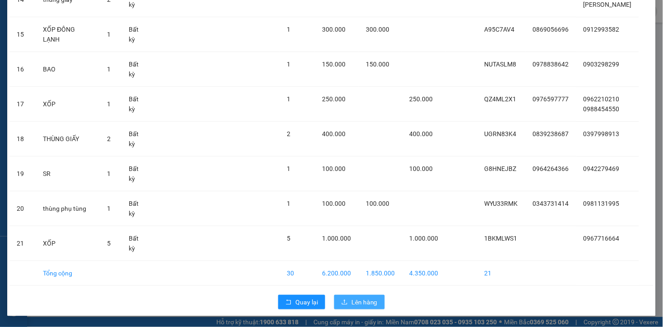
drag, startPoint x: 355, startPoint y: 300, endPoint x: 357, endPoint y: 295, distance: 5.5
click at [356, 300] on span "Lên hàng" at bounding box center [364, 302] width 26 height 10
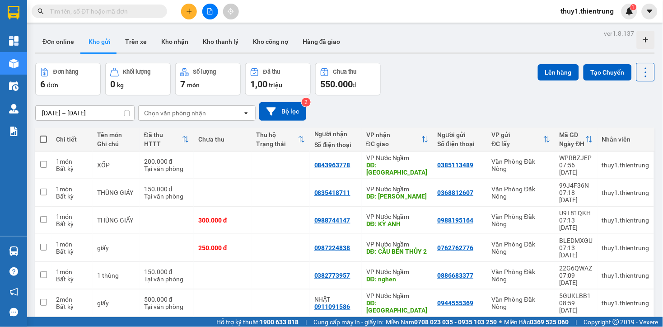
click at [467, 93] on div "Đơn hàng 6 đơn Khối lượng 0 kg Số lượng 7 món Đã thu 1,00 triệu Chưa thu 550.00…" at bounding box center [345, 79] width 620 height 33
click at [46, 138] on span at bounding box center [43, 139] width 7 height 7
click at [43, 135] on input "checkbox" at bounding box center [43, 135] width 0 height 0
checkbox input "true"
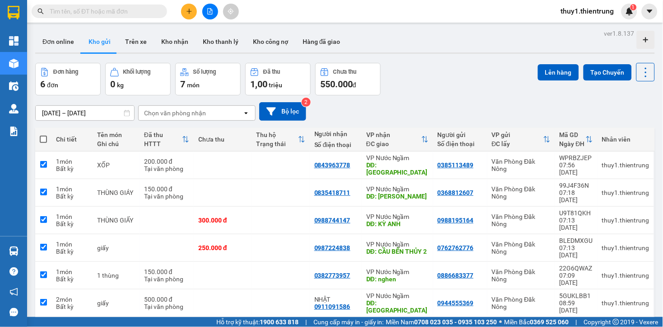
checkbox input "true"
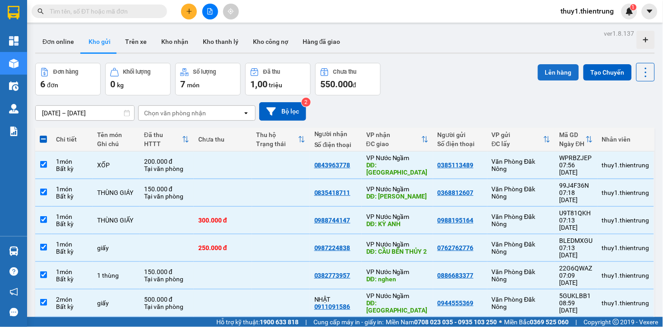
click at [538, 73] on button "Lên hàng" at bounding box center [558, 72] width 41 height 16
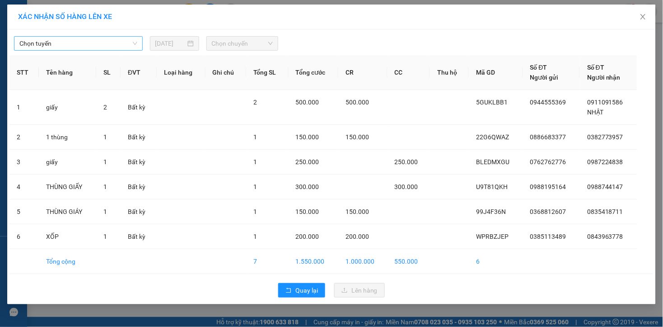
click at [91, 43] on span "Chọn tuyến" at bounding box center [78, 44] width 118 height 14
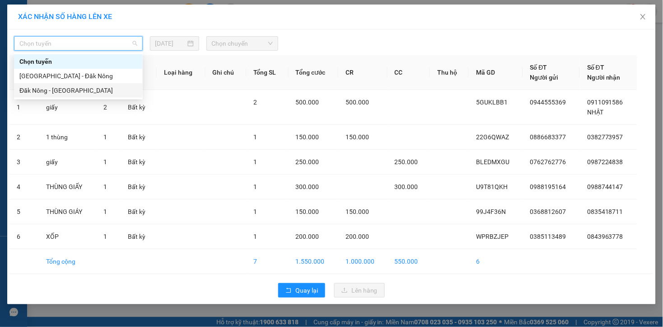
click at [61, 89] on div "Đăk Nông - Hà Nội" at bounding box center [78, 90] width 118 height 10
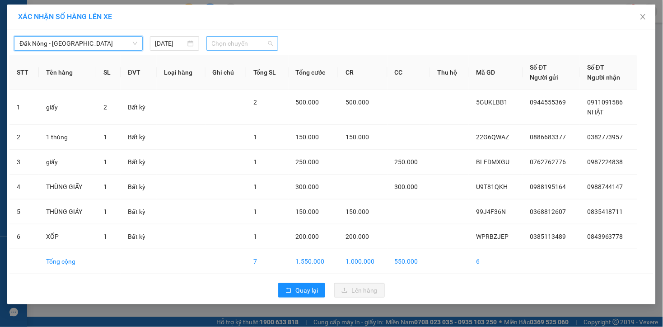
click at [244, 43] on span "Chọn chuyến" at bounding box center [242, 44] width 61 height 14
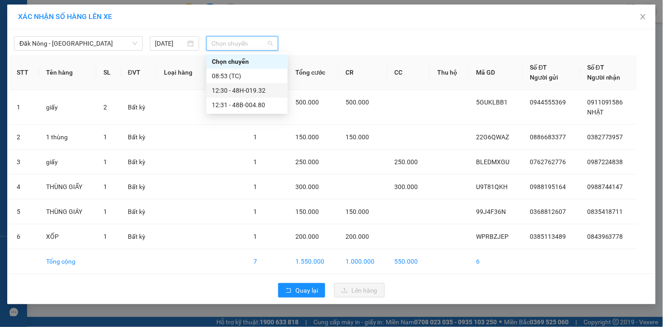
click at [243, 87] on div "12:30 - 48H-019.32" at bounding box center [247, 90] width 70 height 10
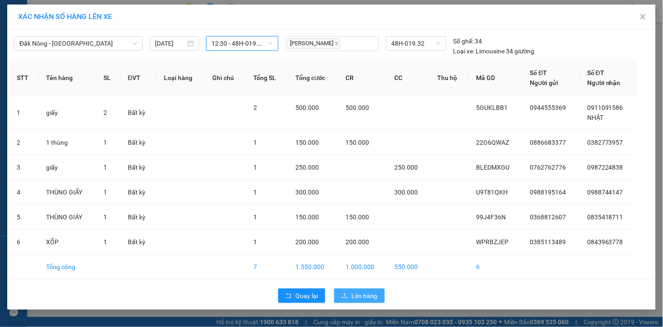
click at [364, 297] on span "Lên hàng" at bounding box center [364, 295] width 26 height 10
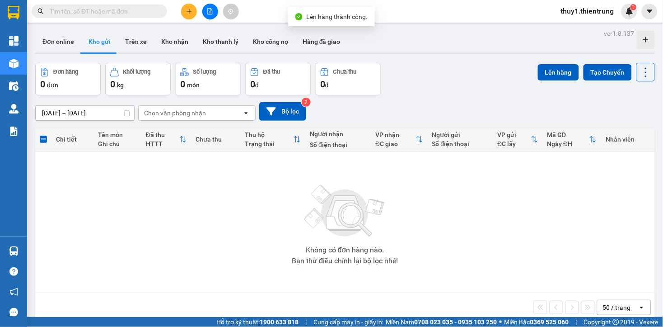
click at [209, 11] on icon "file-add" at bounding box center [210, 11] width 6 height 6
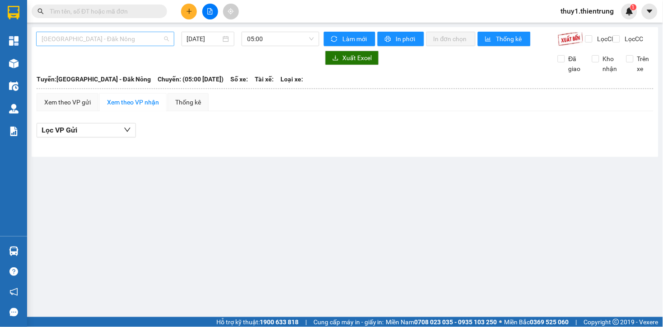
click at [82, 42] on span "Hà Nội - Đăk Nông" at bounding box center [105, 39] width 127 height 14
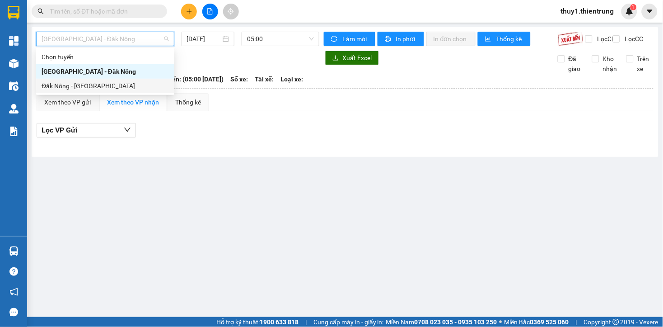
click at [76, 83] on div "Đăk Nông - Hà Nội" at bounding box center [105, 86] width 127 height 10
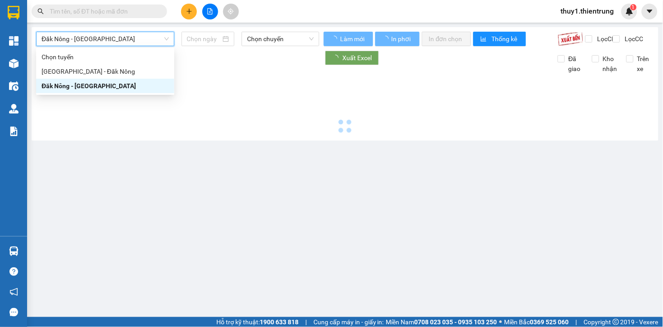
type input "12/08/2025"
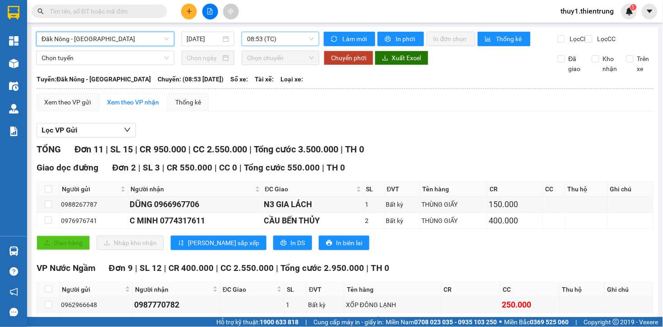
click at [276, 37] on span "08:53 (TC)" at bounding box center [280, 39] width 67 height 14
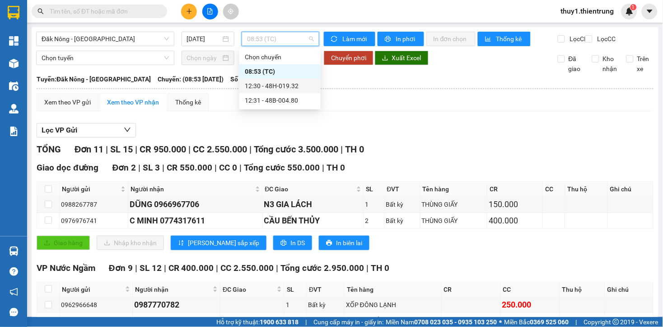
drag, startPoint x: 272, startPoint y: 84, endPoint x: 351, endPoint y: 222, distance: 158.0
click at [273, 84] on div "12:30 - 48H-019.32" at bounding box center [280, 86] width 70 height 10
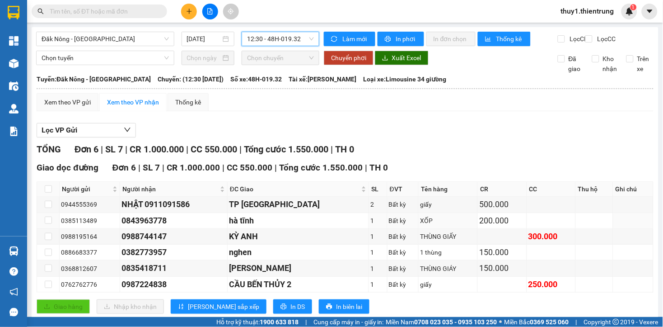
scroll to position [30, 0]
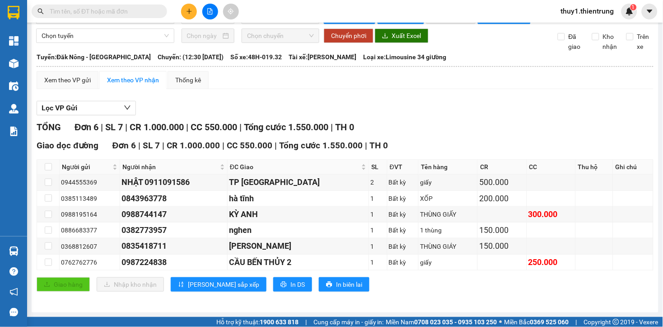
click at [421, 119] on div "Lọc VP Gửi TỔNG Đơn 6 | SL 7 | CR 1.000.000 | CC 550.000 | Tổng cước 1.550.000…" at bounding box center [345, 199] width 617 height 206
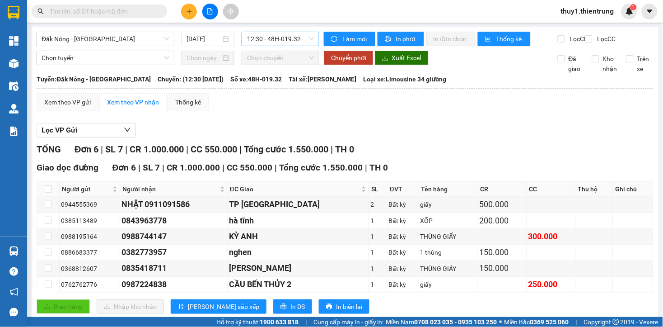
click at [258, 39] on span "12:30 - 48H-019.32" at bounding box center [280, 39] width 67 height 14
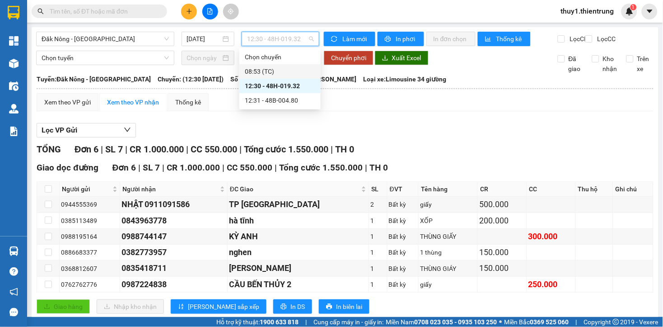
click at [266, 79] on div "12:30 - 48H-019.32" at bounding box center [279, 86] width 81 height 14
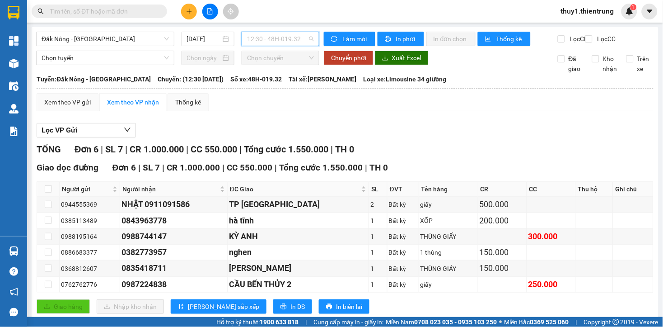
click at [271, 43] on span "12:30 - 48H-019.32" at bounding box center [280, 39] width 67 height 14
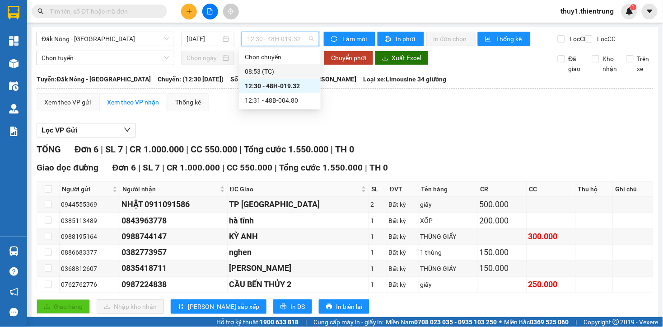
click at [266, 66] on div "08:53 (TC)" at bounding box center [280, 71] width 70 height 10
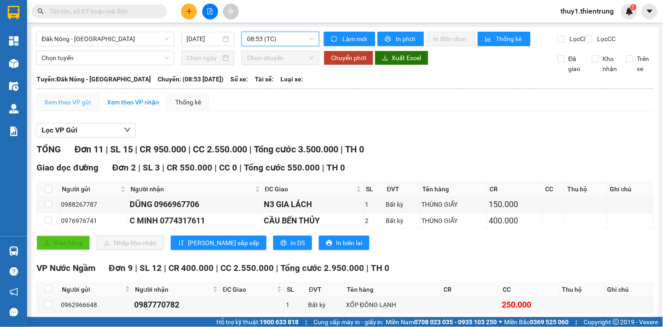
click at [44, 109] on div "Xem theo VP gửi" at bounding box center [68, 102] width 62 height 18
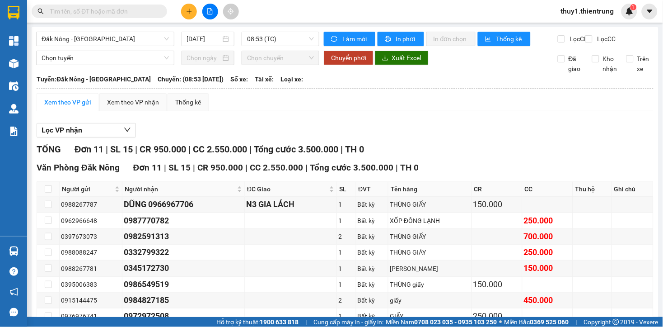
scroll to position [110, 0]
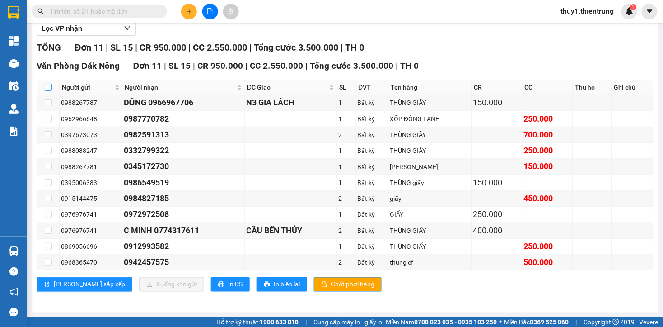
click at [48, 85] on input "checkbox" at bounding box center [48, 87] width 7 height 7
checkbox input "true"
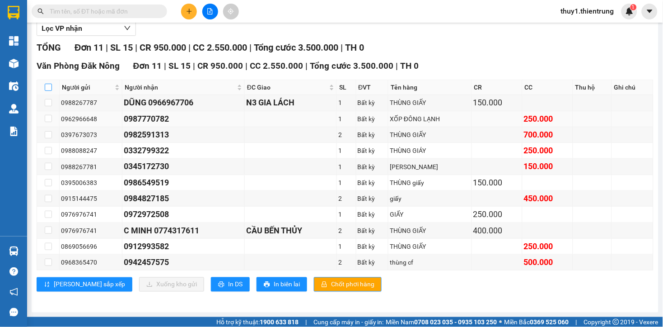
checkbox input "true"
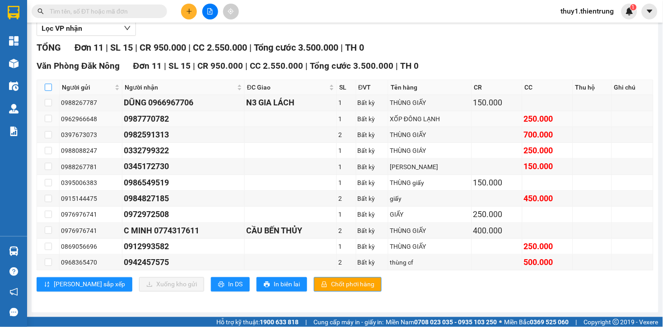
checkbox input "true"
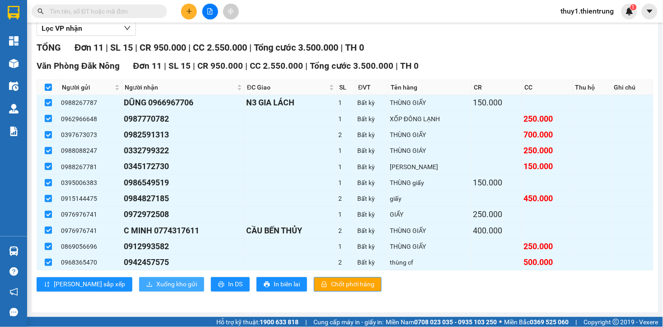
click at [156, 285] on span "Xuống kho gửi" at bounding box center [176, 284] width 41 height 10
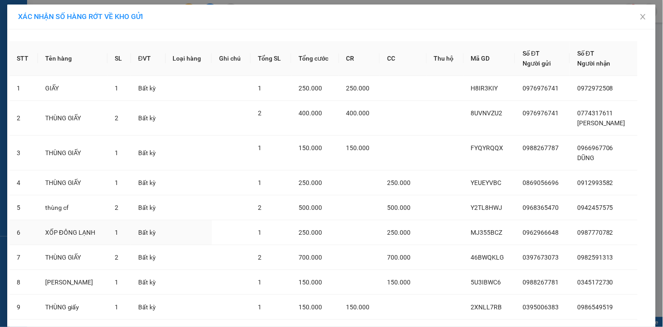
scroll to position [109, 0]
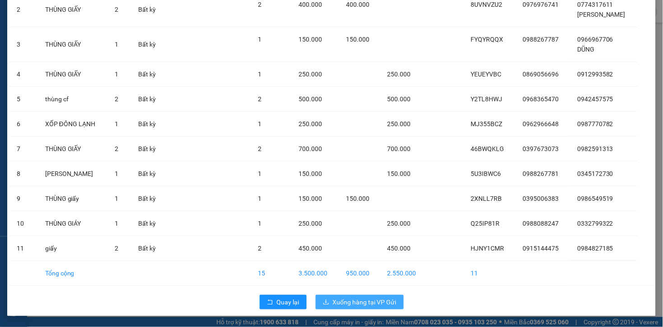
drag, startPoint x: 360, startPoint y: 304, endPoint x: 346, endPoint y: 301, distance: 13.5
click at [354, 304] on span "Xuống hàng tại VP Gửi" at bounding box center [365, 302] width 64 height 10
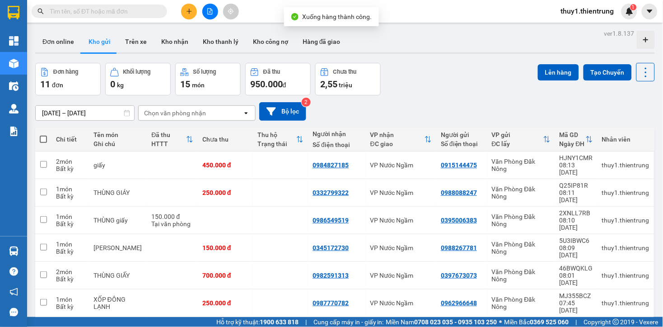
scroll to position [96, 0]
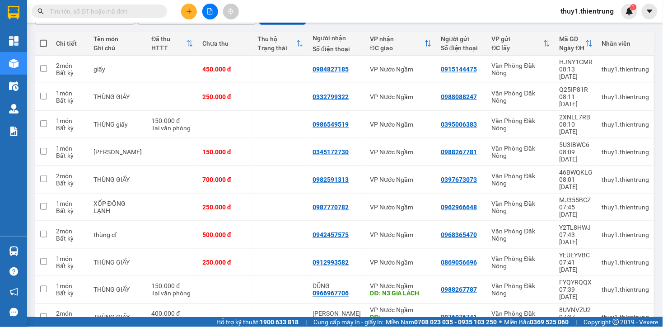
click at [191, 12] on icon "plus" at bounding box center [189, 11] width 6 height 6
click at [219, 33] on div "Tạo đơn hàng" at bounding box center [224, 34] width 39 height 10
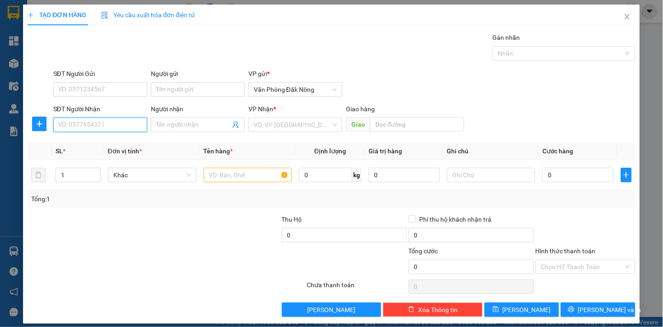
click at [114, 121] on input "SĐT Người Nhận" at bounding box center [100, 124] width 94 height 14
type input "0865650871"
click at [276, 122] on input "search" at bounding box center [292, 125] width 77 height 14
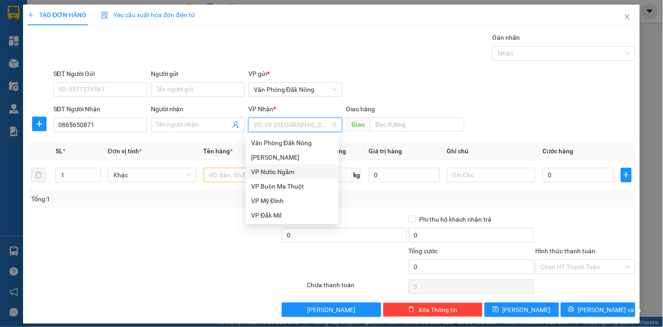
click at [292, 172] on div "VP Nước Ngầm" at bounding box center [292, 172] width 82 height 10
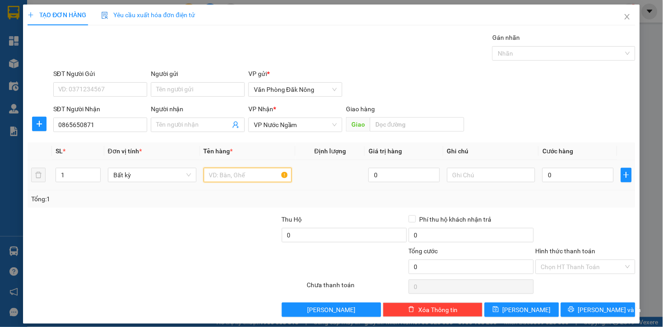
click at [246, 173] on input "text" at bounding box center [248, 175] width 89 height 14
click at [59, 178] on input "1" at bounding box center [78, 175] width 44 height 14
click at [61, 178] on input "1" at bounding box center [78, 175] width 44 height 14
click at [73, 176] on input "41" at bounding box center [78, 175] width 44 height 14
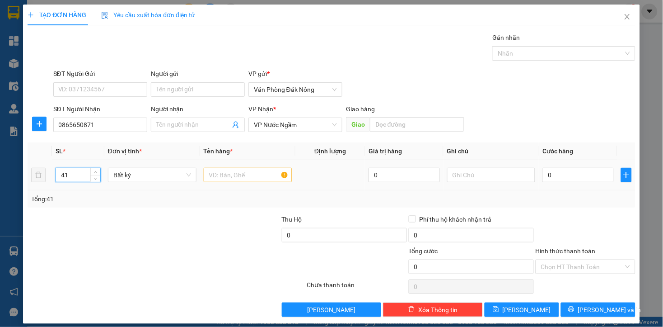
click at [73, 176] on input "41" at bounding box center [78, 175] width 44 height 14
click at [72, 176] on input "41" at bounding box center [78, 175] width 44 height 14
type input "4"
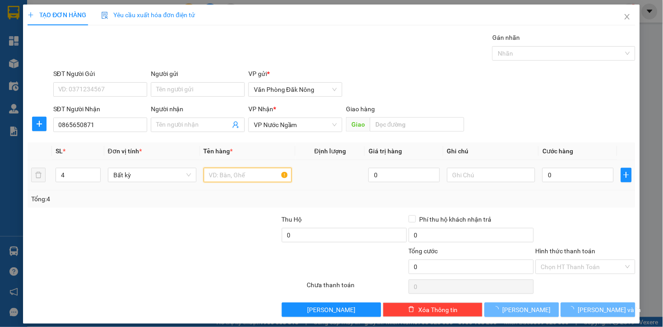
click at [250, 177] on input "text" at bounding box center [248, 175] width 89 height 14
click at [252, 179] on input "text" at bounding box center [248, 175] width 89 height 14
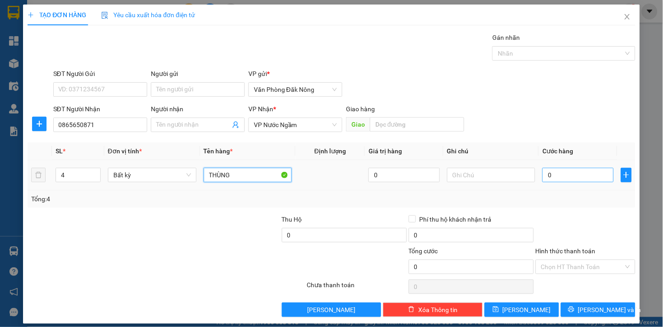
type input "THÙNG"
click at [550, 175] on input "0" at bounding box center [577, 175] width 71 height 14
type input "1"
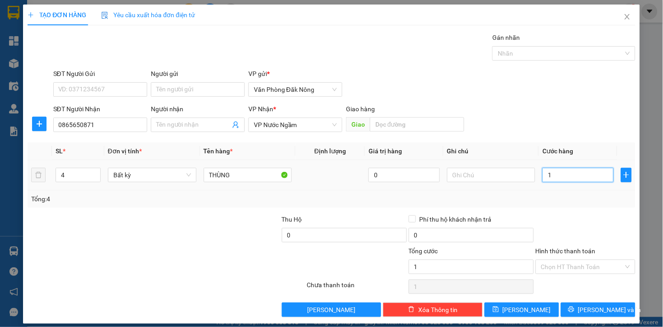
type input "12"
type input "120"
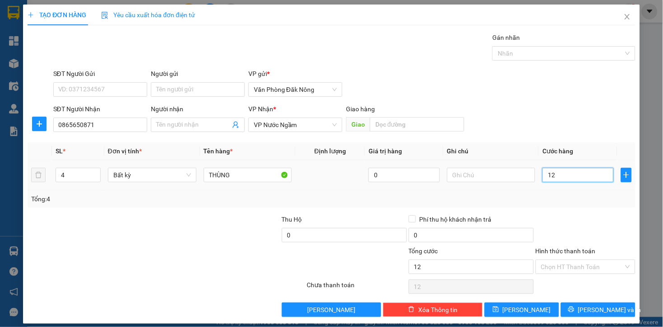
type input "120"
type input "1.200"
type input "12.000"
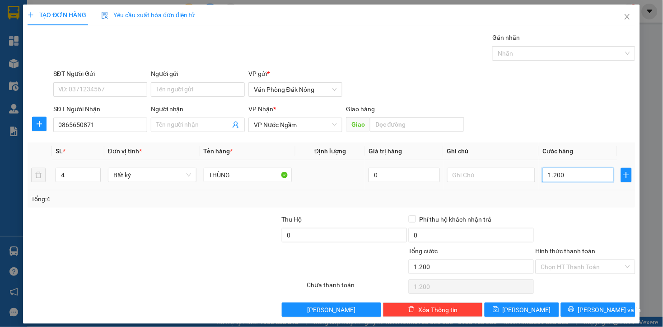
type input "12.000"
type input "120.000"
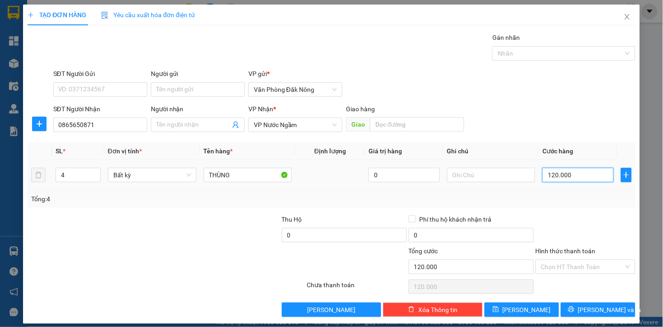
type input "1.200.000"
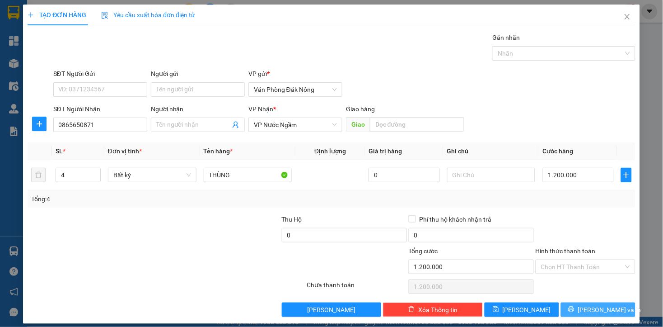
click at [594, 305] on span "Lưu và In" at bounding box center [609, 309] width 63 height 10
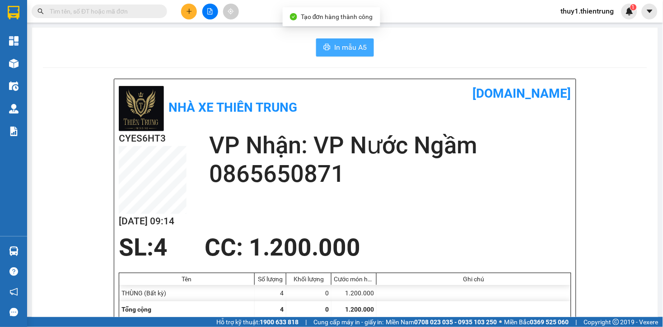
click at [337, 48] on span "In mẫu A5" at bounding box center [350, 47] width 33 height 11
click at [454, 213] on div "CYES6HT3 12/08 09:15 VP Nhận: VP Nước Ngầm 0865650871" at bounding box center [345, 182] width 453 height 103
